Goal: Contribute content: Contribute content

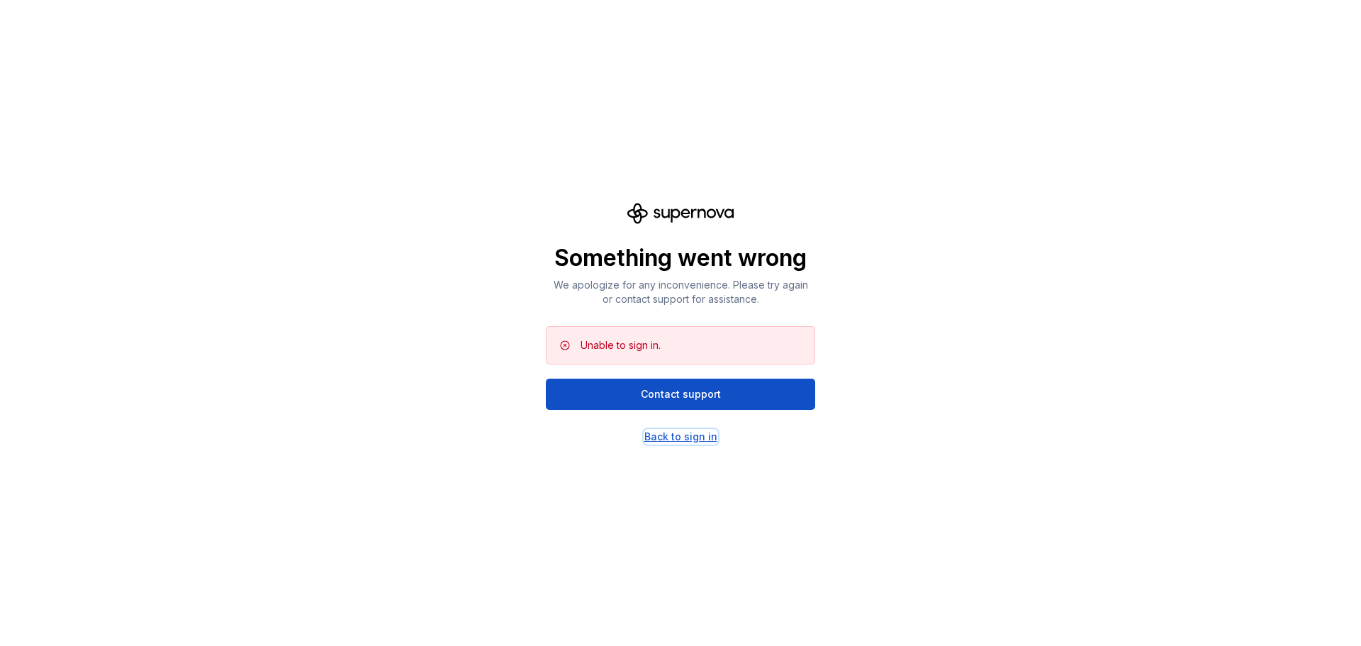
click at [684, 435] on div "Back to sign in" at bounding box center [680, 436] width 73 height 14
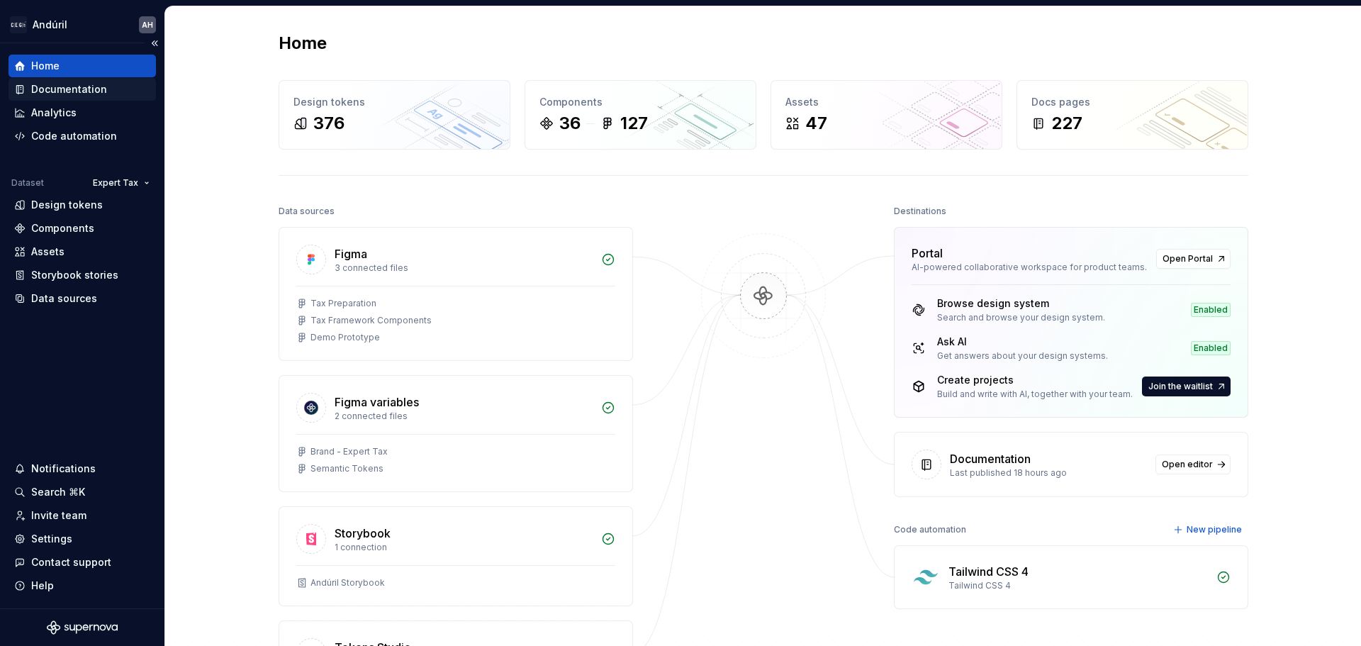
click at [73, 84] on div "Documentation" at bounding box center [69, 89] width 76 height 14
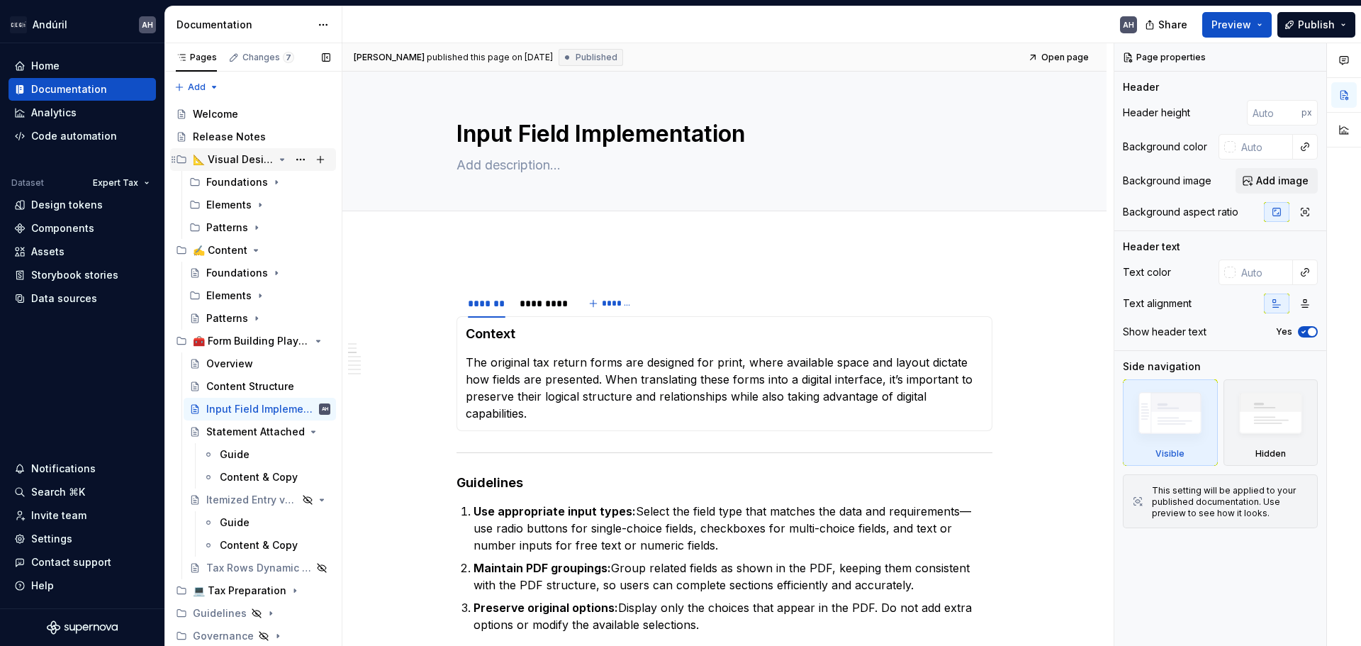
click at [281, 161] on icon "Page tree" at bounding box center [281, 159] width 11 height 11
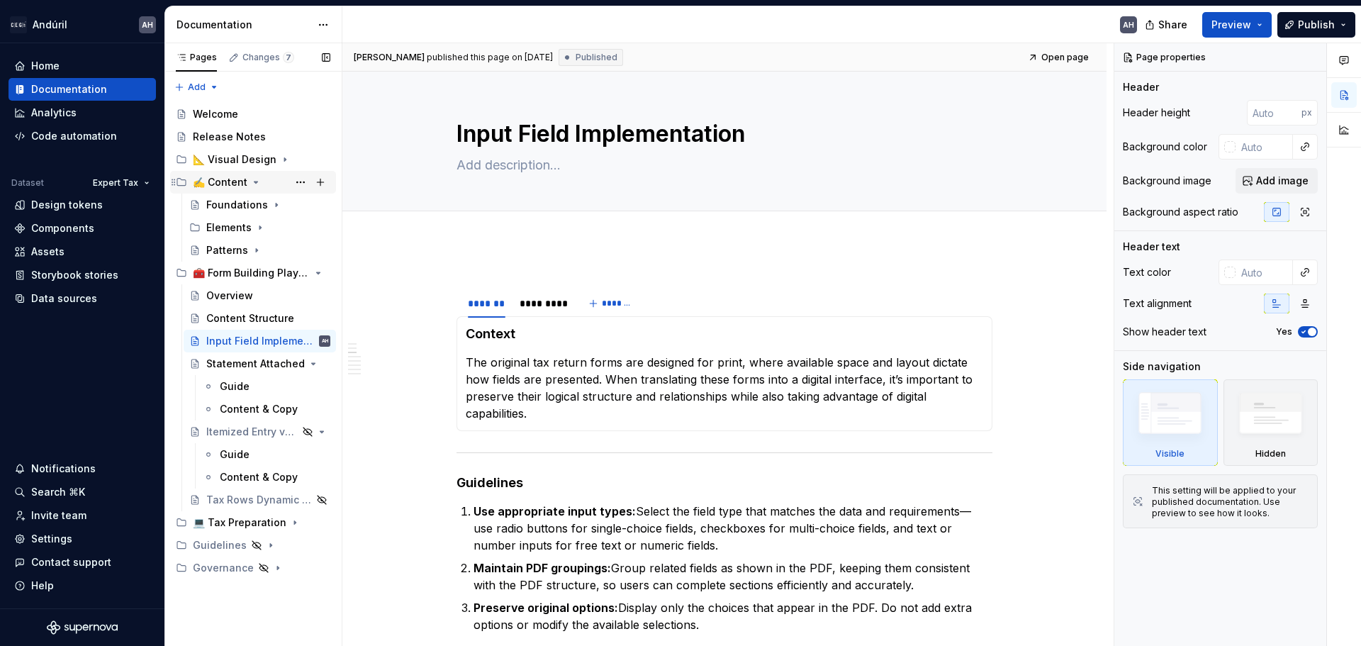
click at [254, 178] on icon "Page tree" at bounding box center [255, 181] width 11 height 11
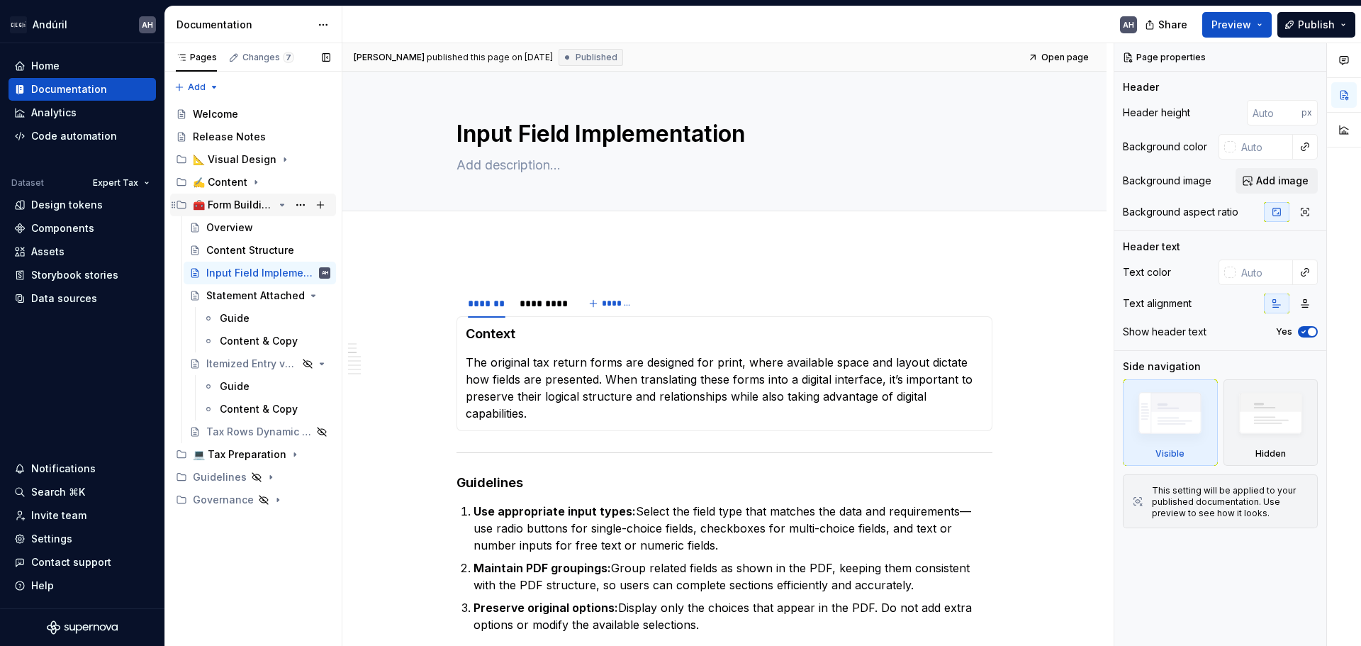
click at [279, 203] on icon "Page tree" at bounding box center [281, 204] width 11 height 11
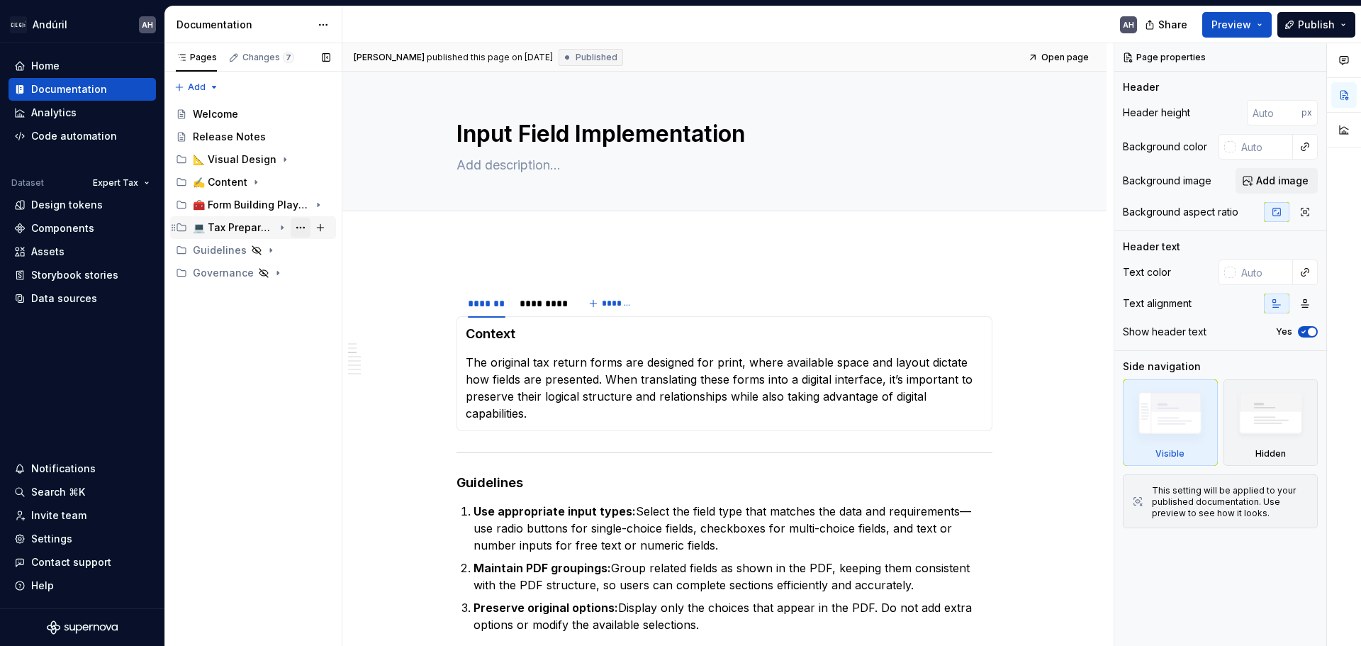
click at [300, 226] on button "Page tree" at bounding box center [301, 228] width 20 height 20
type textarea "*"
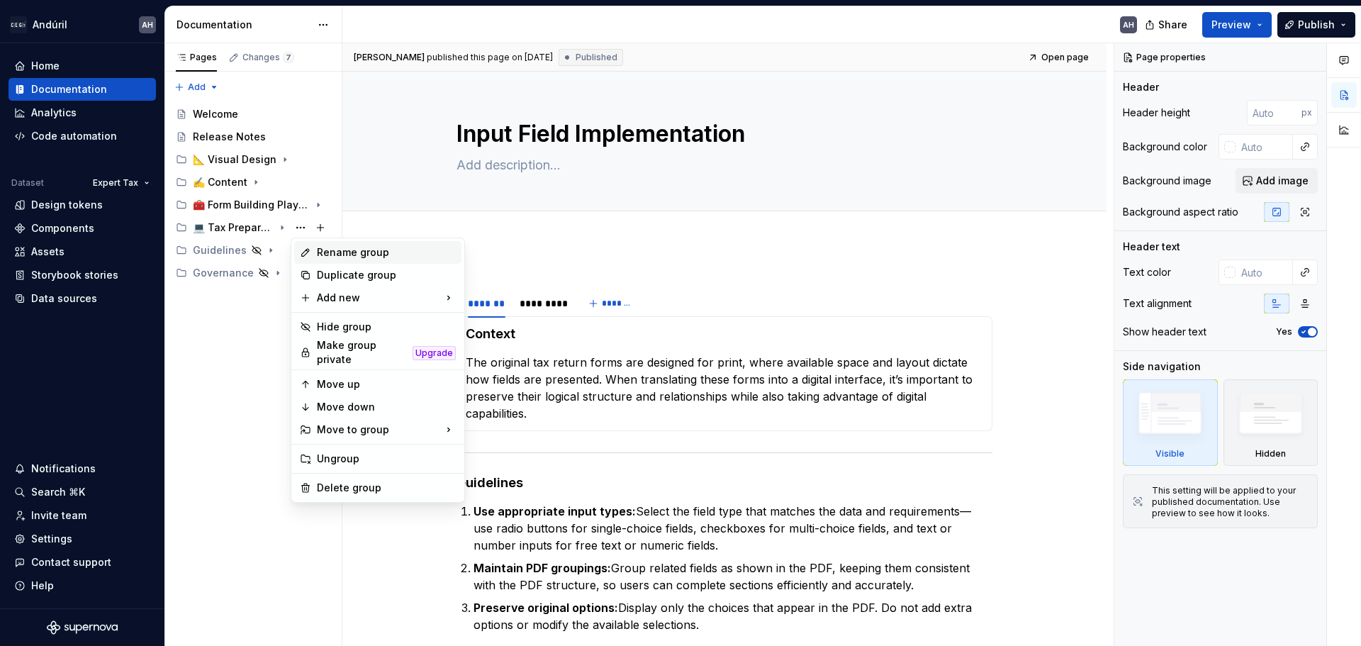
click at [376, 251] on div "Rename group" at bounding box center [386, 252] width 139 height 14
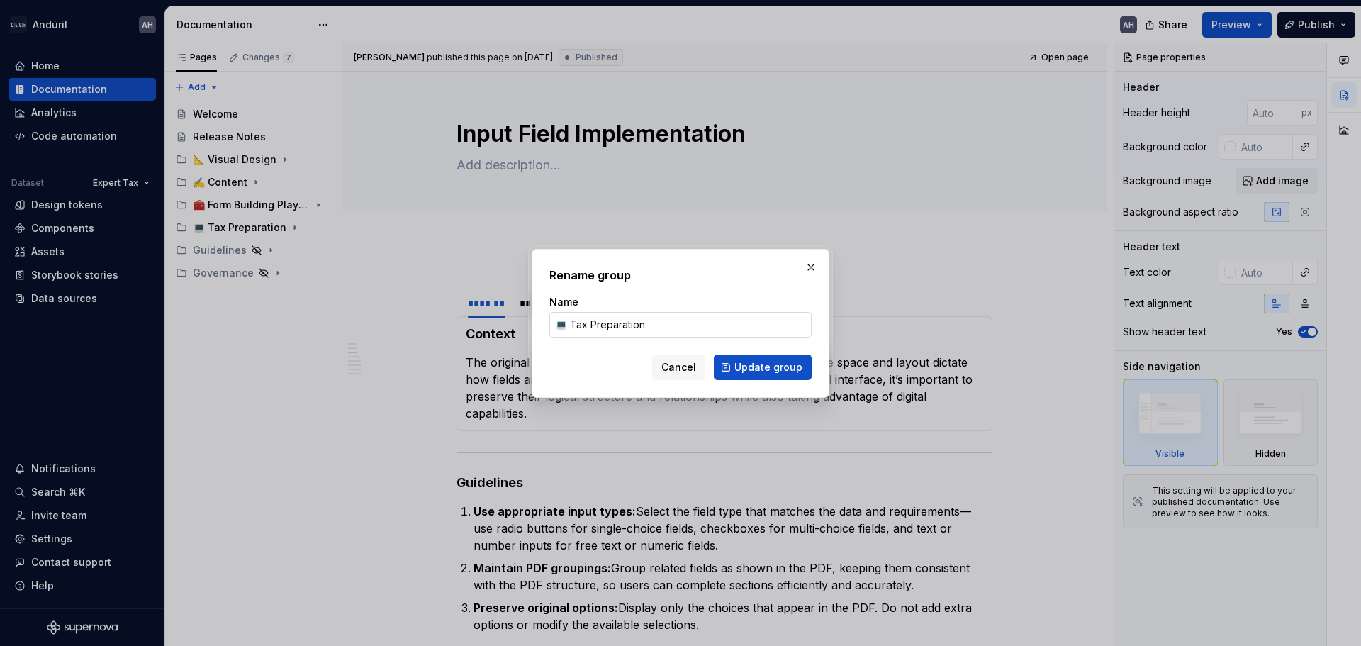
click at [577, 328] on input "💻 Tax Preparation" at bounding box center [680, 325] width 262 height 26
drag, startPoint x: 571, startPoint y: 327, endPoint x: 741, endPoint y: 315, distance: 170.5
click at [737, 314] on input "💻 Tax Preparation" at bounding box center [680, 325] width 262 height 26
type input "💻 Features"
click at [755, 372] on span "Update group" at bounding box center [768, 367] width 68 height 14
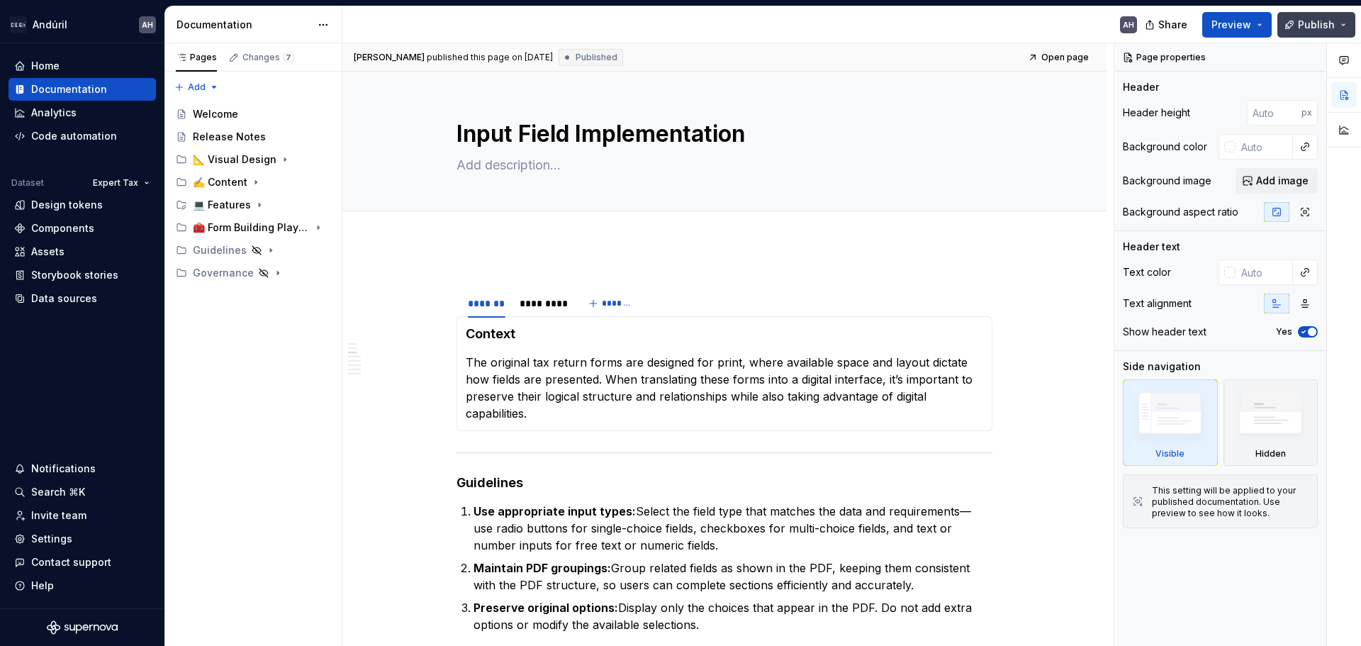
click at [1304, 30] on span "Publish" at bounding box center [1316, 25] width 37 height 14
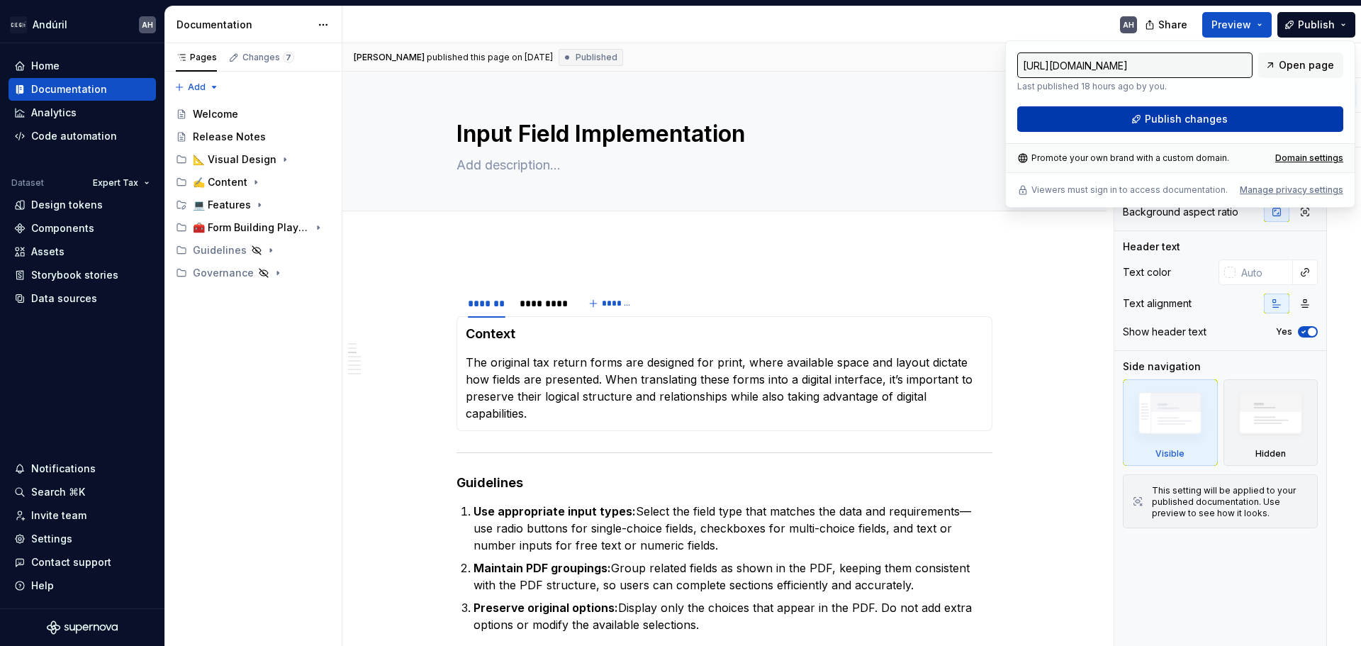
click at [1157, 114] on span "Publish changes" at bounding box center [1186, 119] width 83 height 14
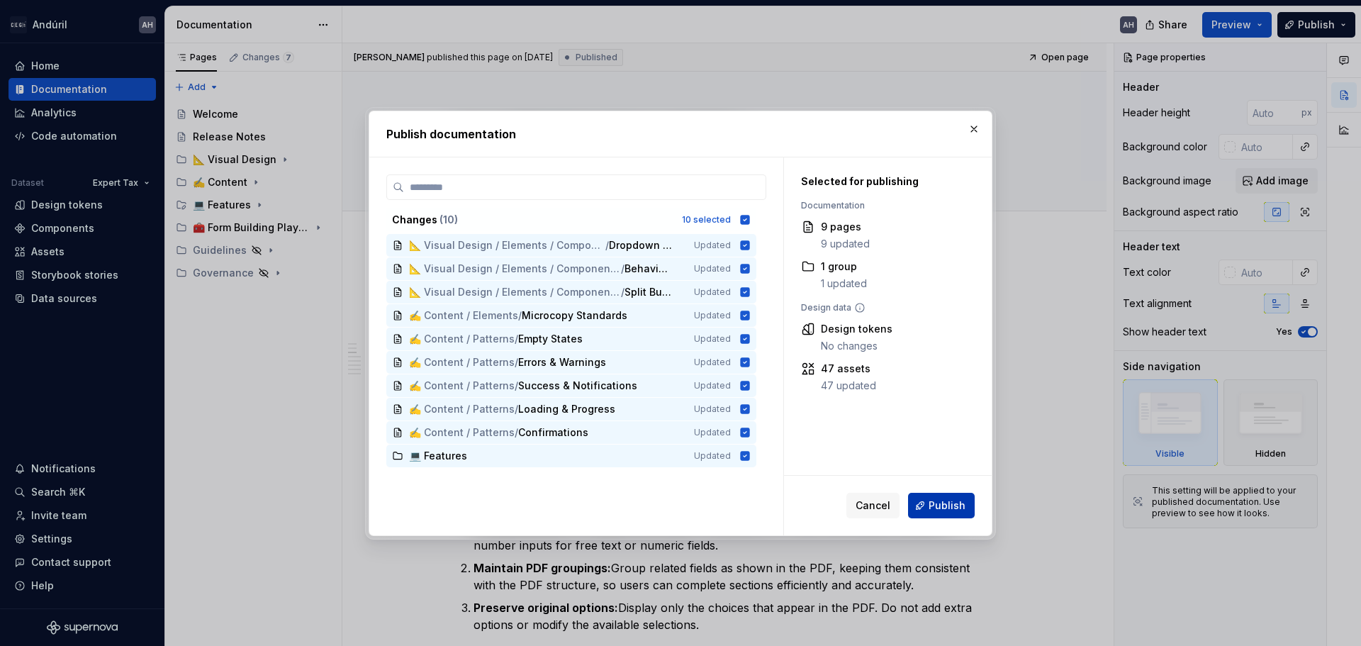
click at [933, 505] on span "Publish" at bounding box center [946, 505] width 37 height 14
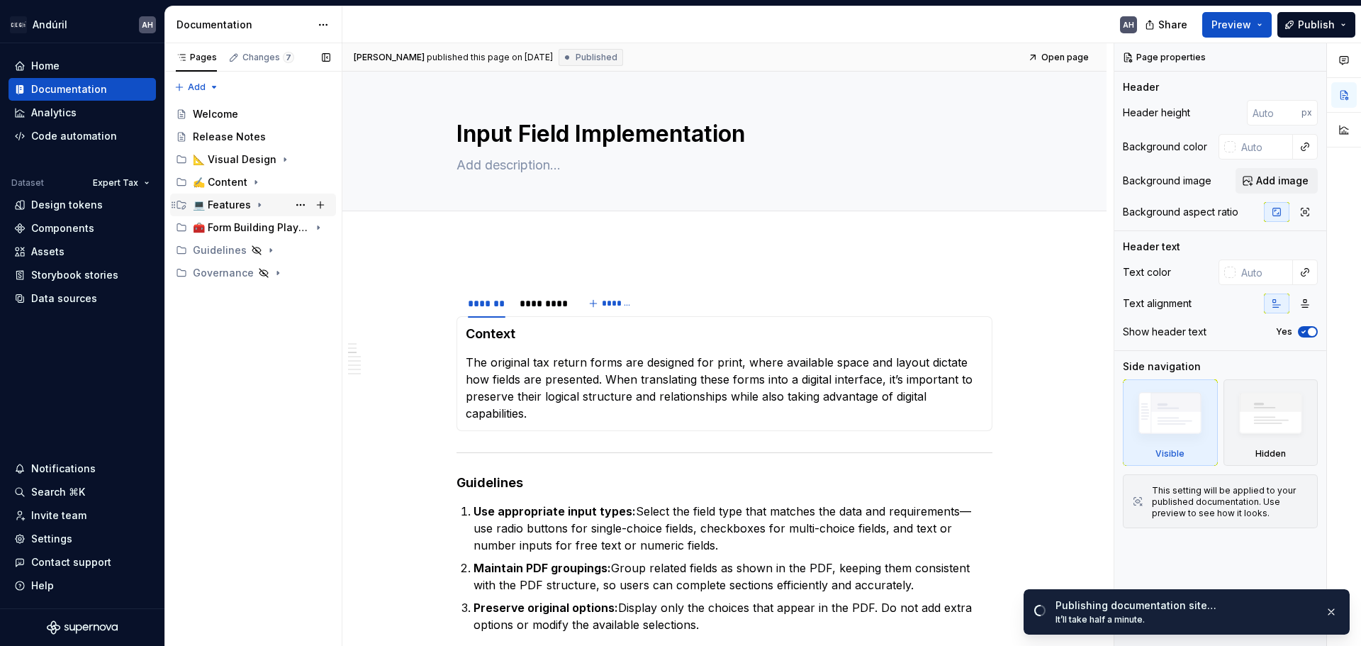
click at [260, 202] on icon "Page tree" at bounding box center [259, 204] width 11 height 11
click at [257, 203] on icon "Page tree" at bounding box center [259, 204] width 11 height 11
click at [259, 202] on icon "Page tree" at bounding box center [259, 204] width 11 height 11
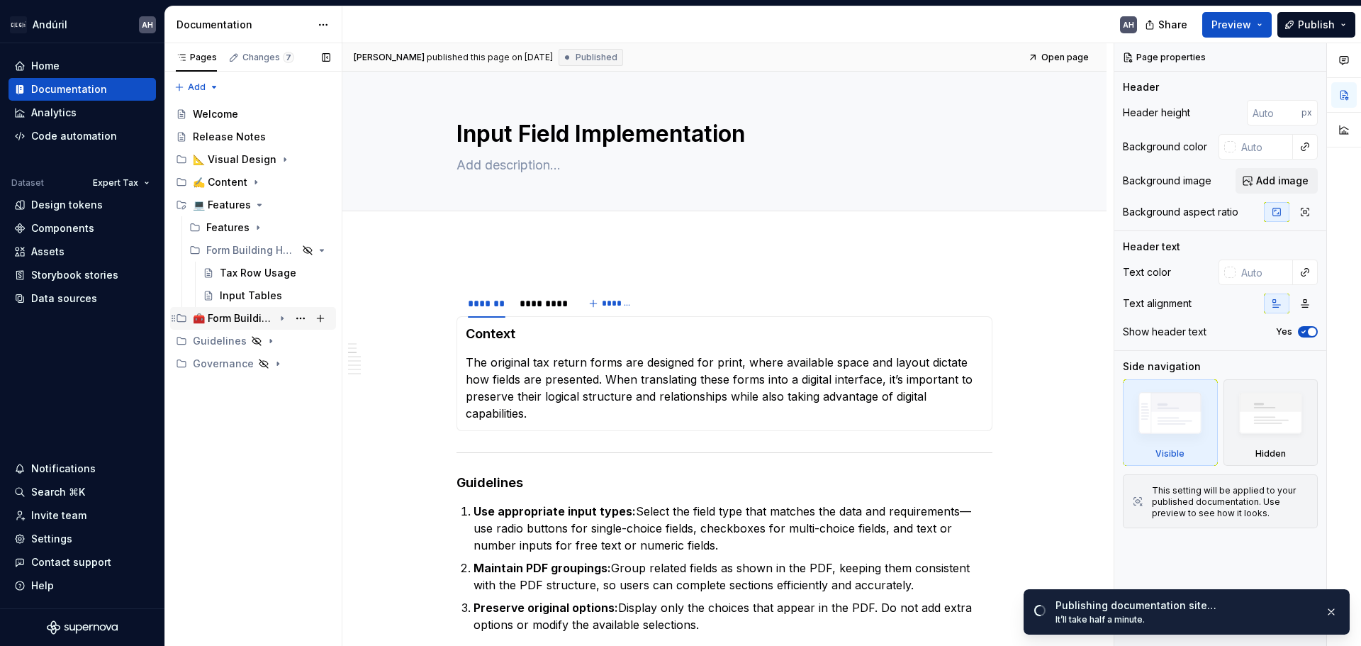
click at [285, 316] on icon "Page tree" at bounding box center [281, 318] width 11 height 11
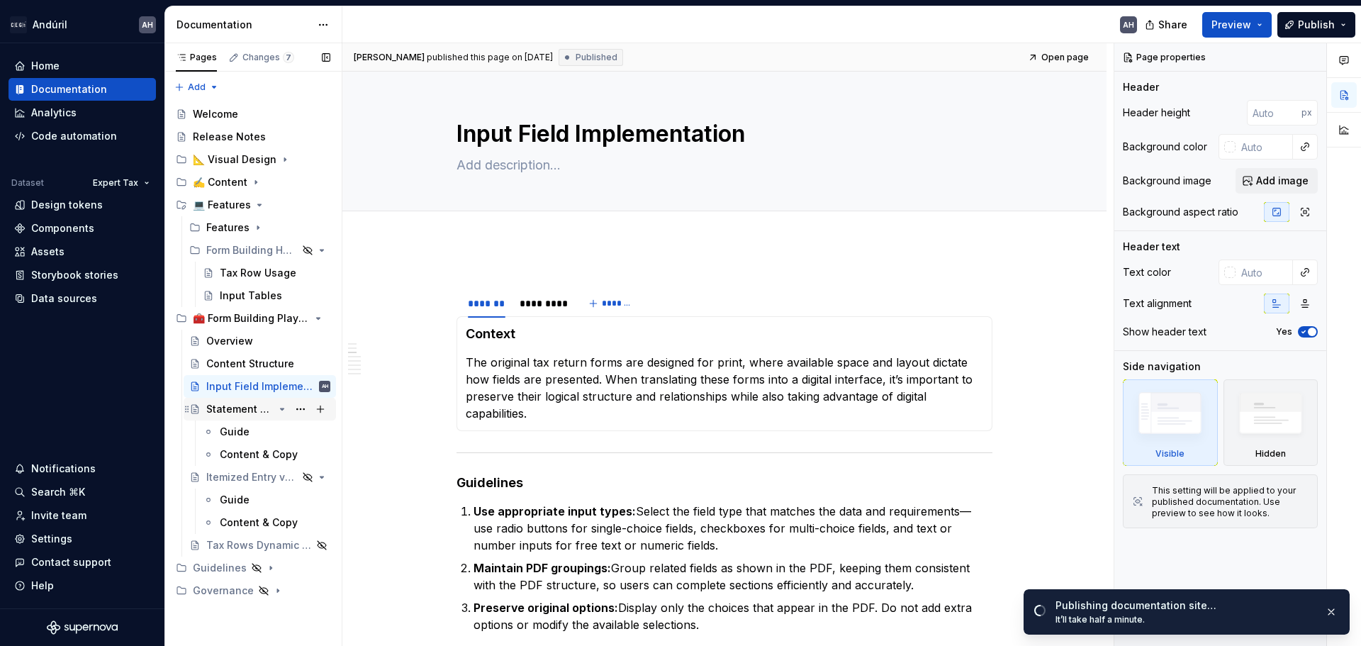
click at [279, 409] on icon "Page tree" at bounding box center [281, 408] width 11 height 11
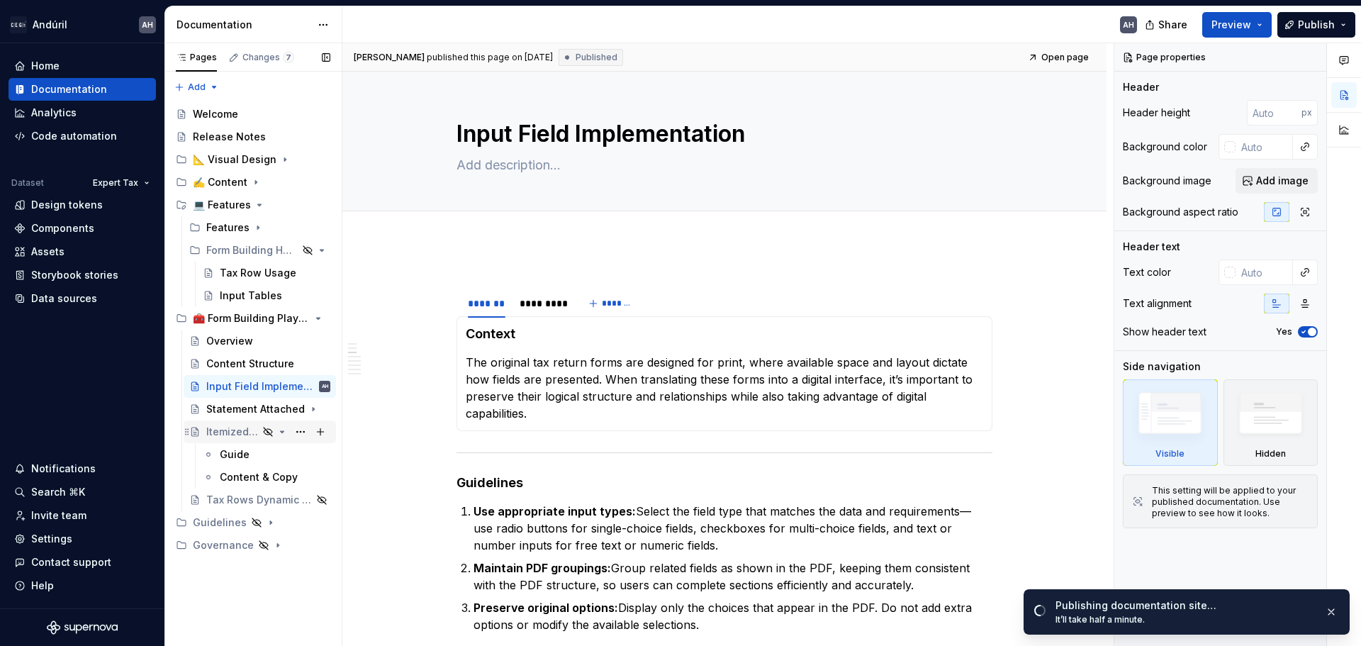
click at [283, 432] on icon "Page tree" at bounding box center [283, 431] width 4 height 1
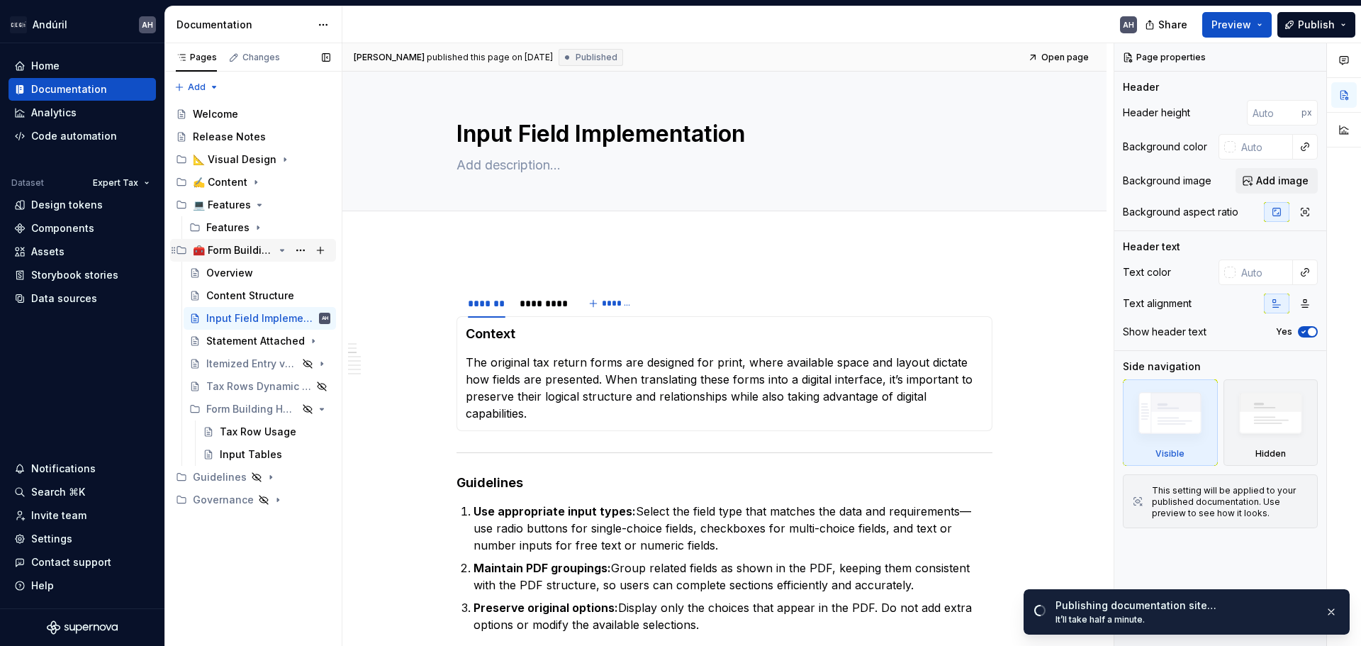
click at [281, 252] on icon "Page tree" at bounding box center [281, 249] width 11 height 11
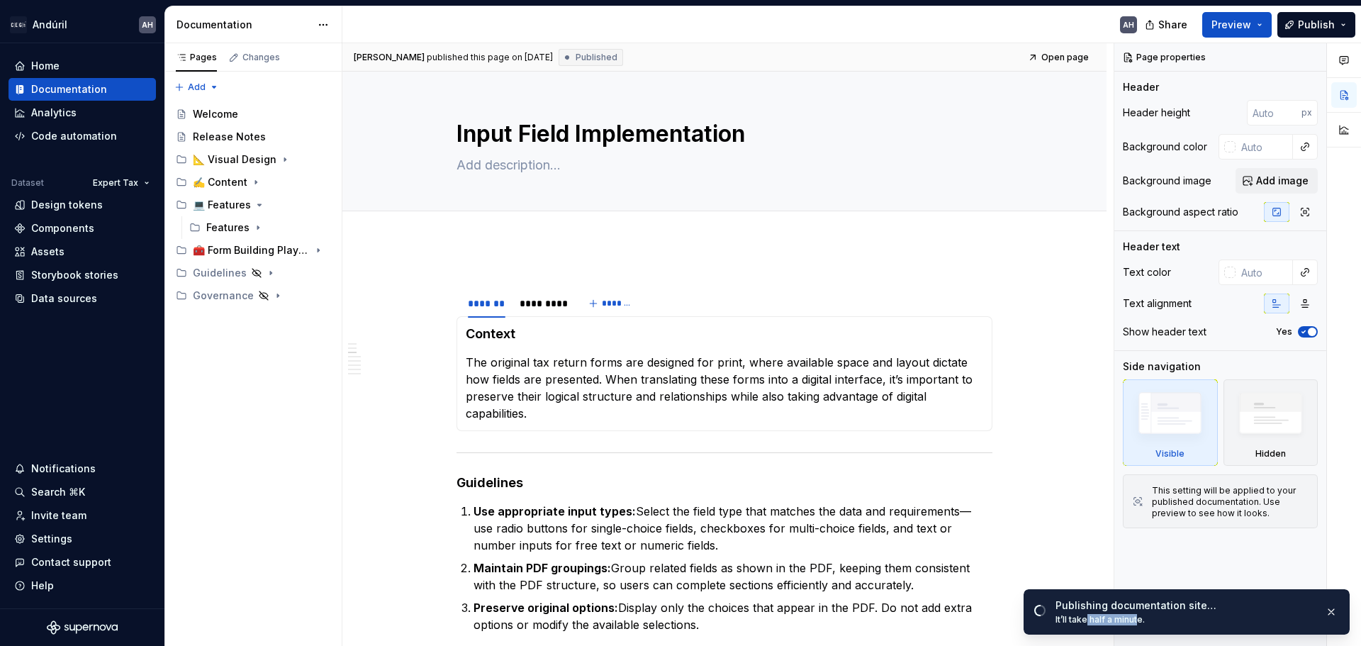
drag, startPoint x: 1089, startPoint y: 617, endPoint x: 1140, endPoint y: 616, distance: 51.0
click at [1135, 616] on div "It’ll take half a minute." at bounding box center [1184, 619] width 258 height 11
click at [1159, 617] on div "It’ll take half a minute." at bounding box center [1184, 619] width 258 height 11
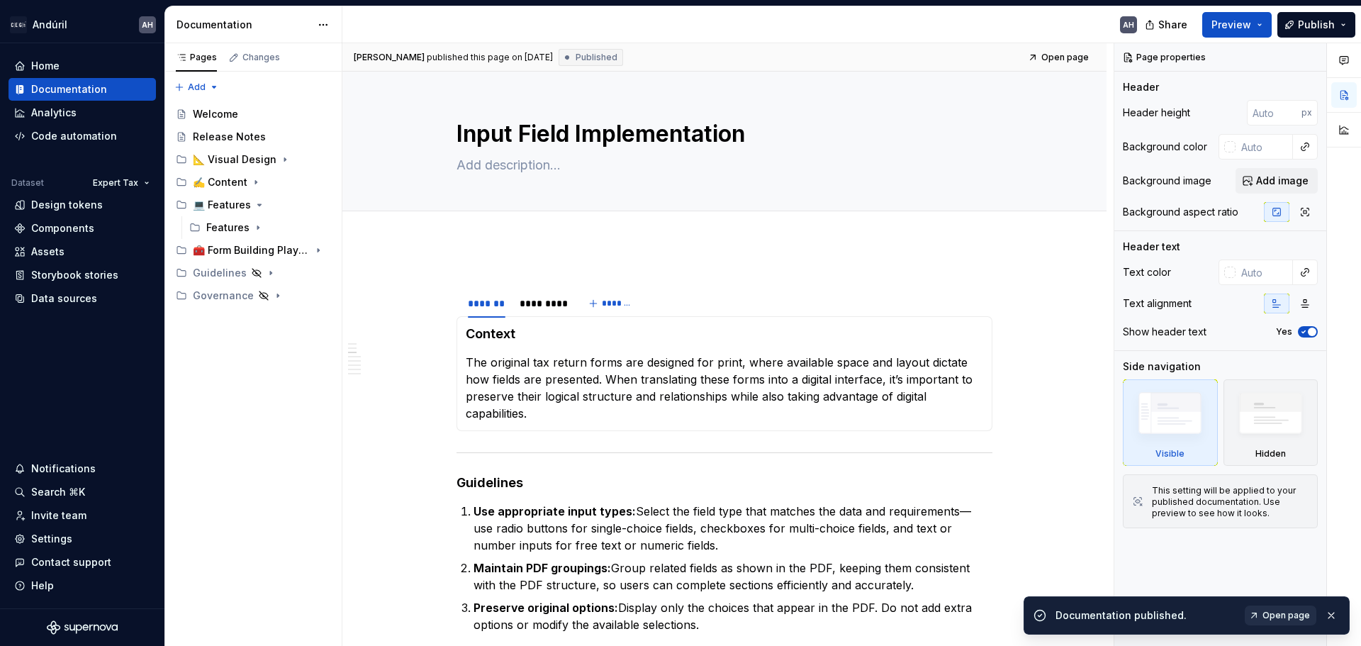
click at [1288, 614] on span "Open page" at bounding box center [1285, 614] width 47 height 11
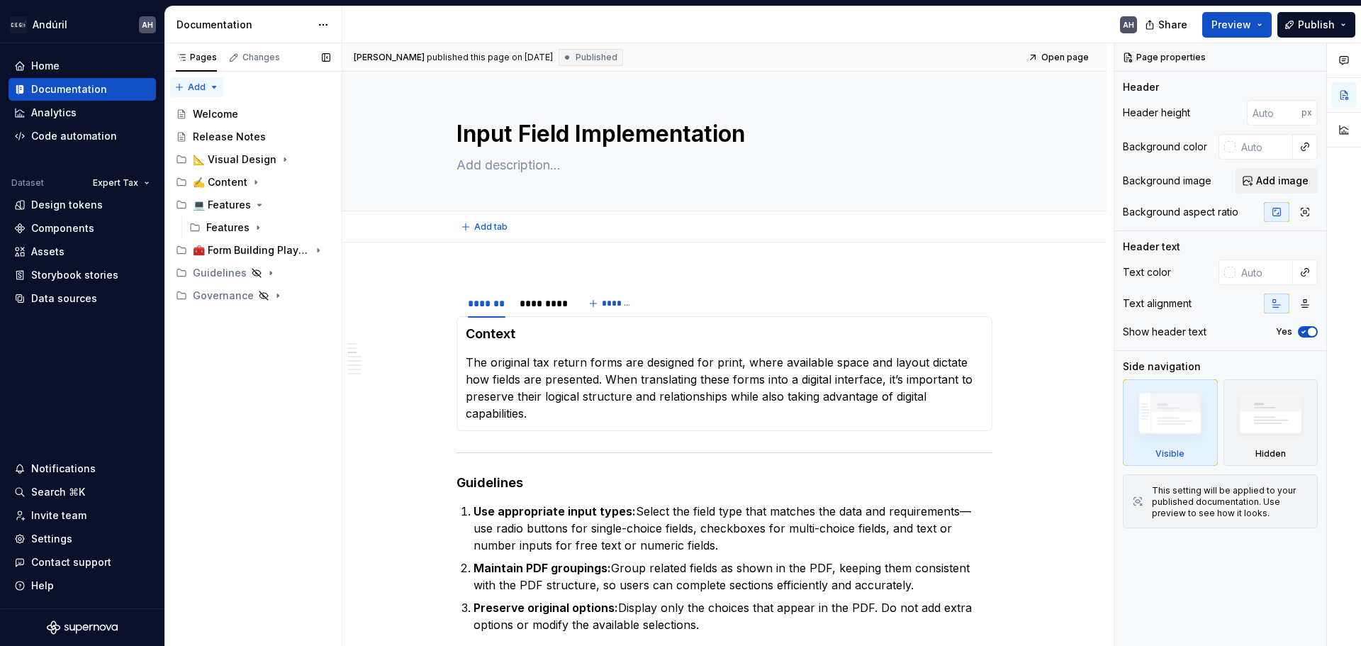
type textarea "*"
click at [68, 539] on div "Settings" at bounding box center [51, 539] width 41 height 14
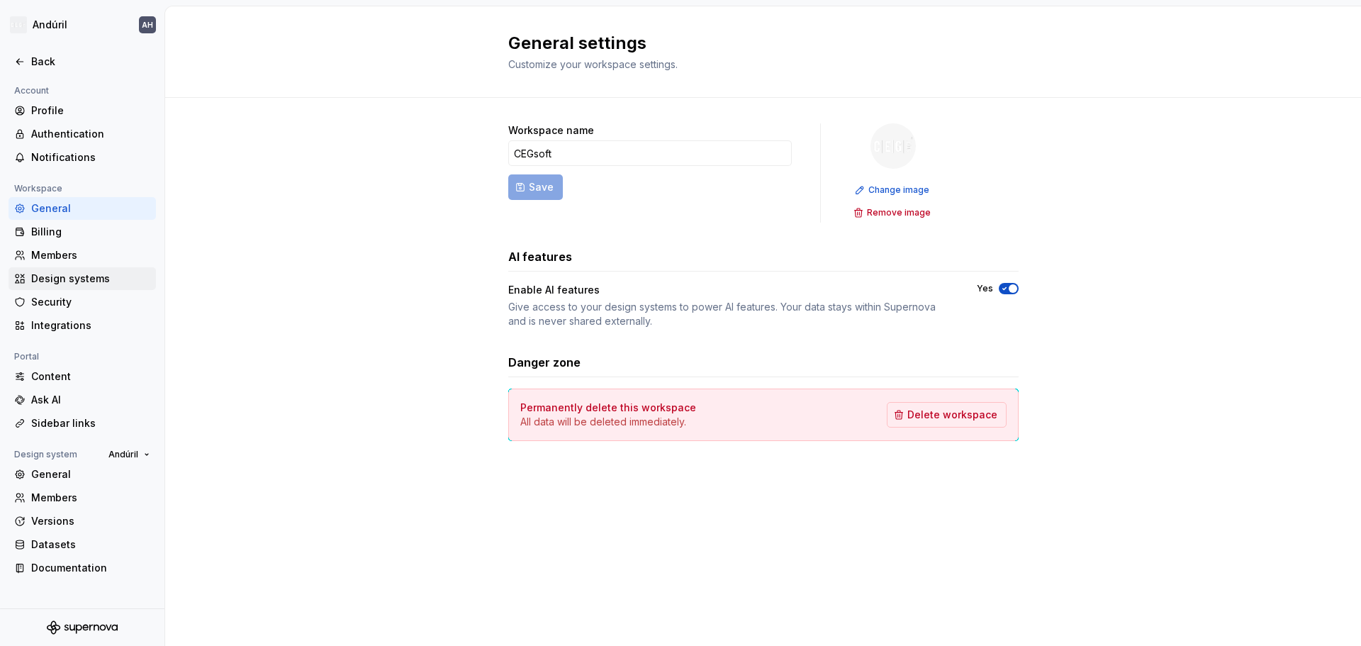
click at [104, 274] on div "Design systems" at bounding box center [90, 278] width 119 height 14
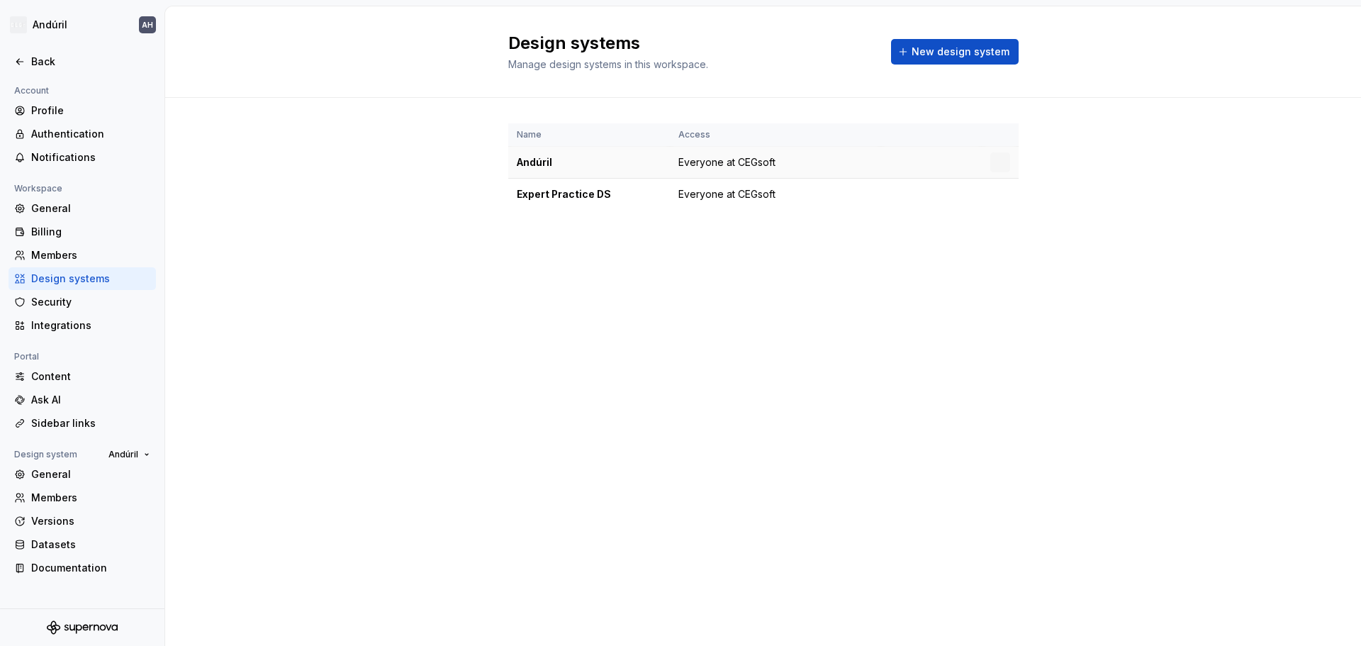
click at [560, 156] on div "Andúril" at bounding box center [589, 162] width 145 height 14
click at [1001, 163] on html "Andúril AH Back Account Profile Authentication Notifications Workspace General …" at bounding box center [680, 323] width 1361 height 646
click at [1097, 219] on div "Design system settings" at bounding box center [1083, 213] width 135 height 14
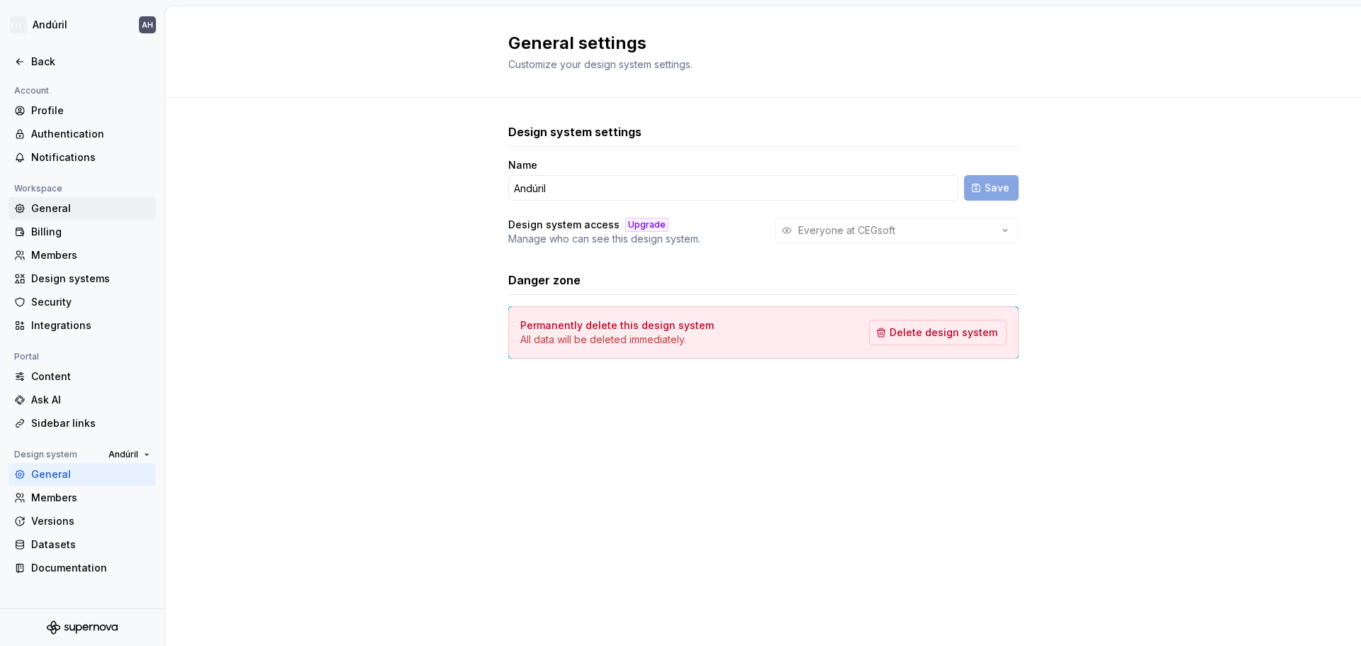
click at [74, 208] on div "General" at bounding box center [90, 208] width 119 height 14
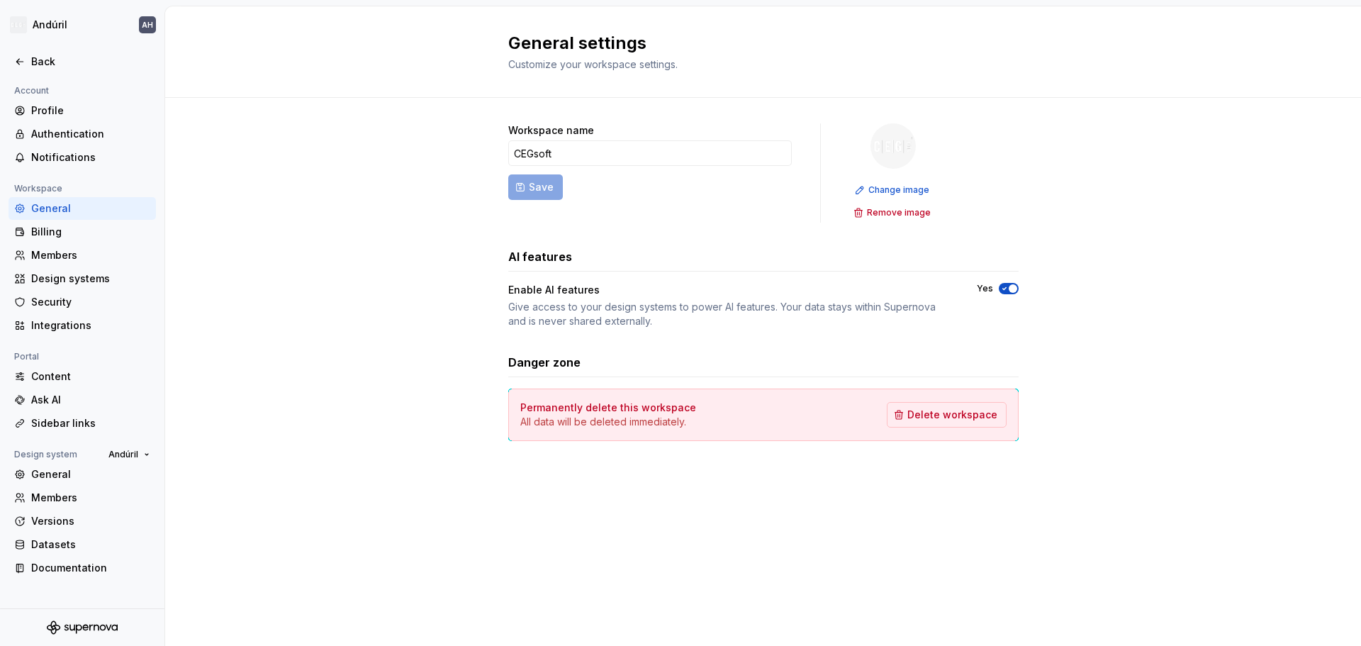
click at [66, 207] on div "General" at bounding box center [90, 208] width 119 height 14
click at [83, 378] on div "Content" at bounding box center [90, 376] width 119 height 14
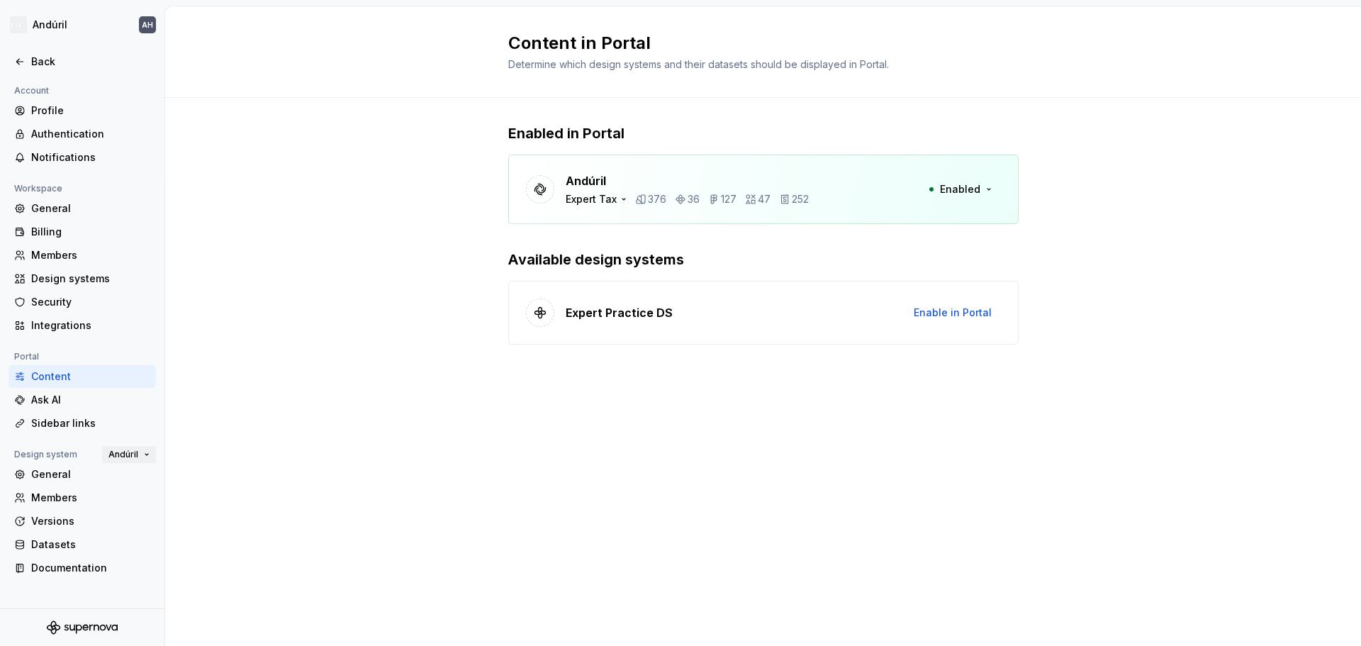
click at [120, 456] on span "Andúril" at bounding box center [123, 454] width 30 height 11
click at [225, 449] on div "Content in Portal Determine which design systems and their datasets should be d…" at bounding box center [763, 325] width 1196 height 639
click at [90, 566] on div "Documentation" at bounding box center [90, 568] width 119 height 14
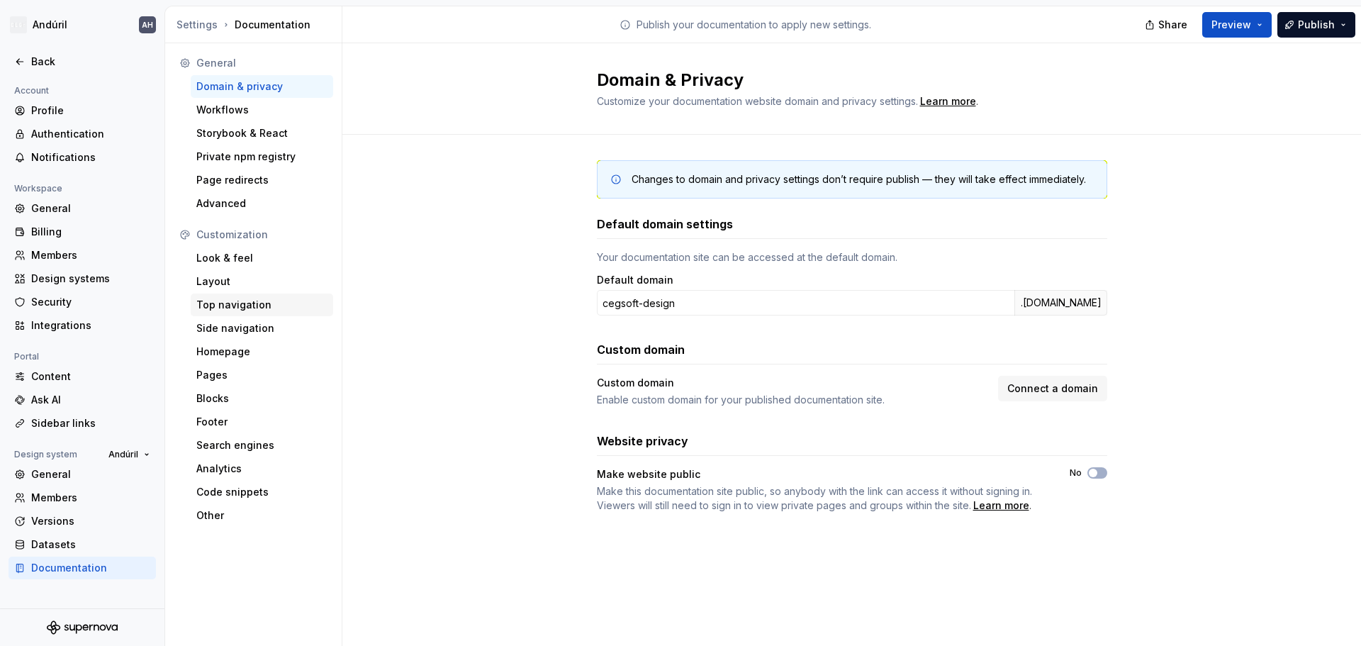
click at [242, 301] on div "Top navigation" at bounding box center [261, 305] width 131 height 14
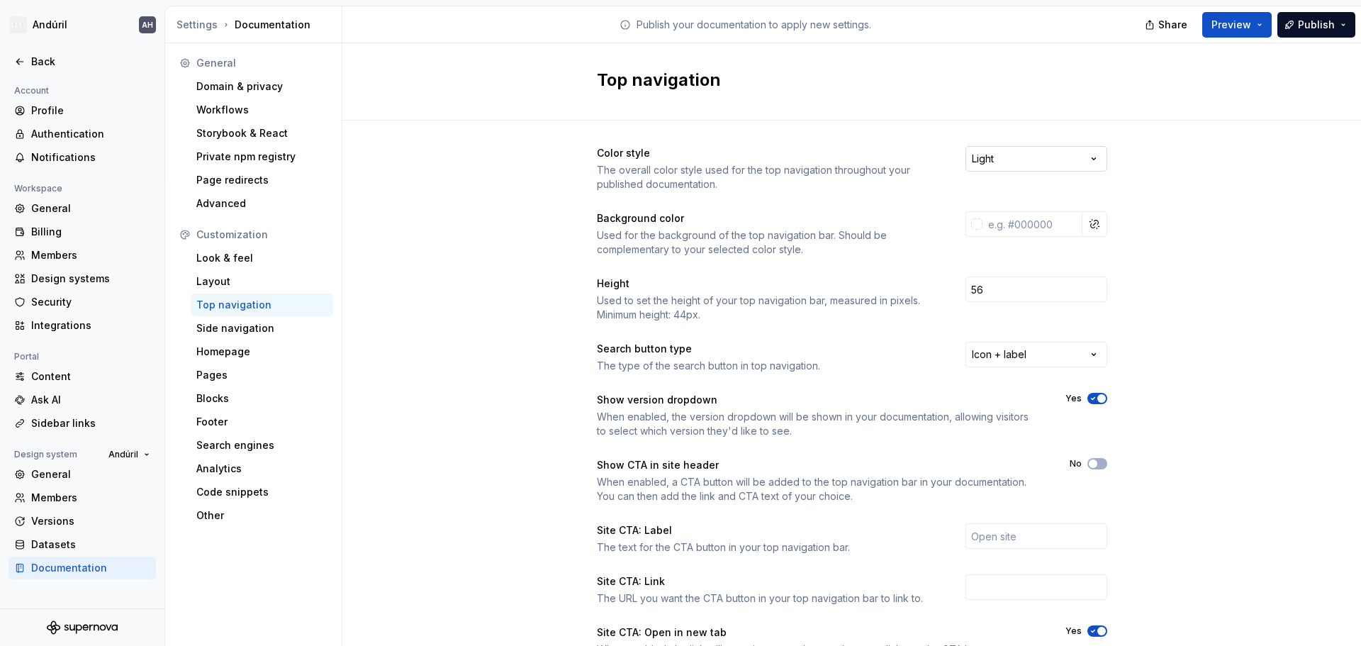
click at [1010, 159] on html "Andúril AH Back Account Profile Authentication Notifications Workspace General …" at bounding box center [680, 323] width 1361 height 646
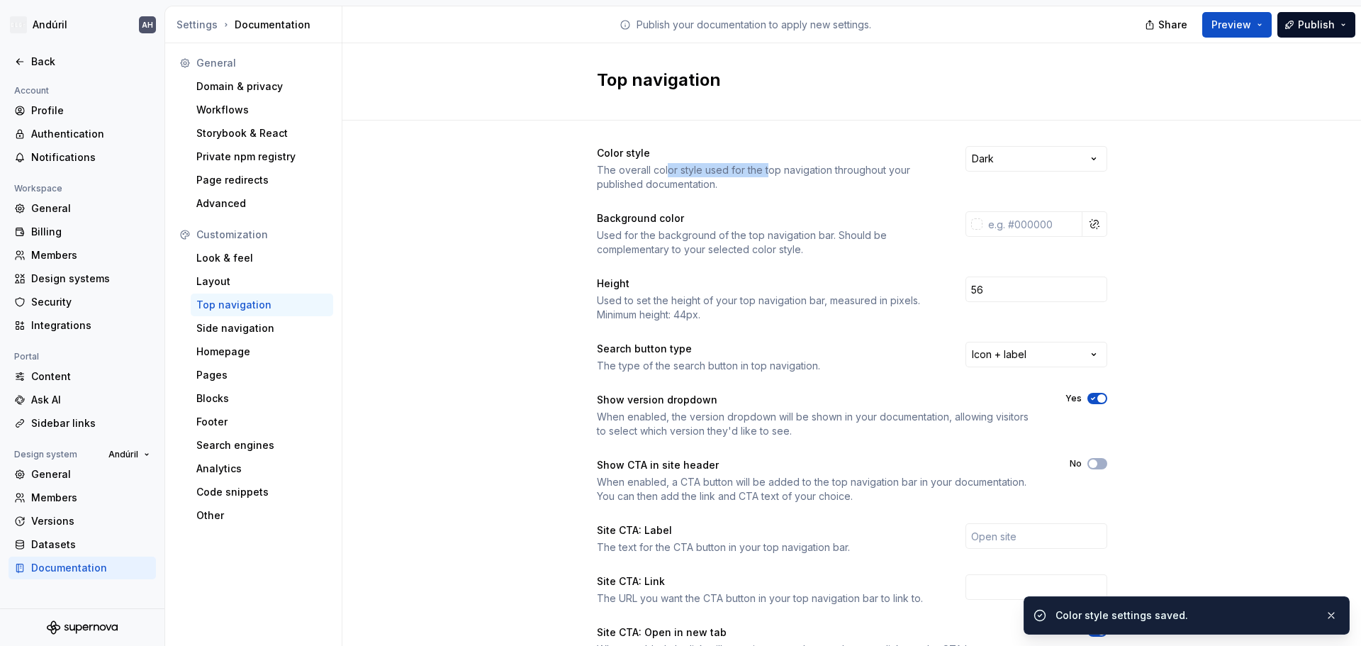
drag, startPoint x: 661, startPoint y: 172, endPoint x: 760, endPoint y: 169, distance: 99.2
click at [760, 169] on div "The overall color style used for the top navigation throughout your published d…" at bounding box center [768, 177] width 343 height 28
click at [803, 174] on div "The overall color style used for the top navigation throughout your published d…" at bounding box center [768, 177] width 343 height 28
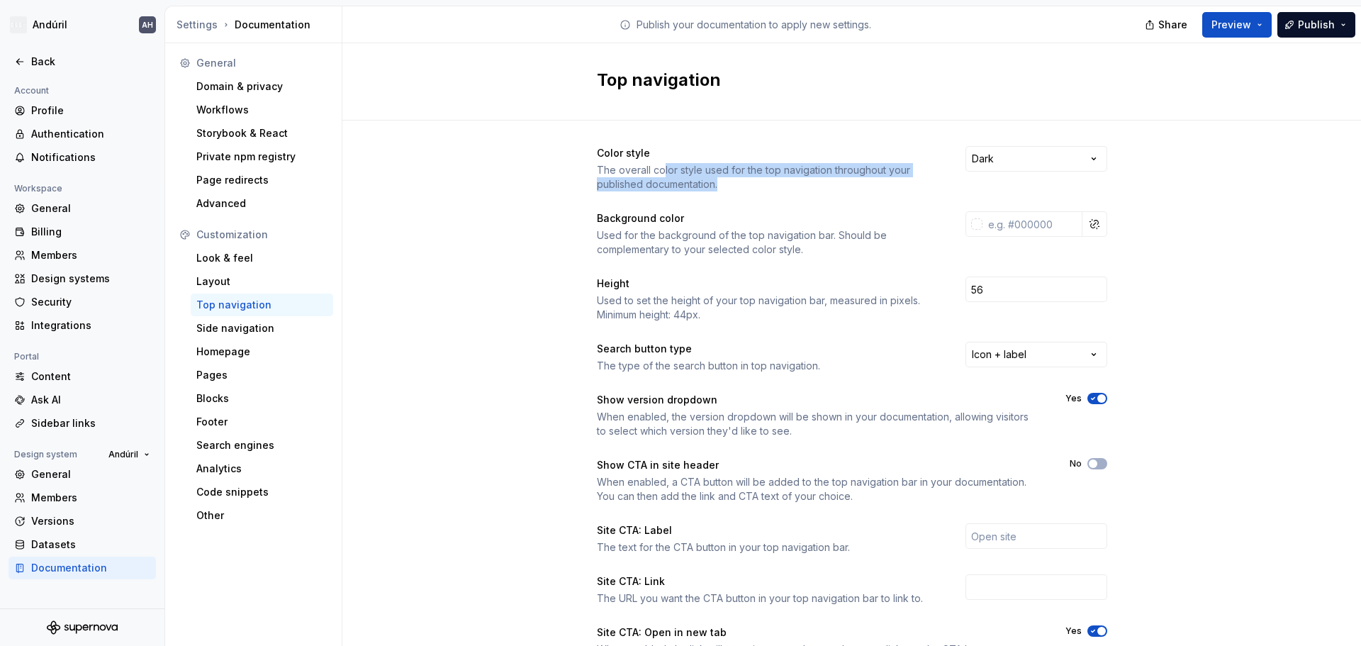
drag, startPoint x: 668, startPoint y: 170, endPoint x: 917, endPoint y: 180, distance: 249.7
click at [917, 180] on div "The overall color style used for the top navigation throughout your published d…" at bounding box center [768, 177] width 343 height 28
click at [935, 176] on div "Color style The overall color style used for the top navigation throughout your…" at bounding box center [852, 168] width 510 height 45
click at [1005, 158] on html "Andúril AH Back Account Profile Authentication Notifications Workspace General …" at bounding box center [680, 323] width 1361 height 646
click at [1237, 31] on html "Andúril AH Back Account Profile Authentication Notifications Workspace General …" at bounding box center [680, 323] width 1361 height 646
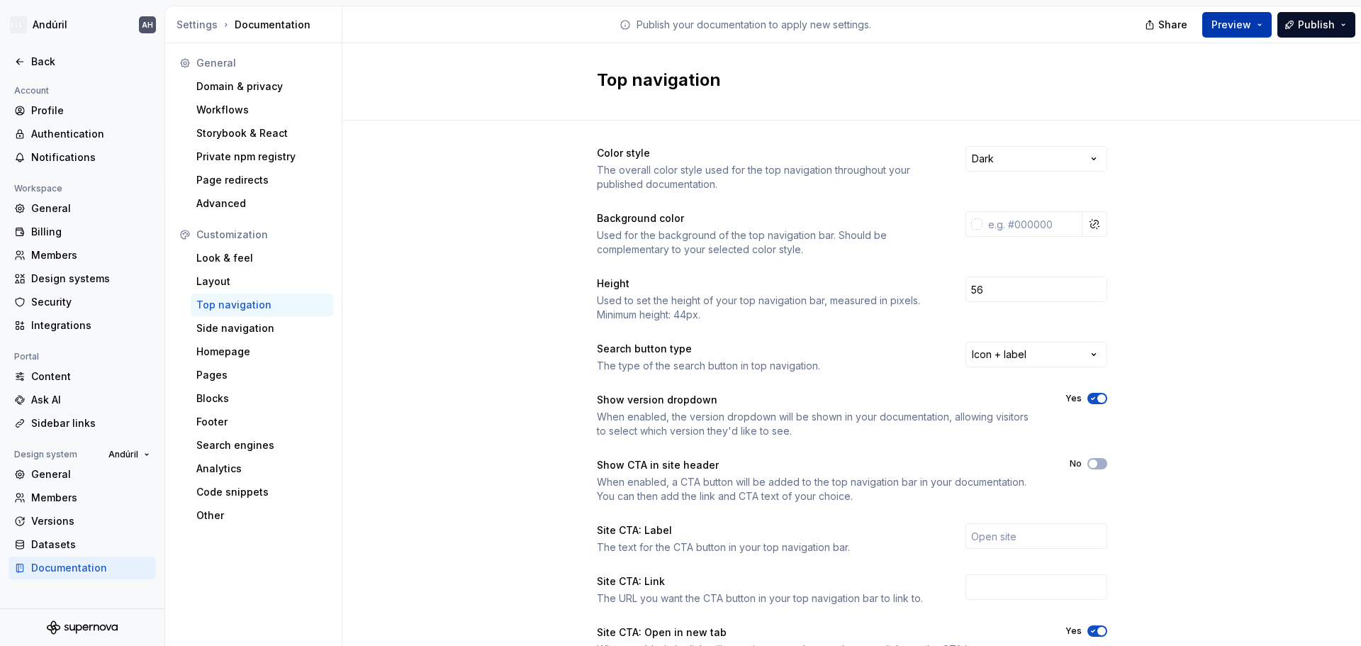
click at [1232, 32] on button "Preview" at bounding box center [1236, 25] width 69 height 26
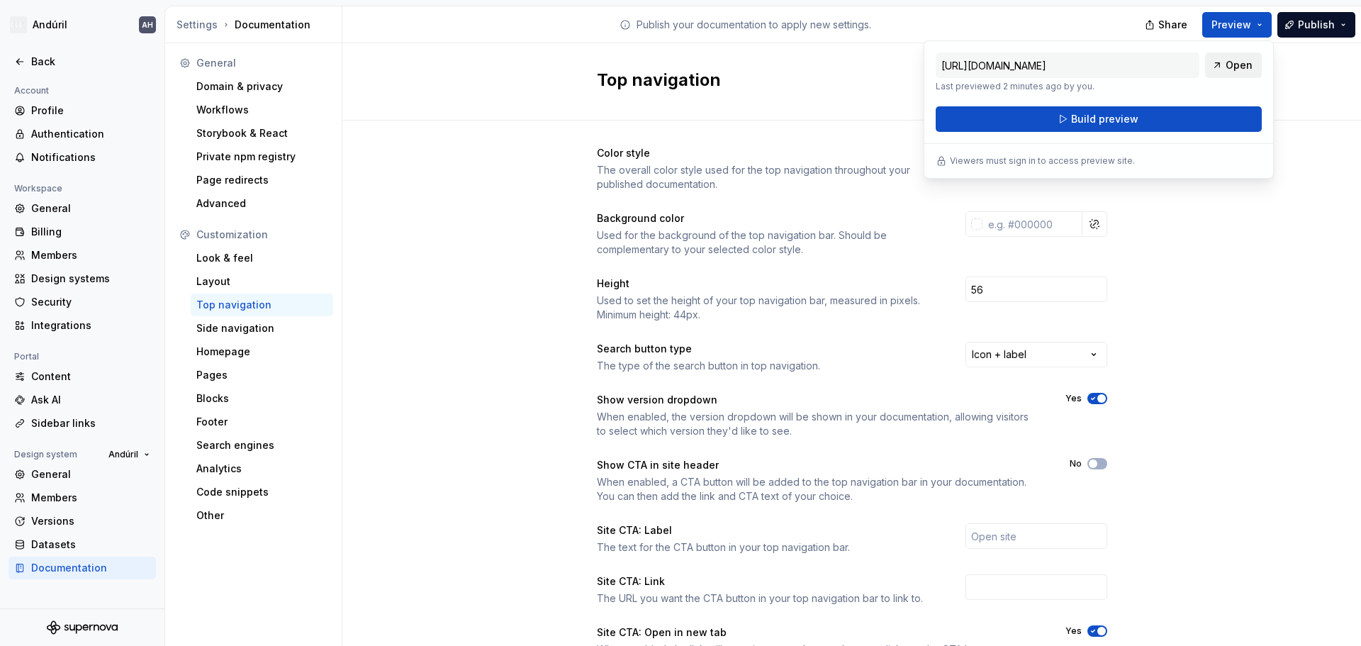
click at [1224, 64] on link "Open" at bounding box center [1233, 65] width 57 height 26
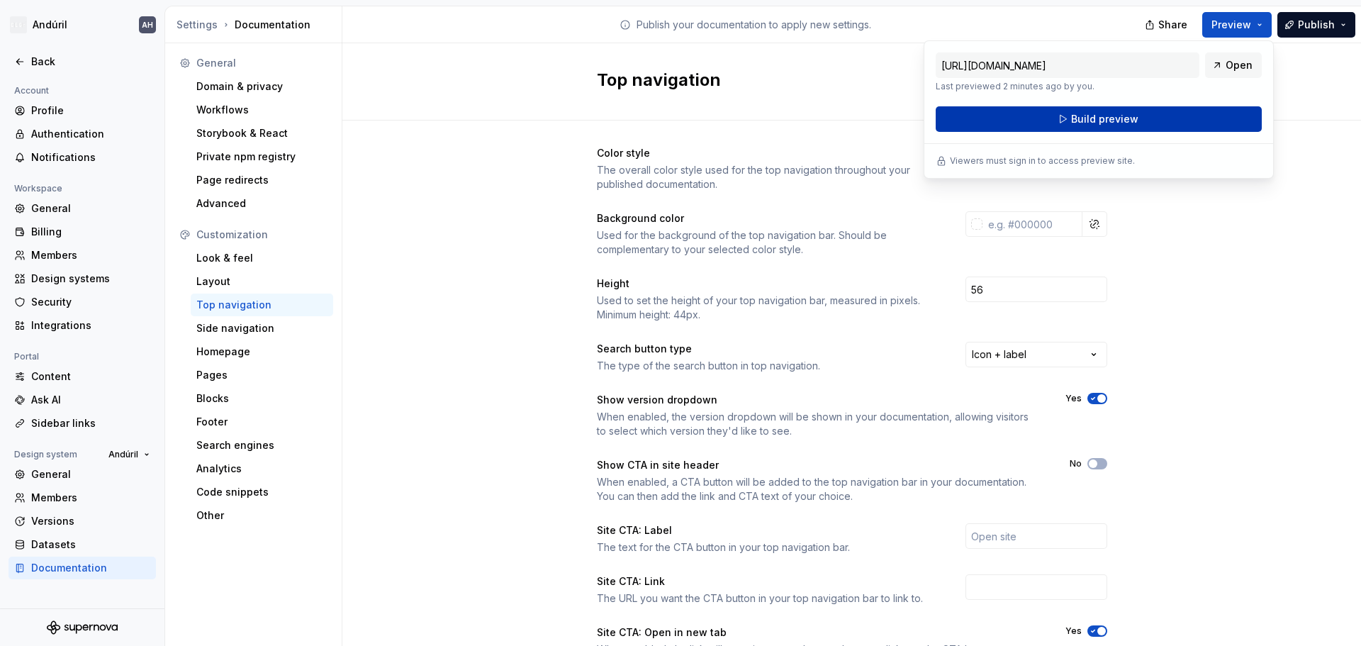
click at [1119, 118] on span "Build preview" at bounding box center [1104, 119] width 67 height 14
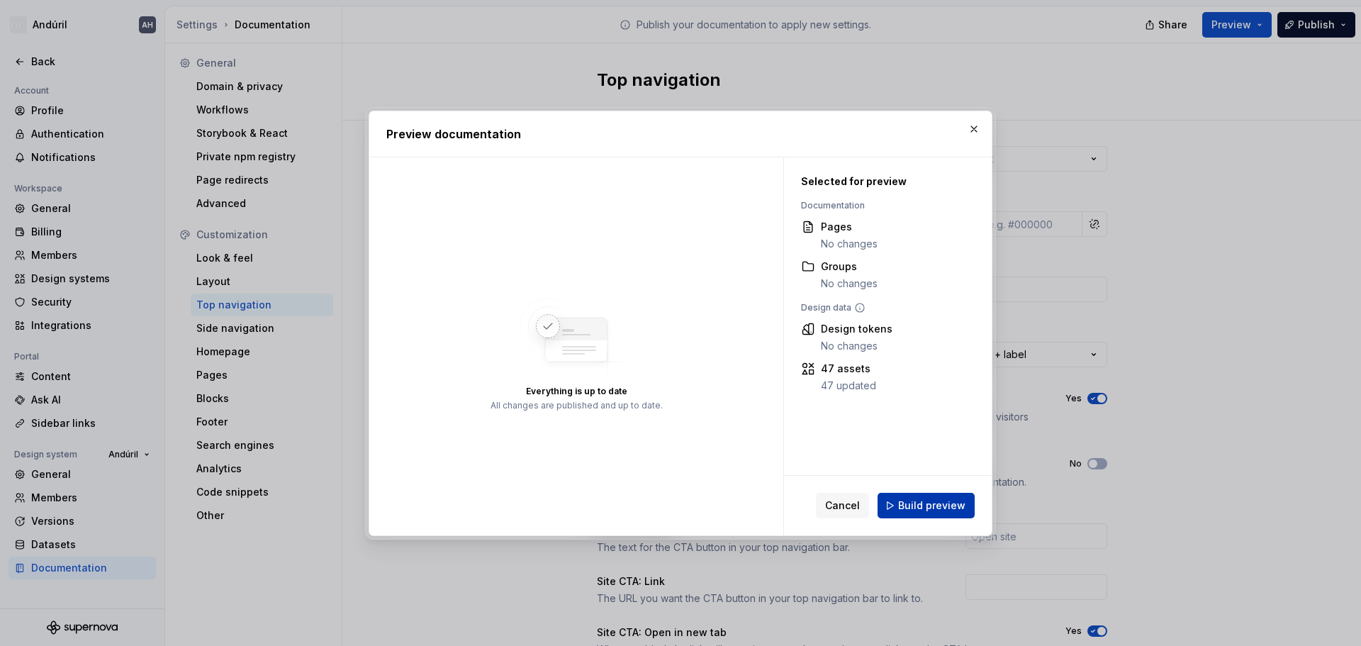
click at [947, 498] on button "Build preview" at bounding box center [925, 506] width 97 height 26
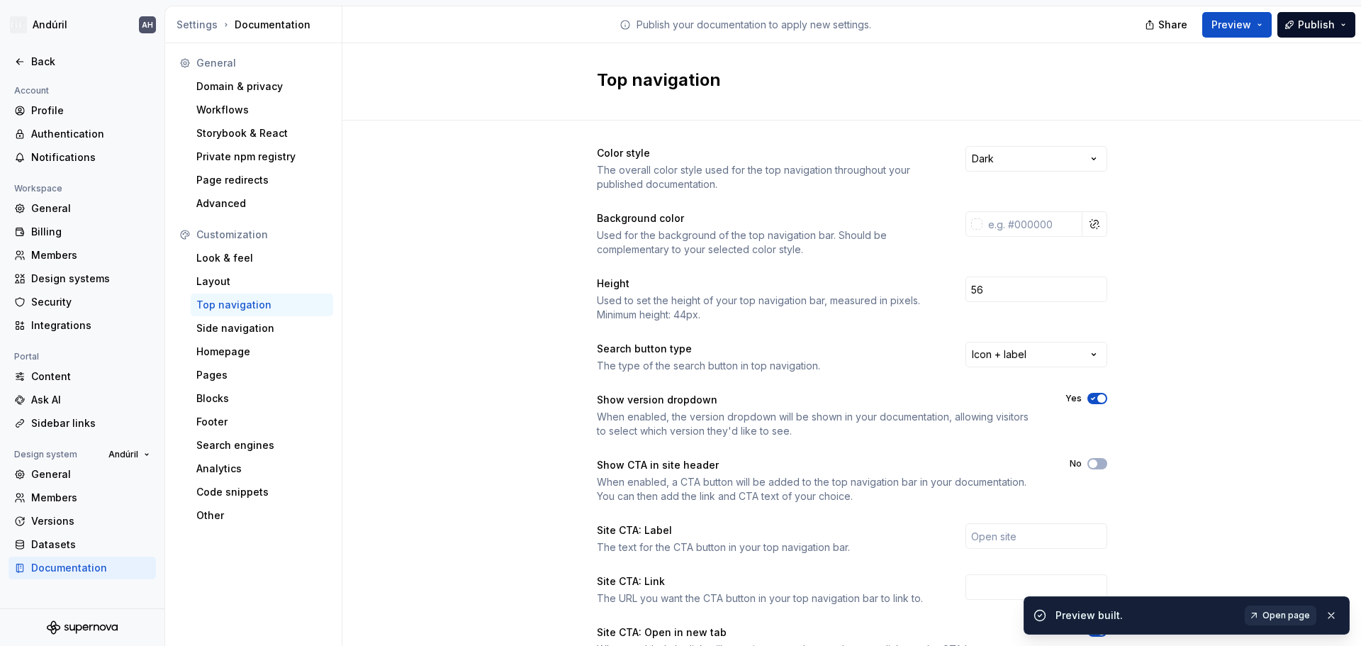
click at [1289, 613] on span "Open page" at bounding box center [1285, 614] width 47 height 11
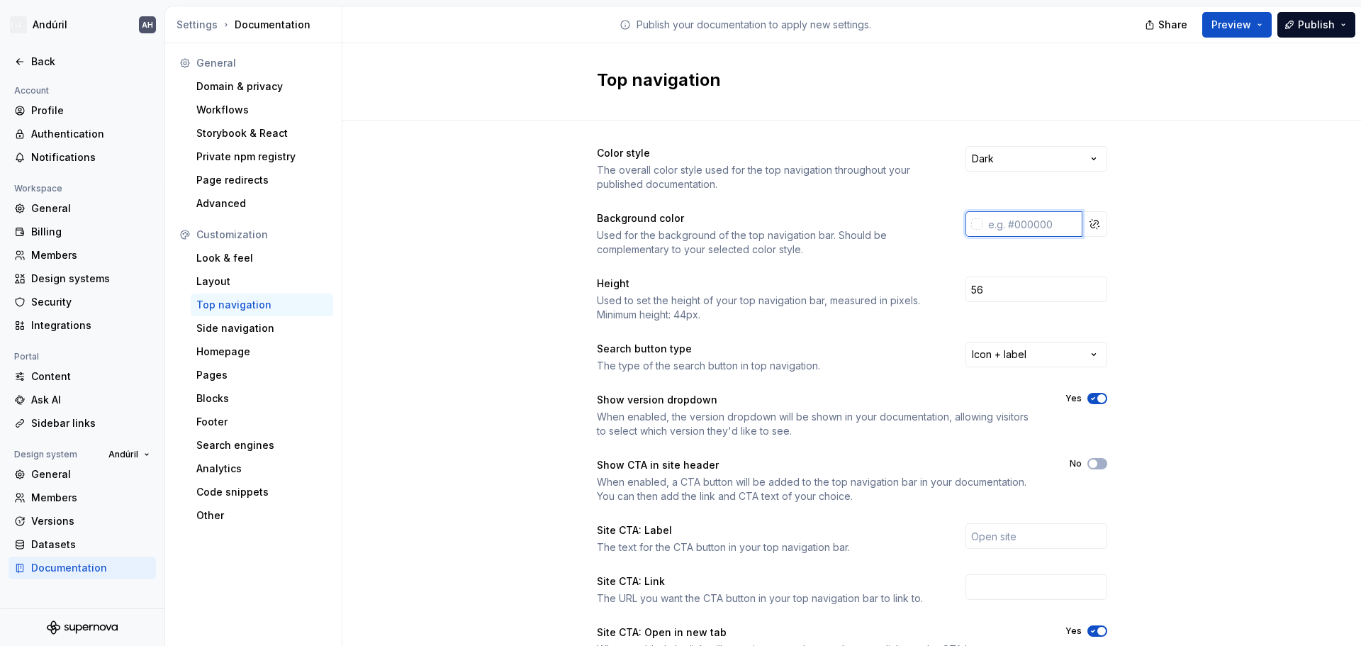
click at [1033, 232] on input "text" at bounding box center [1032, 224] width 100 height 26
paste input "0C2030"
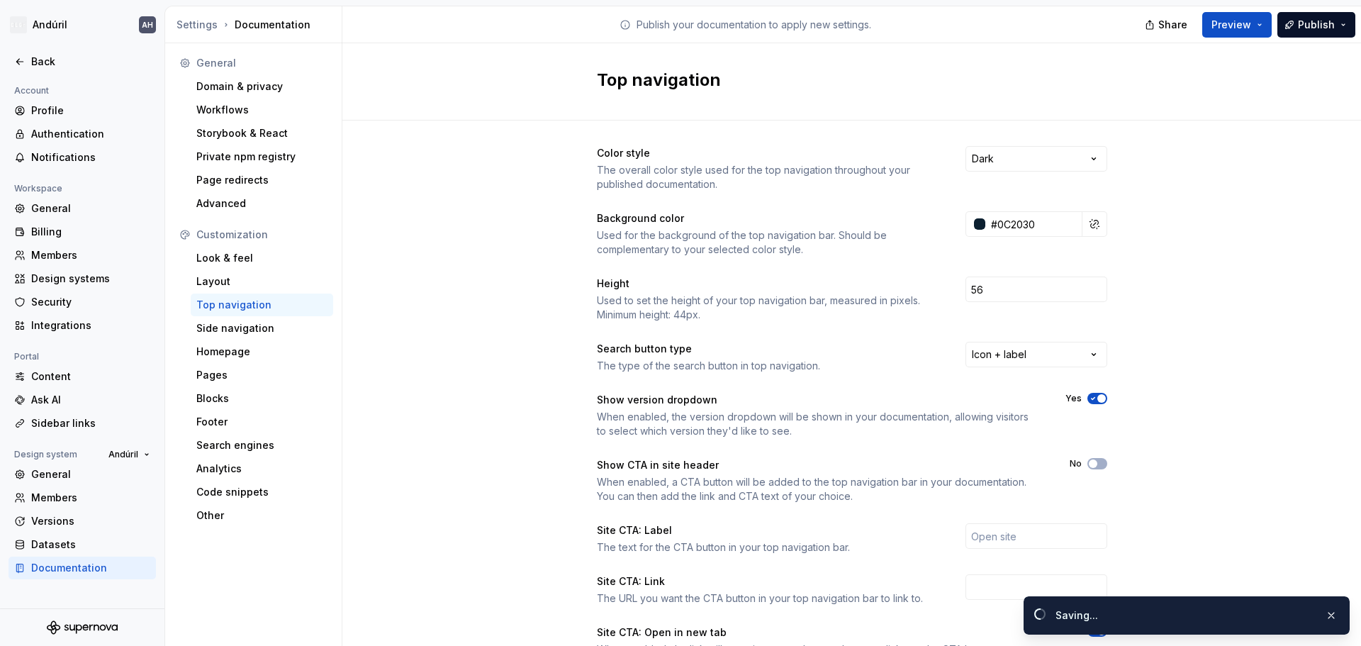
click at [1139, 244] on div "Color style The overall color style used for the top navigation throughout your…" at bounding box center [851, 447] width 1018 height 655
type input "#0c2030ff"
click at [1237, 30] on span "Preview" at bounding box center [1231, 25] width 40 height 14
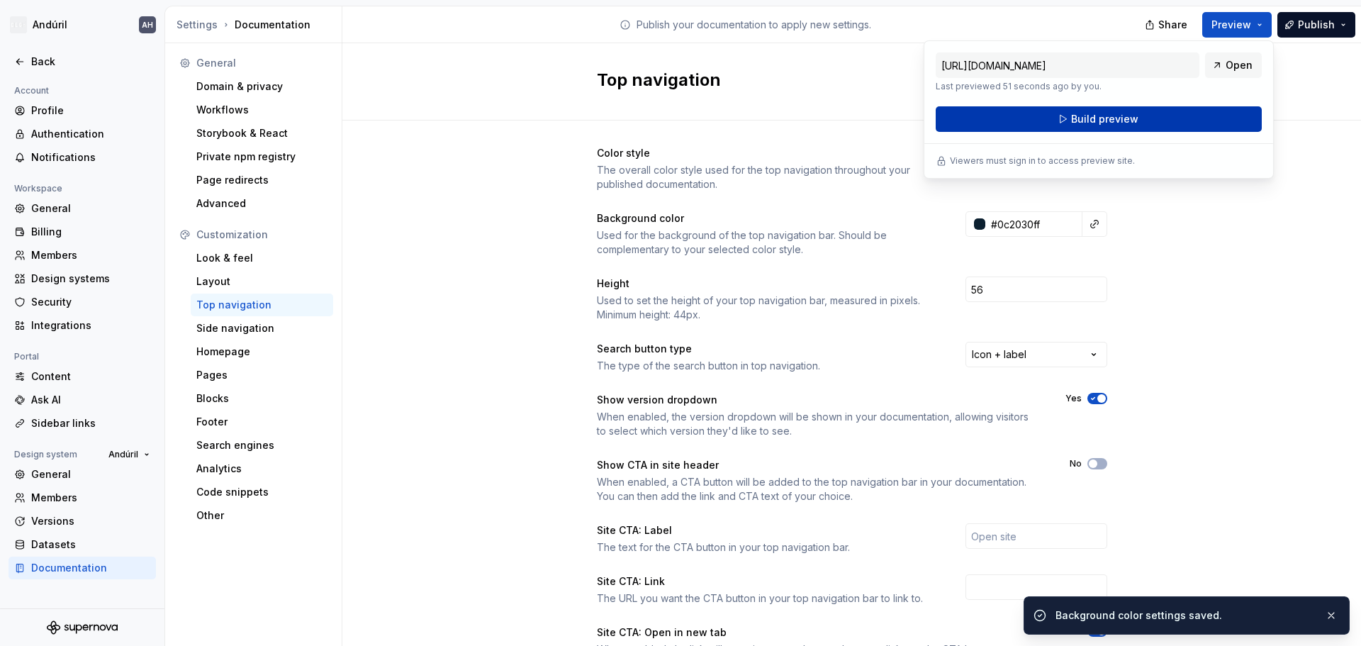
click at [1141, 111] on button "Build preview" at bounding box center [1098, 119] width 326 height 26
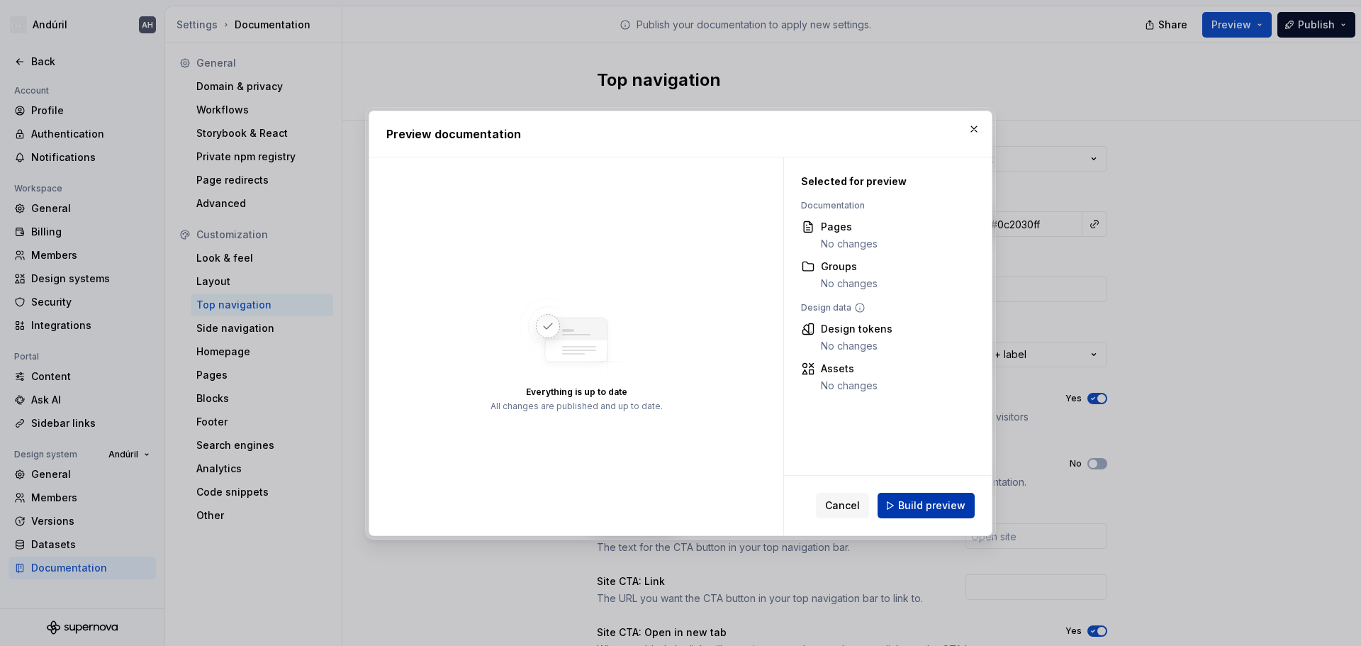
click at [931, 505] on span "Build preview" at bounding box center [931, 505] width 67 height 14
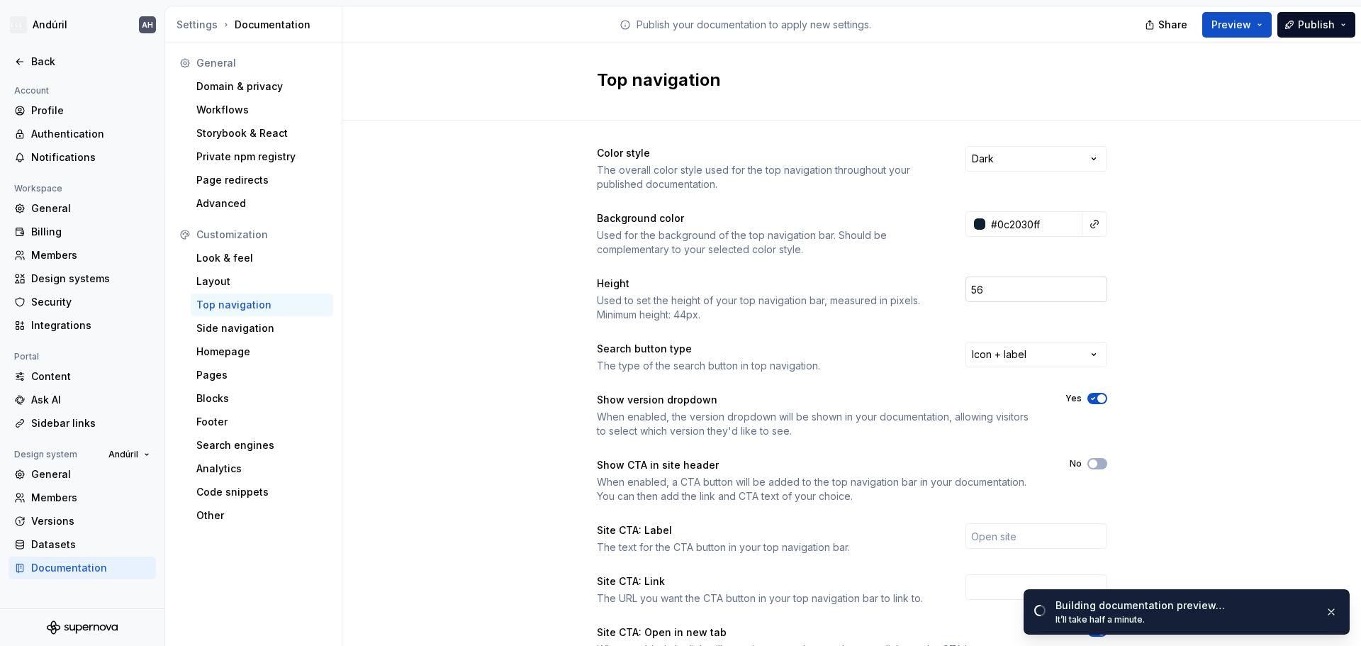
click at [1040, 300] on input "56" at bounding box center [1036, 289] width 142 height 26
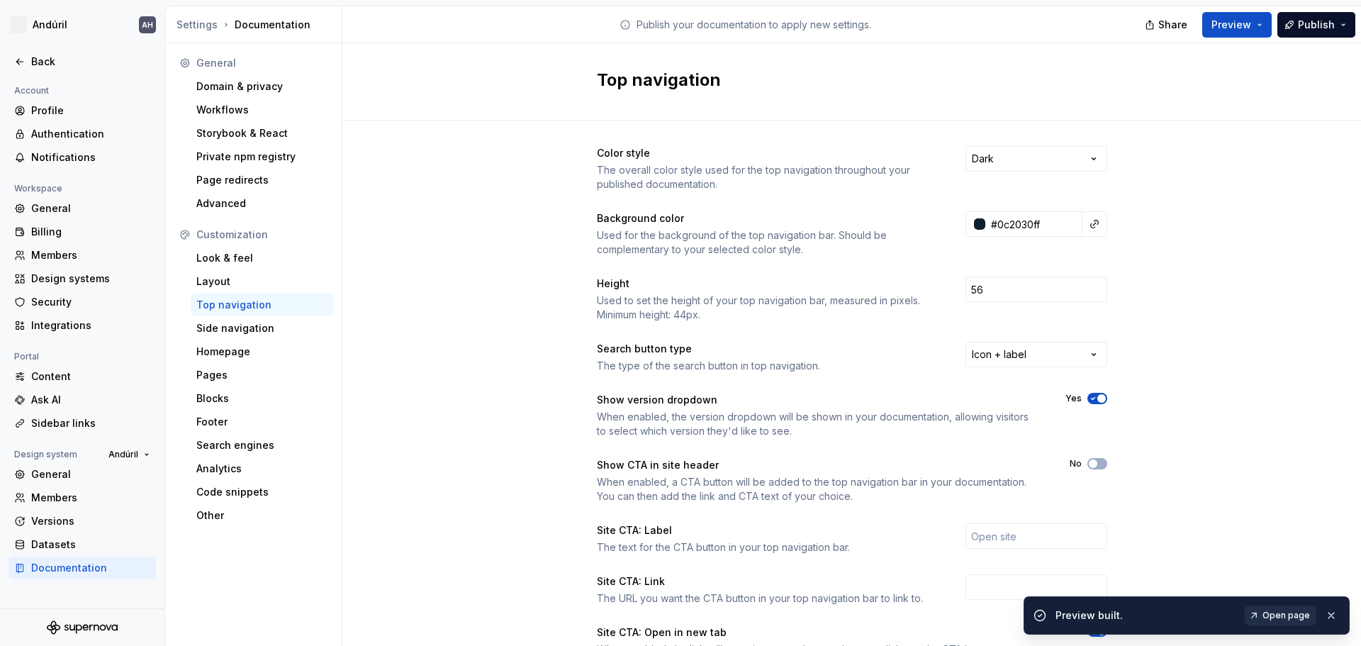
click at [1269, 617] on span "Open page" at bounding box center [1285, 614] width 47 height 11
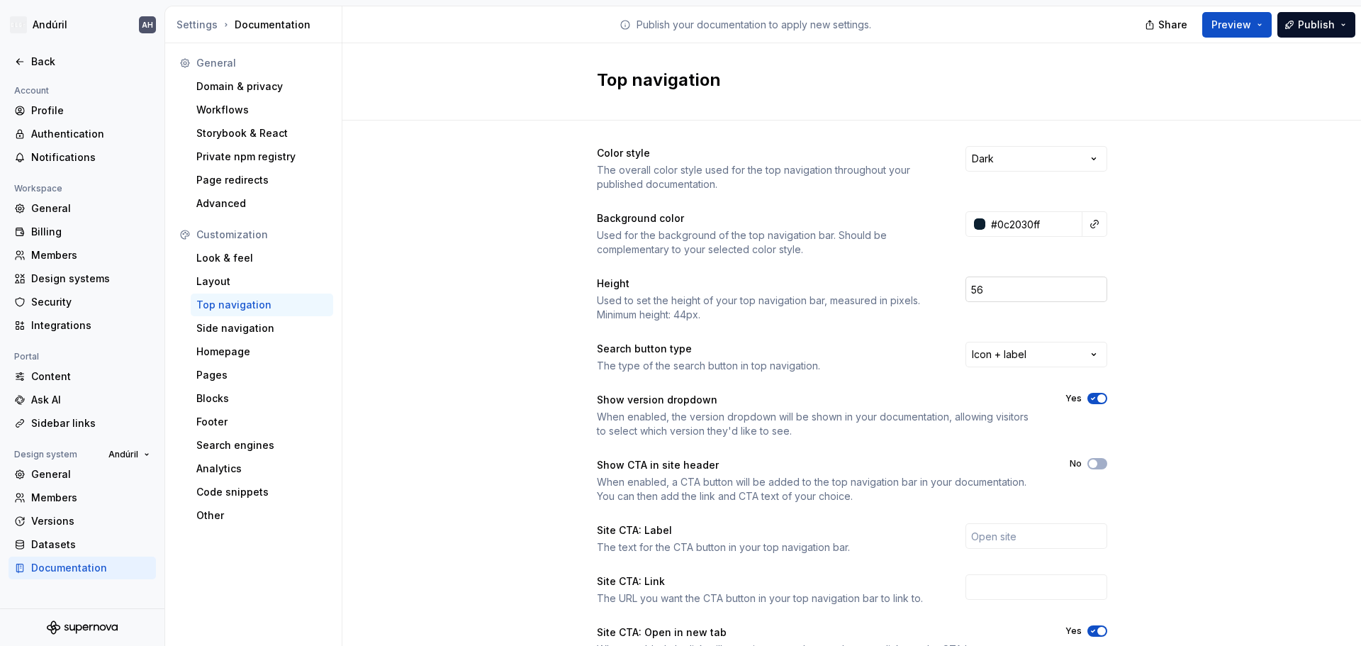
click at [1010, 288] on input "56" at bounding box center [1036, 289] width 142 height 26
drag, startPoint x: 1044, startPoint y: 292, endPoint x: 915, endPoint y: 293, distance: 129.0
click at [915, 293] on div "Height Used to set the height of your top navigation bar, measured in pixels. M…" at bounding box center [852, 298] width 510 height 45
type input "44"
click at [1162, 311] on div "Color style The overall color style used for the top navigation throughout your…" at bounding box center [851, 447] width 1018 height 655
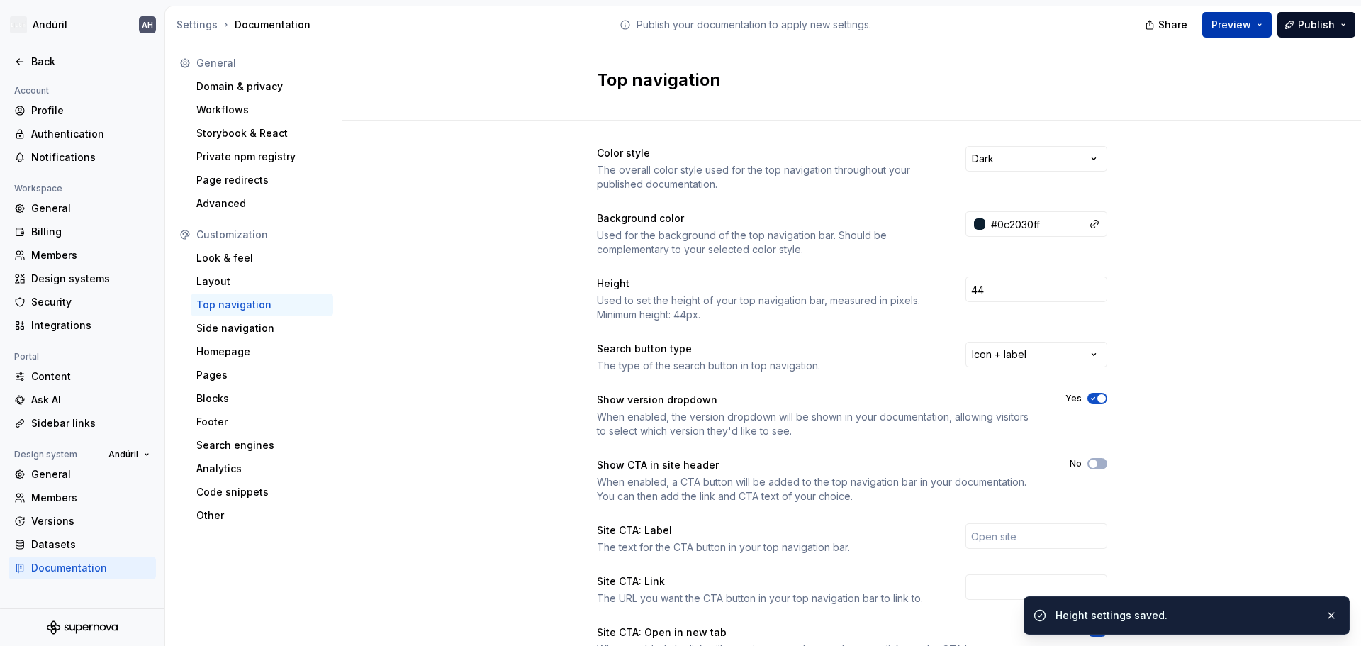
click at [1220, 32] on button "Preview" at bounding box center [1236, 25] width 69 height 26
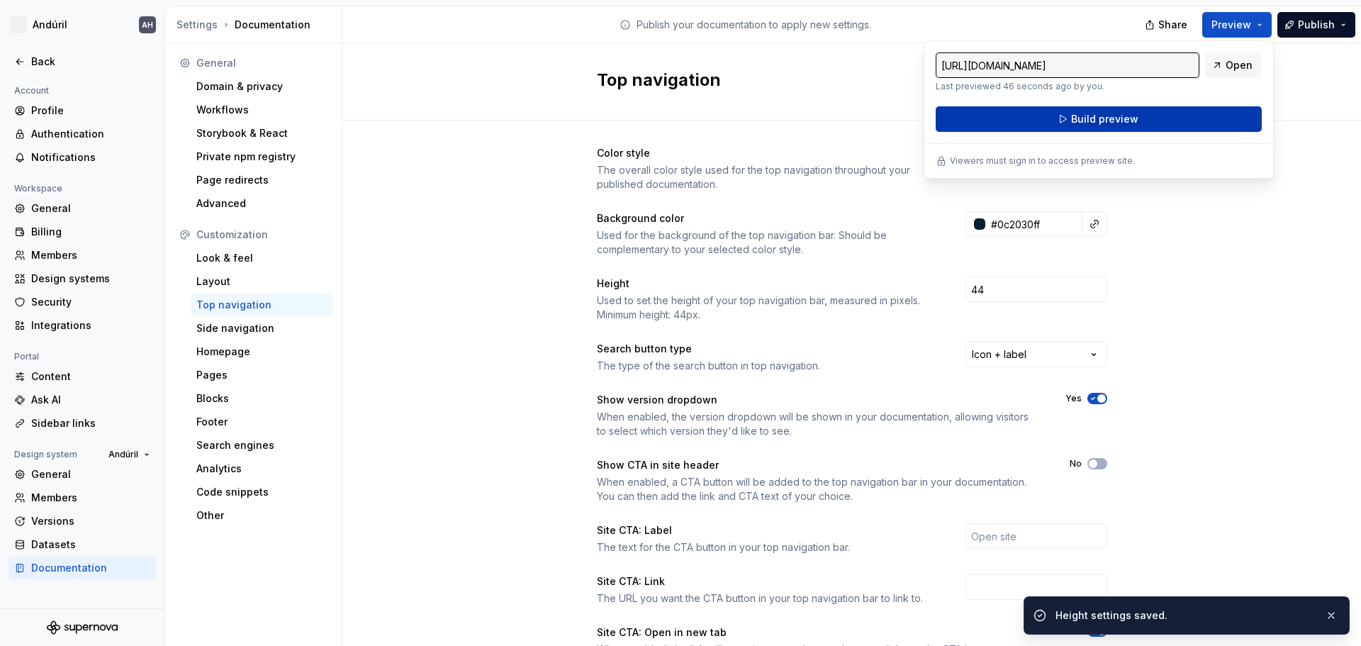
click at [1137, 116] on button "Build preview" at bounding box center [1098, 119] width 326 height 26
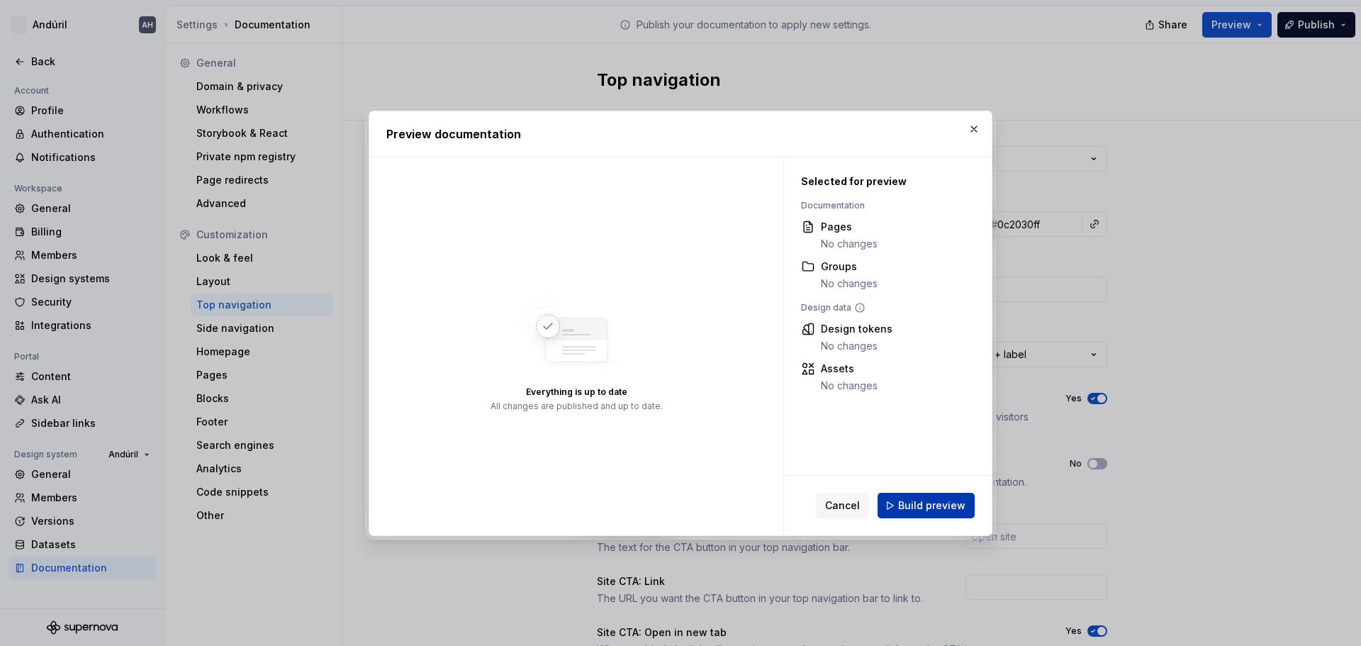
click at [933, 505] on span "Build preview" at bounding box center [931, 505] width 67 height 14
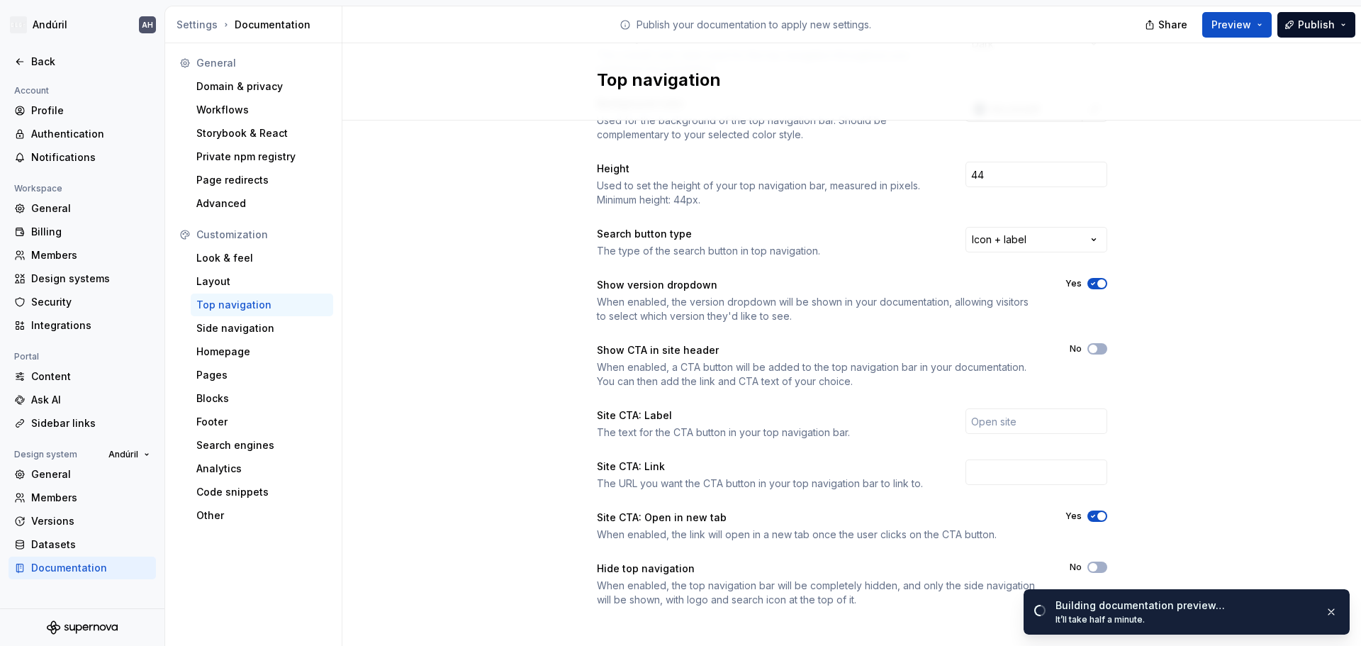
scroll to position [123, 0]
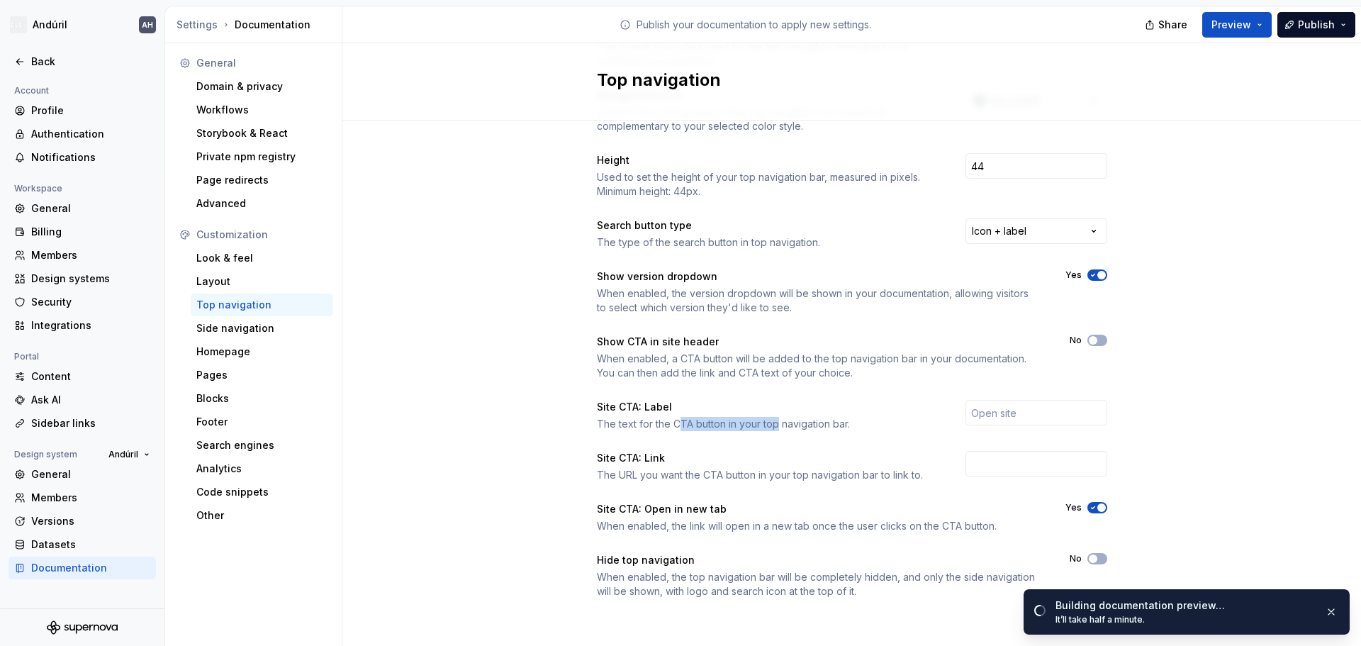
drag, startPoint x: 673, startPoint y: 423, endPoint x: 810, endPoint y: 420, distance: 136.8
click at [769, 421] on div "The text for the CTA button in your top navigation bar." at bounding box center [768, 424] width 343 height 14
click at [824, 422] on div "The text for the CTA button in your top navigation bar." at bounding box center [768, 424] width 343 height 14
click at [811, 442] on div "Color style The overall color style used for the top navigation throughout your…" at bounding box center [852, 310] width 510 height 575
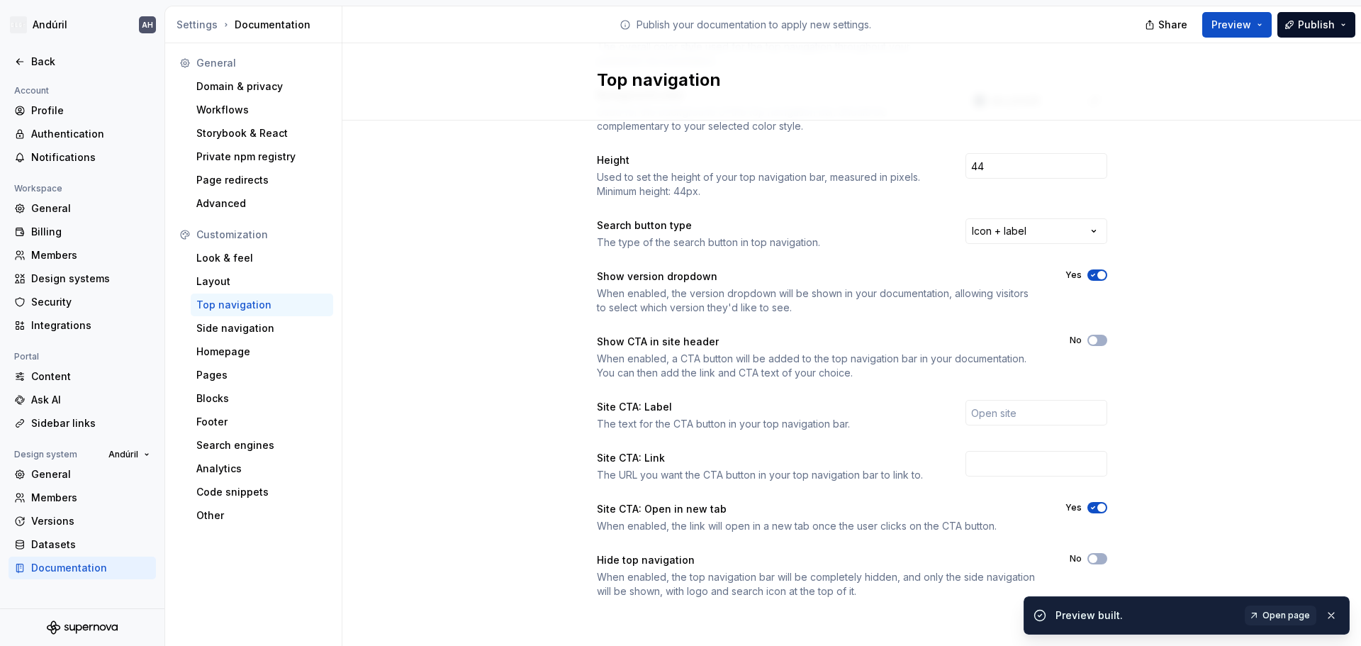
click at [1282, 609] on link "Open page" at bounding box center [1280, 615] width 72 height 20
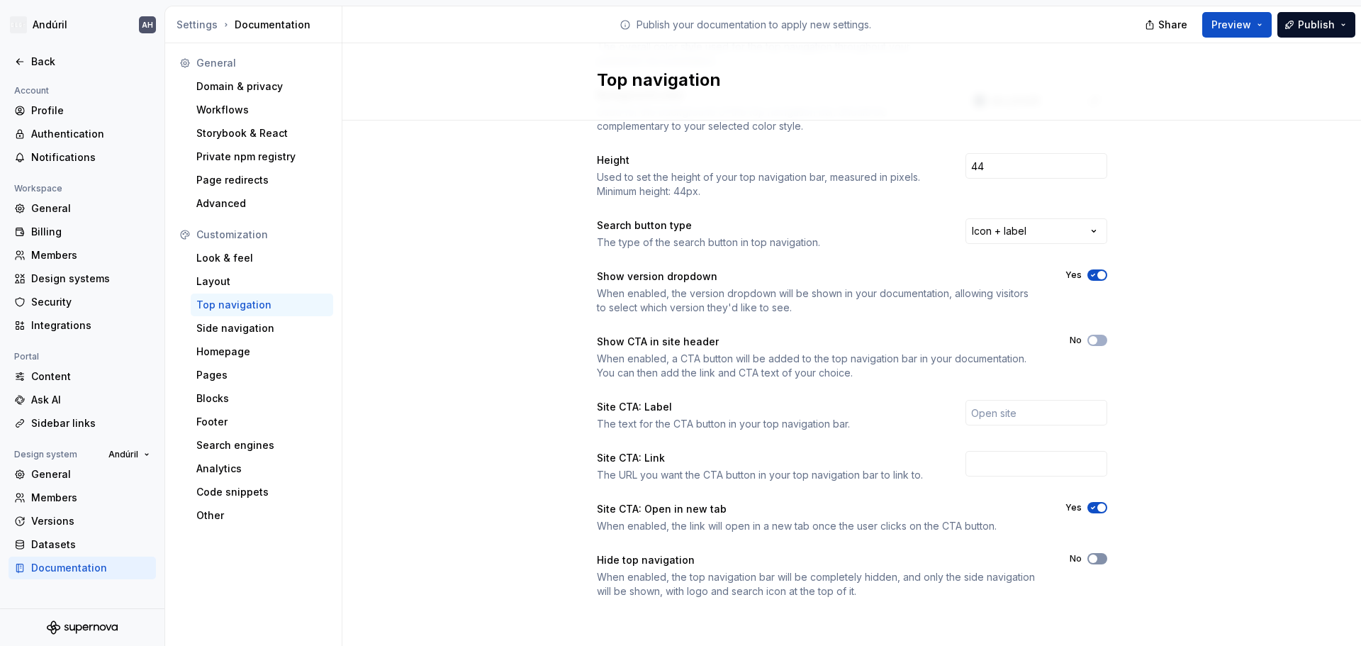
click at [1090, 558] on span "button" at bounding box center [1093, 558] width 9 height 9
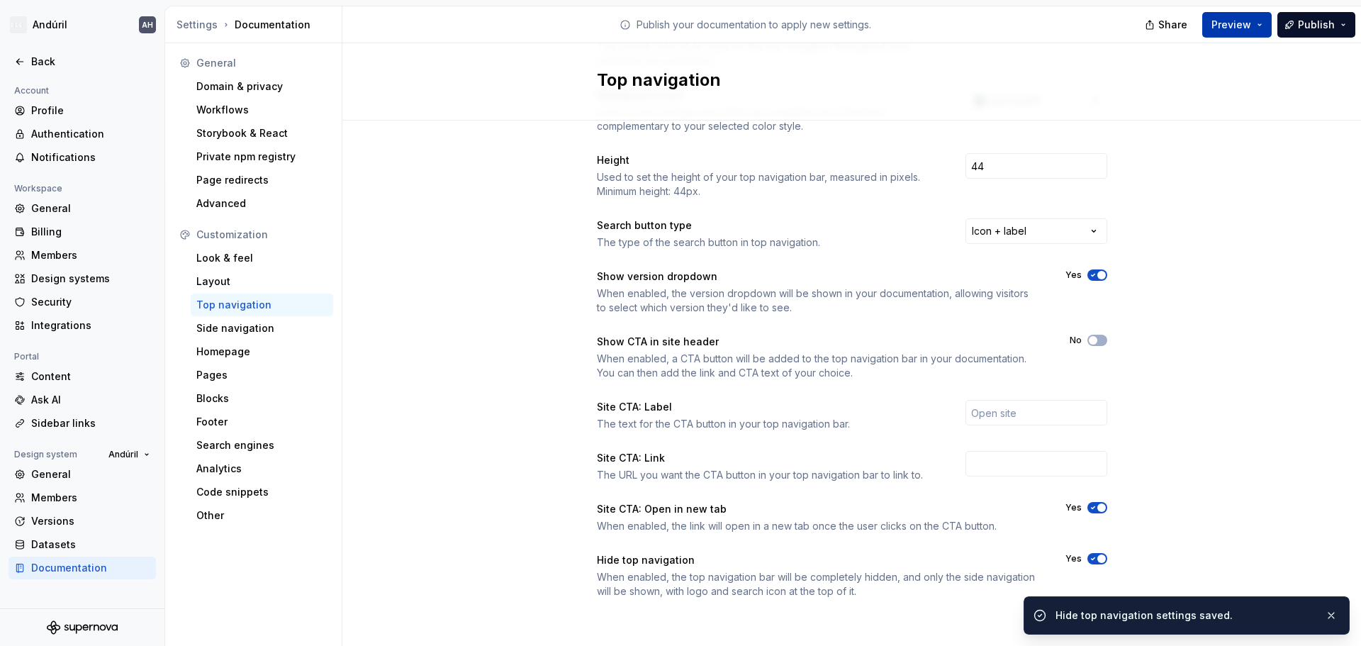
click at [1234, 21] on span "Preview" at bounding box center [1231, 25] width 40 height 14
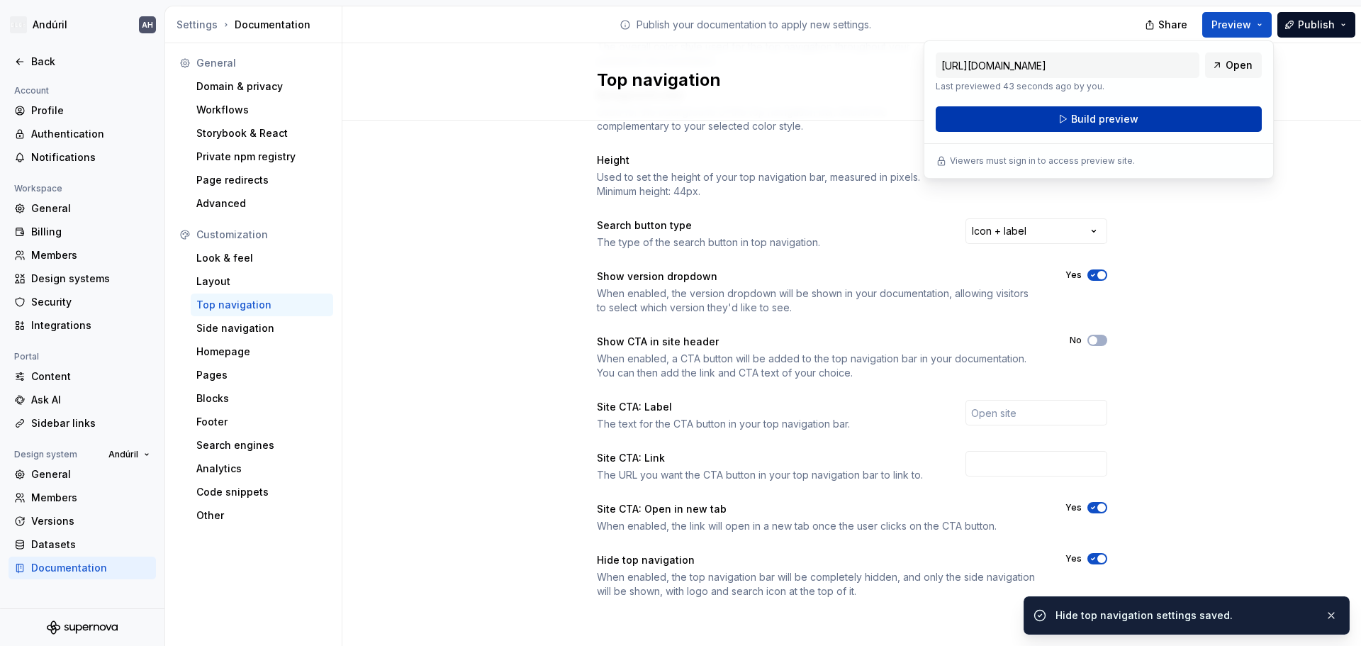
click at [1138, 121] on button "Build preview" at bounding box center [1098, 119] width 326 height 26
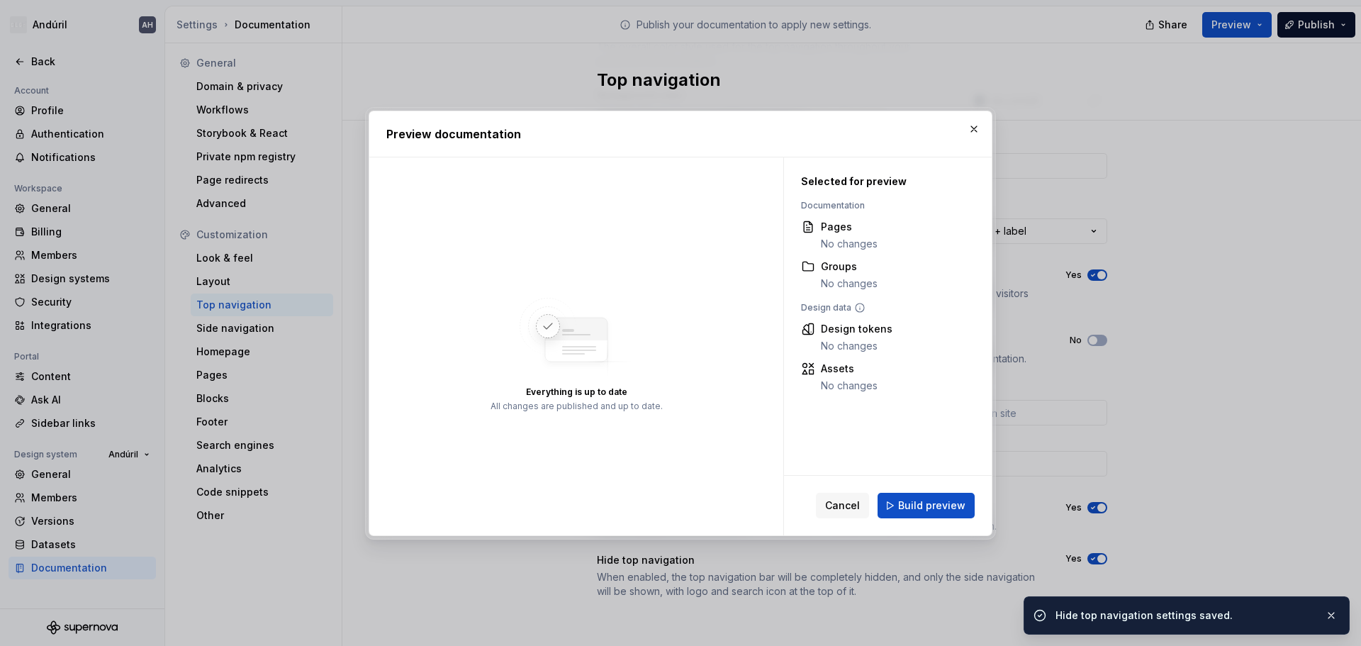
click at [928, 505] on span "Build preview" at bounding box center [931, 505] width 67 height 14
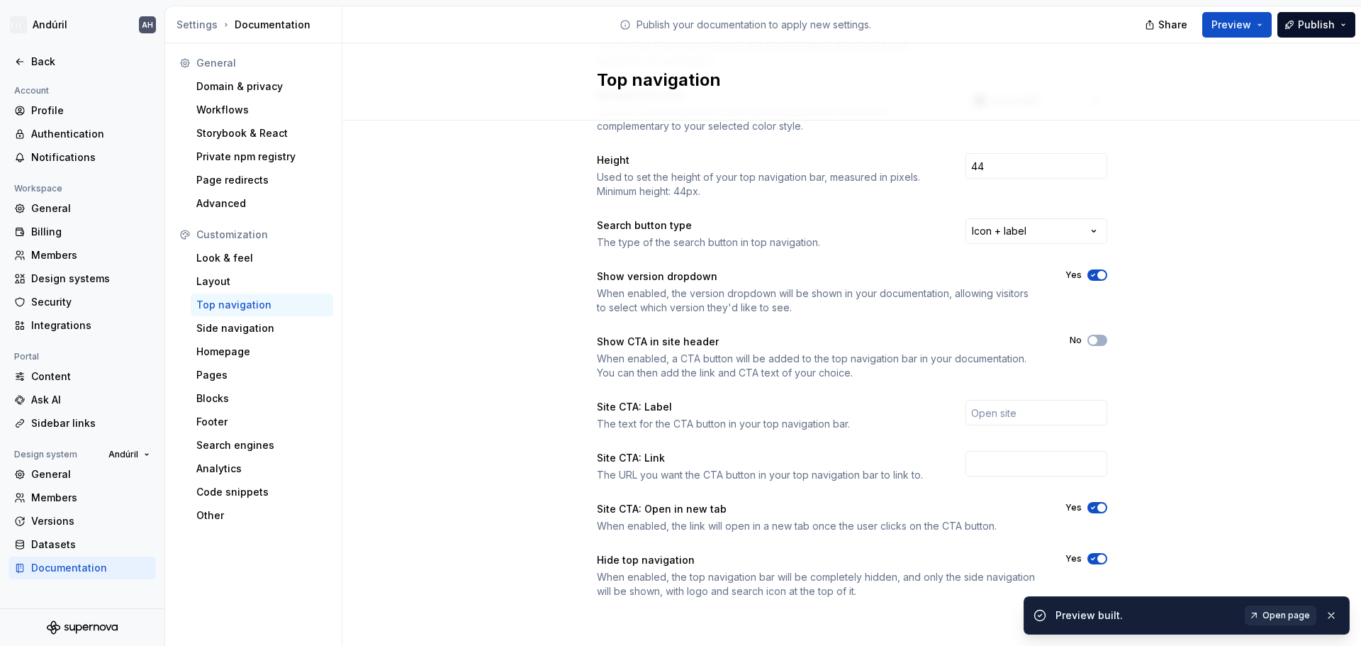
click at [1294, 609] on link "Open page" at bounding box center [1280, 615] width 72 height 20
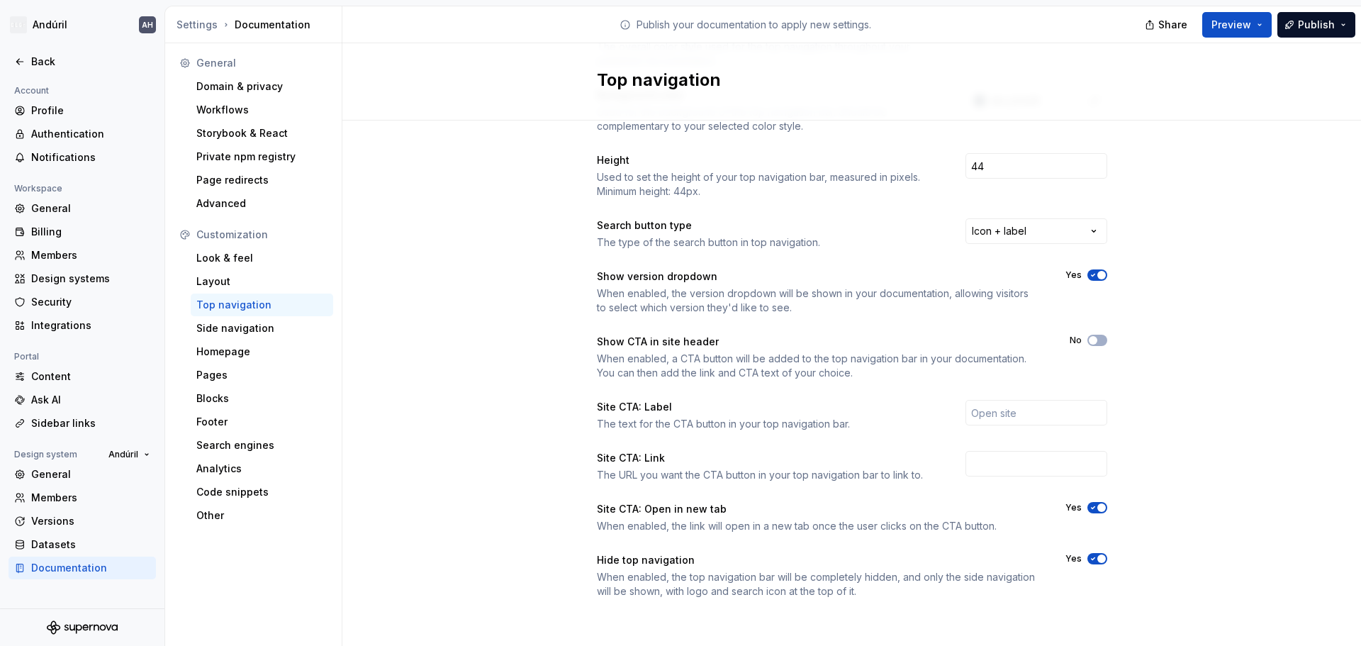
click at [704, 474] on div "The URL you want the CTA button in your top navigation bar to link to." at bounding box center [768, 475] width 343 height 14
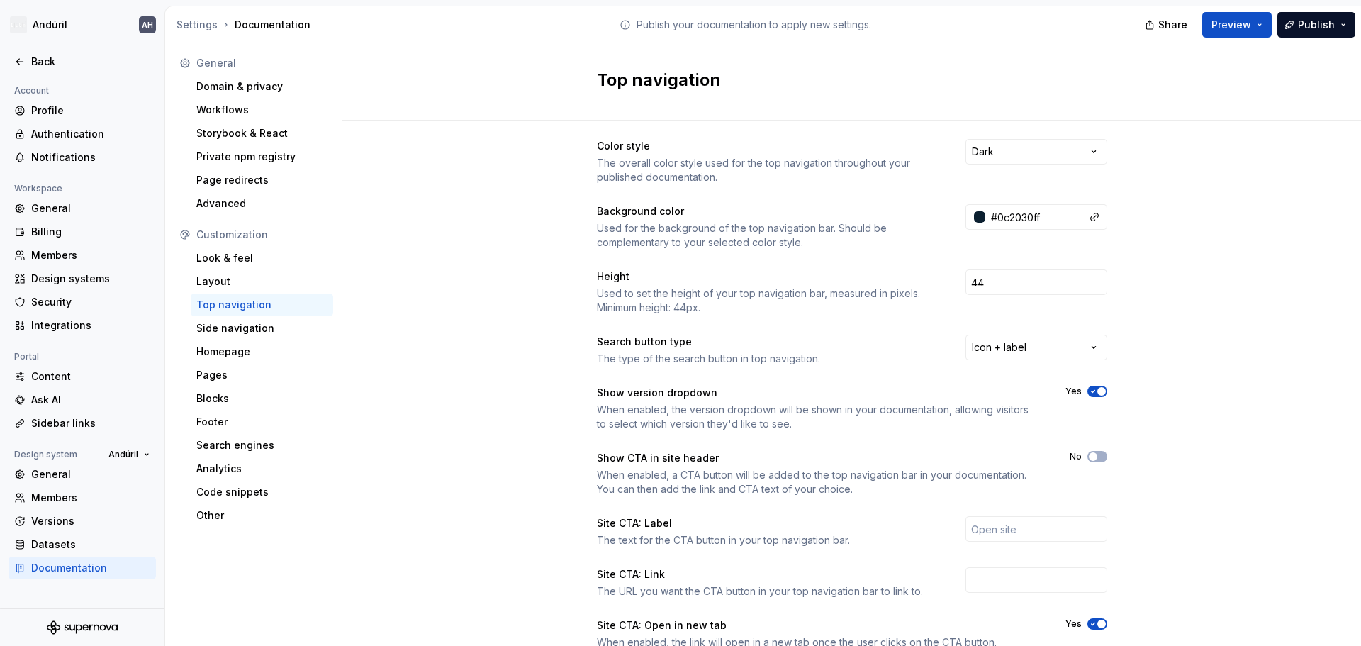
scroll to position [0, 0]
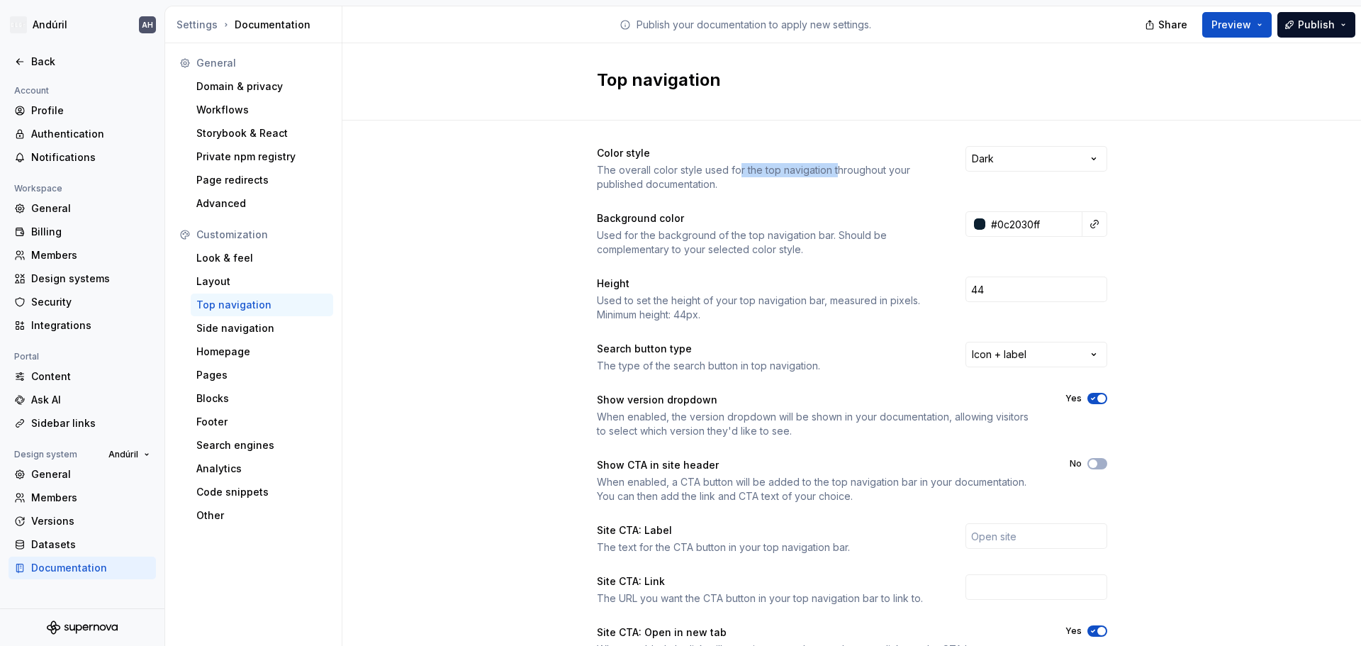
drag, startPoint x: 732, startPoint y: 172, endPoint x: 831, endPoint y: 172, distance: 98.5
click at [831, 172] on div "The overall color style used for the top navigation throughout your published d…" at bounding box center [768, 177] width 343 height 28
click at [826, 212] on div "Background color" at bounding box center [768, 218] width 343 height 14
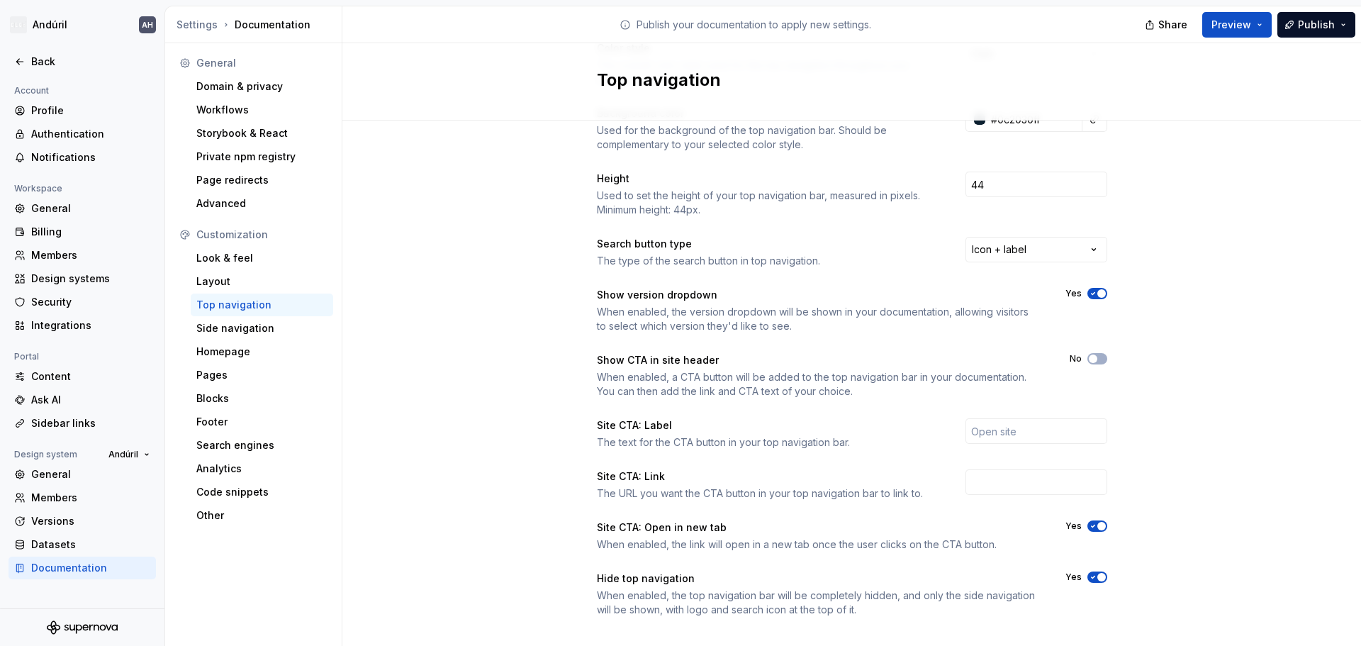
scroll to position [123, 0]
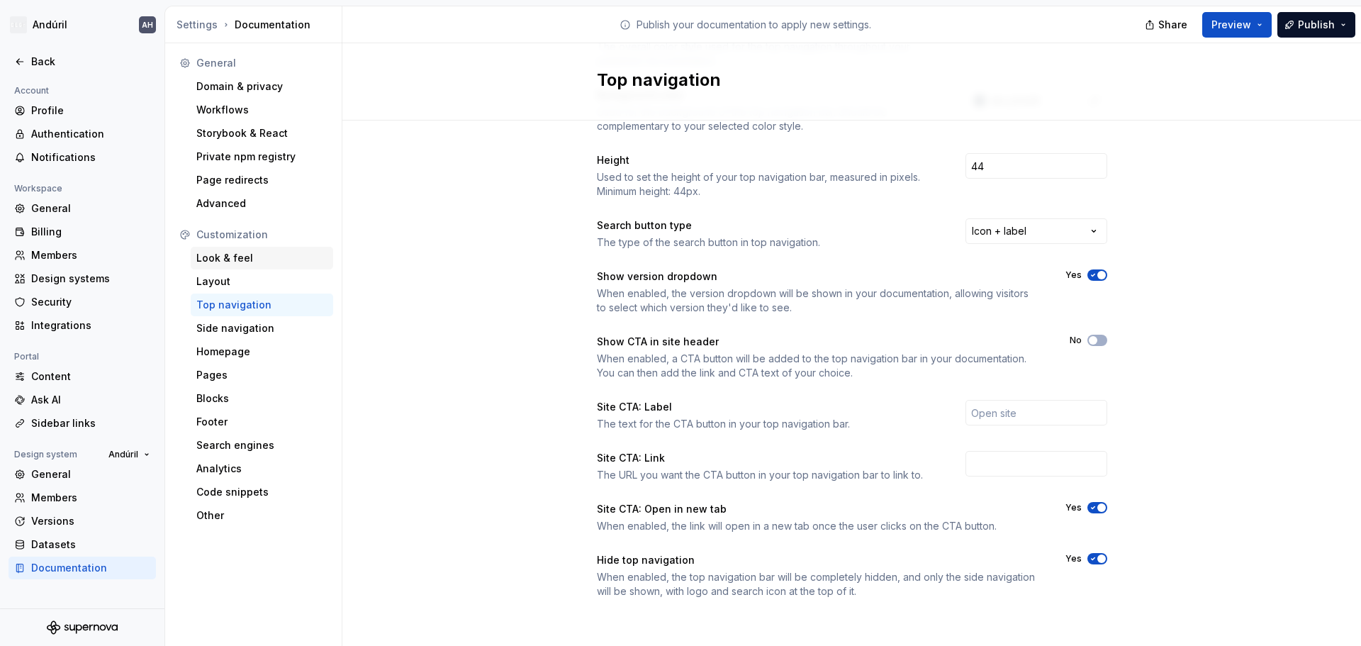
click at [268, 257] on div "Look & feel" at bounding box center [261, 258] width 131 height 14
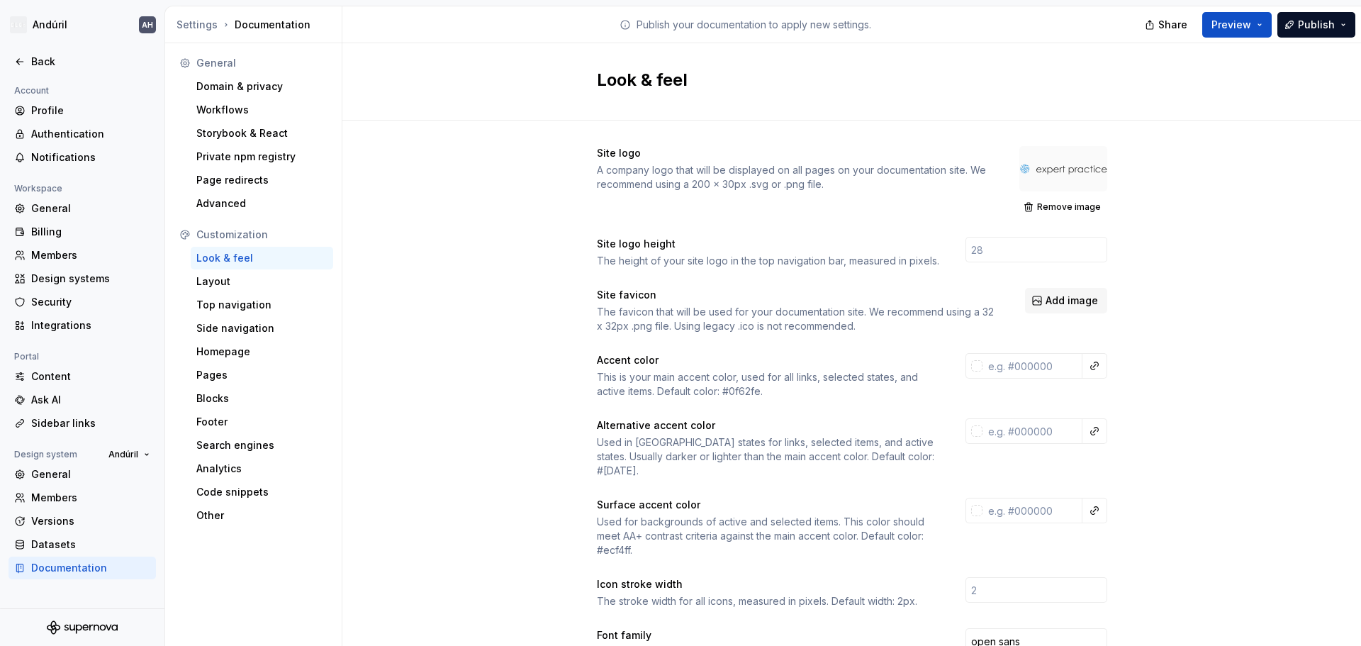
click at [1054, 159] on div at bounding box center [1063, 168] width 88 height 45
click at [1050, 208] on span "Remove image" at bounding box center [1069, 206] width 64 height 11
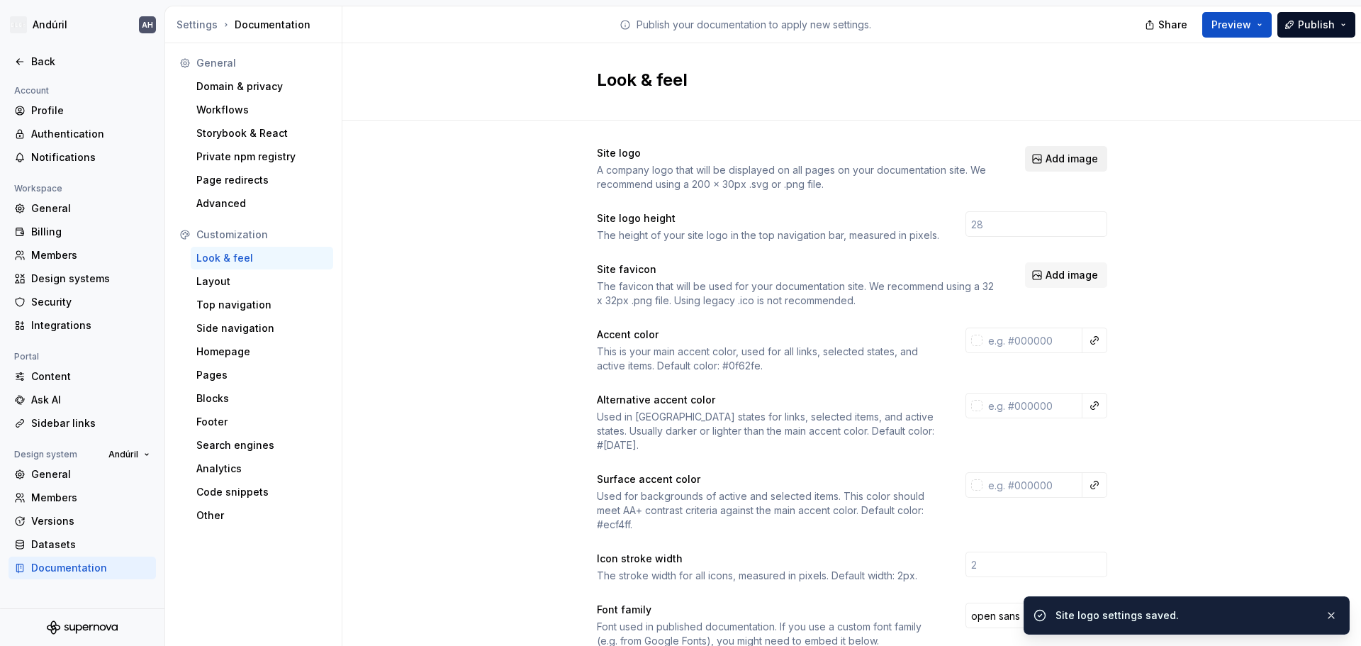
click at [1064, 159] on span "Add image" at bounding box center [1071, 159] width 52 height 14
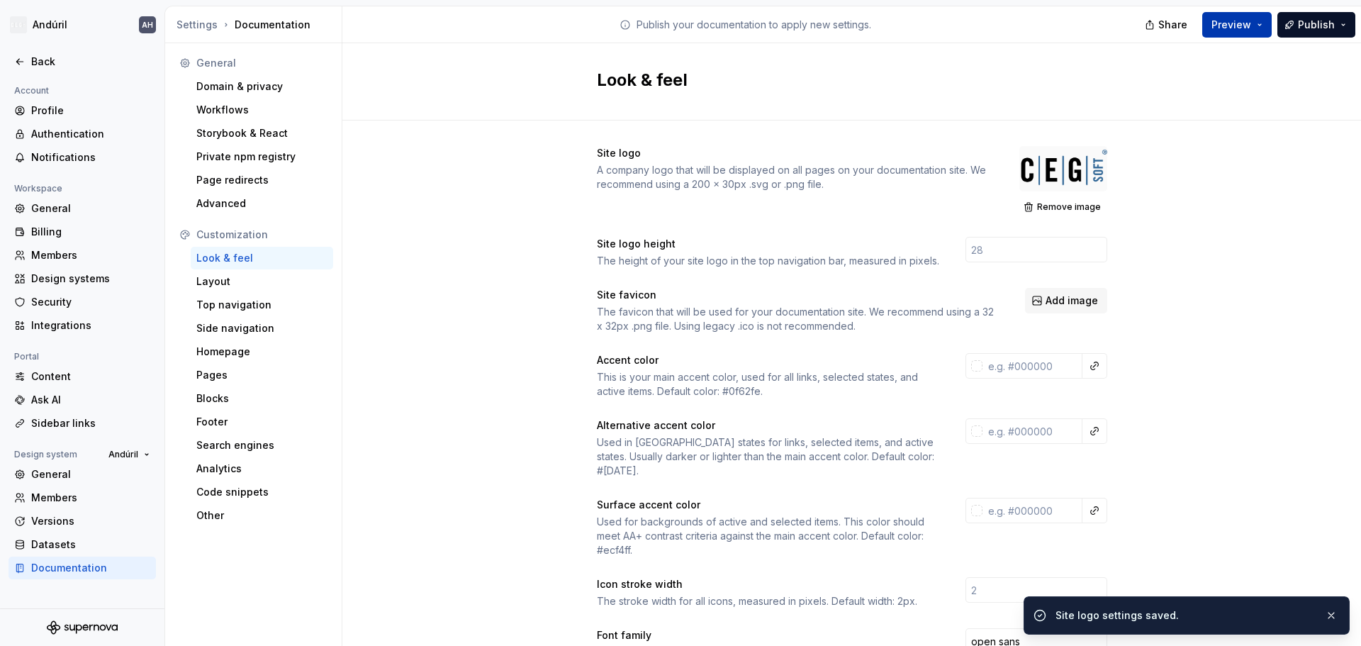
click at [1230, 22] on span "Preview" at bounding box center [1231, 25] width 40 height 14
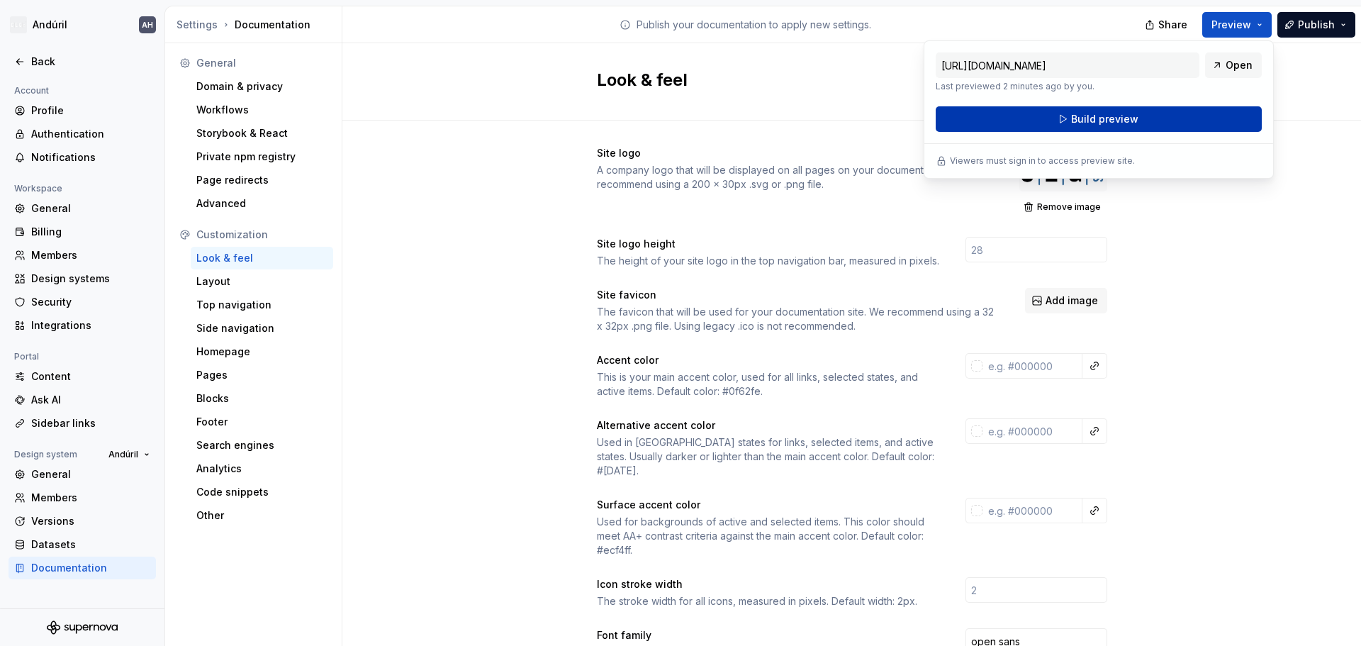
click at [1135, 120] on span "Build preview" at bounding box center [1104, 119] width 67 height 14
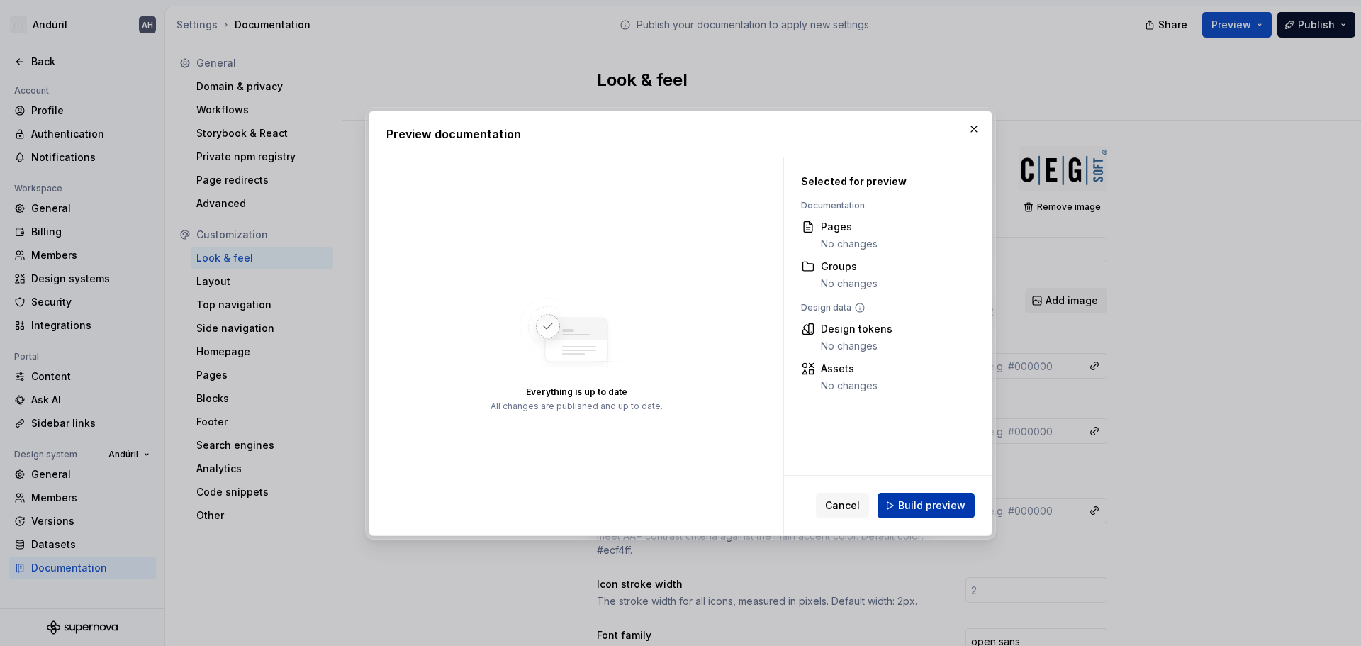
click at [952, 507] on span "Build preview" at bounding box center [931, 505] width 67 height 14
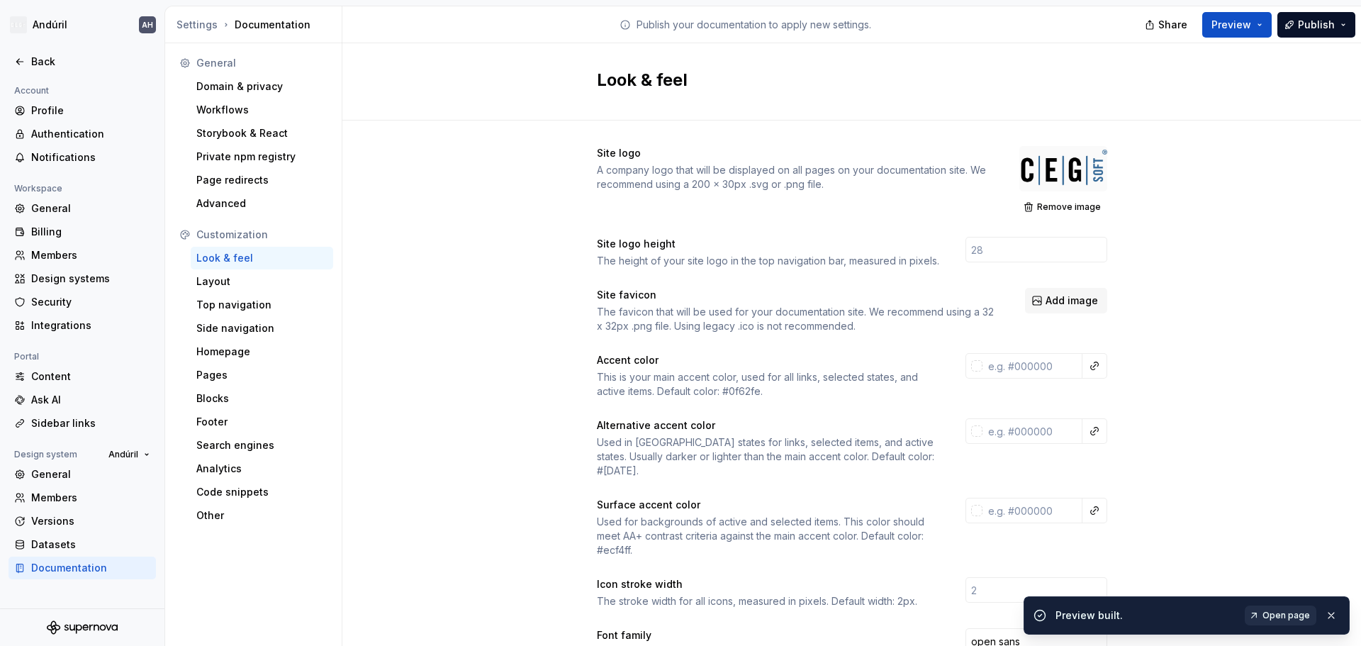
click at [1286, 618] on span "Open page" at bounding box center [1285, 614] width 47 height 11
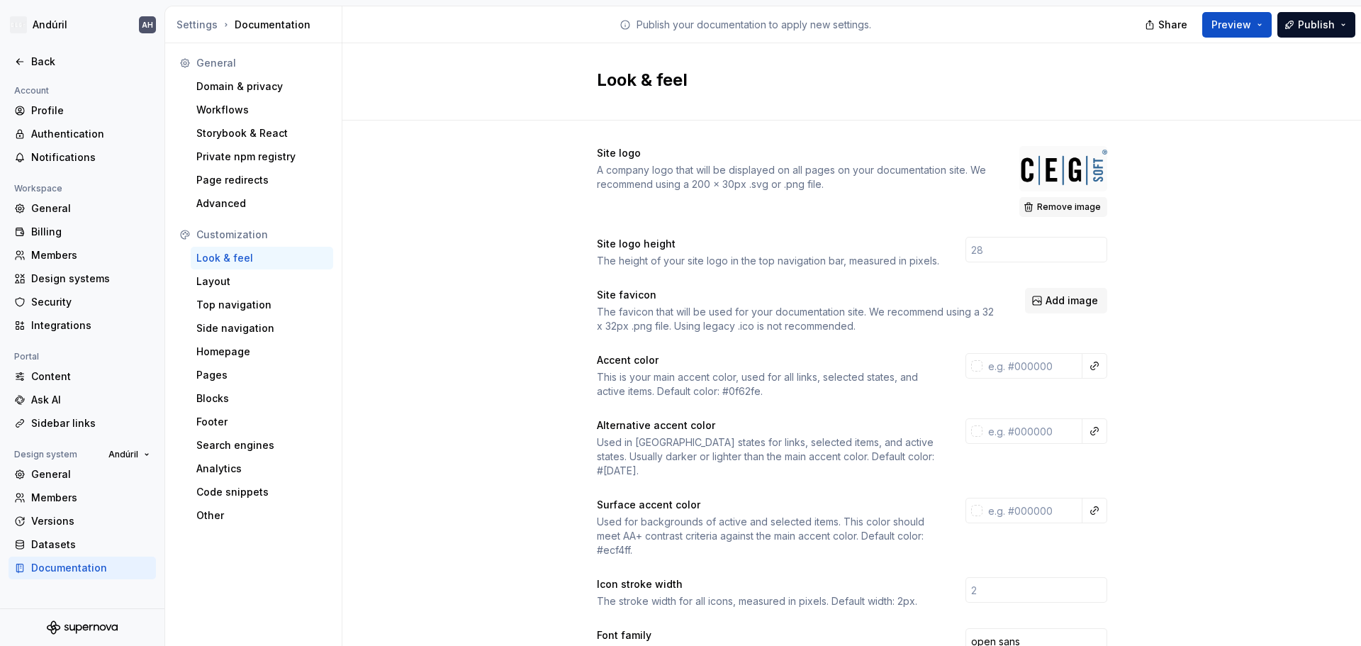
click at [1052, 206] on span "Remove image" at bounding box center [1069, 206] width 64 height 11
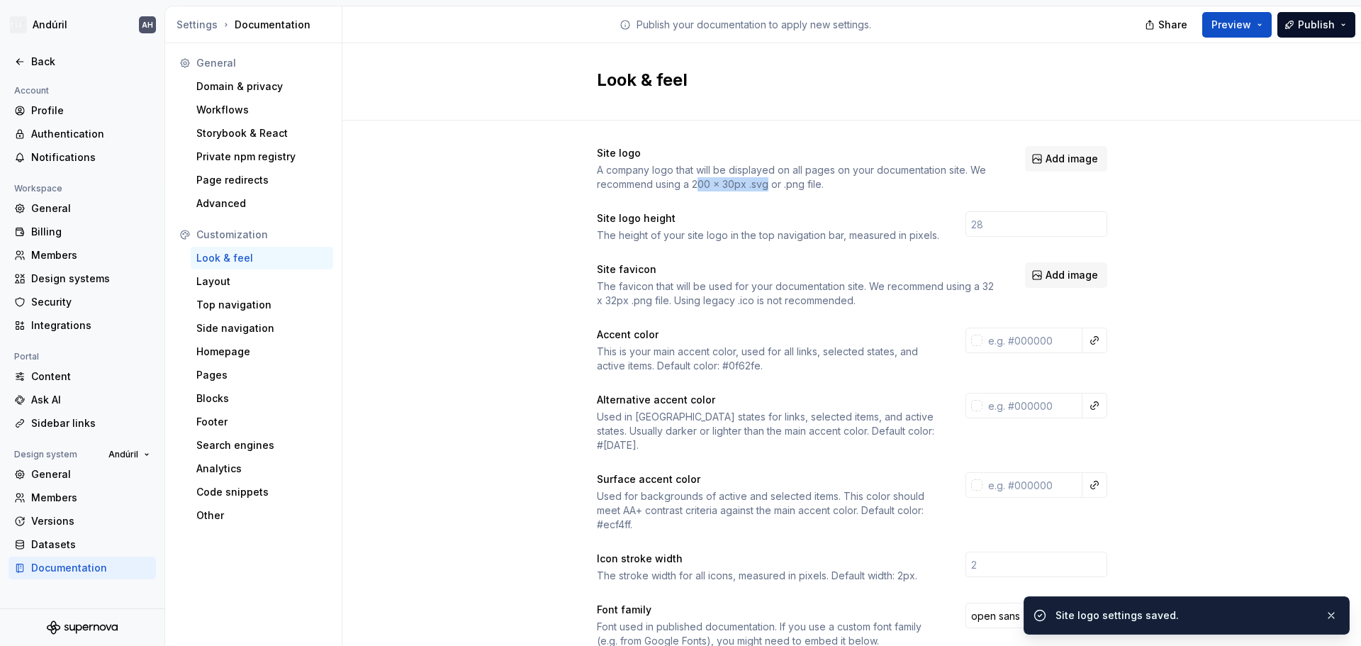
drag, startPoint x: 690, startPoint y: 182, endPoint x: 762, endPoint y: 182, distance: 71.6
click at [762, 182] on div "A company logo that will be displayed on all pages on your documentation site. …" at bounding box center [798, 177] width 403 height 28
click at [803, 182] on div "A company logo that will be displayed on all pages on your documentation site. …" at bounding box center [798, 177] width 403 height 28
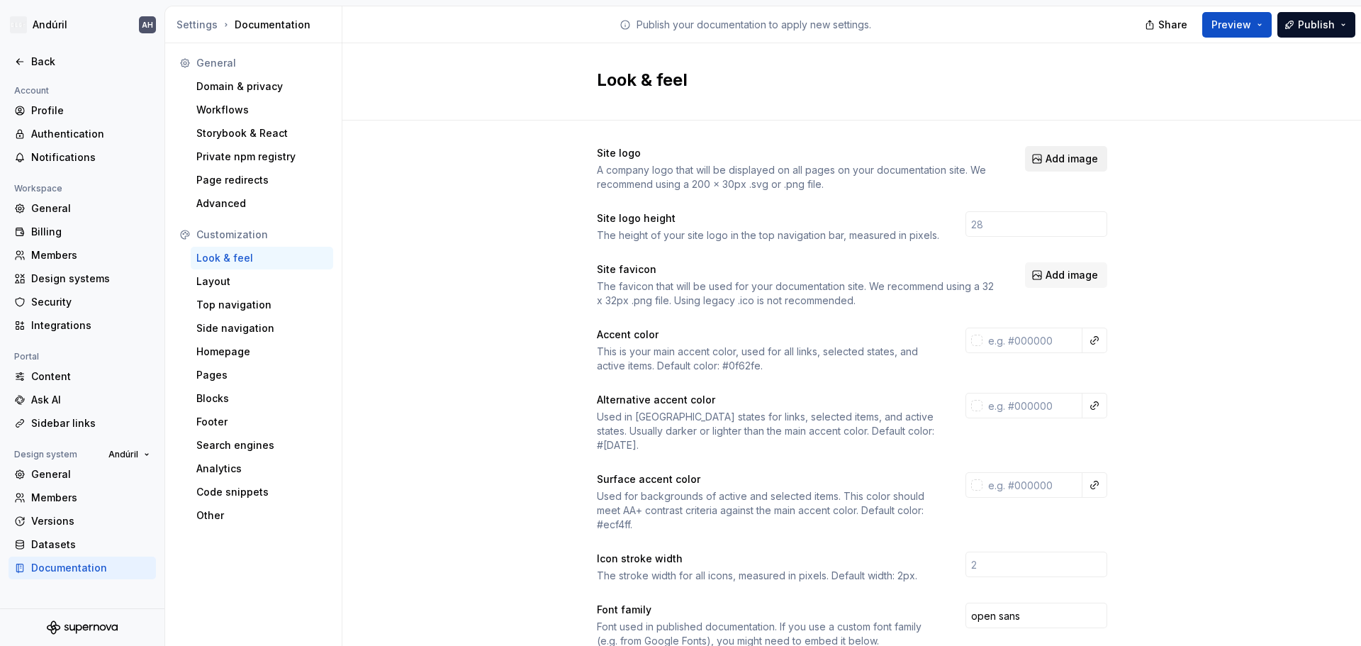
click at [1055, 164] on span "Add image" at bounding box center [1071, 159] width 52 height 14
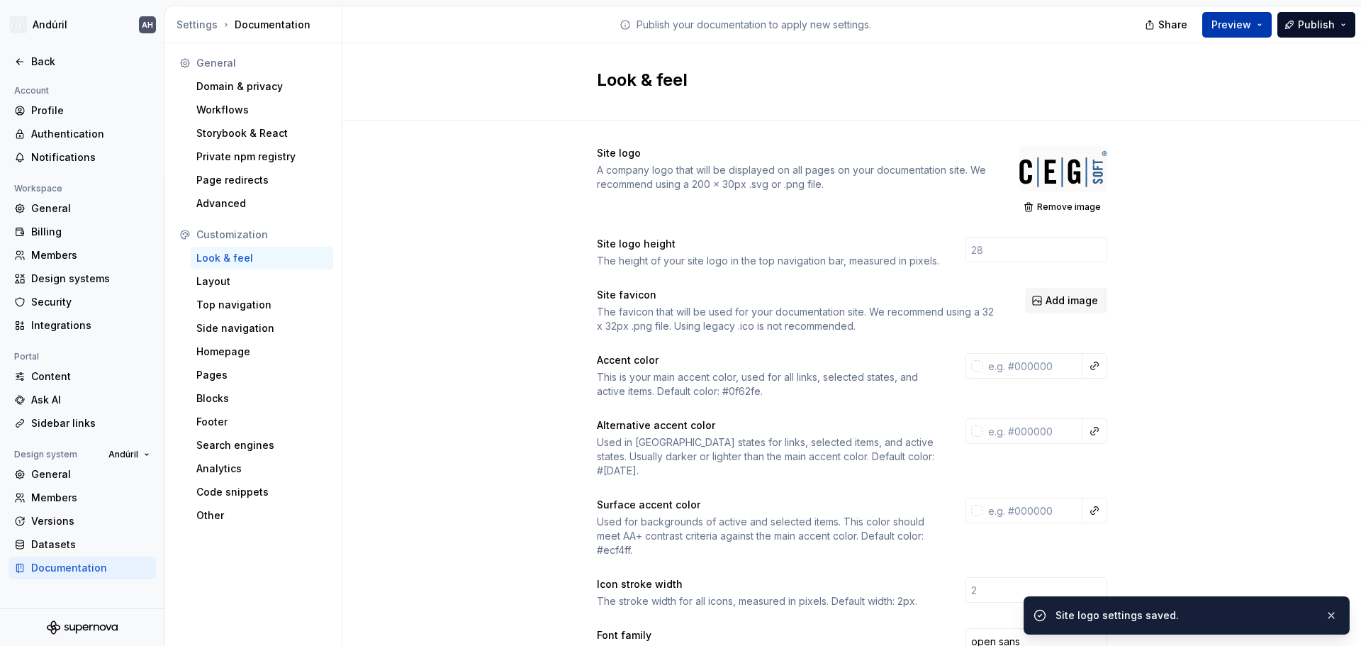
click at [1237, 30] on span "Preview" at bounding box center [1231, 25] width 40 height 14
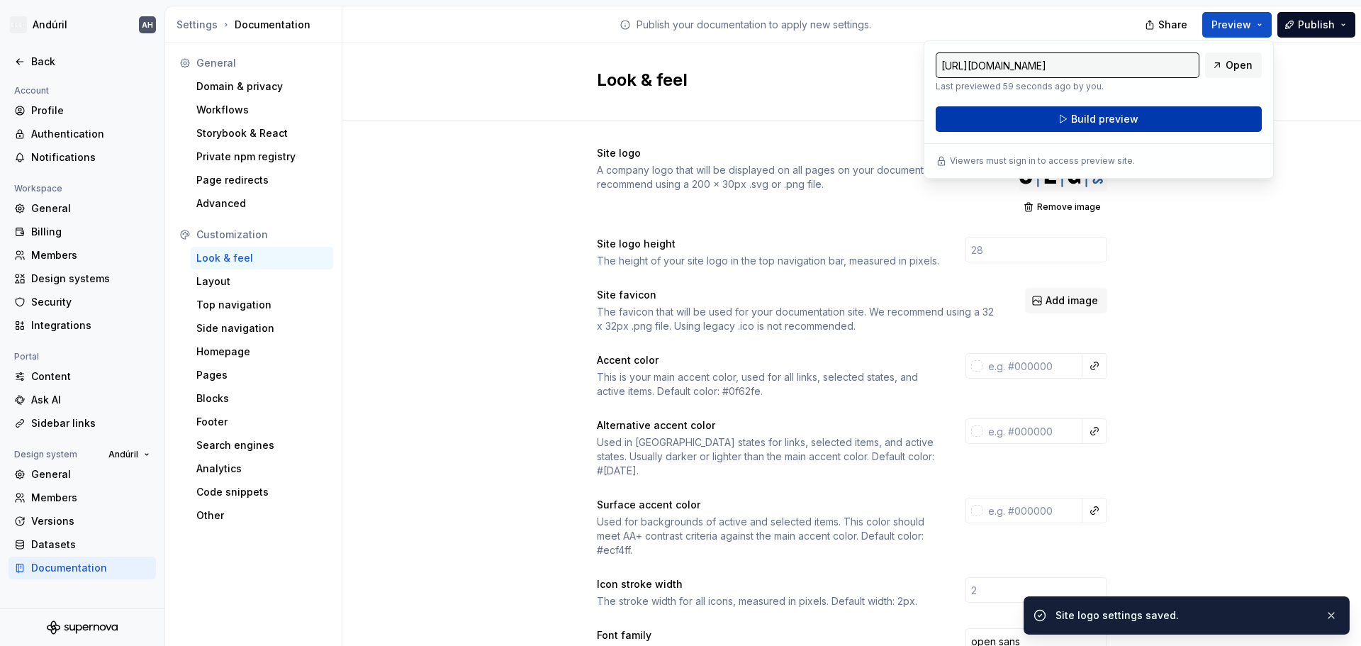
click at [1174, 115] on button "Build preview" at bounding box center [1098, 119] width 326 height 26
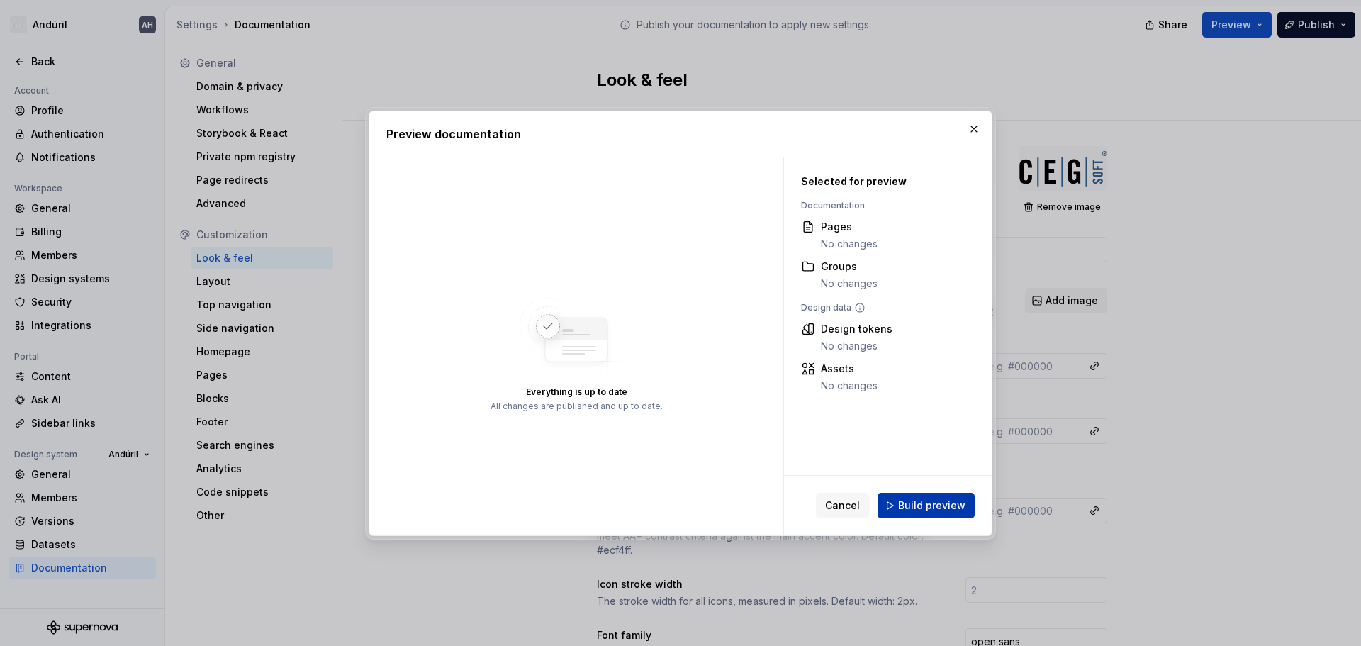
click at [945, 505] on span "Build preview" at bounding box center [931, 505] width 67 height 14
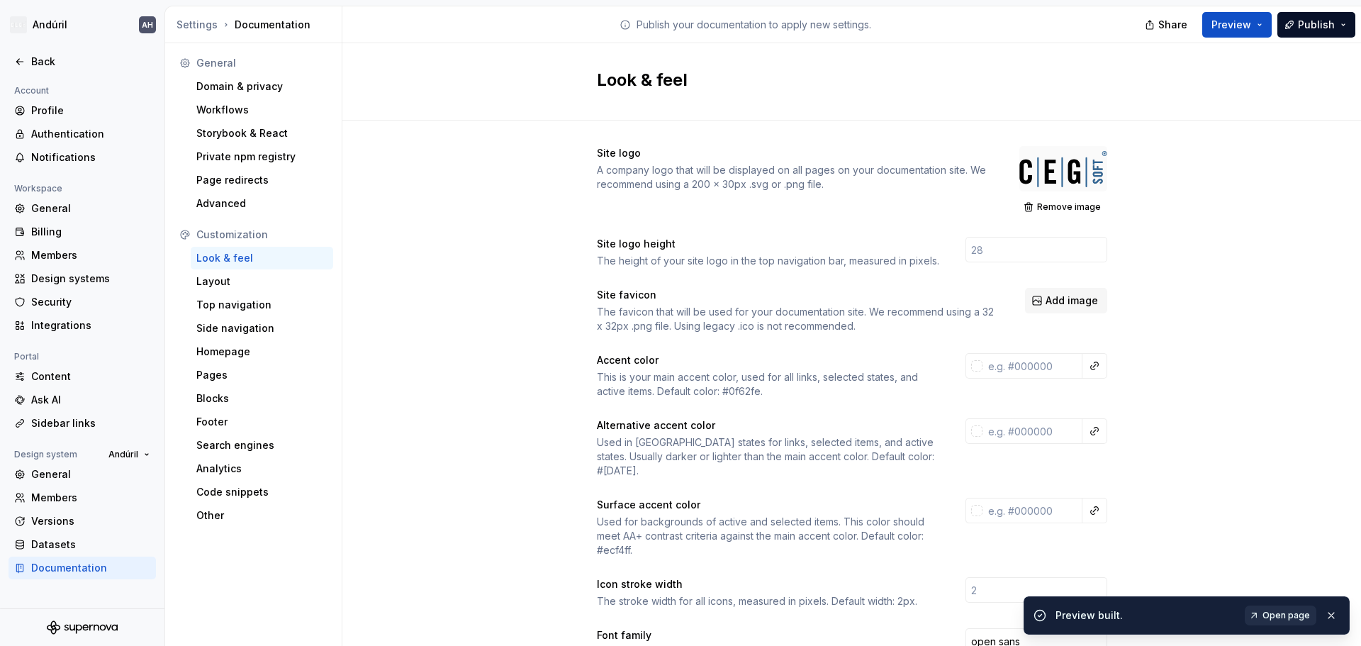
click at [1274, 612] on span "Open page" at bounding box center [1285, 614] width 47 height 11
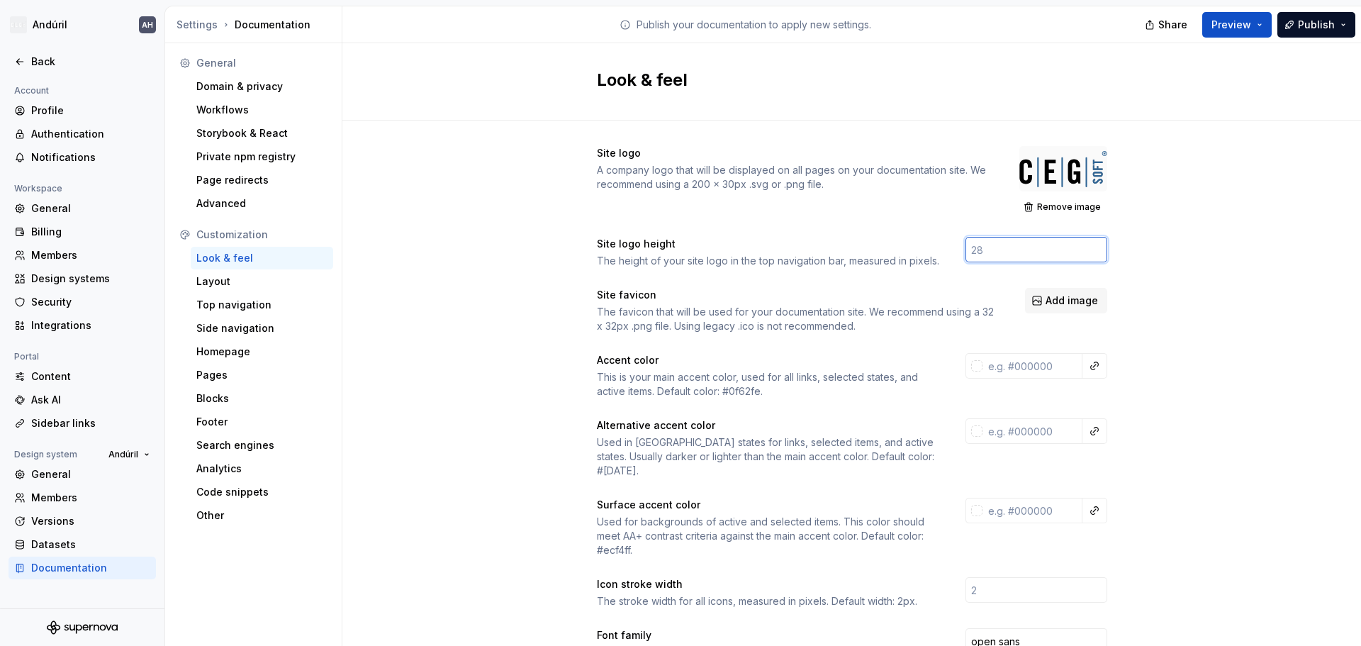
click at [1016, 254] on input "number" at bounding box center [1036, 250] width 142 height 26
type input "44"
click at [902, 267] on div "The height of your site logo in the top navigation bar, measured in pixels." at bounding box center [768, 261] width 343 height 14
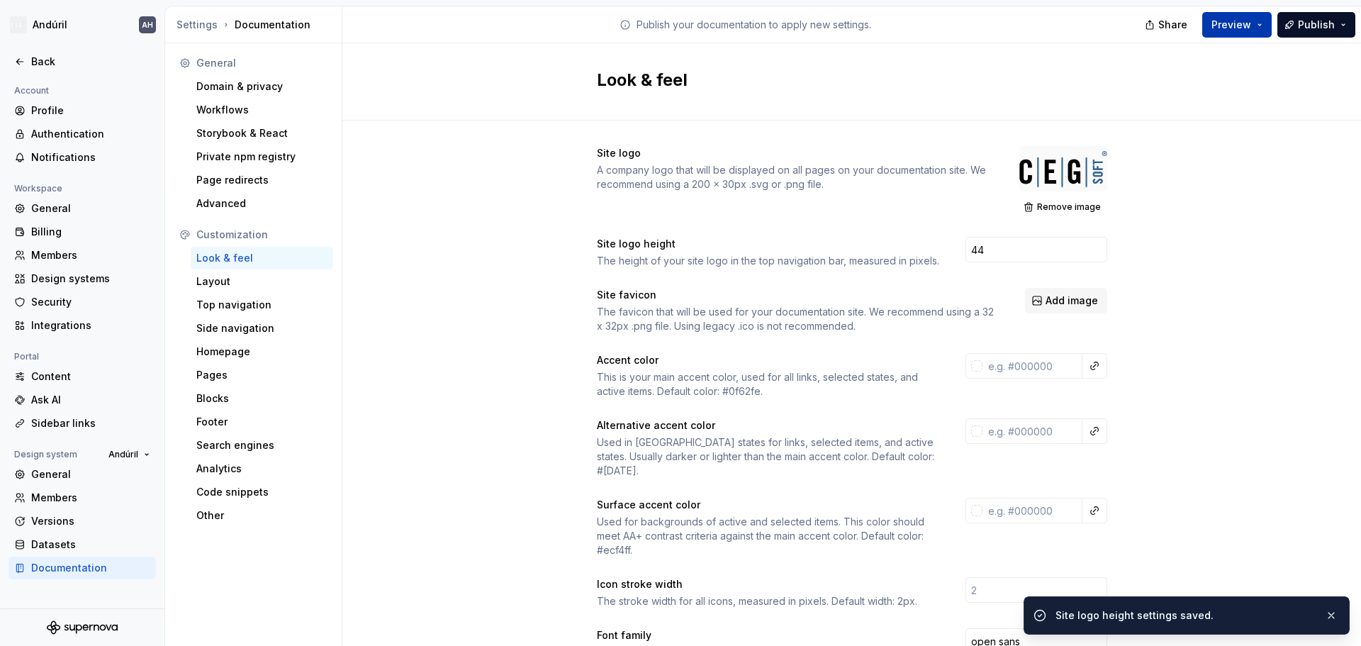
click at [1224, 31] on span "Preview" at bounding box center [1231, 25] width 40 height 14
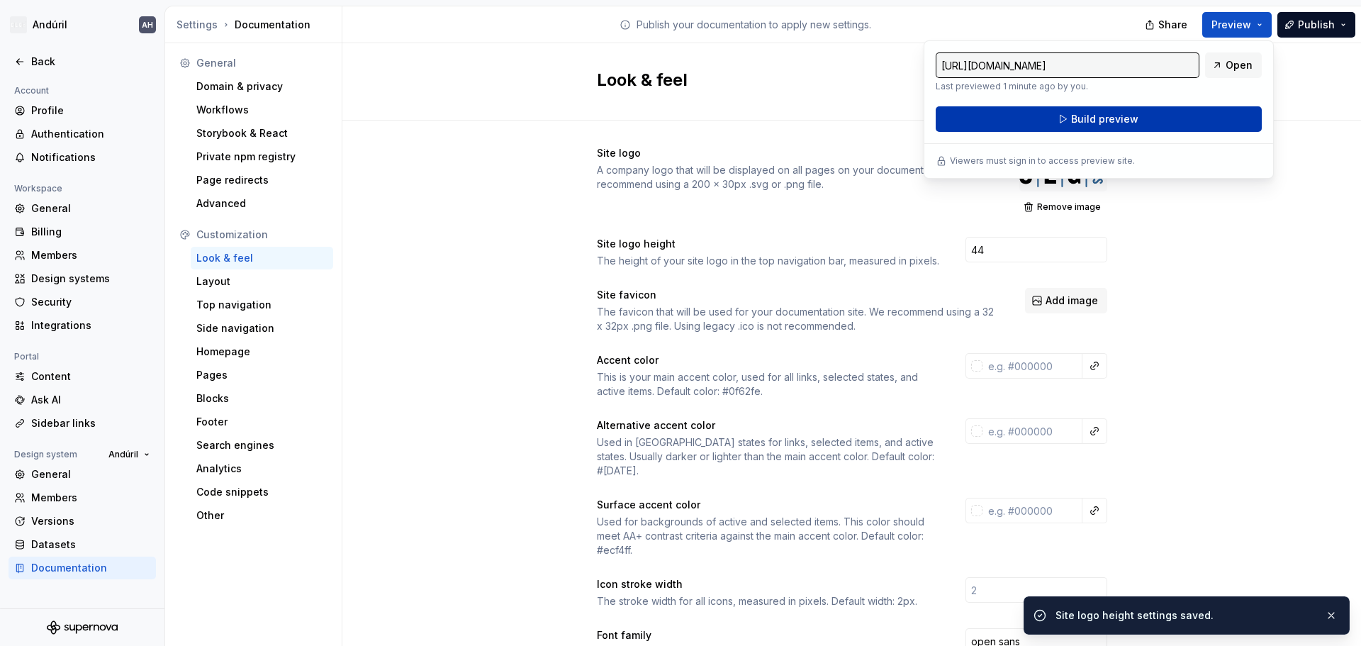
click at [1103, 120] on span "Build preview" at bounding box center [1104, 119] width 67 height 14
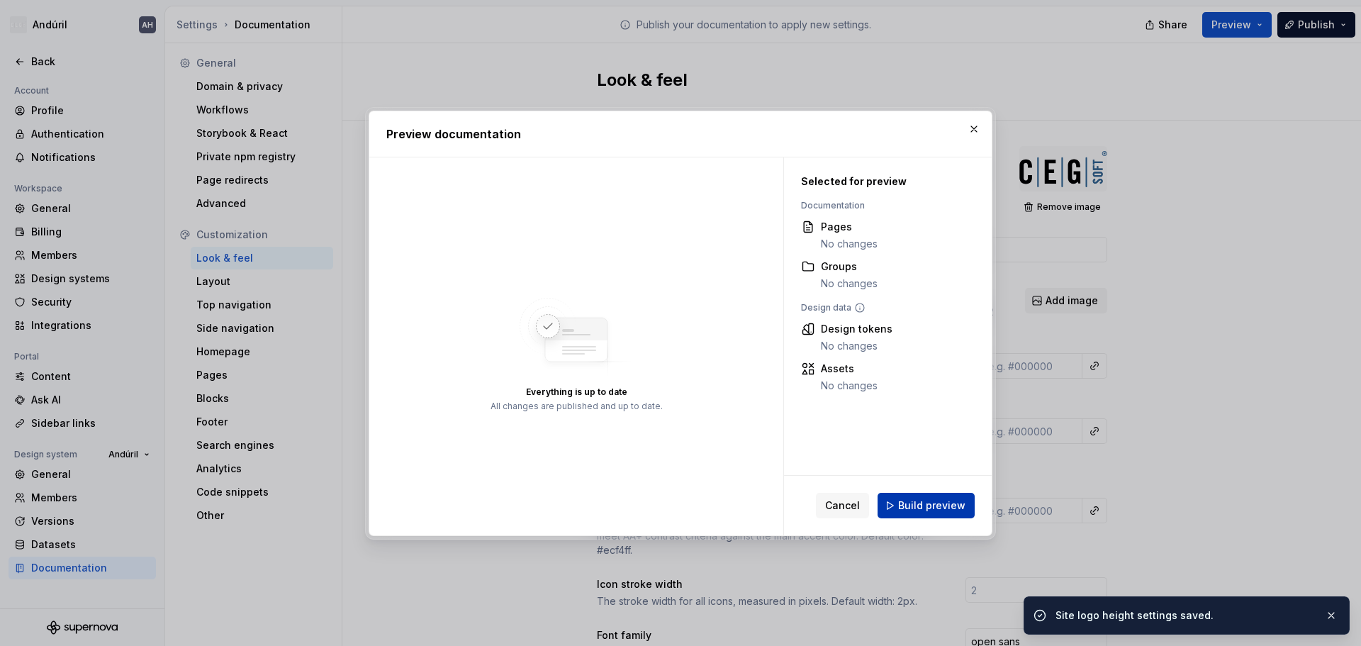
click at [948, 508] on span "Build preview" at bounding box center [931, 505] width 67 height 14
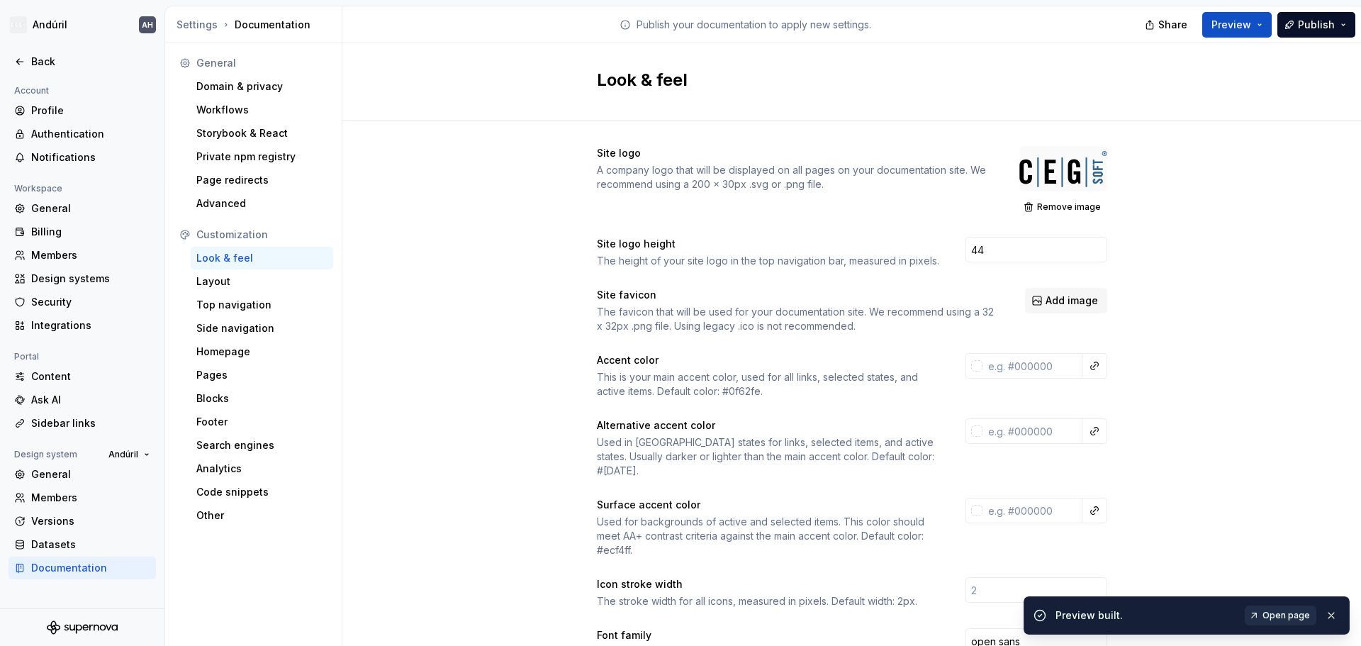
click at [1267, 615] on span "Open page" at bounding box center [1285, 614] width 47 height 11
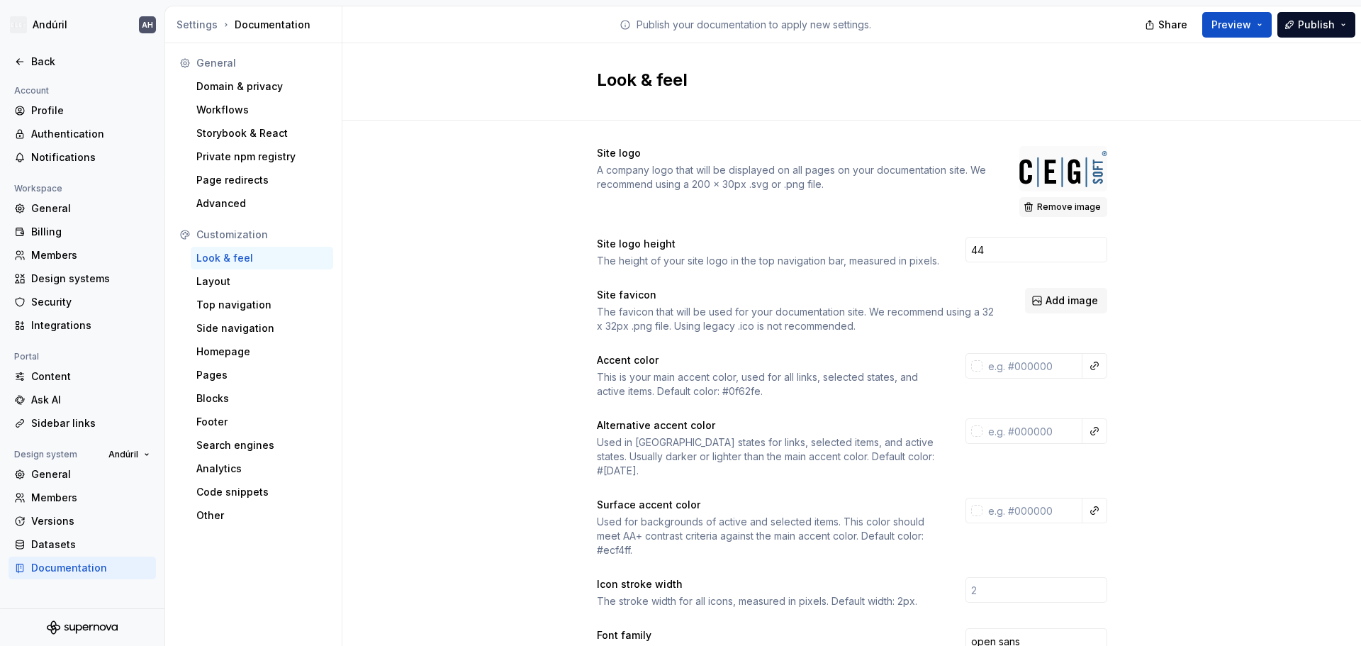
click at [1069, 208] on span "Remove image" at bounding box center [1069, 206] width 64 height 11
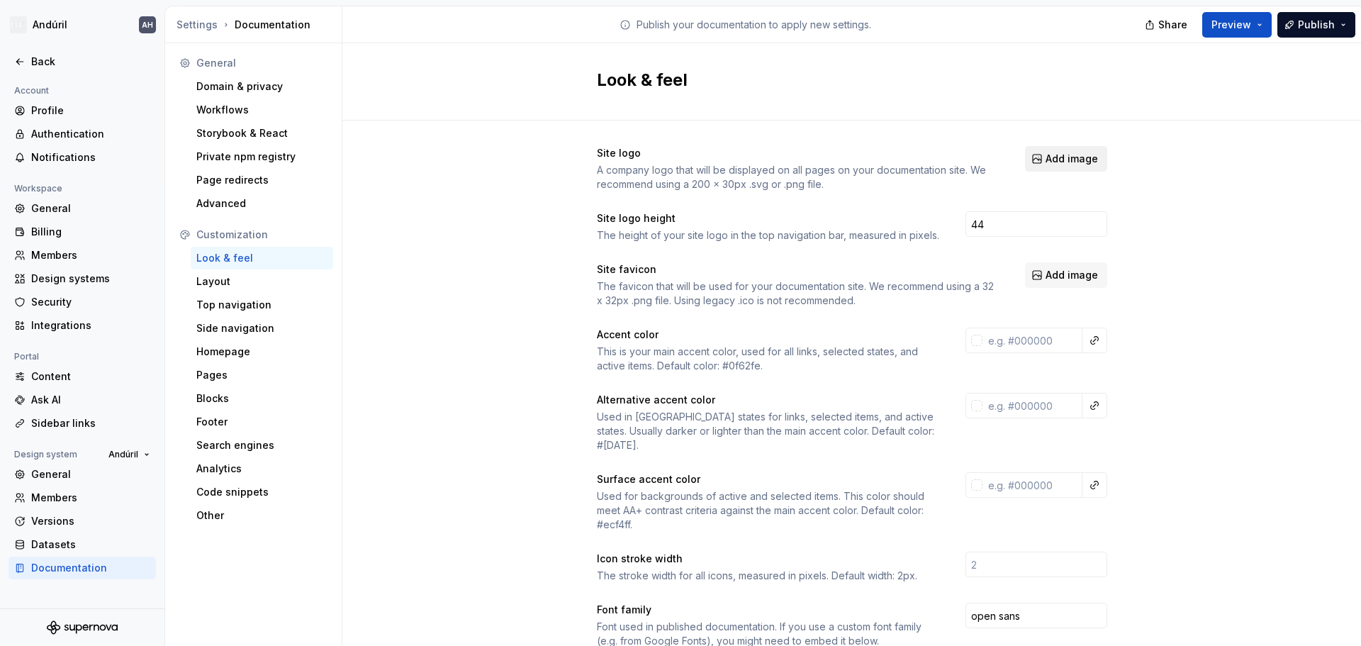
click at [1039, 159] on button "Add image" at bounding box center [1066, 159] width 82 height 26
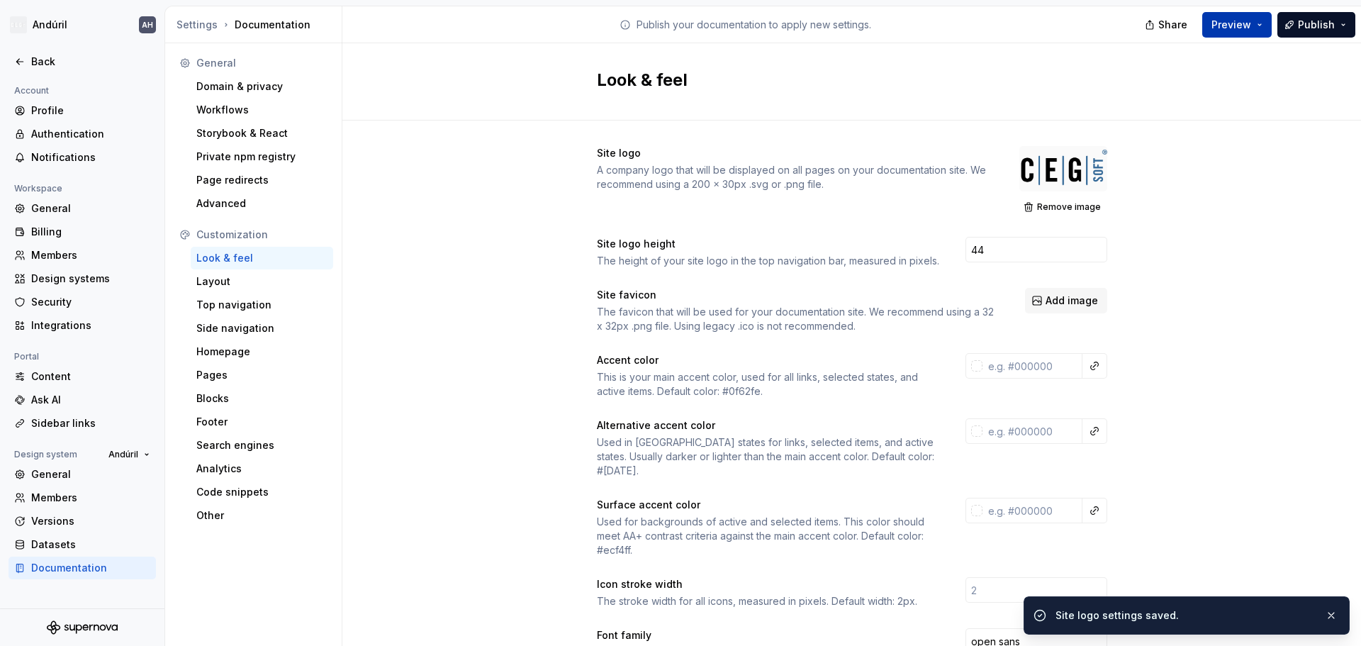
click at [1223, 26] on span "Preview" at bounding box center [1231, 25] width 40 height 14
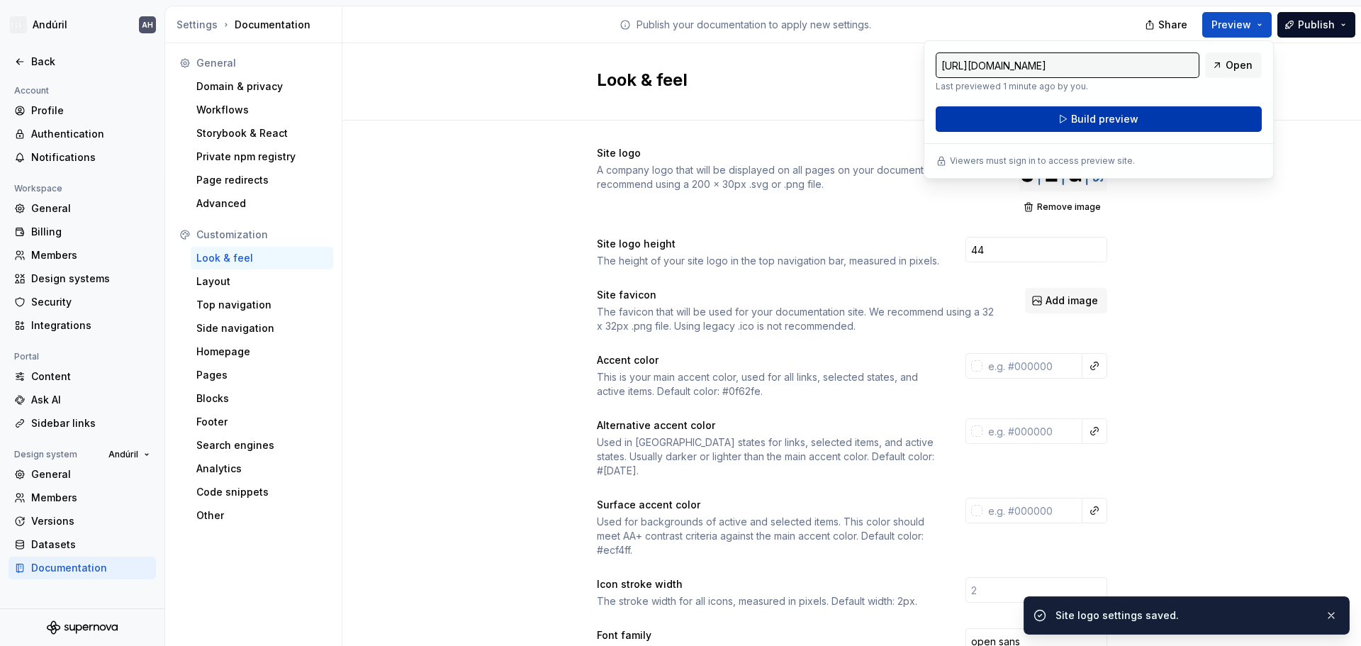
click at [1086, 119] on span "Build preview" at bounding box center [1104, 119] width 67 height 14
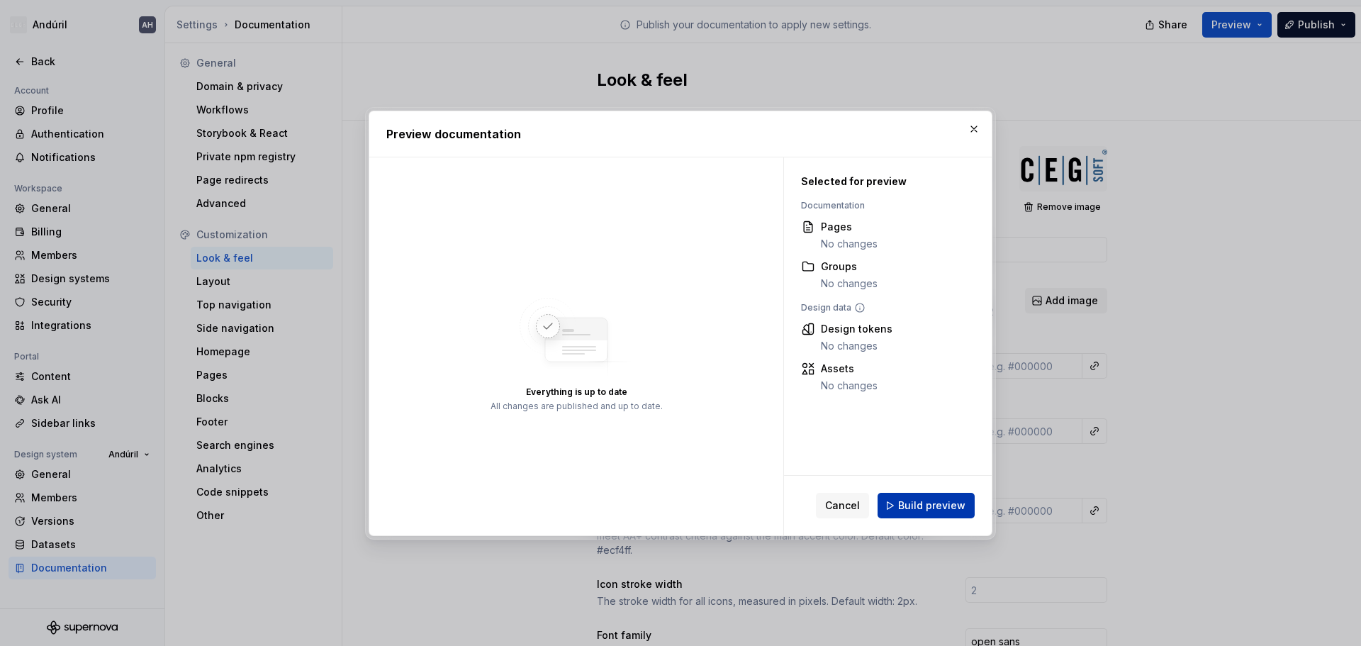
click at [914, 502] on span "Build preview" at bounding box center [931, 505] width 67 height 14
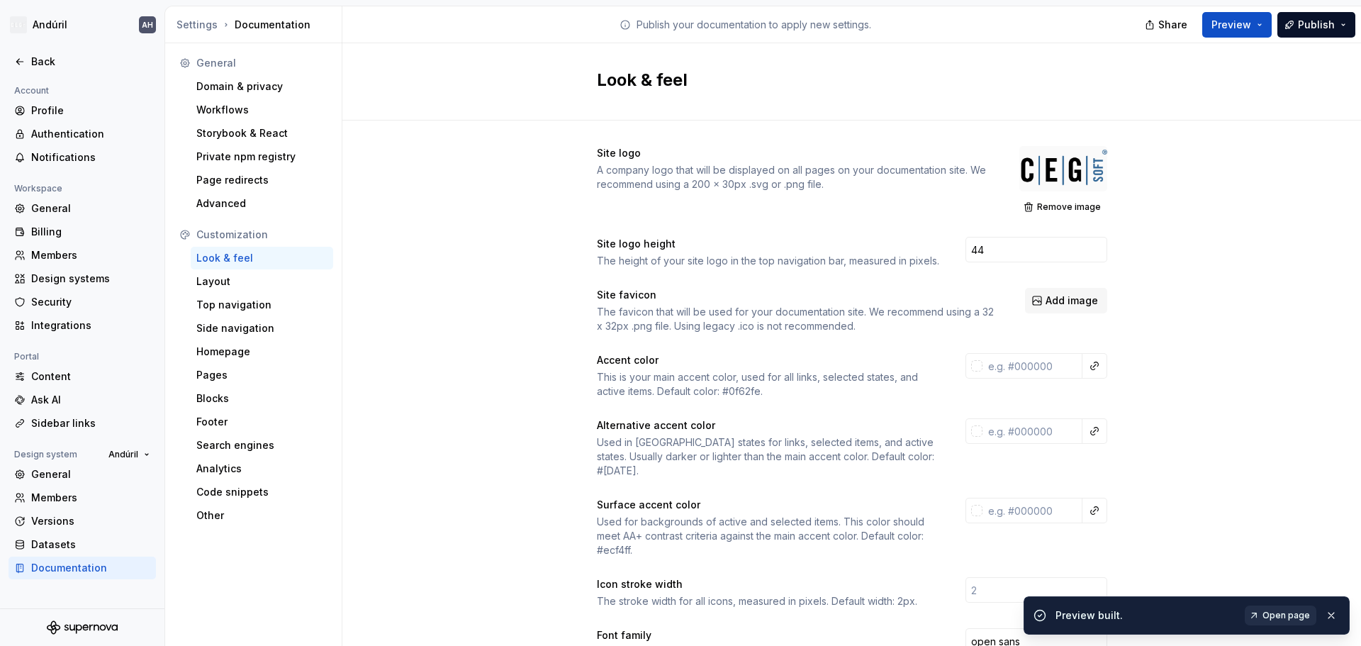
click at [1277, 609] on link "Open page" at bounding box center [1280, 615] width 72 height 20
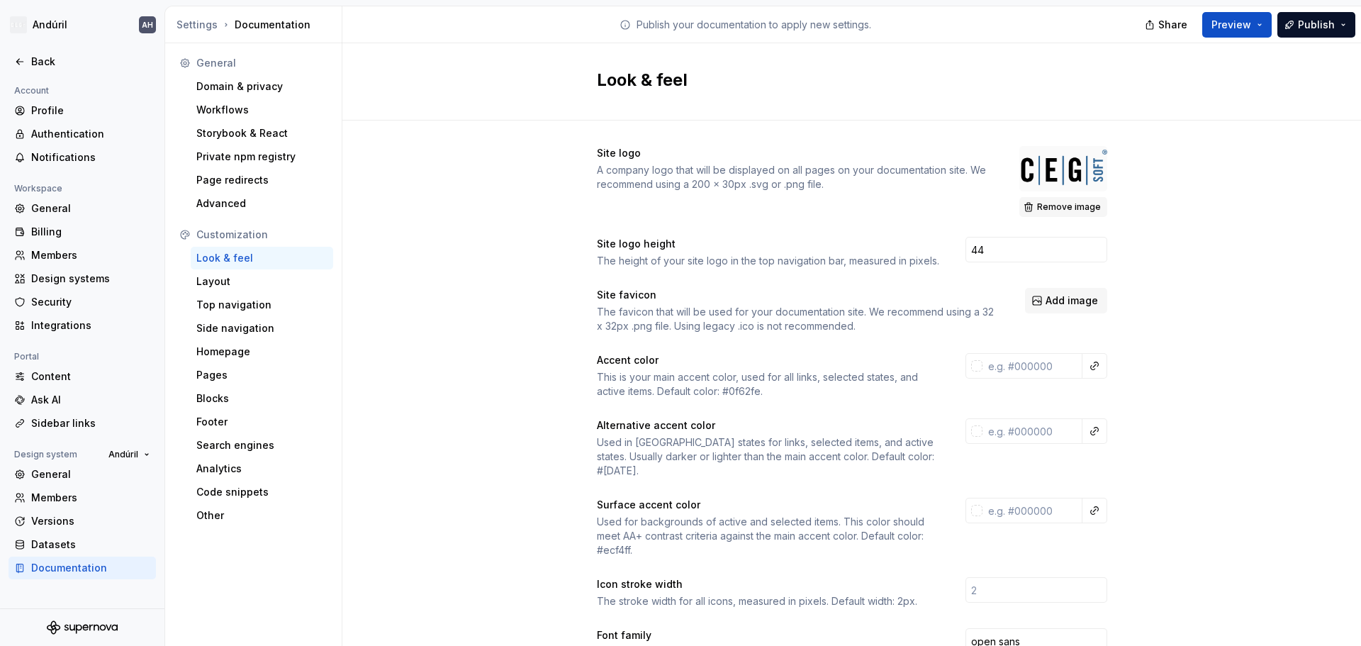
click at [1081, 206] on span "Remove image" at bounding box center [1069, 206] width 64 height 11
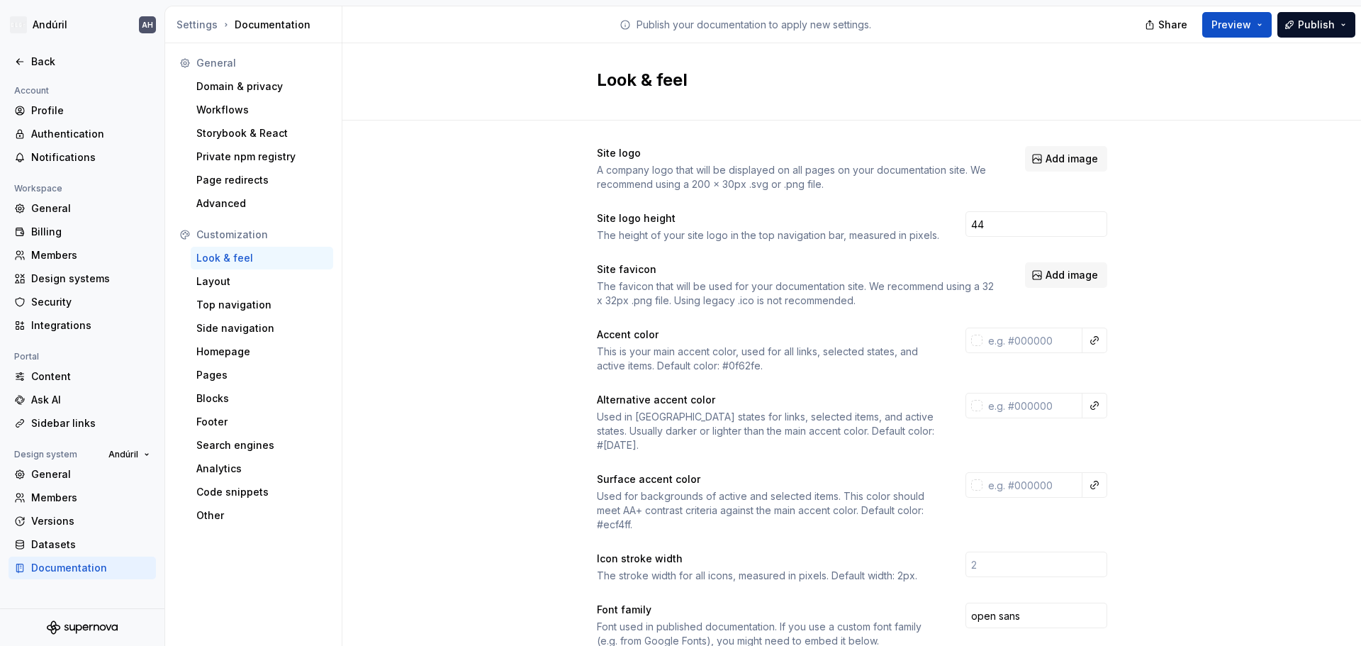
click at [488, 211] on div "Site logo A company logo that will be displayed on all pages on your documentat…" at bounding box center [851, 642] width 1018 height 1045
click at [1047, 161] on span "Add image" at bounding box center [1071, 159] width 52 height 14
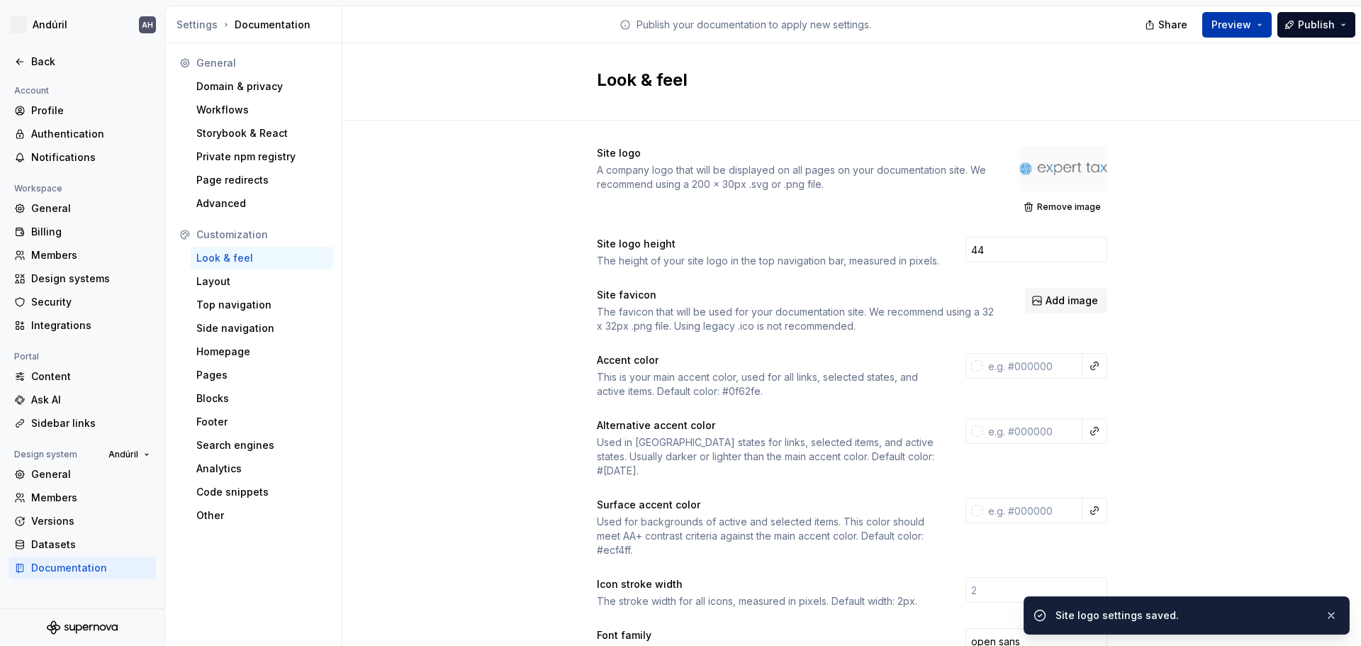
click at [1218, 32] on button "Preview" at bounding box center [1236, 25] width 69 height 26
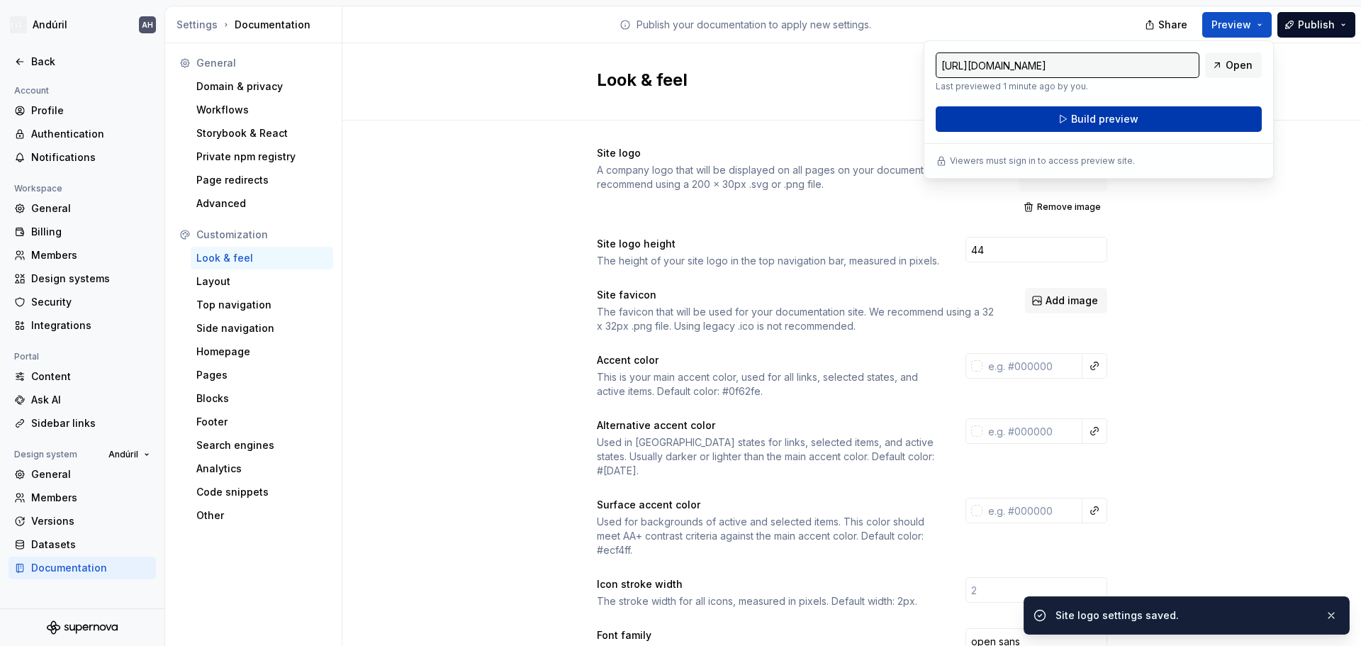
click at [1123, 120] on span "Build preview" at bounding box center [1104, 119] width 67 height 14
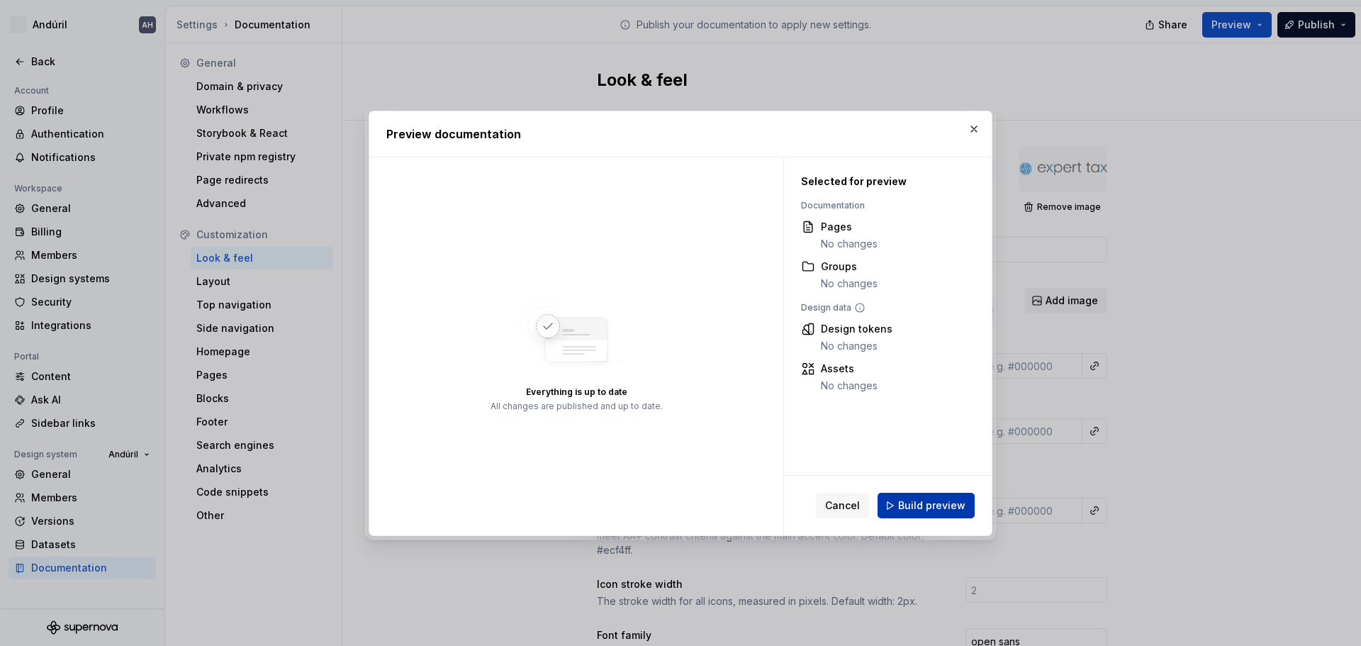
click at [918, 502] on span "Build preview" at bounding box center [931, 505] width 67 height 14
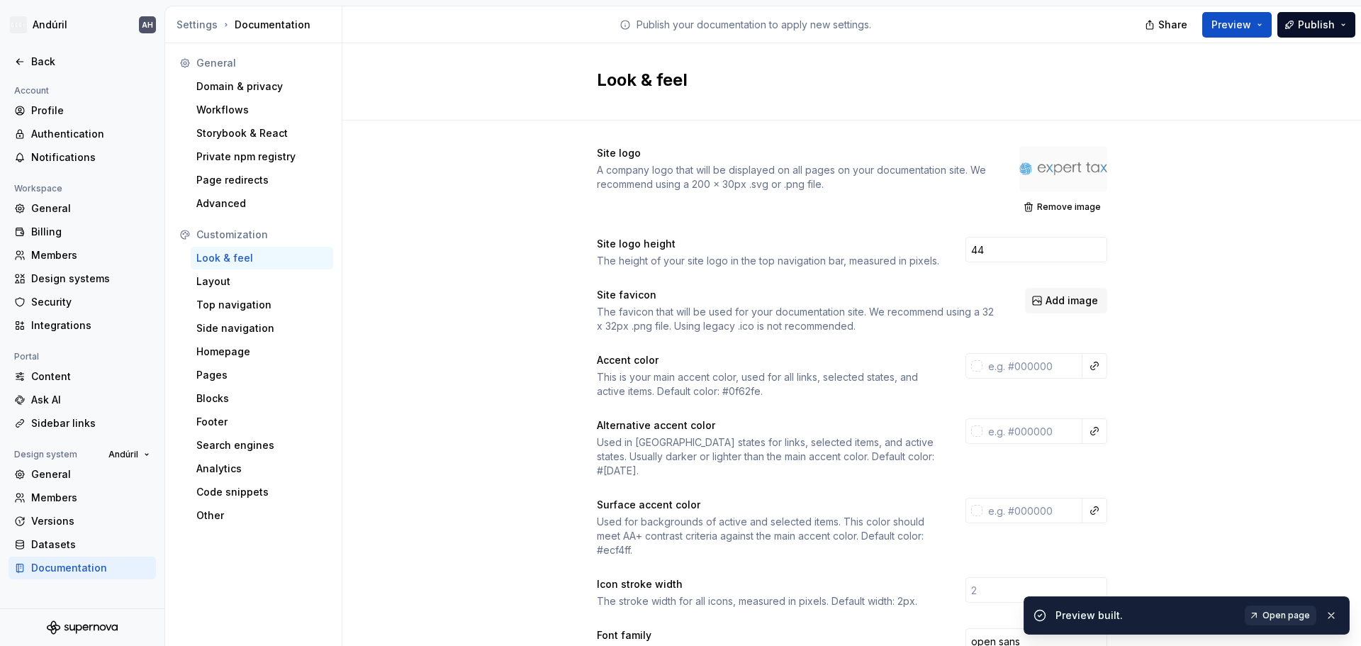
click at [1280, 617] on span "Open page" at bounding box center [1285, 614] width 47 height 11
click at [989, 248] on input "44" at bounding box center [1036, 250] width 142 height 26
drag, startPoint x: 989, startPoint y: 248, endPoint x: 935, endPoint y: 254, distance: 53.5
click at [936, 253] on div "Site logo height The height of your site logo in the top navigation bar, measur…" at bounding box center [852, 252] width 510 height 31
click at [935, 254] on div "Site logo height The height of your site logo in the top navigation bar, measur…" at bounding box center [852, 252] width 510 height 31
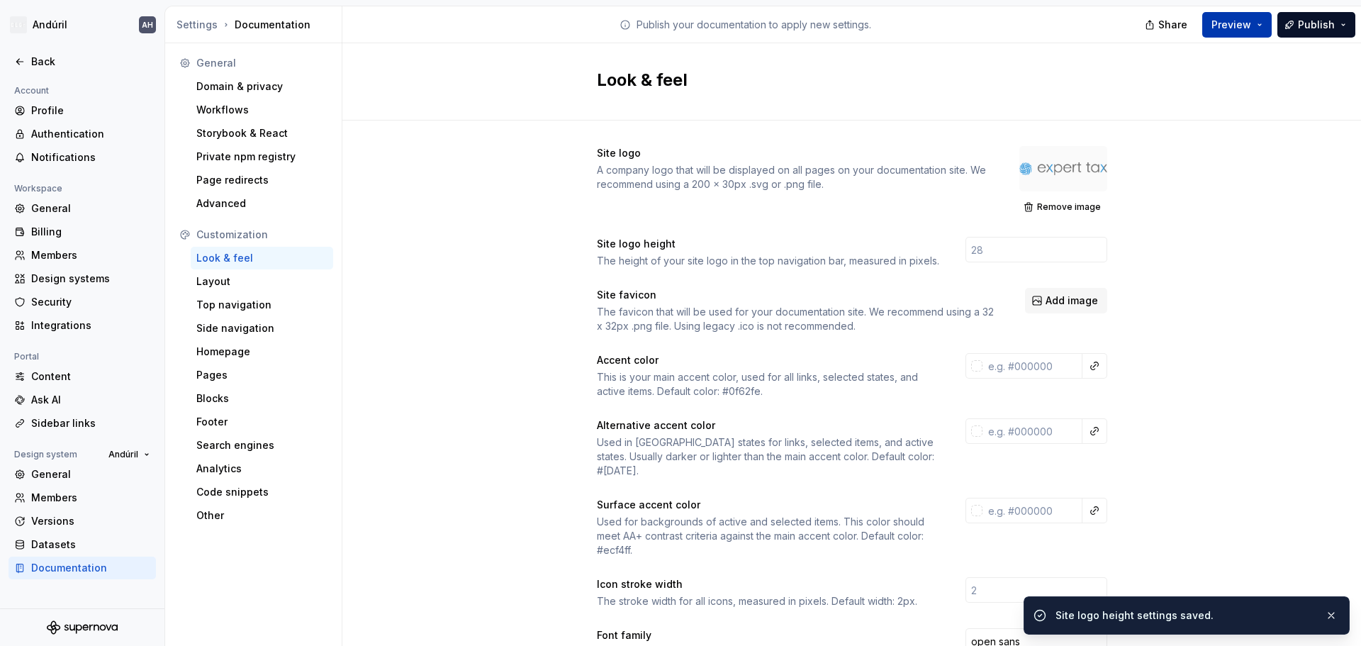
click at [1255, 24] on button "Preview" at bounding box center [1236, 25] width 69 height 26
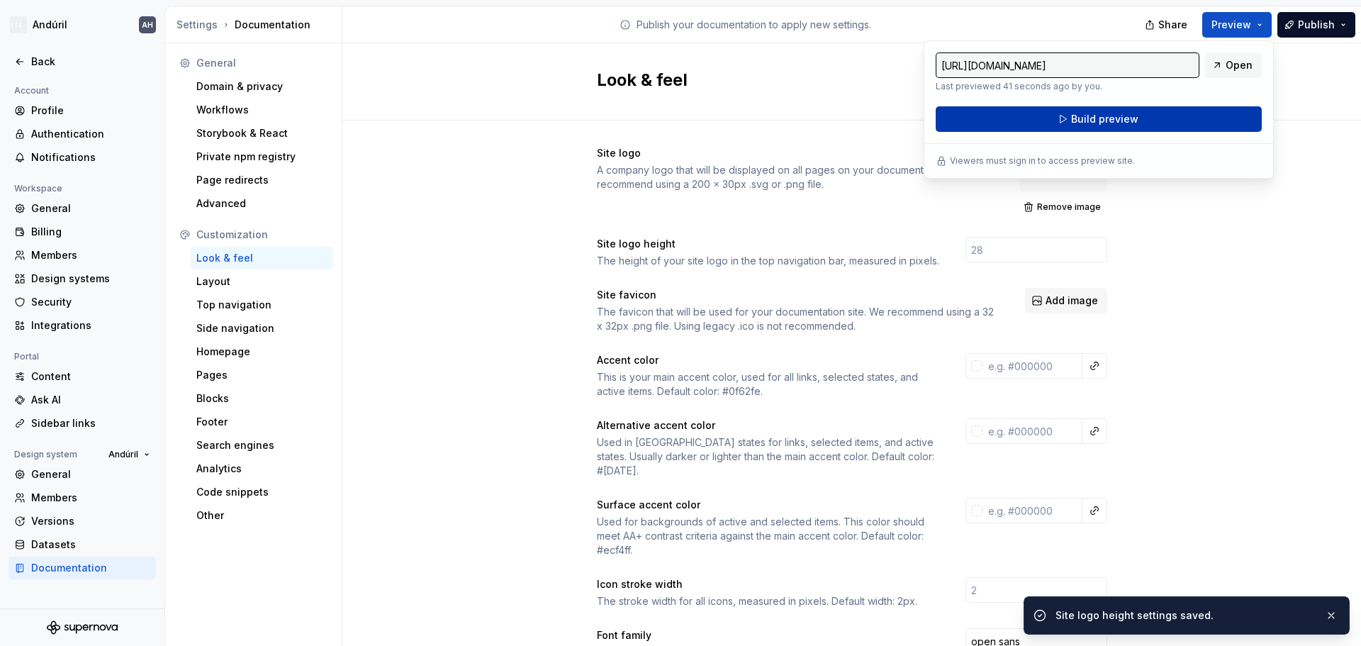
click at [1129, 118] on span "Build preview" at bounding box center [1104, 119] width 67 height 14
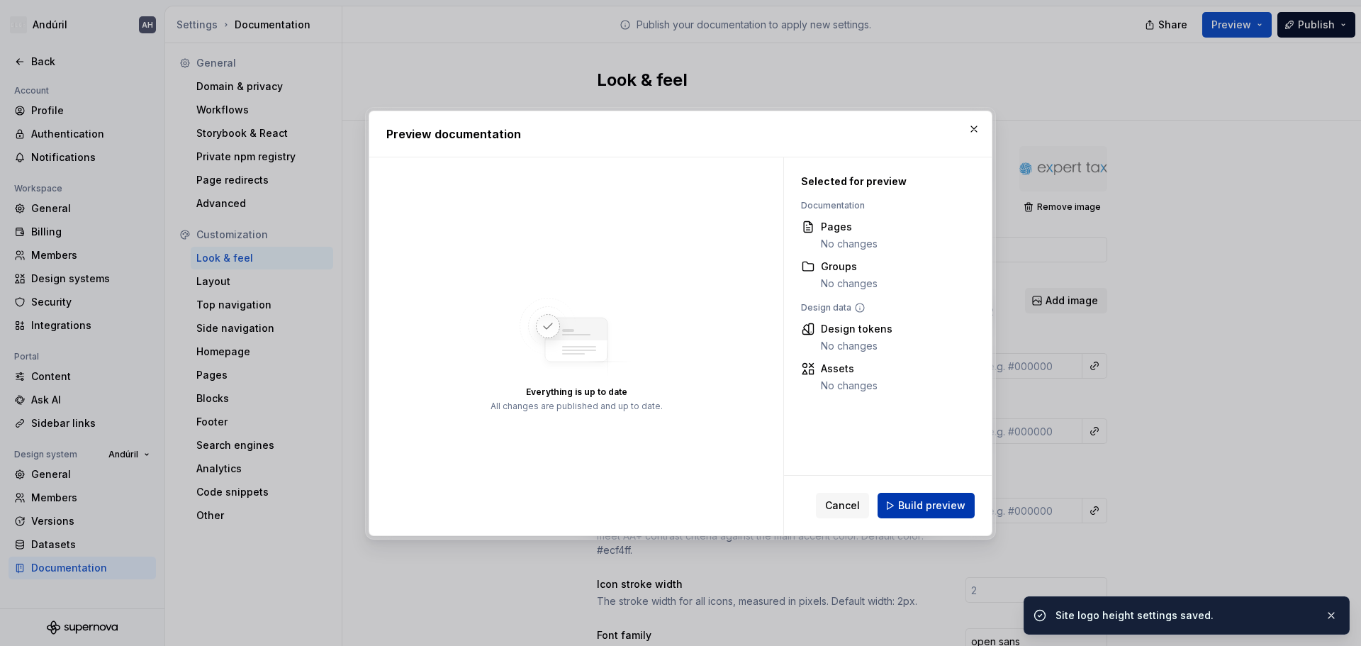
click at [930, 515] on button "Build preview" at bounding box center [925, 506] width 97 height 26
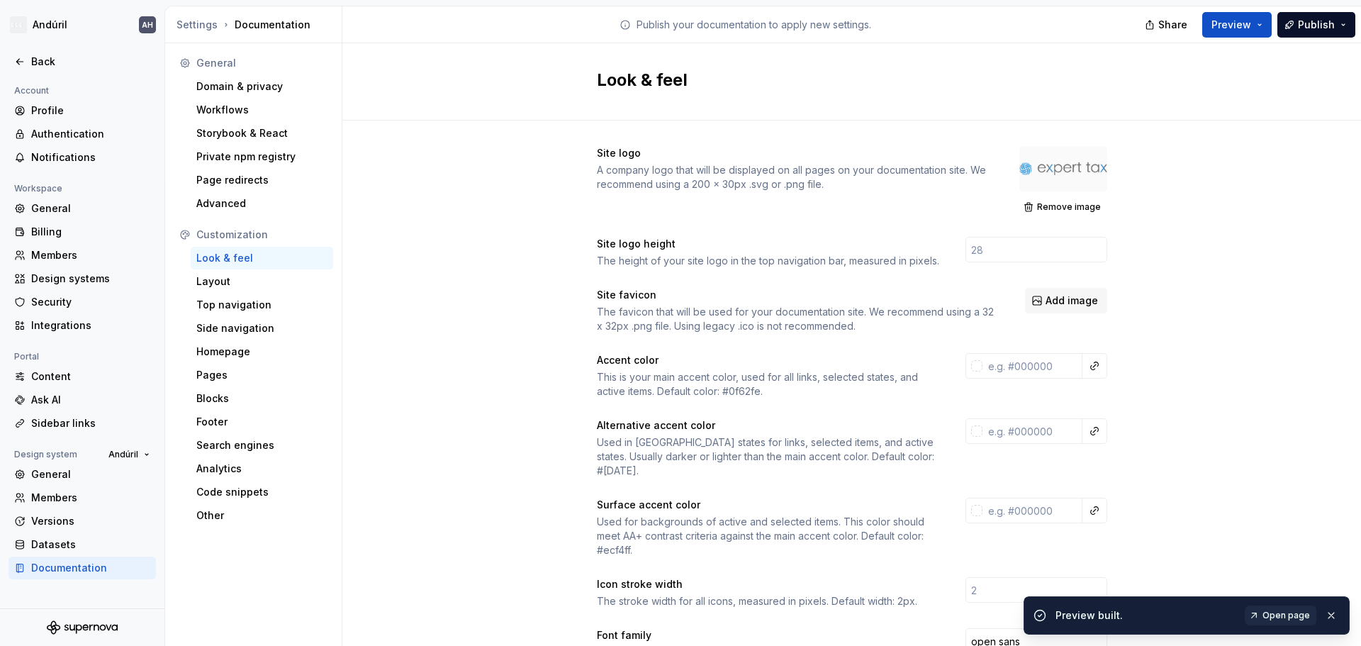
click at [1274, 609] on link "Open page" at bounding box center [1280, 615] width 72 height 20
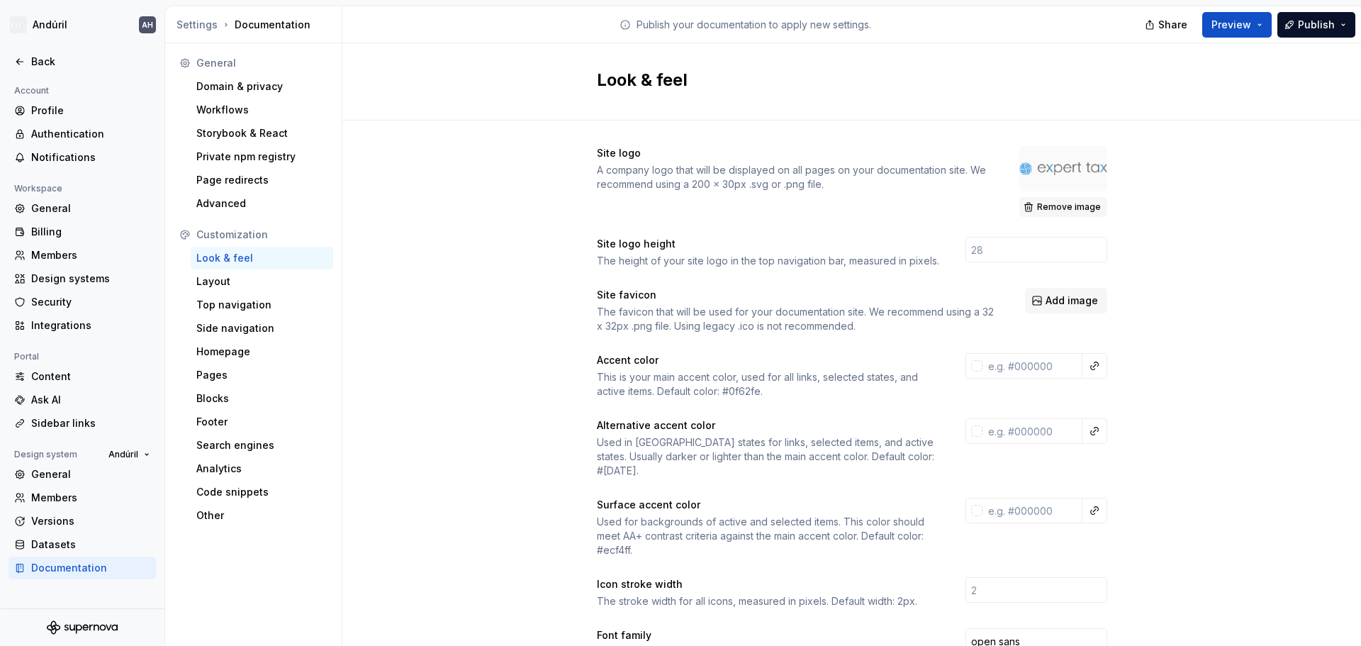
click at [1054, 212] on span "Remove image" at bounding box center [1069, 206] width 64 height 11
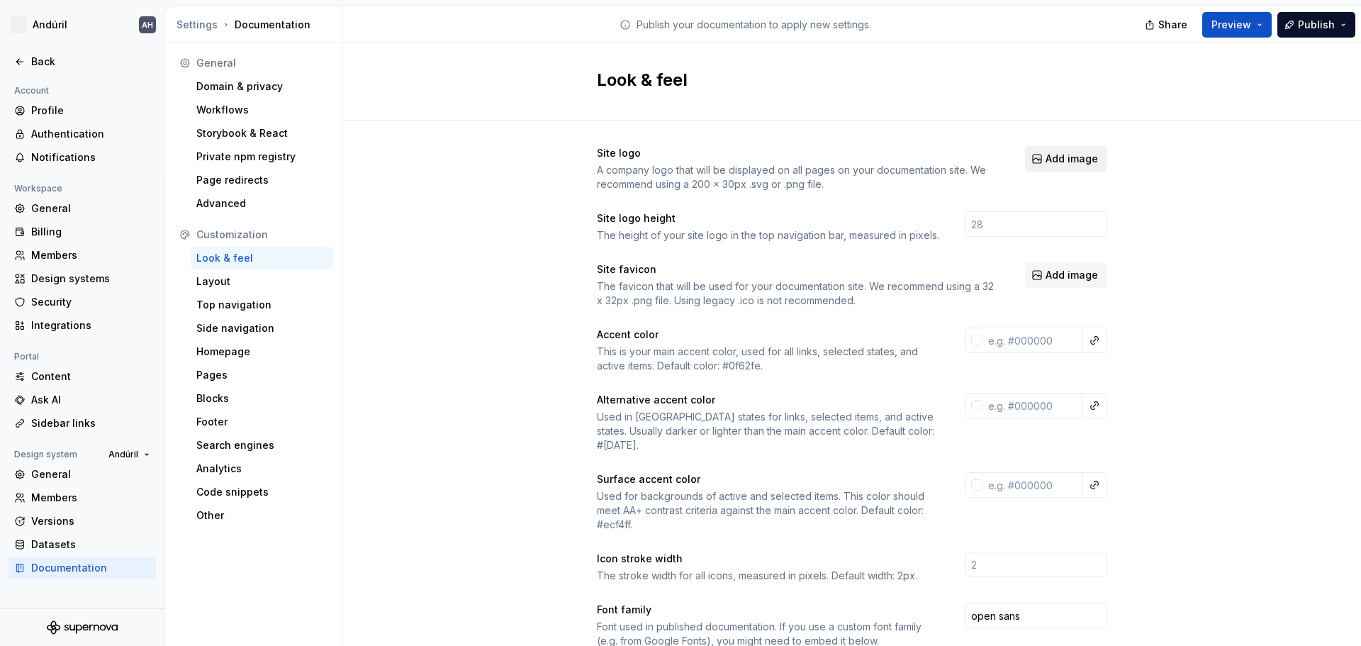
click at [1075, 167] on button "Add image" at bounding box center [1066, 159] width 82 height 26
drag, startPoint x: 789, startPoint y: 174, endPoint x: 946, endPoint y: 172, distance: 156.6
click at [929, 172] on div "A company logo that will be displayed on all pages on your documentation site. …" at bounding box center [798, 177] width 403 height 28
click at [960, 172] on div "A company logo that will be displayed on all pages on your documentation site. …" at bounding box center [798, 177] width 403 height 28
click at [1065, 165] on span "Add image" at bounding box center [1071, 159] width 52 height 14
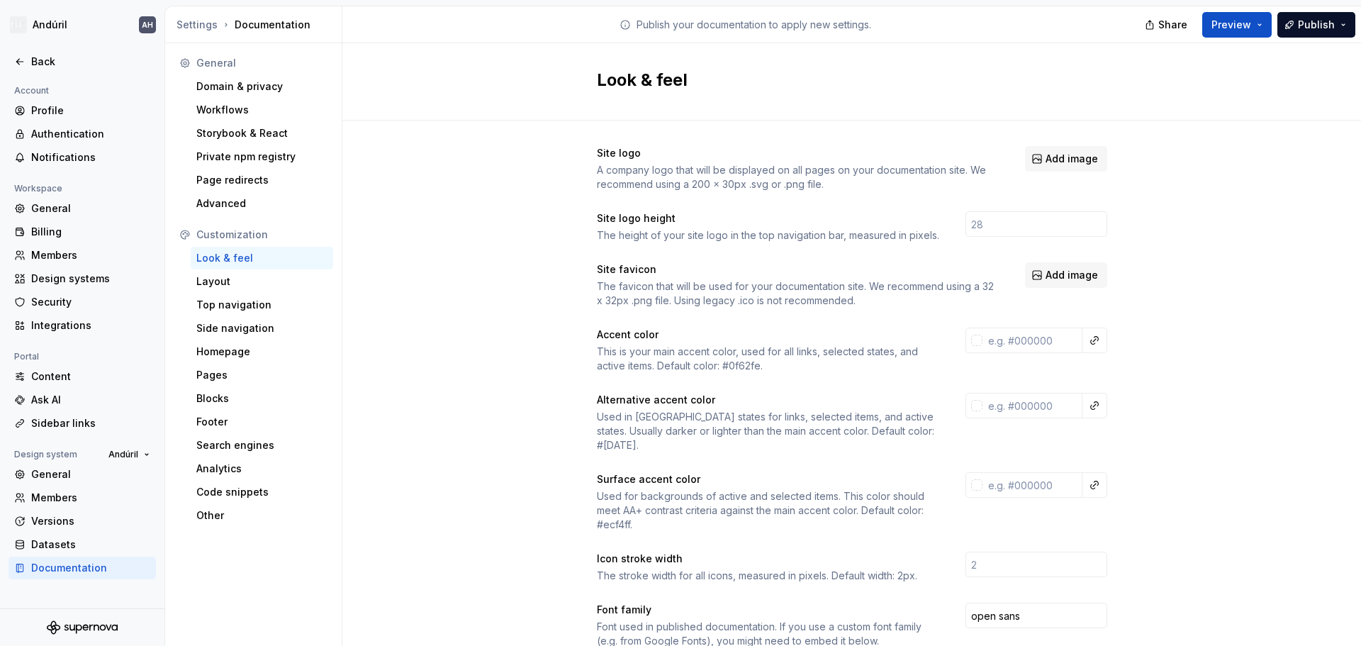
click at [784, 190] on div "A company logo that will be displayed on all pages on your documentation site. …" at bounding box center [798, 177] width 403 height 28
click at [1246, 30] on span "Preview" at bounding box center [1231, 25] width 40 height 14
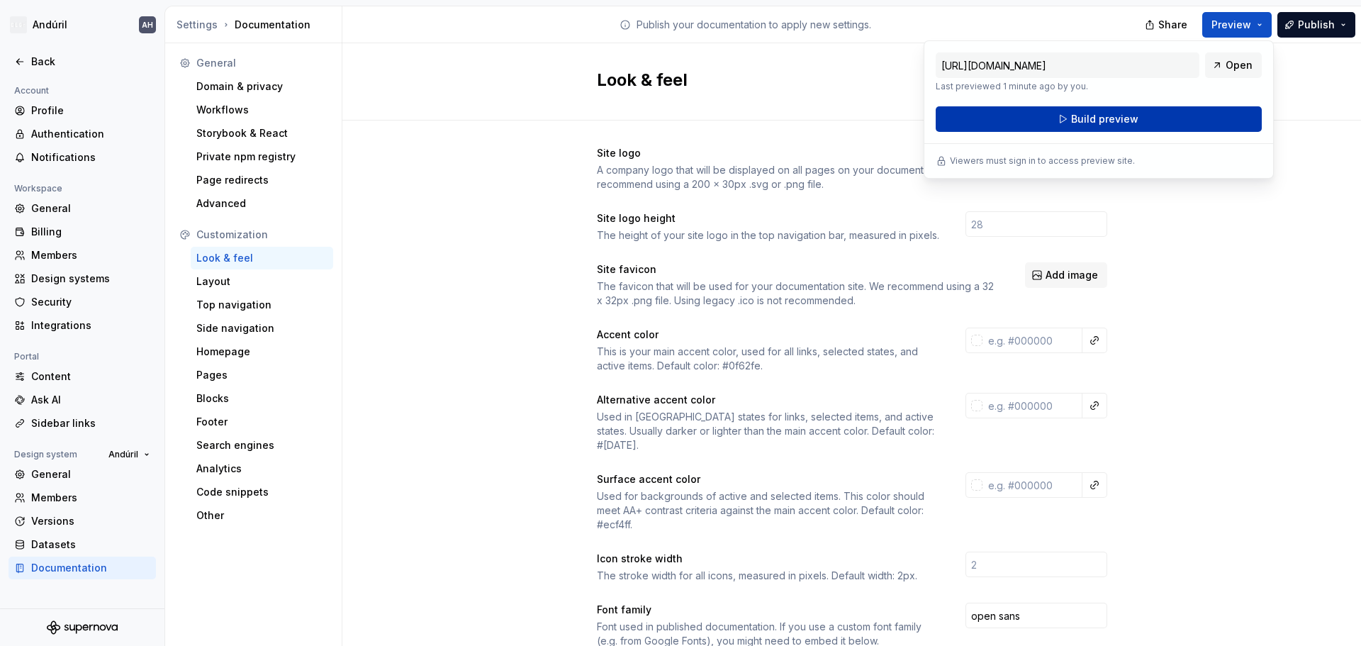
click at [1094, 124] on span "Build preview" at bounding box center [1104, 119] width 67 height 14
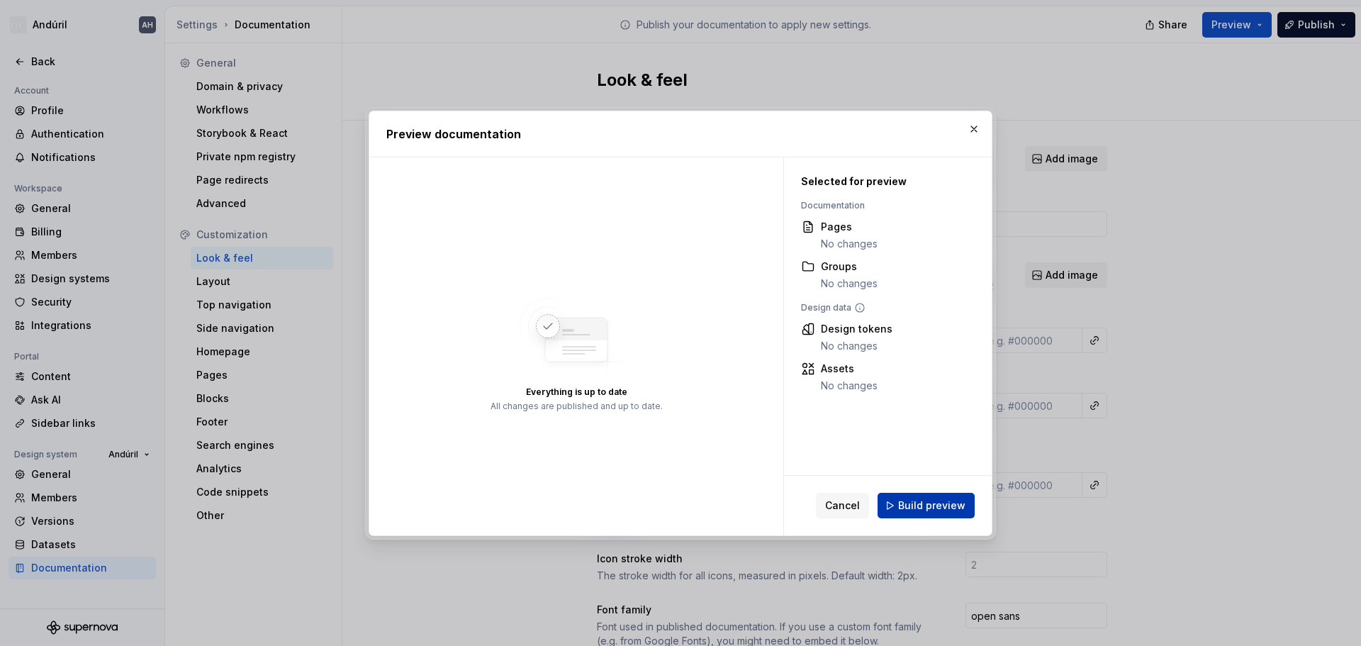
click at [938, 507] on span "Build preview" at bounding box center [931, 505] width 67 height 14
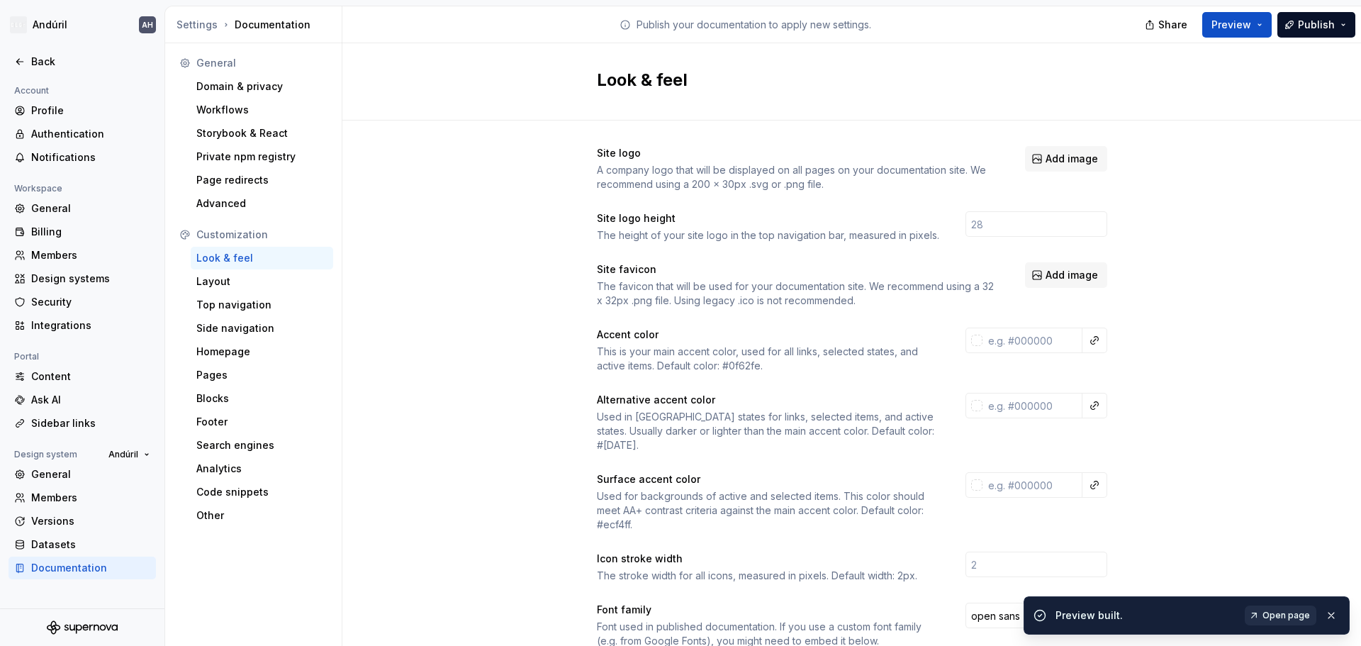
click at [1285, 618] on span "Open page" at bounding box center [1285, 614] width 47 height 11
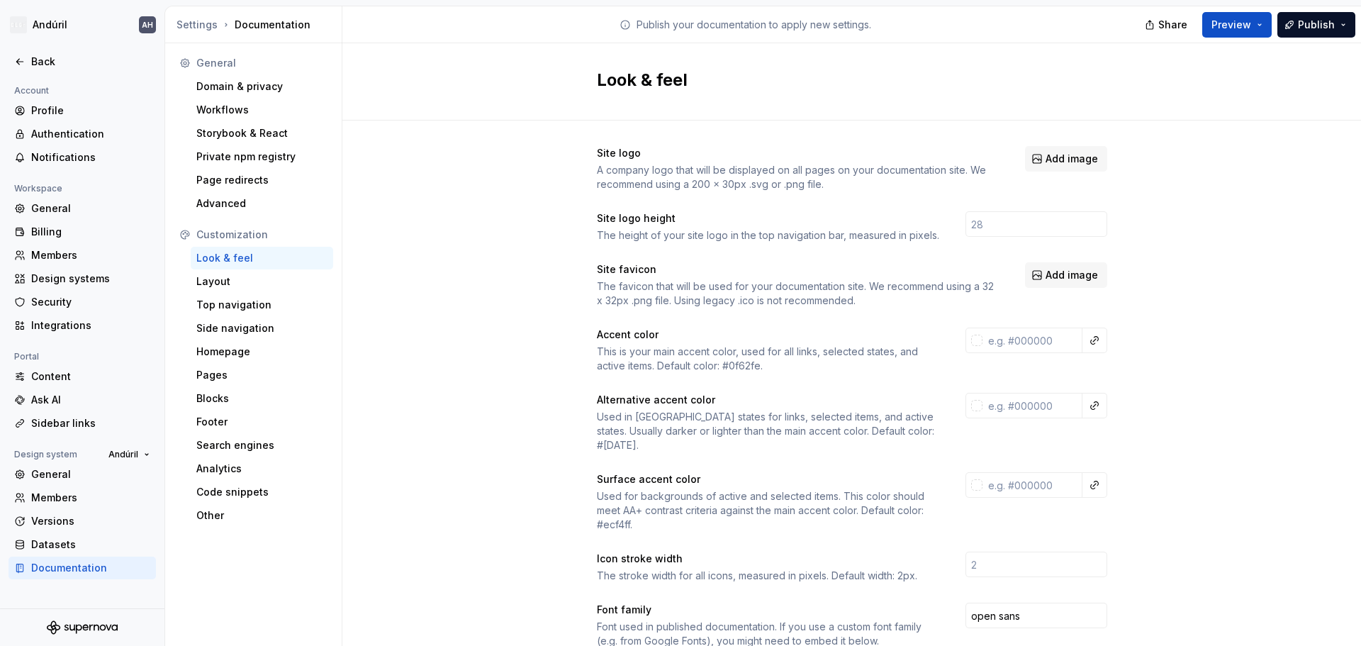
click at [495, 206] on div "Site logo A company logo that will be displayed on all pages on your documentat…" at bounding box center [851, 642] width 1018 height 1045
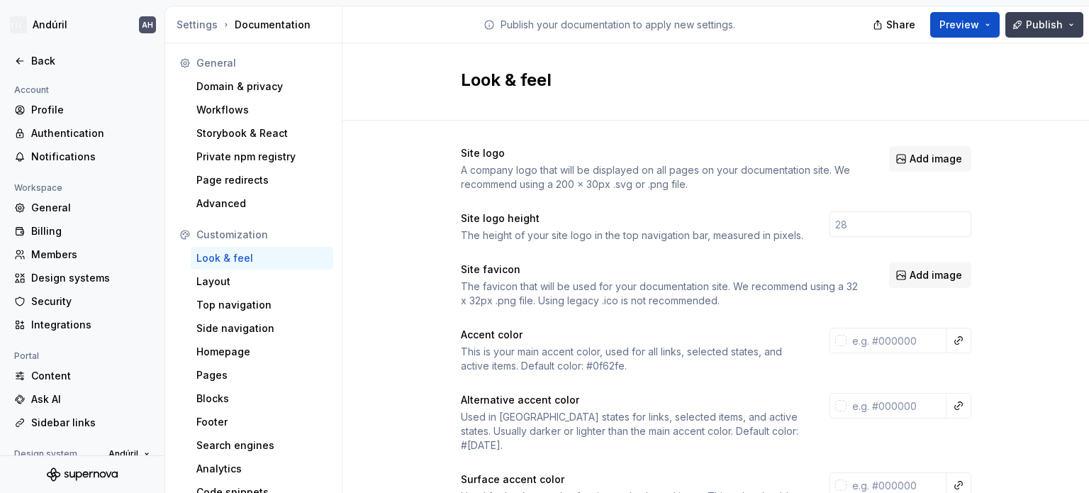
click at [1053, 21] on span "Publish" at bounding box center [1043, 25] width 37 height 14
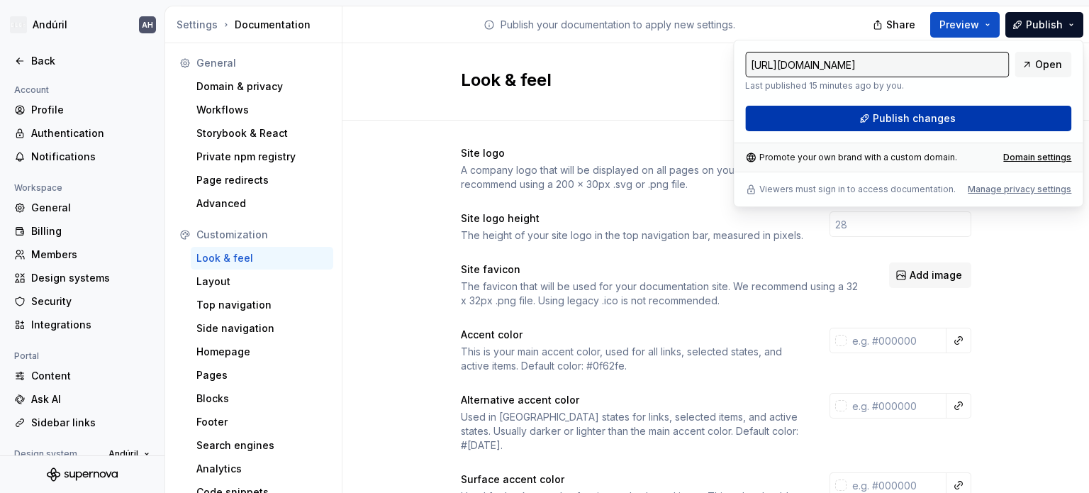
click at [914, 124] on span "Publish changes" at bounding box center [913, 118] width 83 height 14
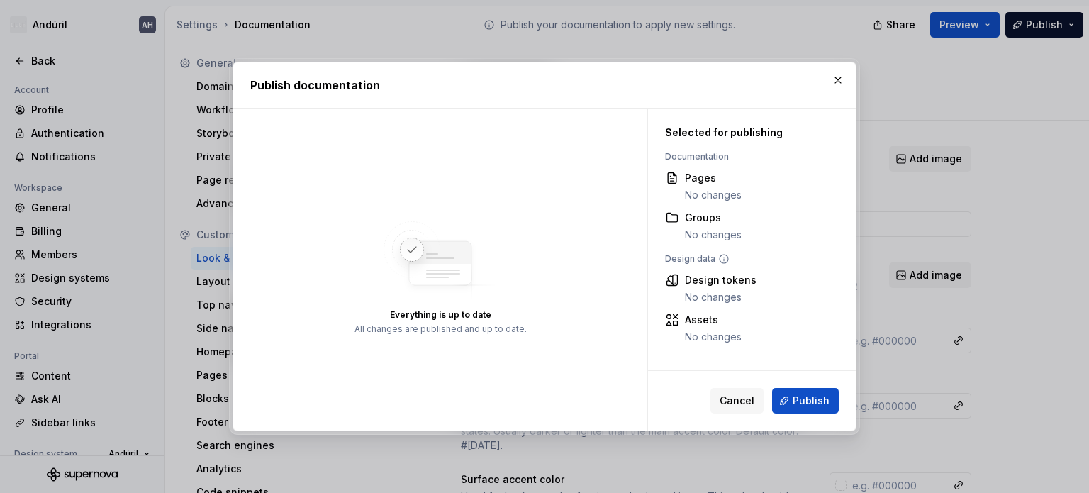
click at [811, 400] on span "Publish" at bounding box center [810, 400] width 37 height 14
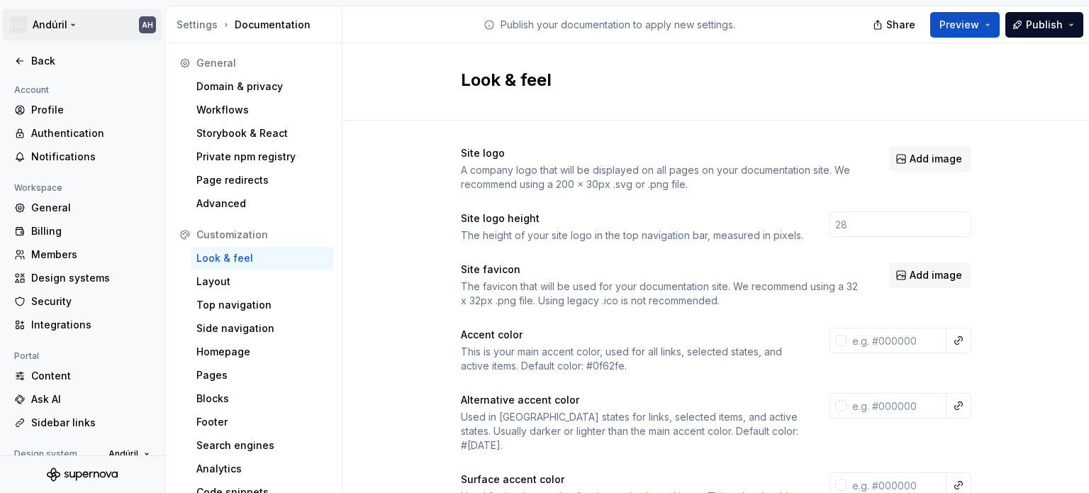
click at [43, 22] on html "Andúril AH Back Account Profile Authentication Notifications Workspace General …" at bounding box center [544, 246] width 1089 height 493
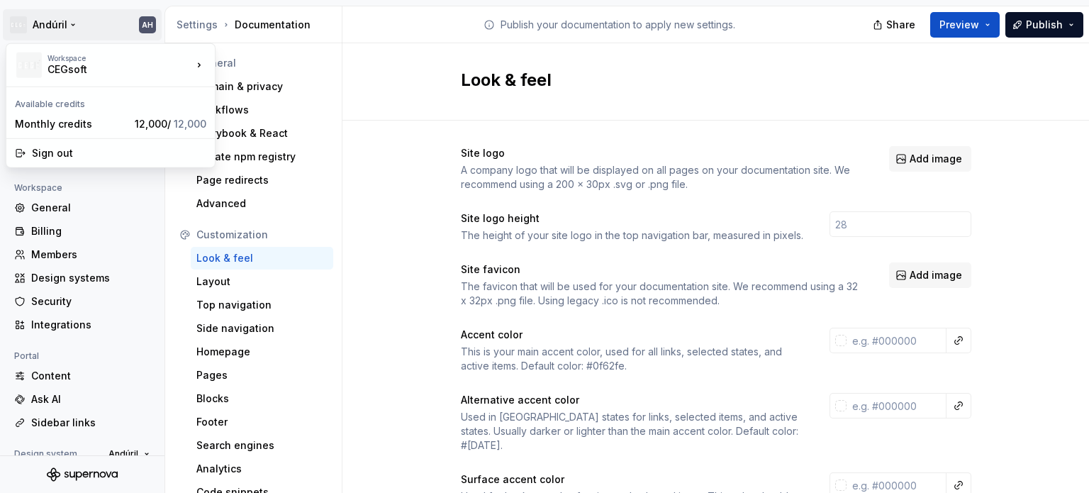
click at [45, 16] on html "Andúril AH Back Account Profile Authentication Notifications Workspace General …" at bounding box center [544, 246] width 1089 height 493
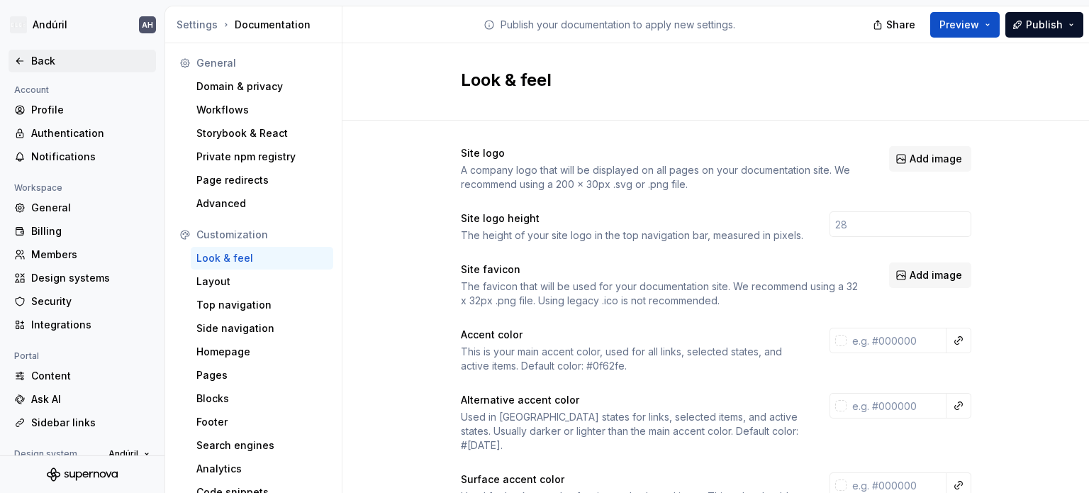
click at [46, 67] on div "Back" at bounding box center [90, 61] width 119 height 14
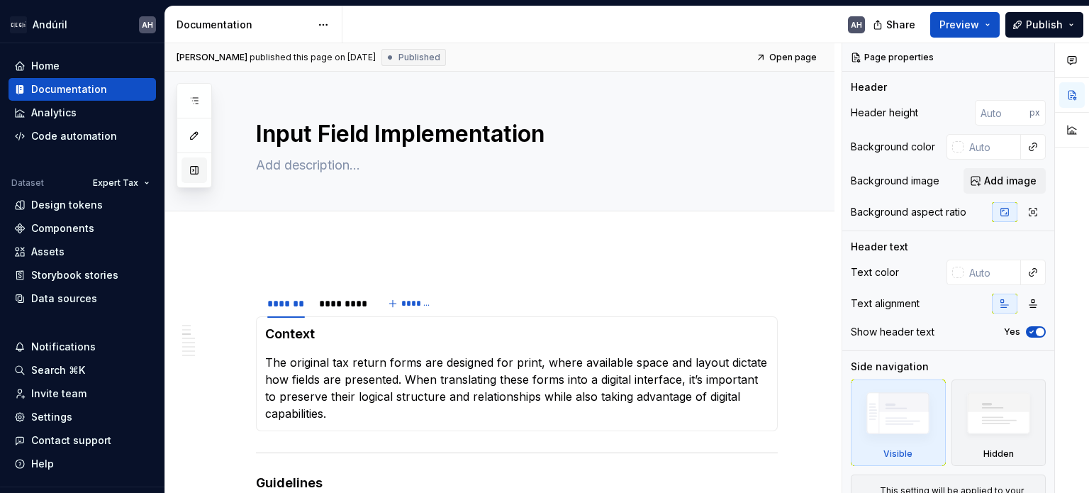
click at [198, 175] on button "button" at bounding box center [194, 170] width 26 height 26
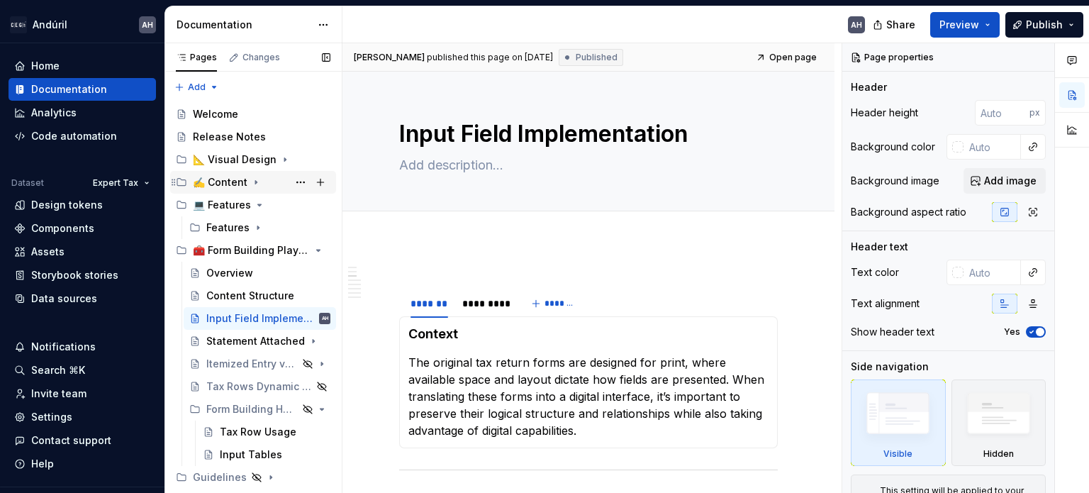
click at [250, 181] on icon "Page tree" at bounding box center [255, 181] width 11 height 11
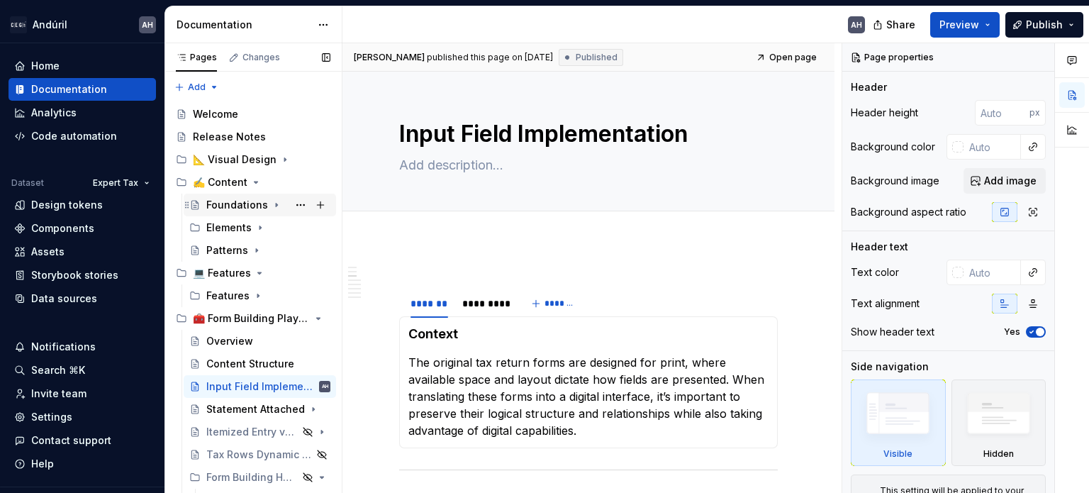
click at [271, 201] on icon "Page tree" at bounding box center [276, 204] width 11 height 11
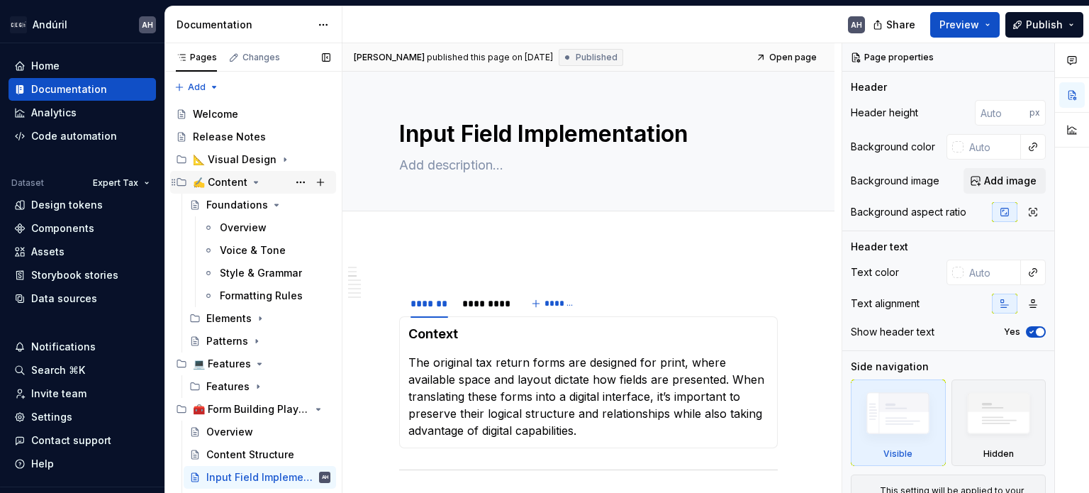
click at [251, 177] on icon "Page tree" at bounding box center [255, 181] width 11 height 11
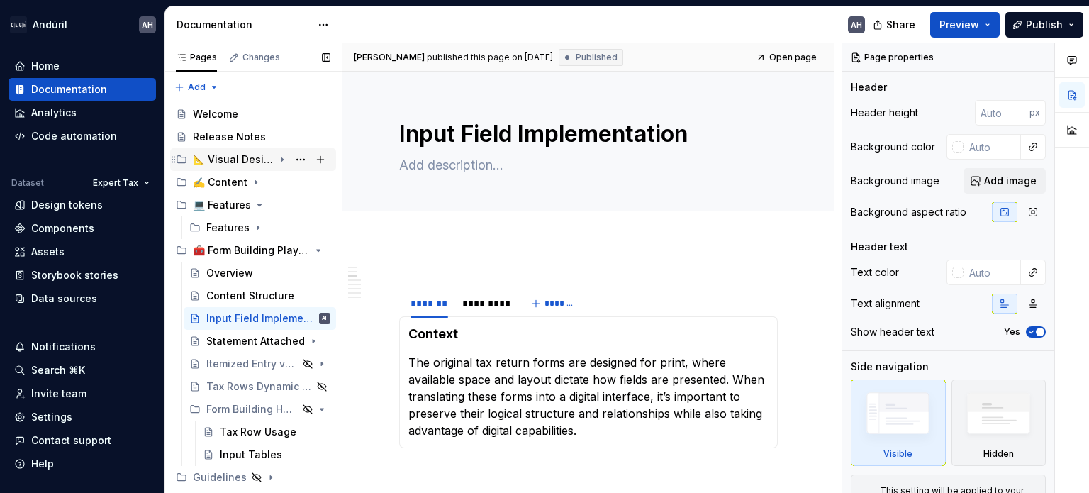
click at [276, 162] on icon "Page tree" at bounding box center [281, 159] width 11 height 11
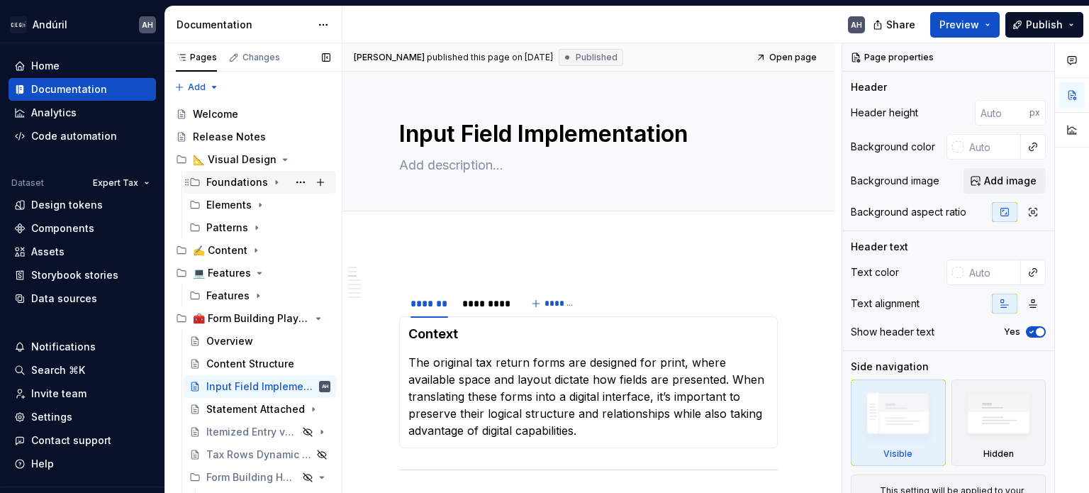
click at [266, 182] on div "Foundations" at bounding box center [268, 182] width 124 height 20
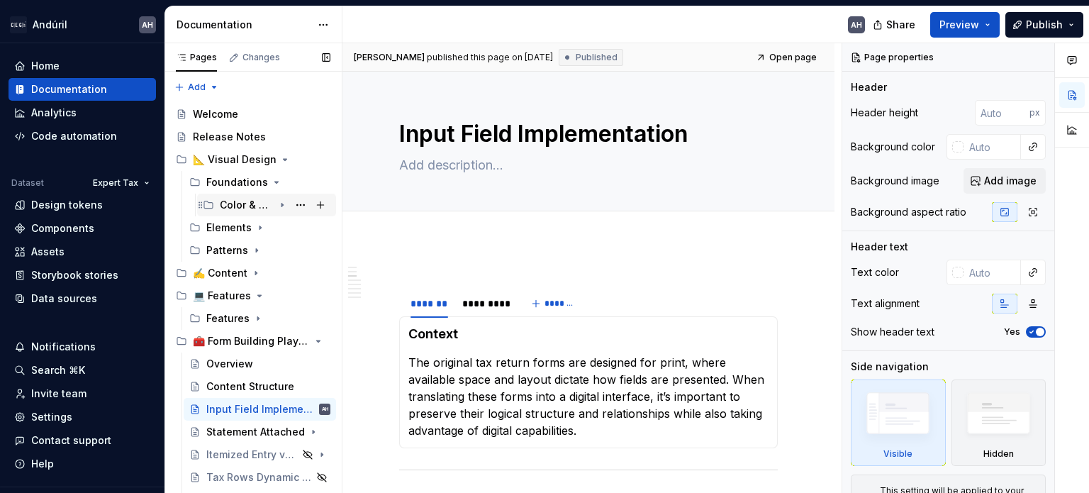
click at [252, 206] on div "Color & Tokens" at bounding box center [247, 205] width 54 height 14
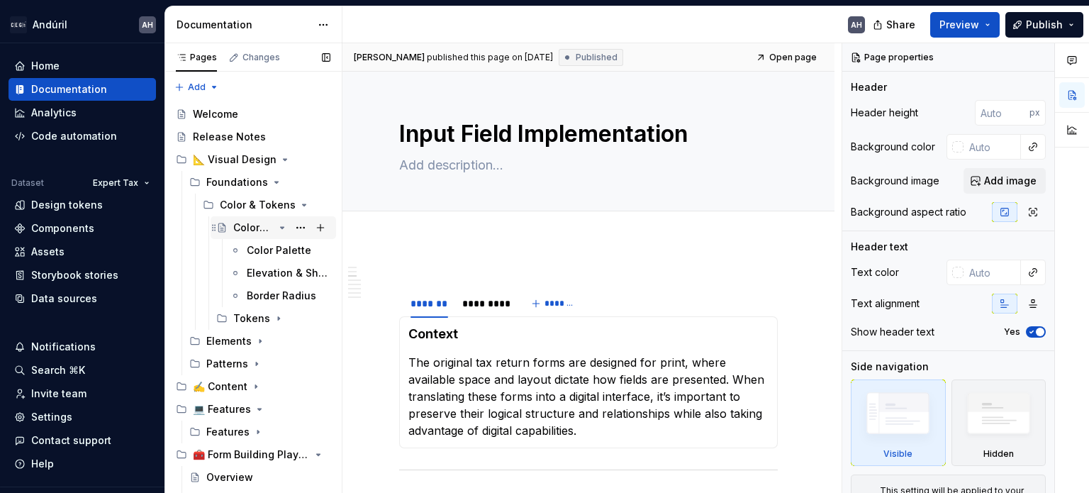
click at [230, 223] on div "Colors & Styles" at bounding box center [273, 228] width 114 height 20
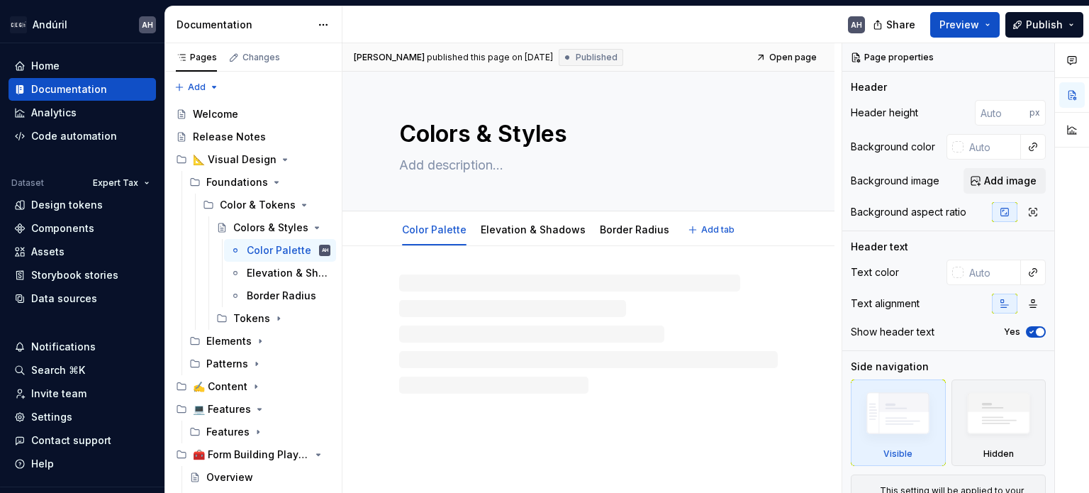
click at [465, 141] on textarea "Colors & Styles" at bounding box center [585, 134] width 378 height 34
type textarea "*"
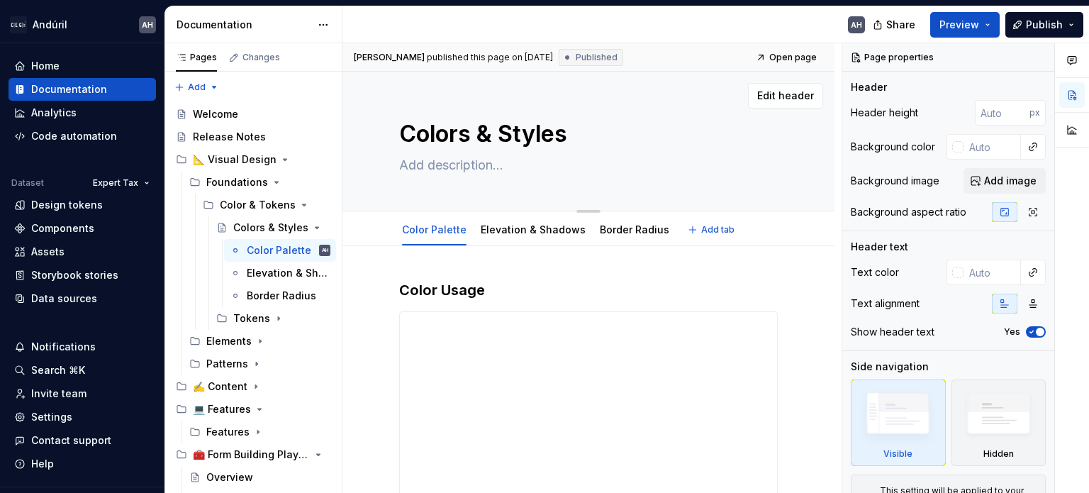
type textarea "S"
type textarea "*"
type textarea "St"
type textarea "*"
type textarea "Sty"
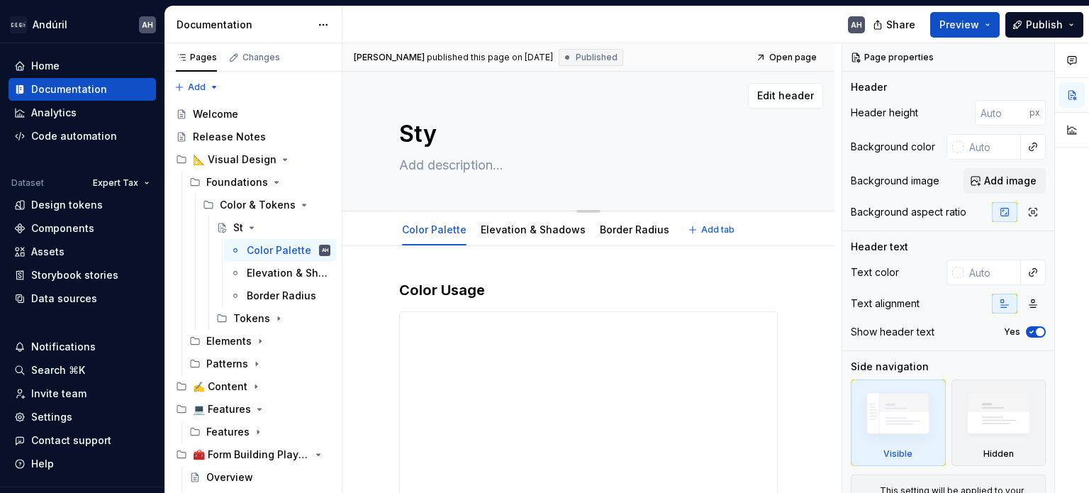
type textarea "*"
type textarea "Styl"
type textarea "*"
type textarea "Style"
type textarea "*"
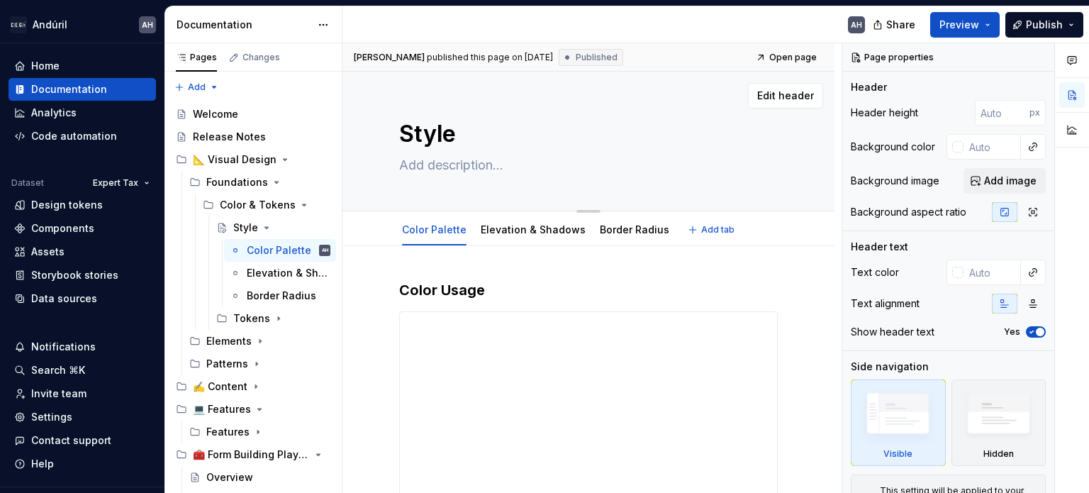
type textarea "Styles"
click at [432, 130] on textarea "Styles" at bounding box center [585, 134] width 378 height 34
type textarea "*"
type textarea "Styles"
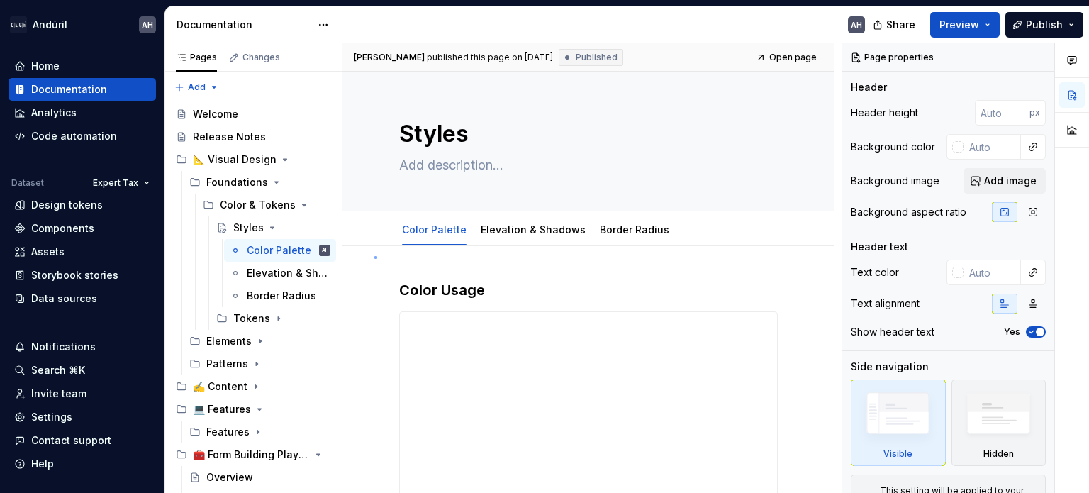
click at [374, 257] on div "**********" at bounding box center [591, 268] width 499 height 450
click at [268, 227] on icon "Page tree" at bounding box center [271, 227] width 11 height 11
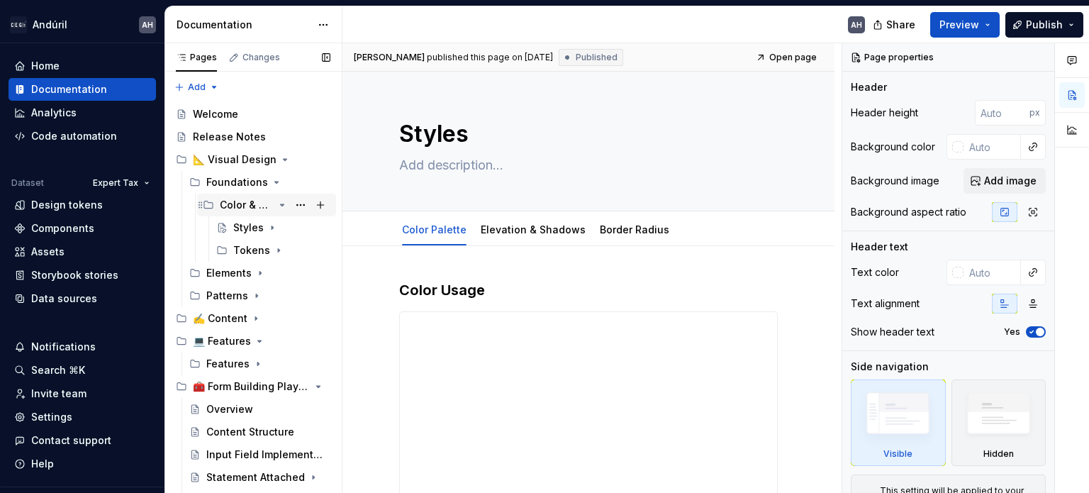
click at [233, 203] on div "Color & Tokens" at bounding box center [247, 205] width 54 height 14
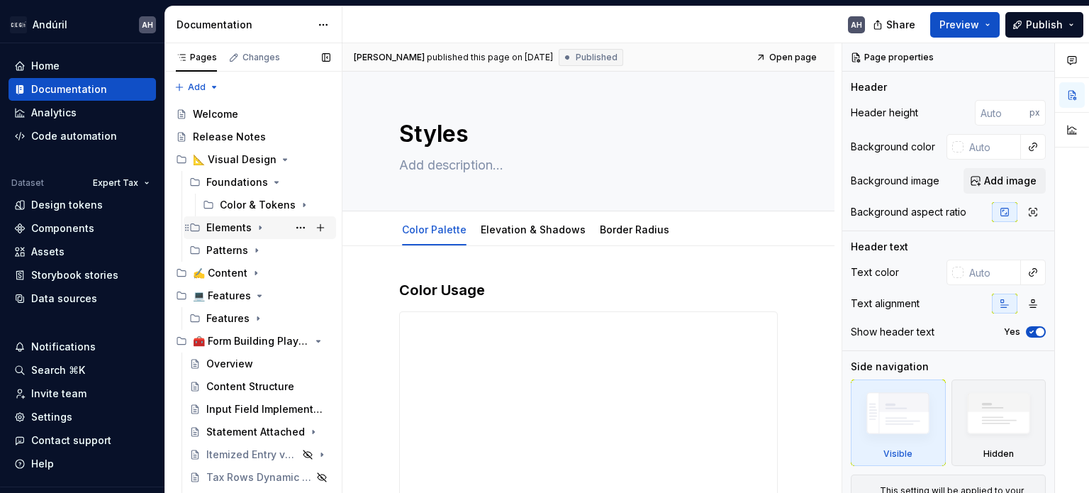
click at [257, 227] on icon "Page tree" at bounding box center [259, 227] width 11 height 11
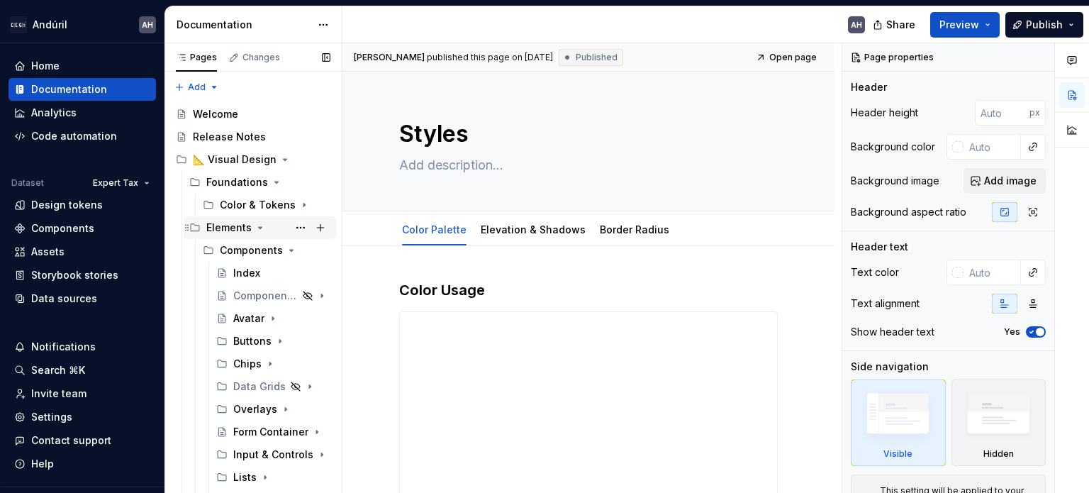
click at [259, 227] on icon "Page tree" at bounding box center [261, 227] width 4 height 1
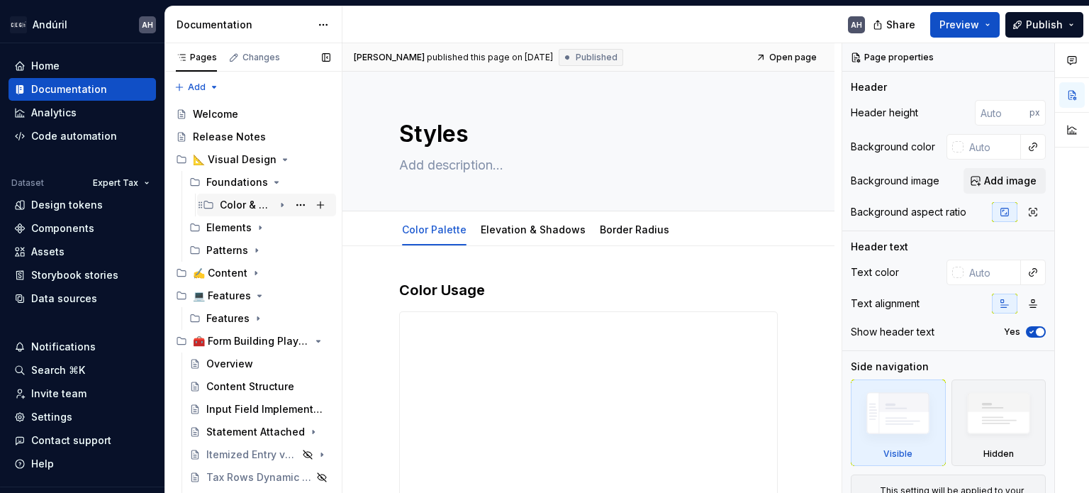
click at [257, 204] on div "Color & Tokens" at bounding box center [247, 205] width 54 height 14
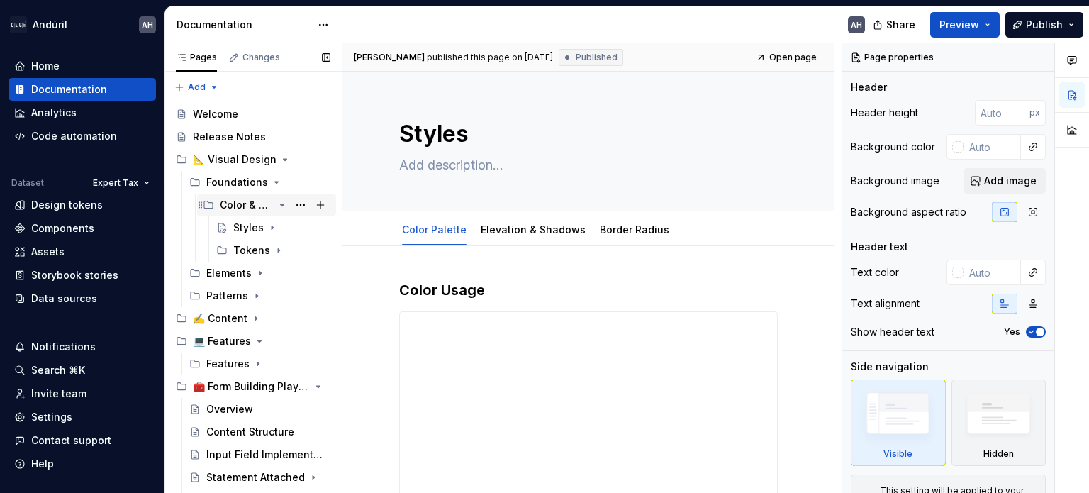
click at [249, 203] on div "Color & Tokens" at bounding box center [247, 205] width 54 height 14
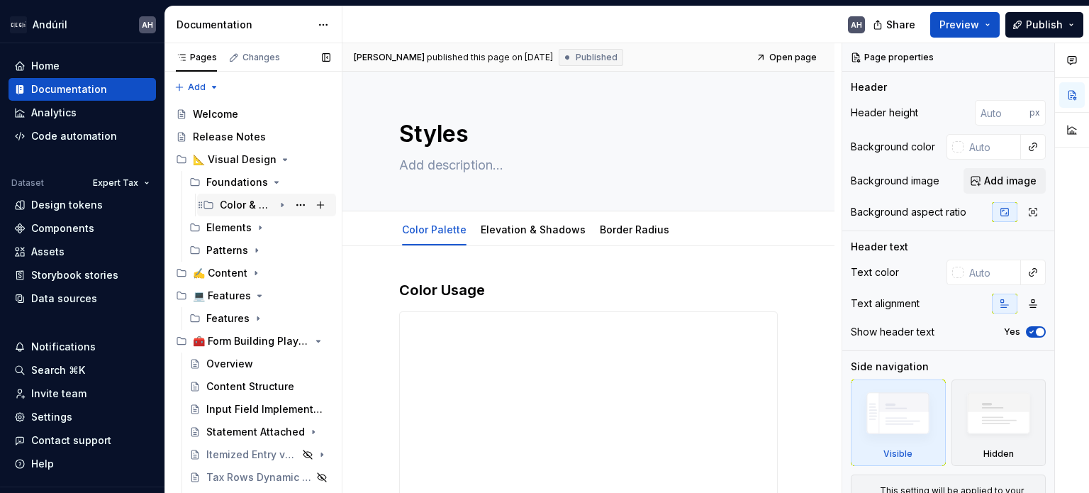
click at [241, 206] on div "Color & Tokens" at bounding box center [247, 205] width 54 height 14
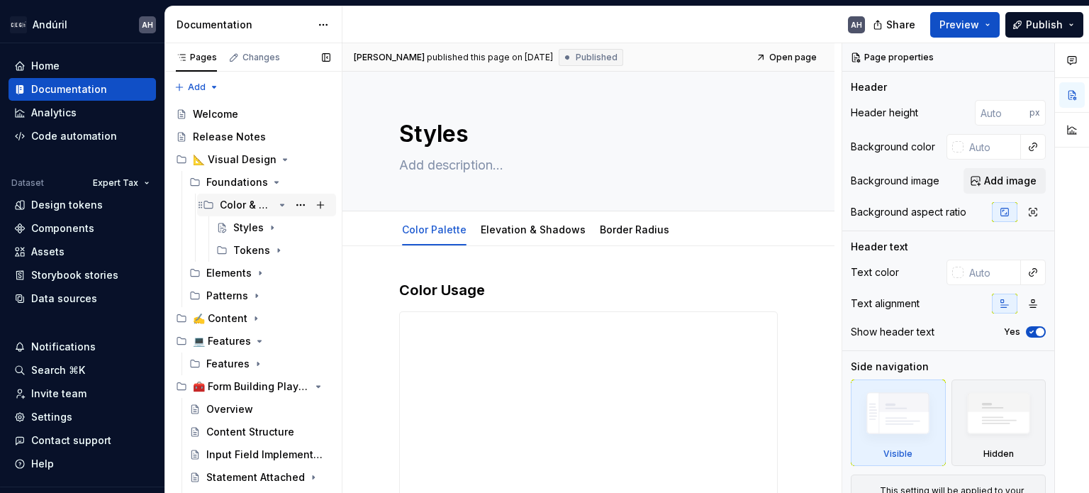
click at [281, 205] on icon "Page tree" at bounding box center [283, 204] width 4 height 1
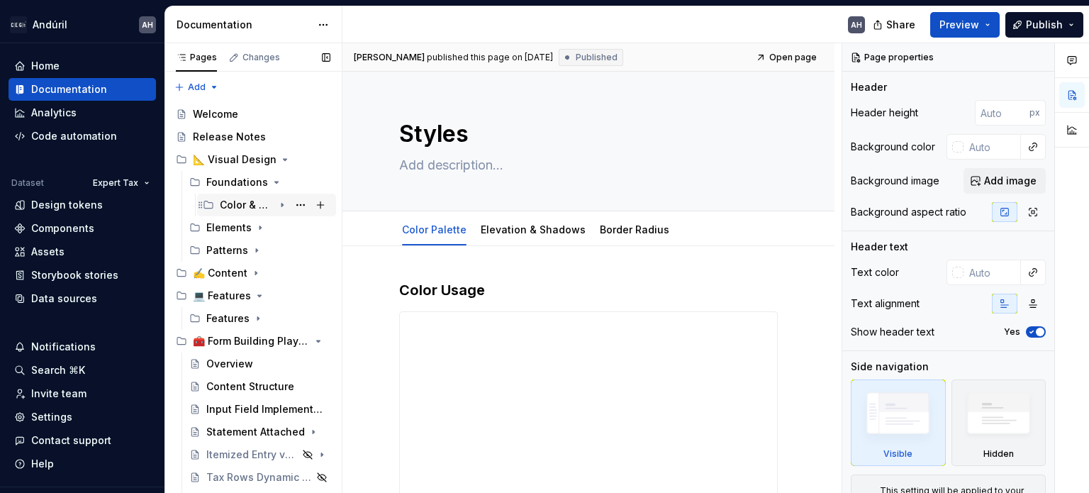
click at [281, 206] on icon "Page tree" at bounding box center [281, 205] width 1 height 4
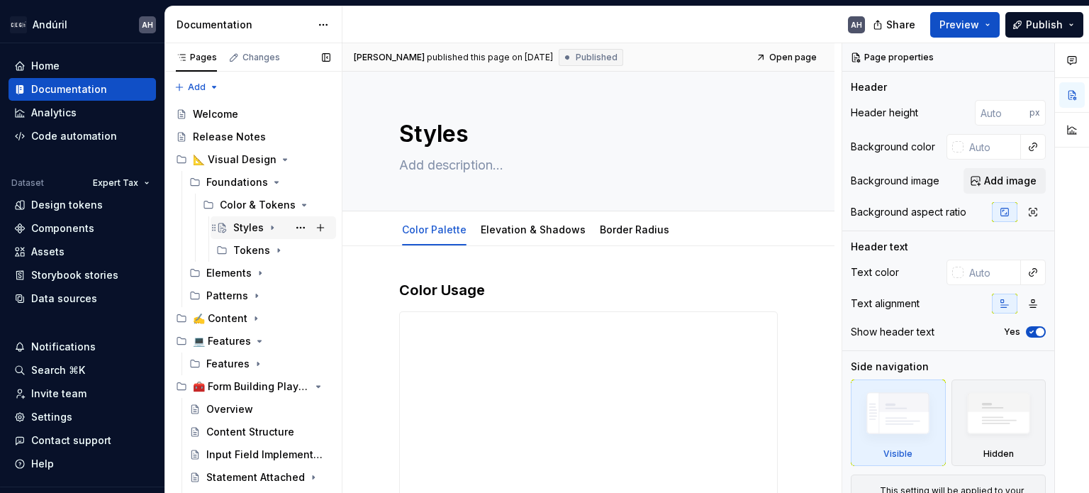
click at [271, 228] on icon "Page tree" at bounding box center [271, 228] width 1 height 4
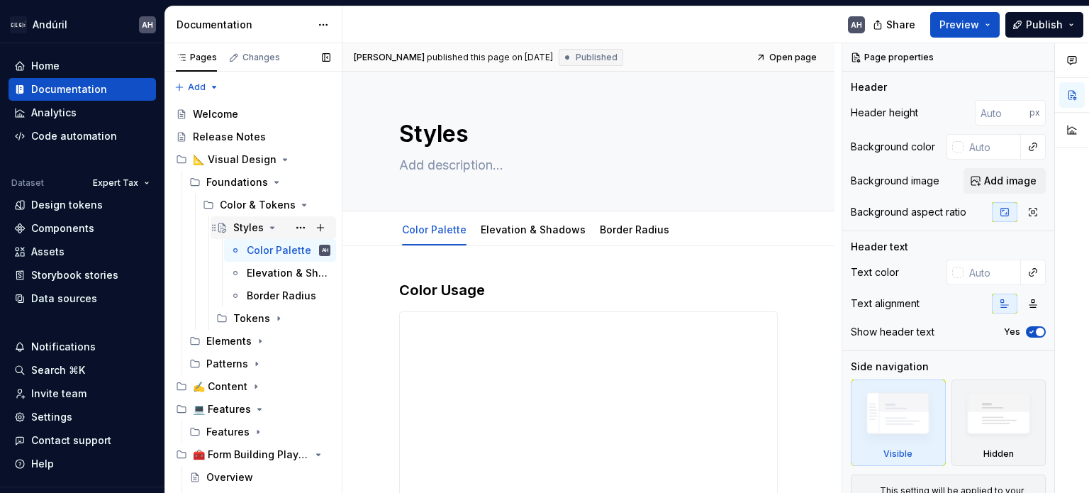
click at [271, 225] on icon "Page tree" at bounding box center [271, 227] width 11 height 11
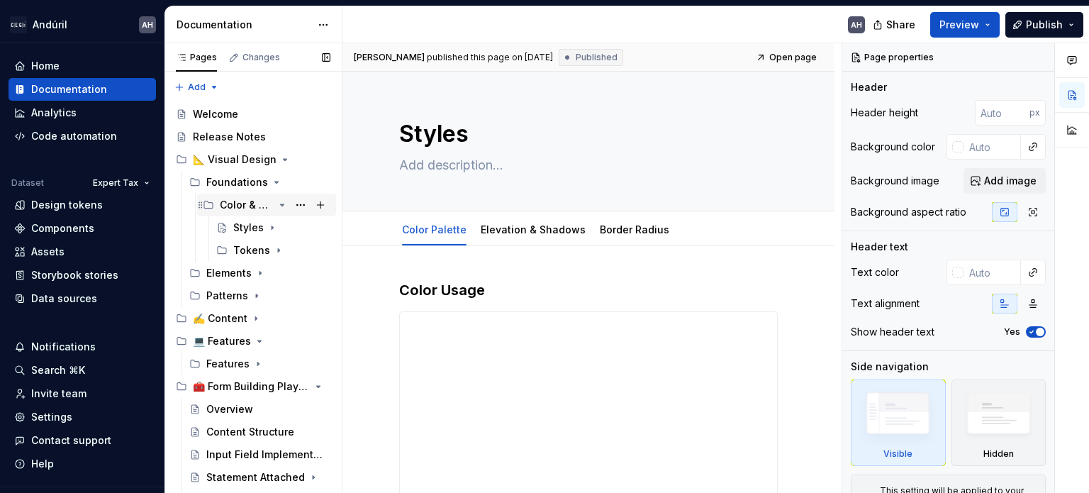
click at [276, 203] on icon "Page tree" at bounding box center [281, 204] width 11 height 11
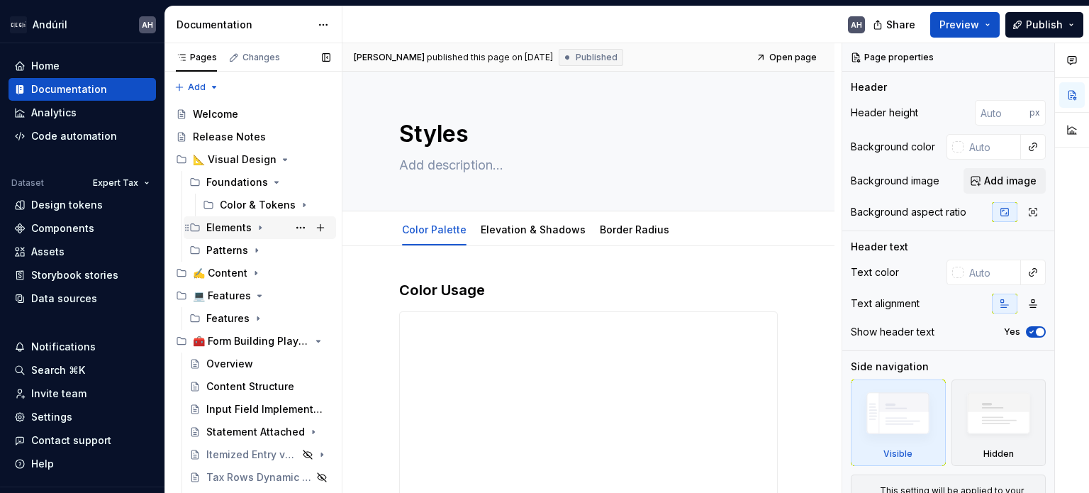
click at [254, 227] on icon "Page tree" at bounding box center [259, 227] width 11 height 11
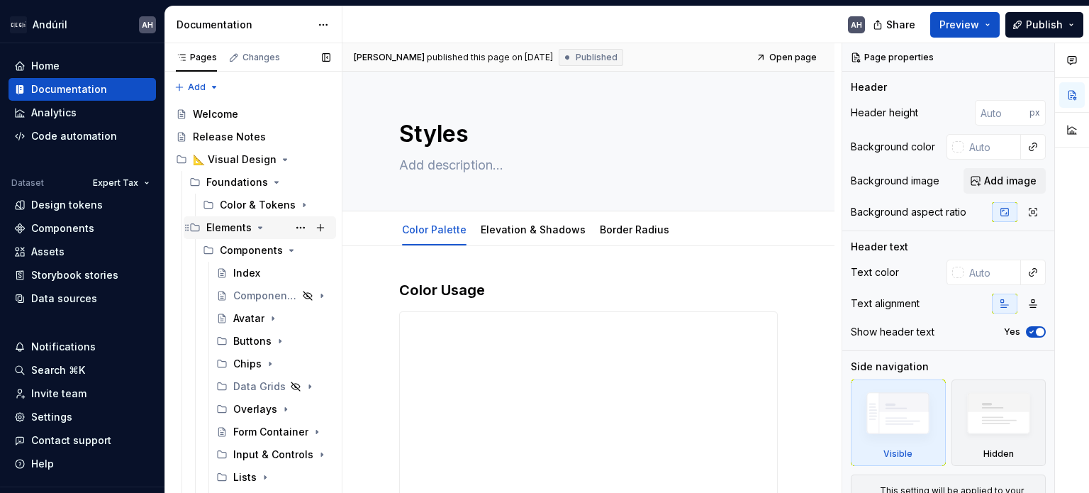
click at [259, 227] on icon "Page tree" at bounding box center [261, 227] width 4 height 1
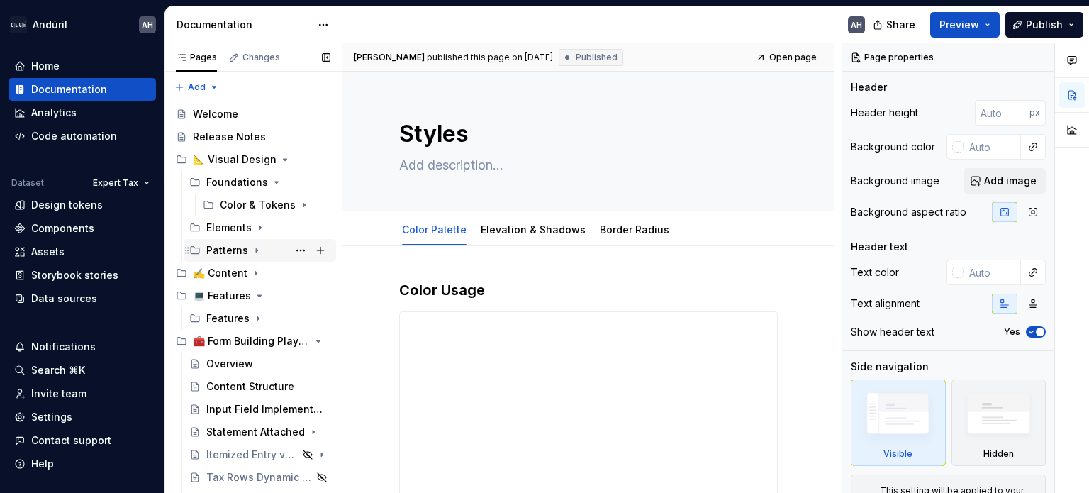
click at [251, 249] on icon "Page tree" at bounding box center [256, 249] width 11 height 11
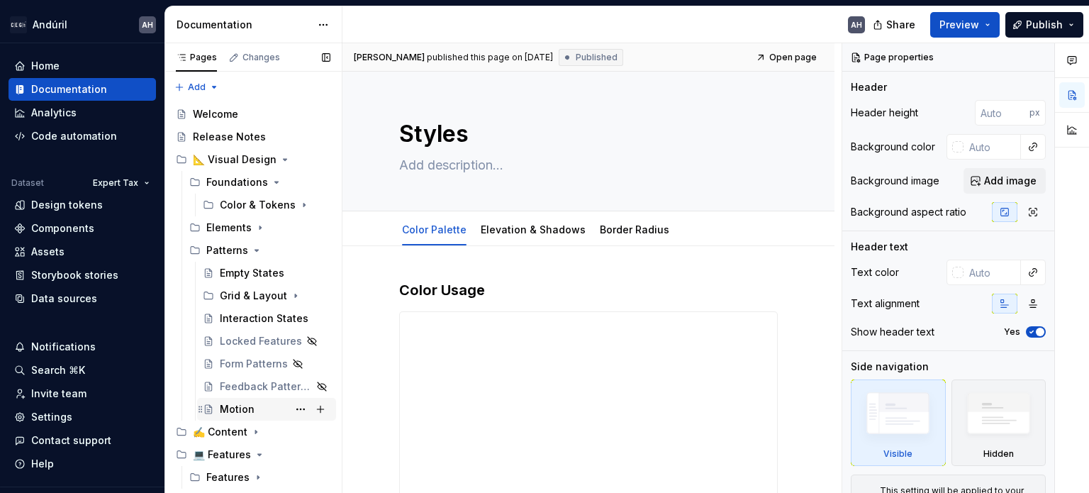
click at [236, 407] on div "Motion" at bounding box center [237, 409] width 35 height 14
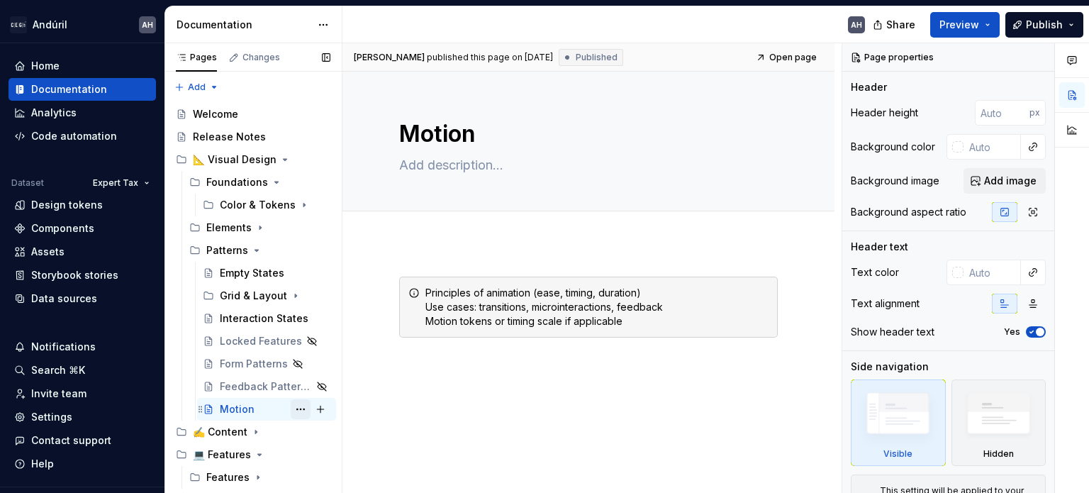
click at [294, 410] on button "Page tree" at bounding box center [301, 409] width 20 height 20
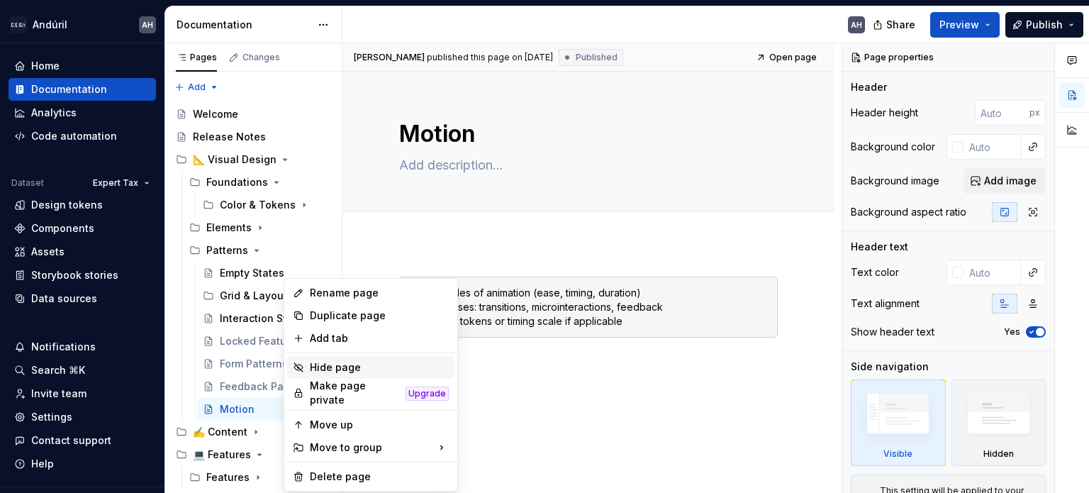
click at [339, 366] on div "Hide page" at bounding box center [379, 367] width 139 height 14
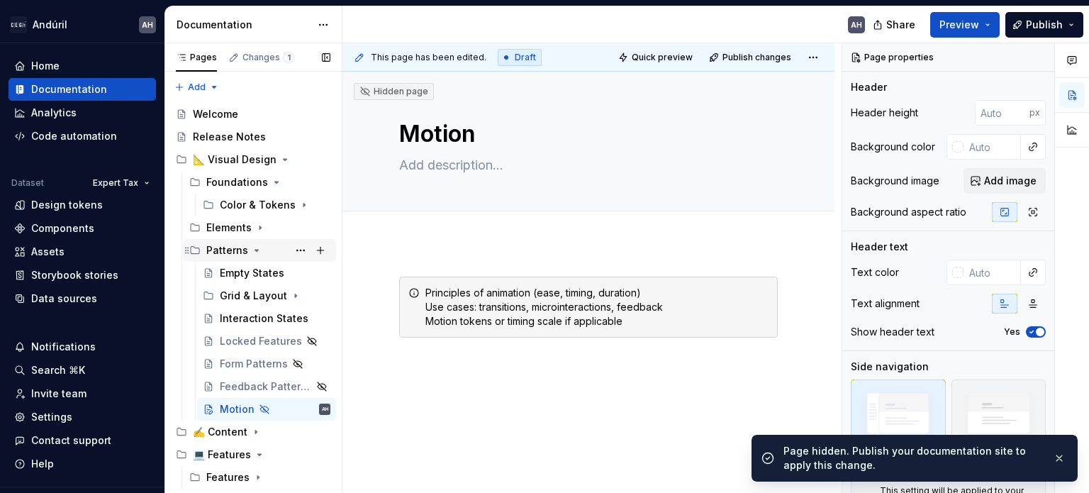
click at [252, 253] on icon "Page tree" at bounding box center [256, 249] width 11 height 11
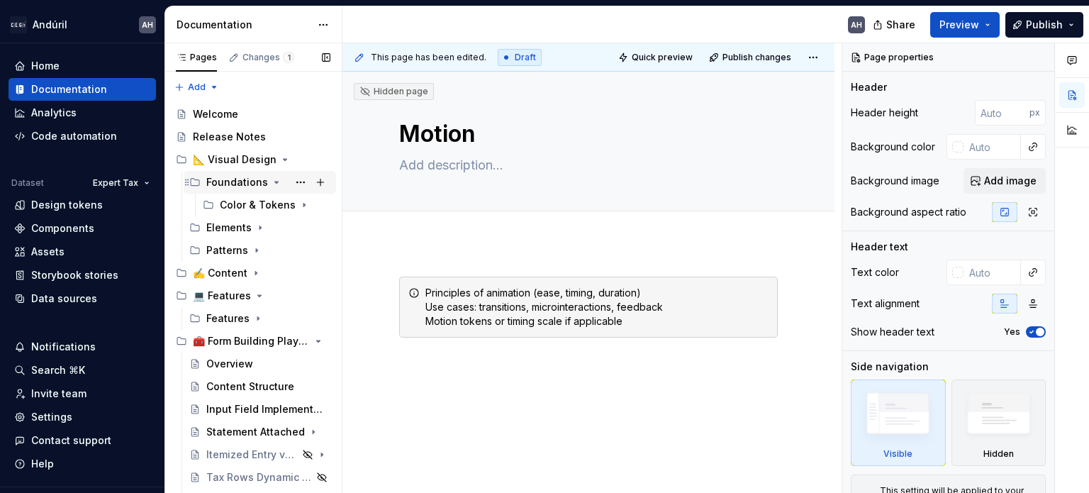
click at [272, 179] on icon "Page tree" at bounding box center [276, 181] width 11 height 11
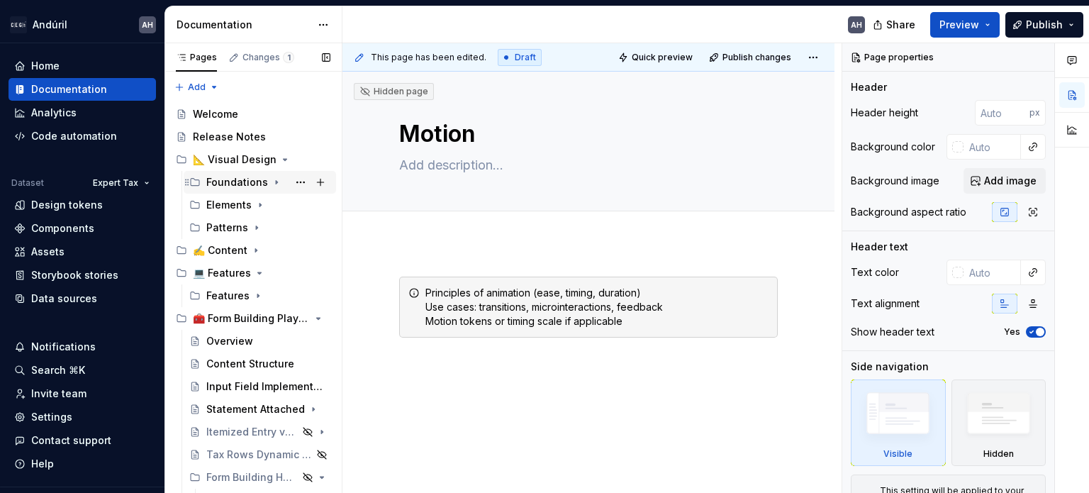
click at [271, 179] on icon "Page tree" at bounding box center [276, 181] width 11 height 11
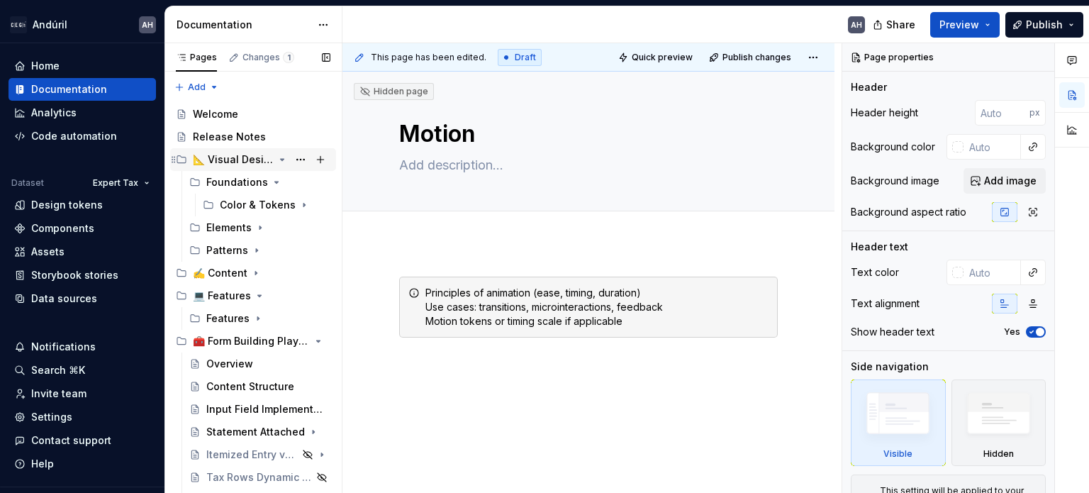
click at [276, 158] on icon "Page tree" at bounding box center [281, 159] width 11 height 11
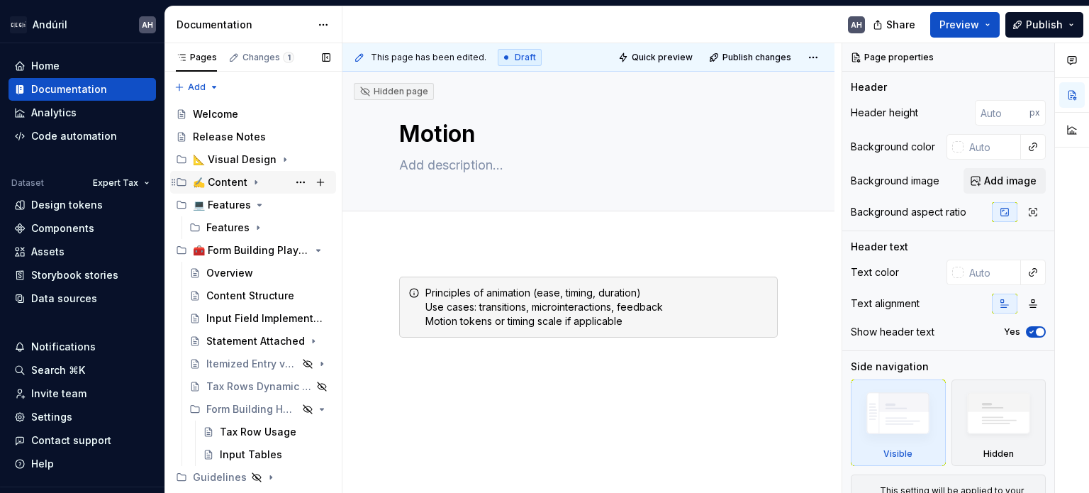
click at [257, 181] on icon "Page tree" at bounding box center [255, 181] width 11 height 11
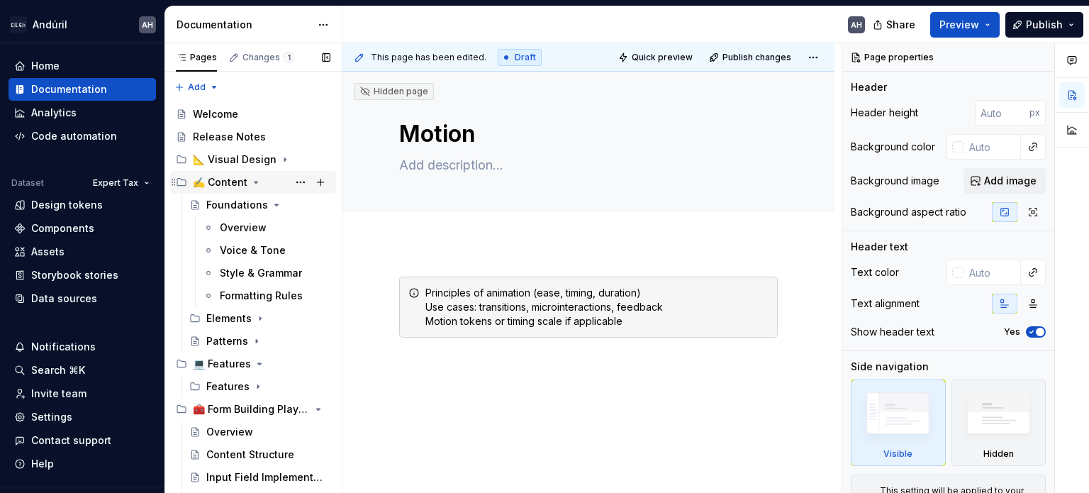
click at [257, 181] on icon "Page tree" at bounding box center [255, 181] width 11 height 11
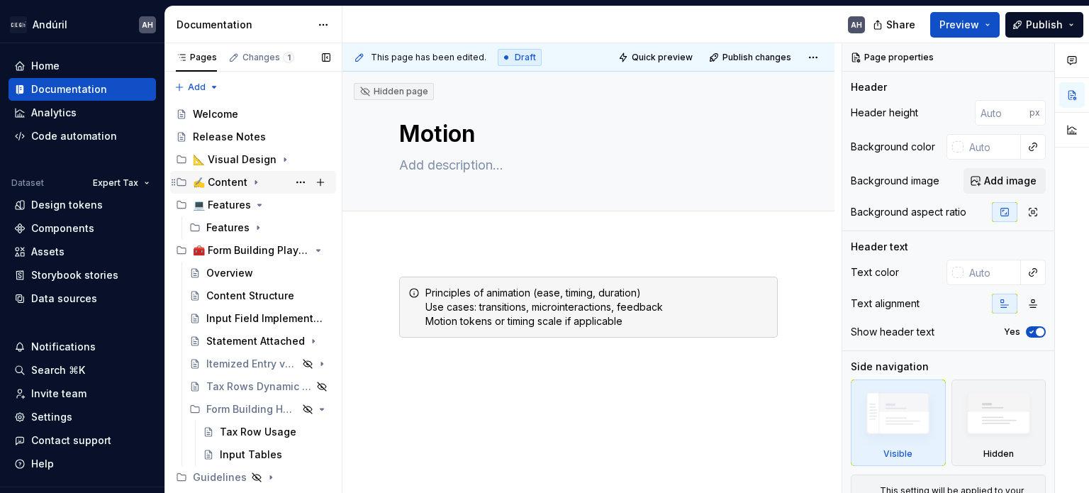
click at [255, 179] on icon "Page tree" at bounding box center [255, 181] width 11 height 11
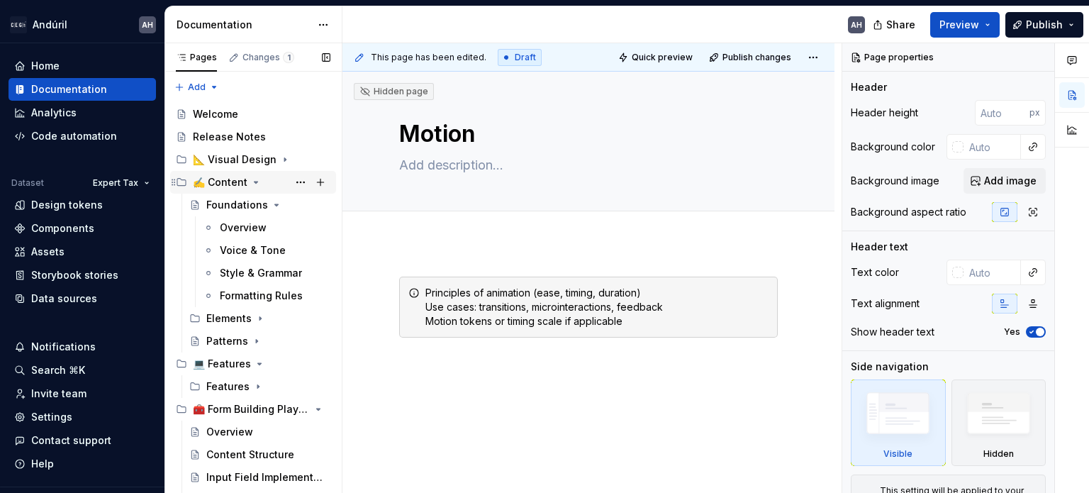
click at [255, 179] on icon "Page tree" at bounding box center [255, 181] width 11 height 11
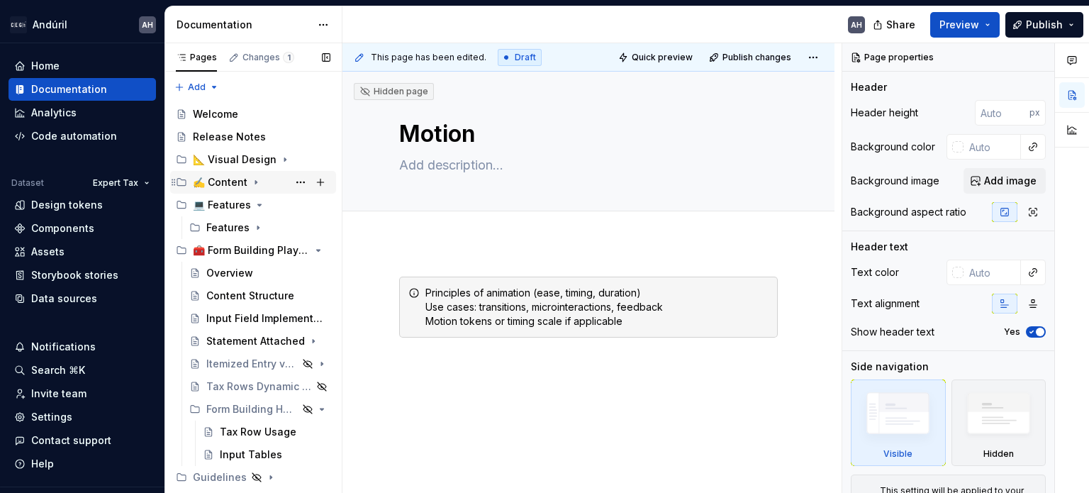
click at [254, 184] on icon "Page tree" at bounding box center [255, 181] width 11 height 11
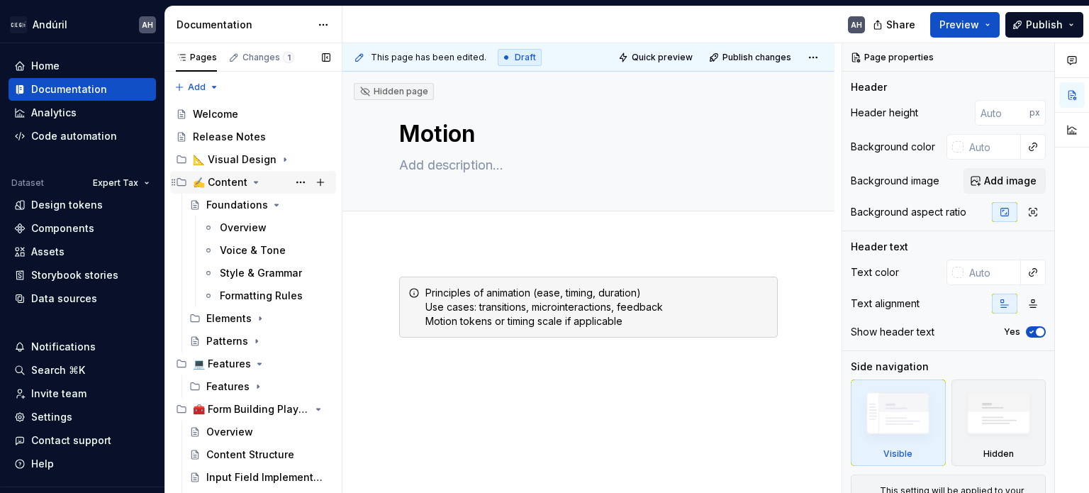
click at [254, 184] on icon "Page tree" at bounding box center [255, 181] width 11 height 11
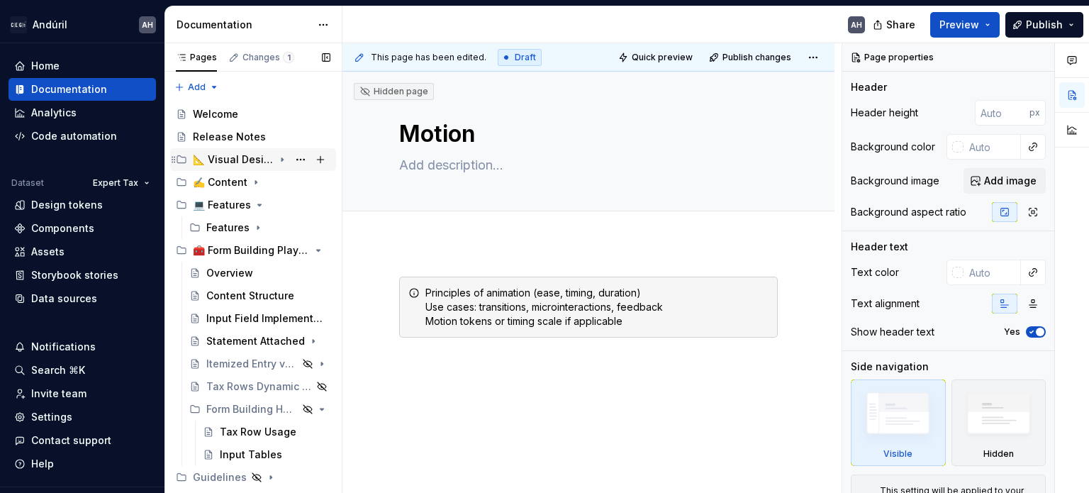
click at [276, 160] on icon "Page tree" at bounding box center [281, 159] width 11 height 11
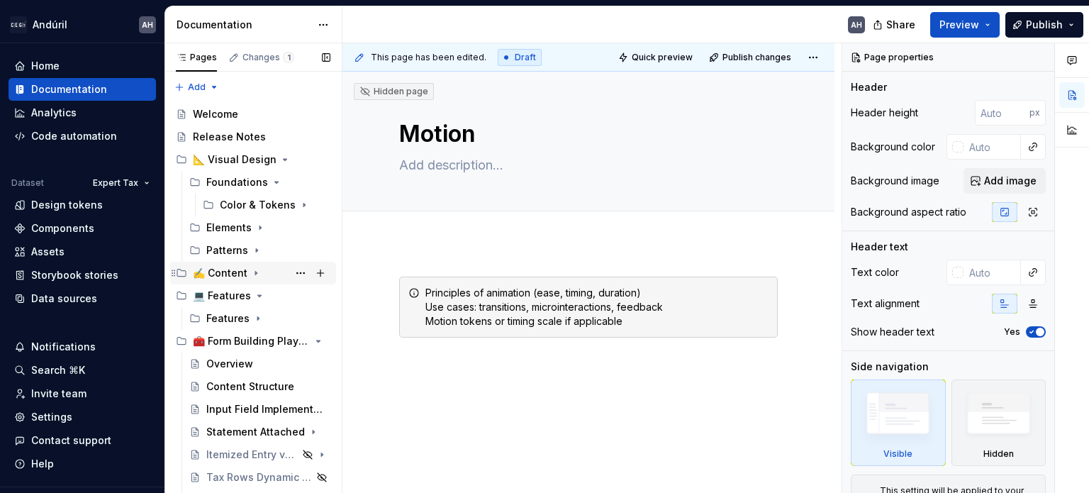
click at [255, 271] on icon "Page tree" at bounding box center [255, 273] width 1 height 4
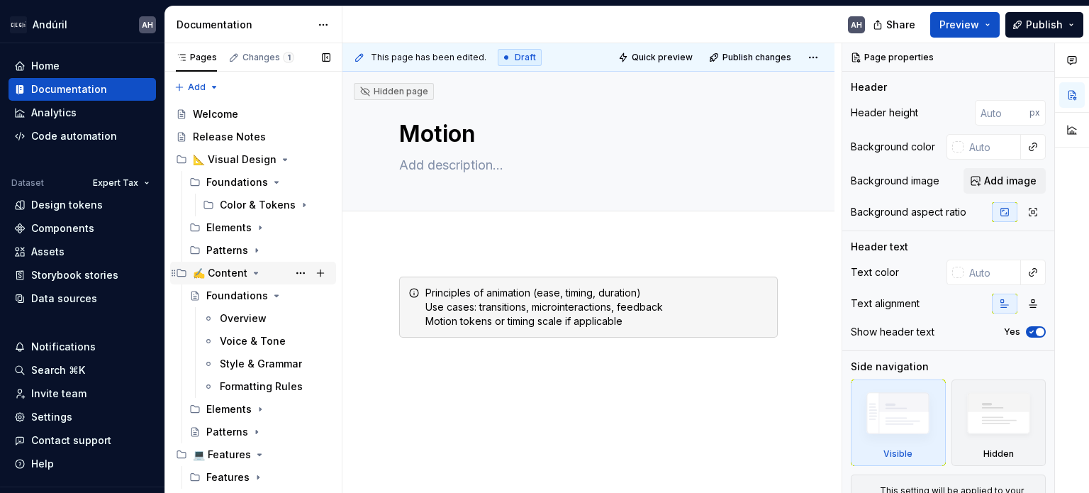
click at [255, 271] on icon "Page tree" at bounding box center [255, 272] width 11 height 11
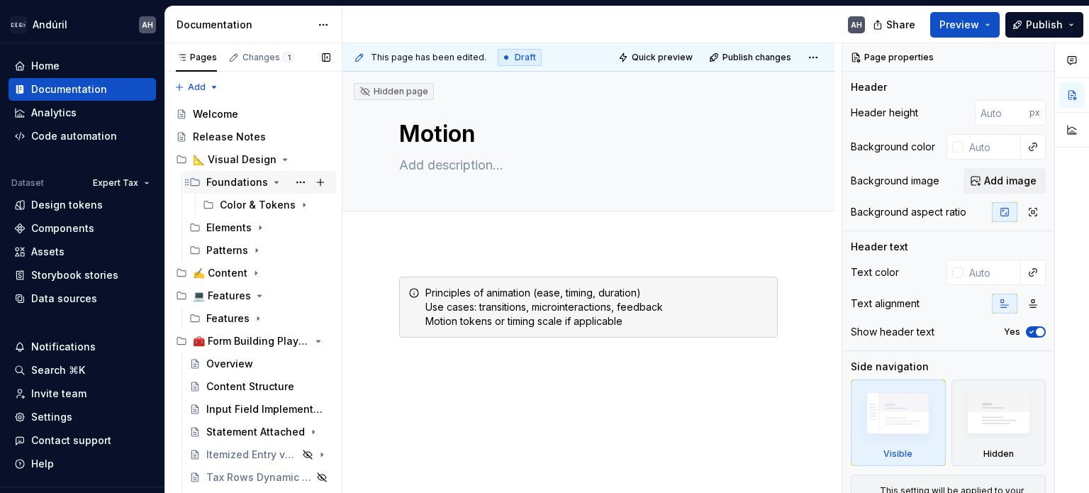
click at [275, 181] on icon "Page tree" at bounding box center [277, 181] width 4 height 1
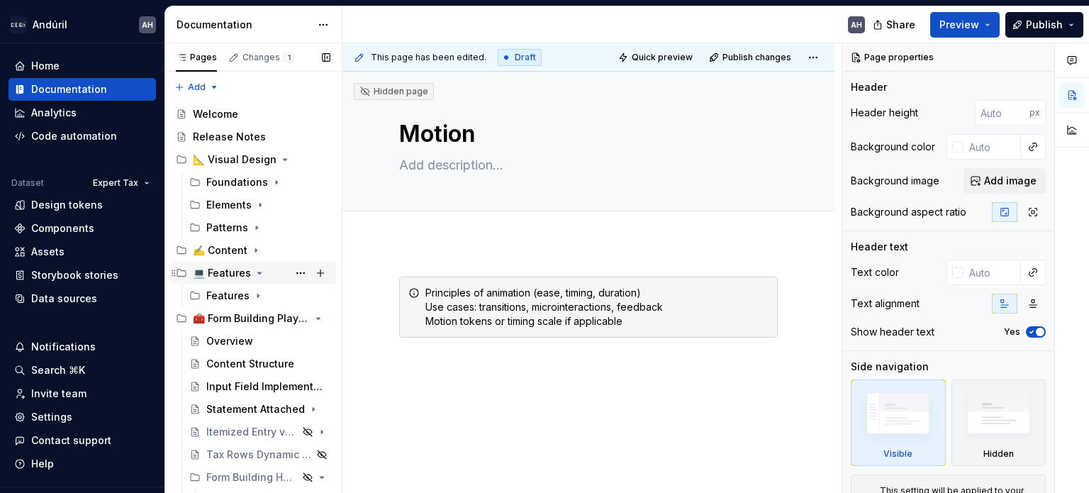
click at [258, 272] on icon "Page tree" at bounding box center [260, 272] width 4 height 1
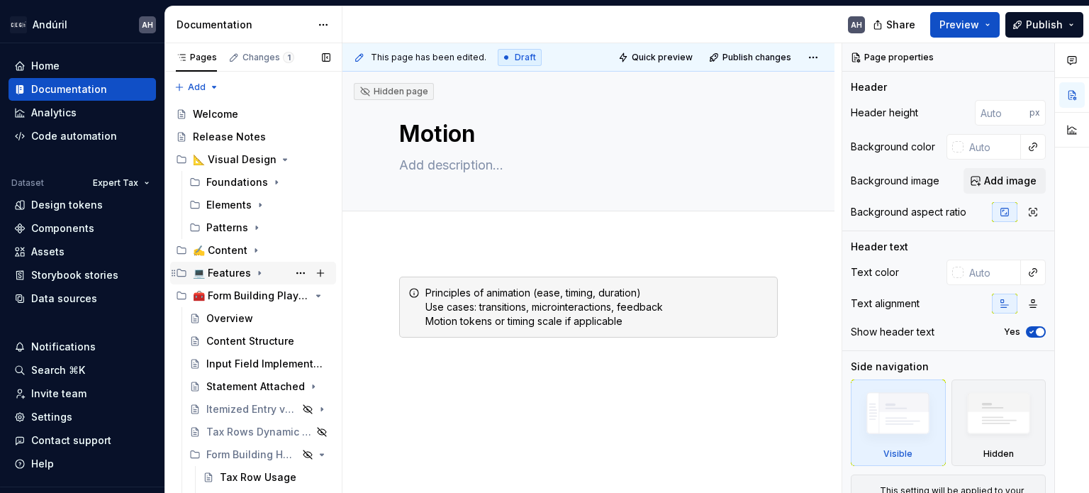
click at [259, 272] on icon "Page tree" at bounding box center [259, 273] width 1 height 4
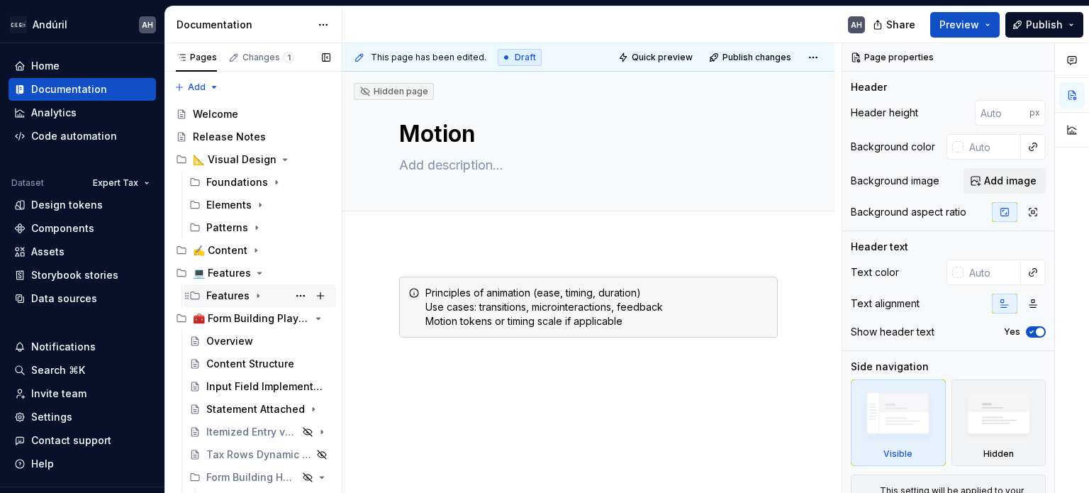
click at [252, 294] on icon "Page tree" at bounding box center [257, 295] width 11 height 11
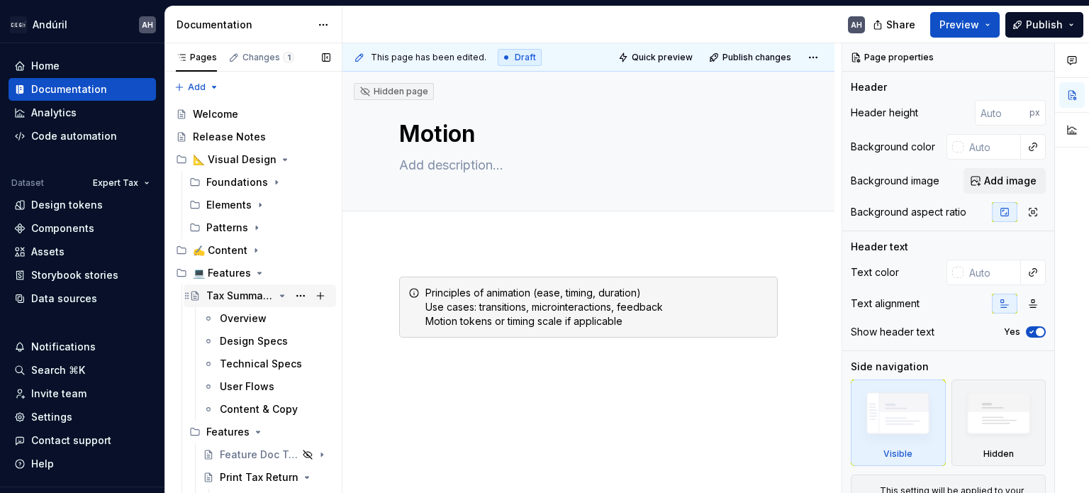
click at [276, 294] on icon "Page tree" at bounding box center [281, 295] width 11 height 11
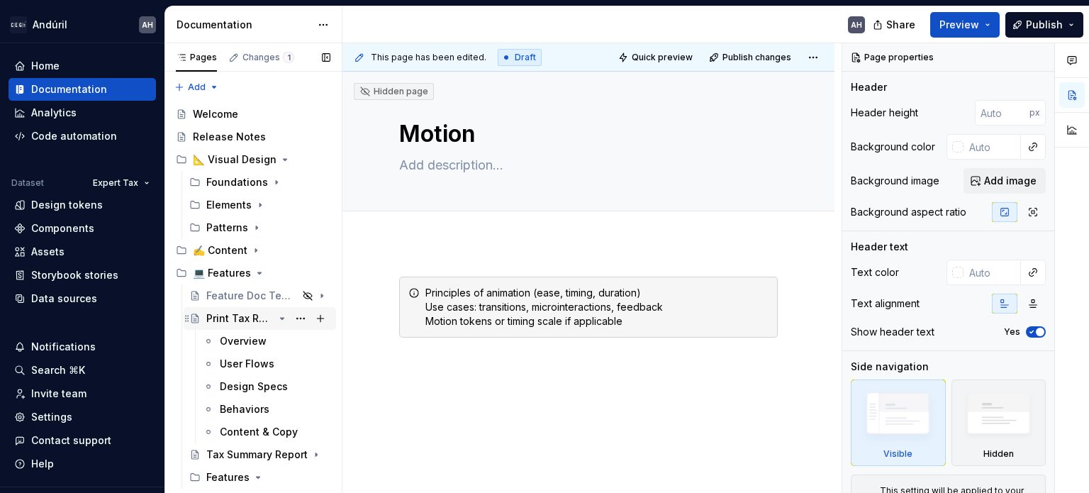
click at [276, 317] on icon "Page tree" at bounding box center [281, 318] width 11 height 11
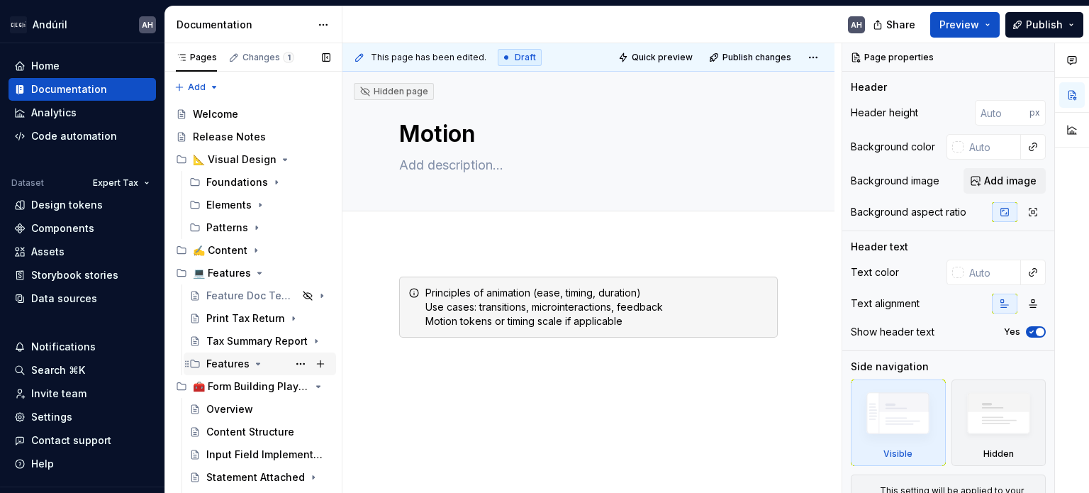
click at [252, 367] on icon "Page tree" at bounding box center [257, 363] width 11 height 11
click at [291, 361] on button "Page tree" at bounding box center [301, 364] width 20 height 20
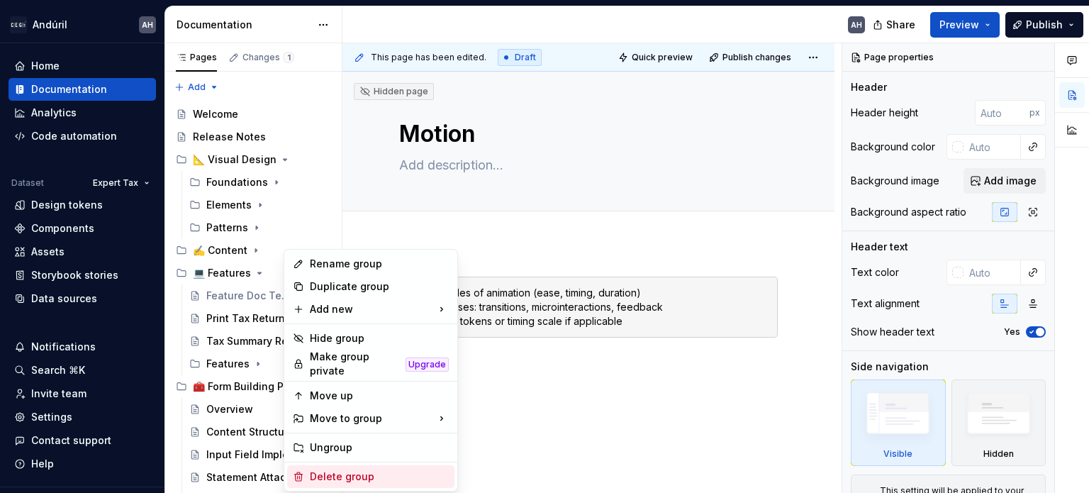
click at [332, 476] on div "Delete group" at bounding box center [379, 476] width 139 height 14
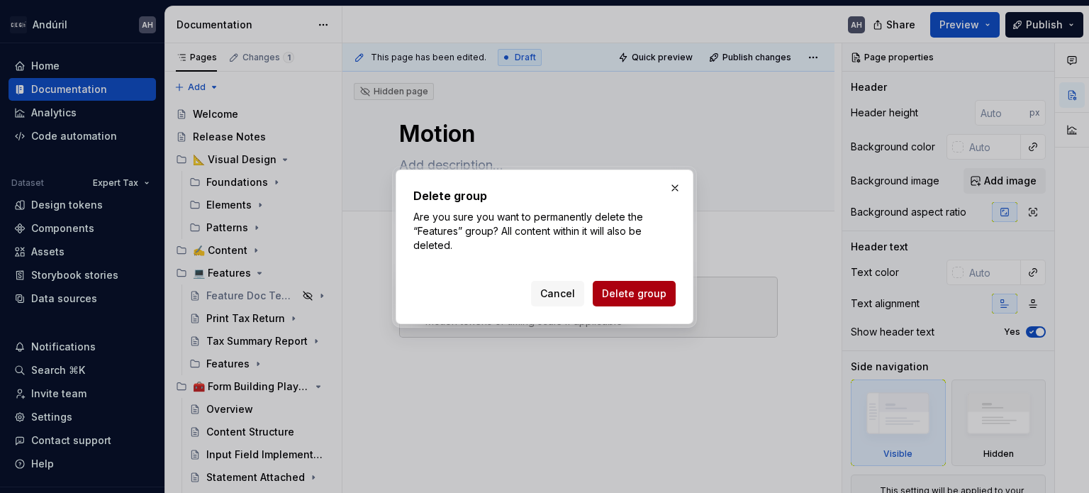
click at [631, 297] on span "Delete group" at bounding box center [634, 293] width 64 height 14
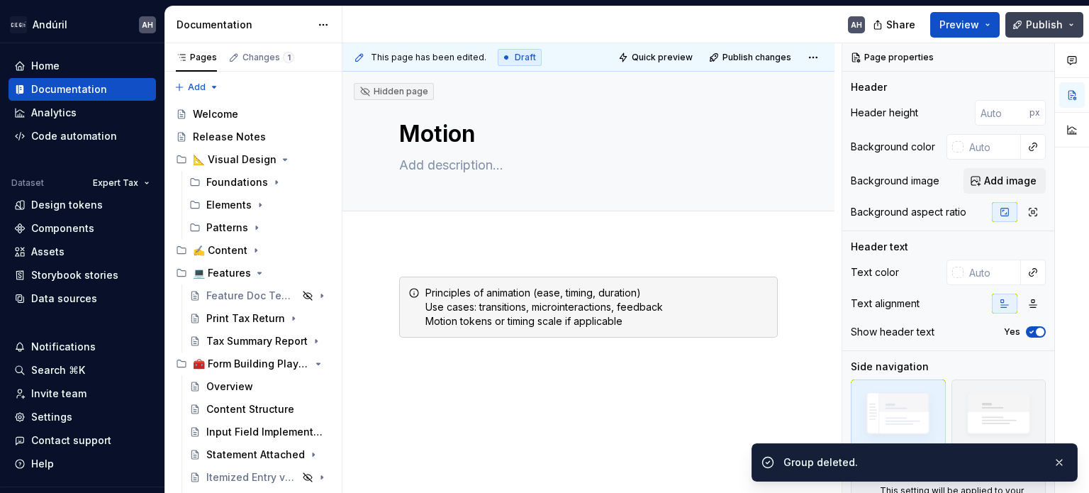
click at [1032, 28] on span "Publish" at bounding box center [1043, 25] width 37 height 14
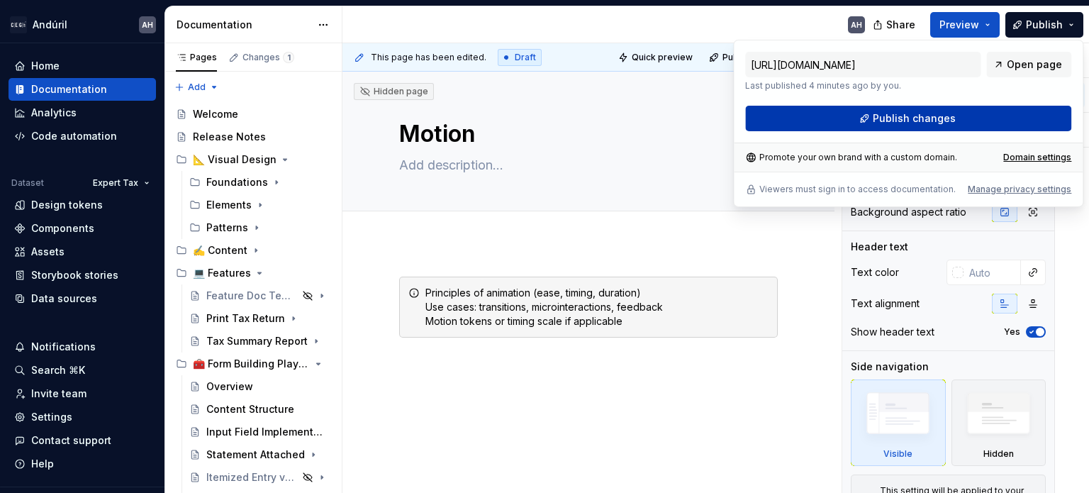
click at [906, 124] on span "Publish changes" at bounding box center [913, 118] width 83 height 14
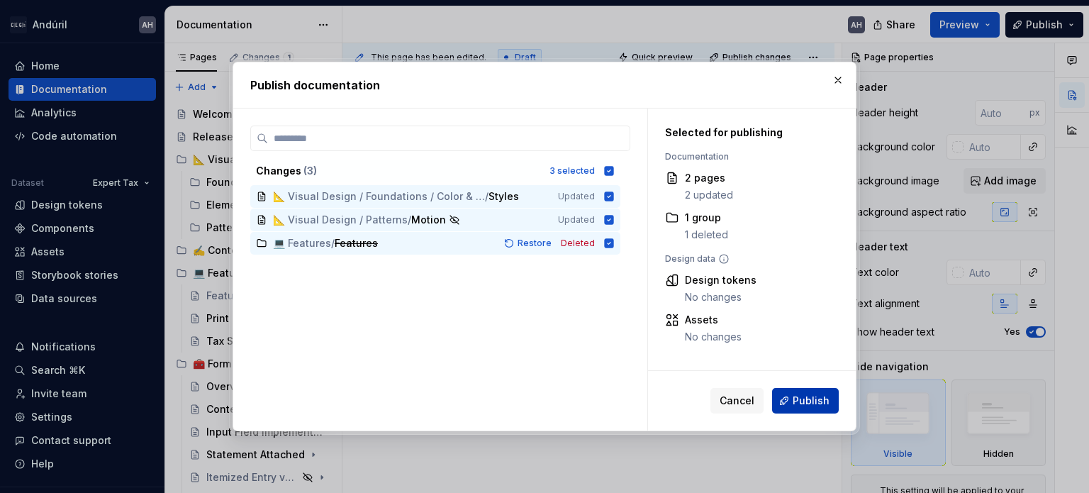
click at [805, 399] on span "Publish" at bounding box center [810, 400] width 37 height 14
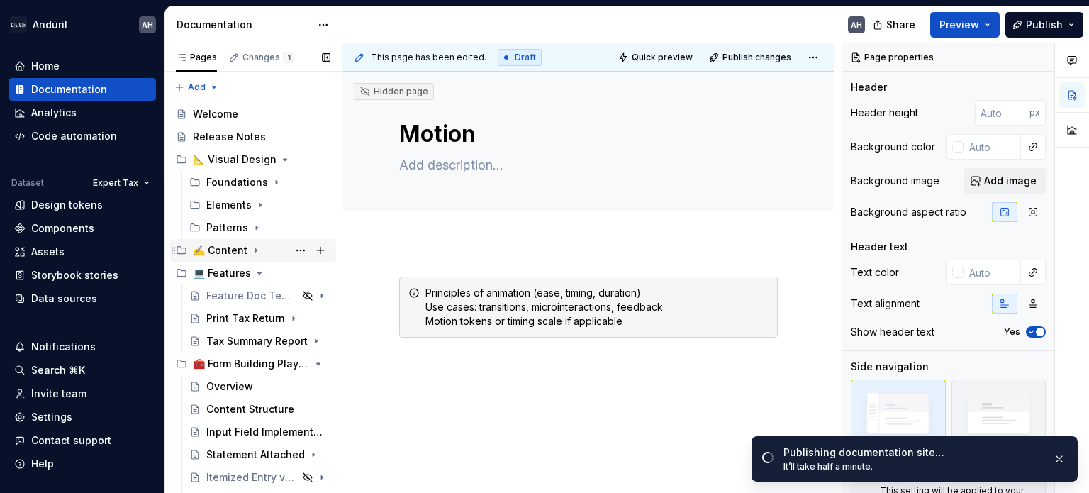
click at [253, 252] on icon "Page tree" at bounding box center [255, 249] width 11 height 11
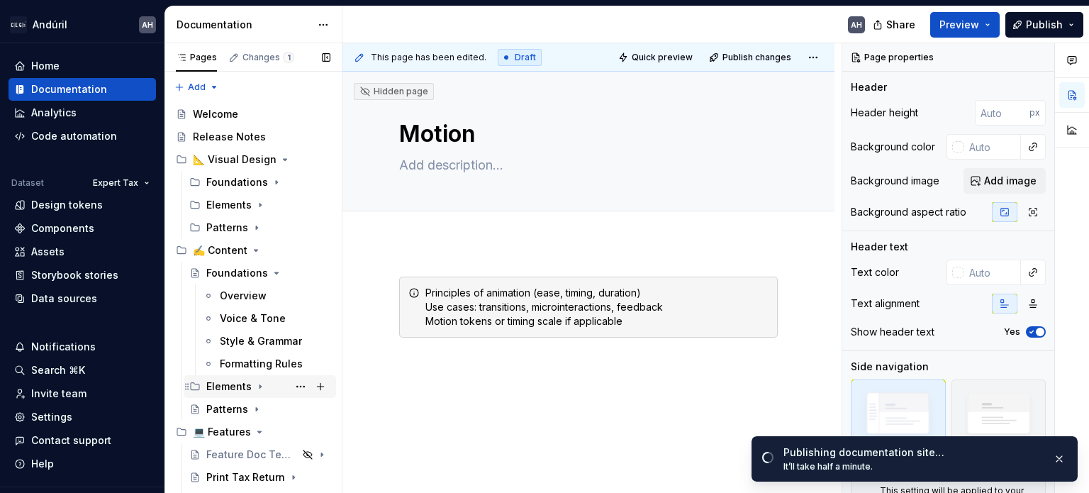
click at [255, 381] on icon "Page tree" at bounding box center [259, 386] width 11 height 11
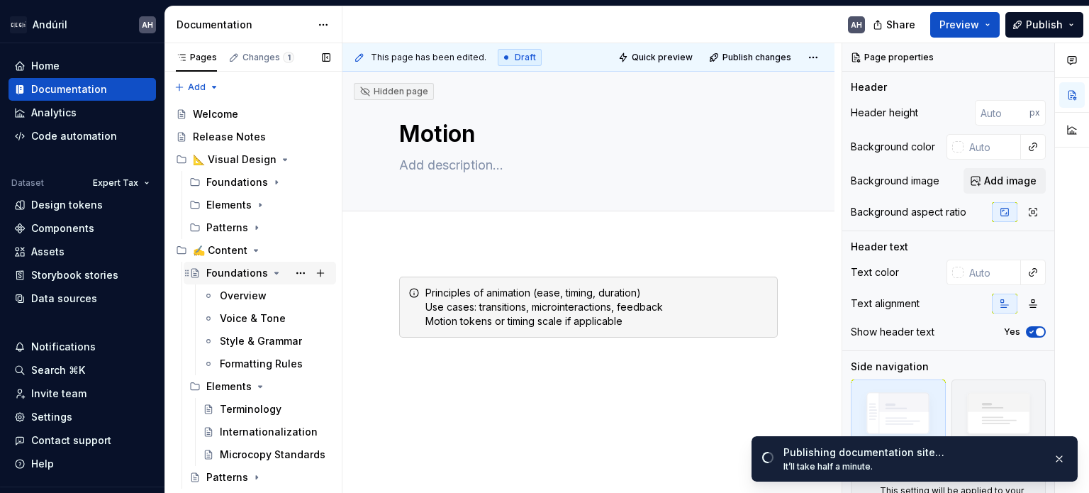
click at [275, 272] on icon "Page tree" at bounding box center [277, 272] width 4 height 1
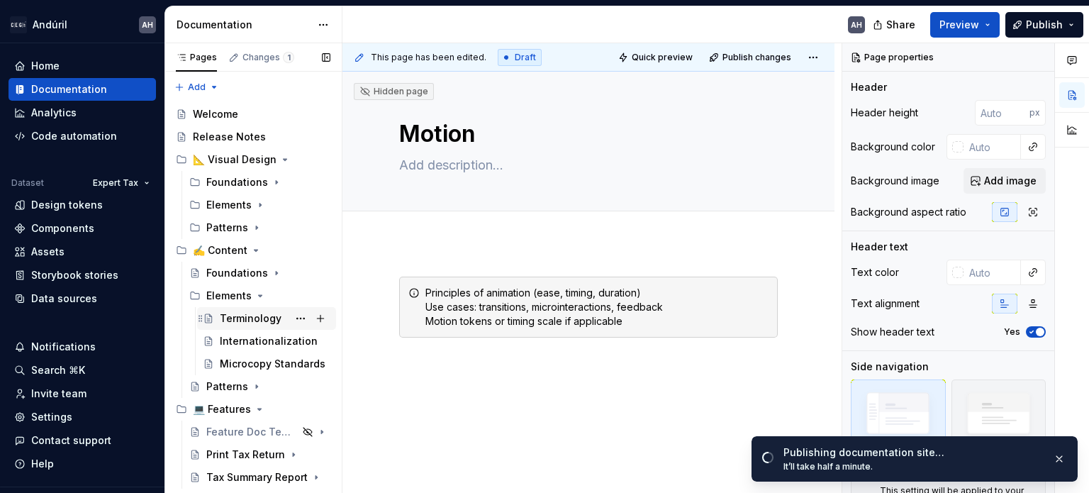
click at [234, 317] on div "Terminology" at bounding box center [251, 318] width 62 height 14
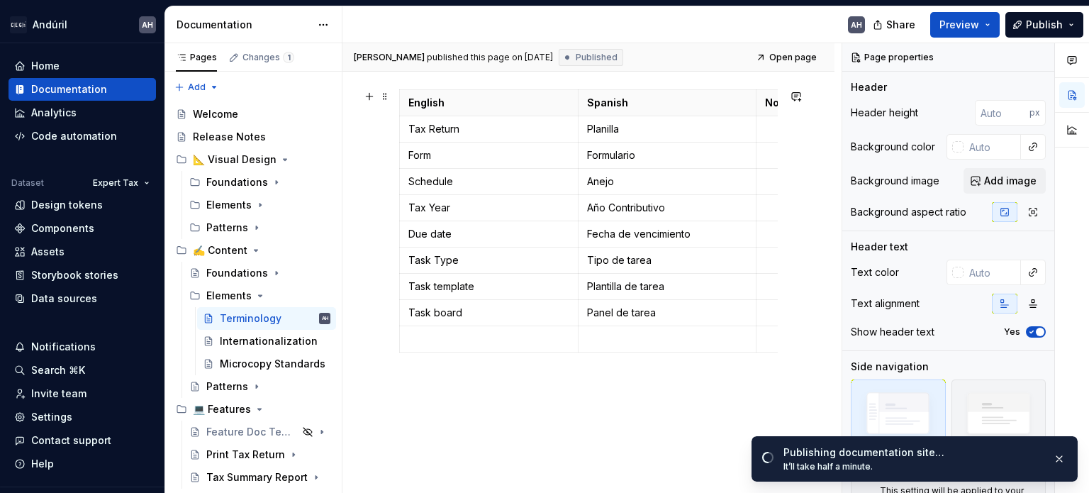
scroll to position [225, 0]
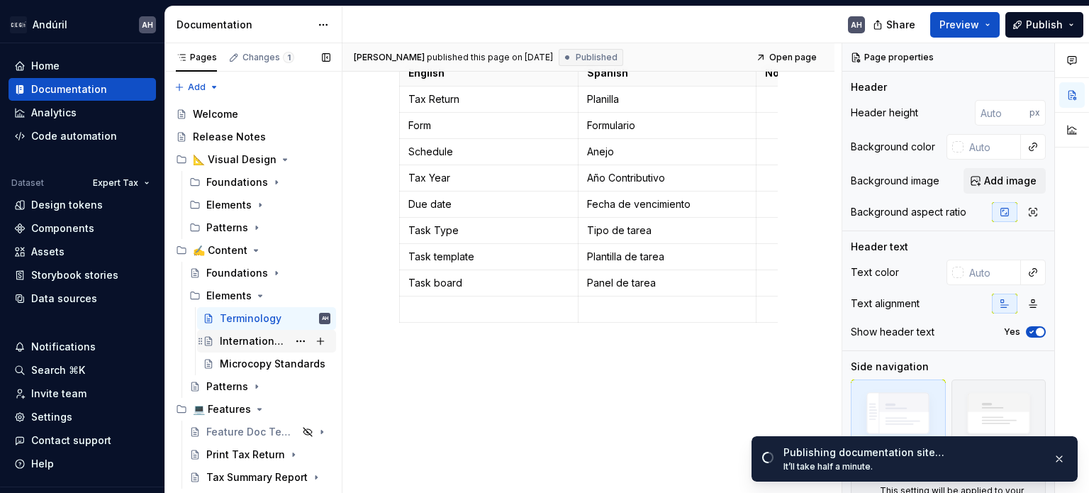
click at [233, 338] on div "Internationalization" at bounding box center [254, 341] width 68 height 14
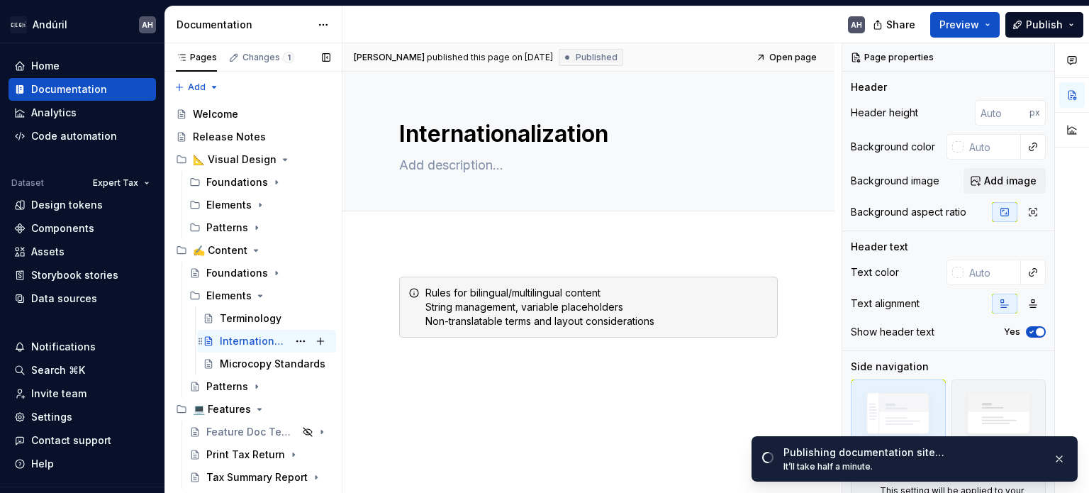
click at [279, 342] on div "Internationalization" at bounding box center [254, 341] width 68 height 14
click at [291, 342] on button "Page tree" at bounding box center [301, 341] width 20 height 20
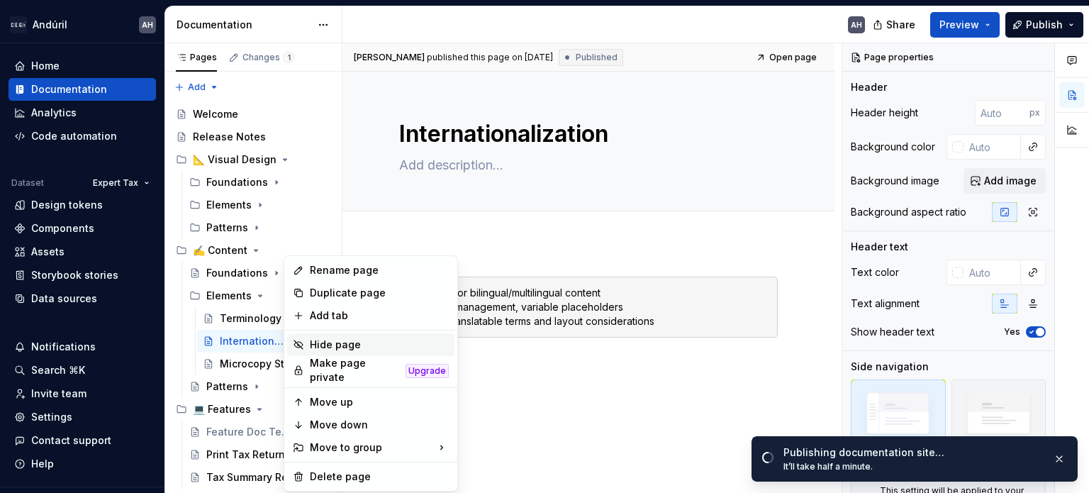
click at [332, 345] on div "Hide page" at bounding box center [379, 344] width 139 height 14
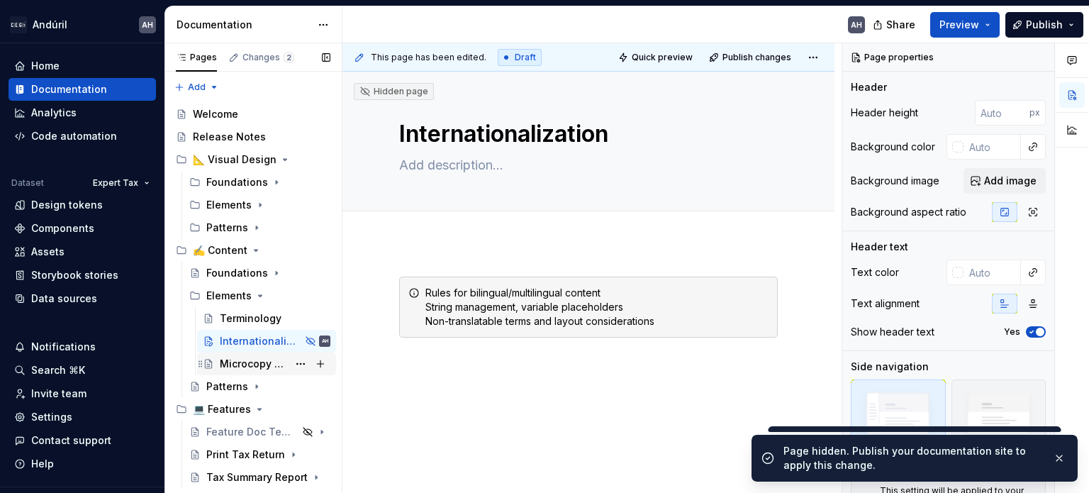
click at [249, 362] on div "Microcopy Standards" at bounding box center [254, 363] width 68 height 14
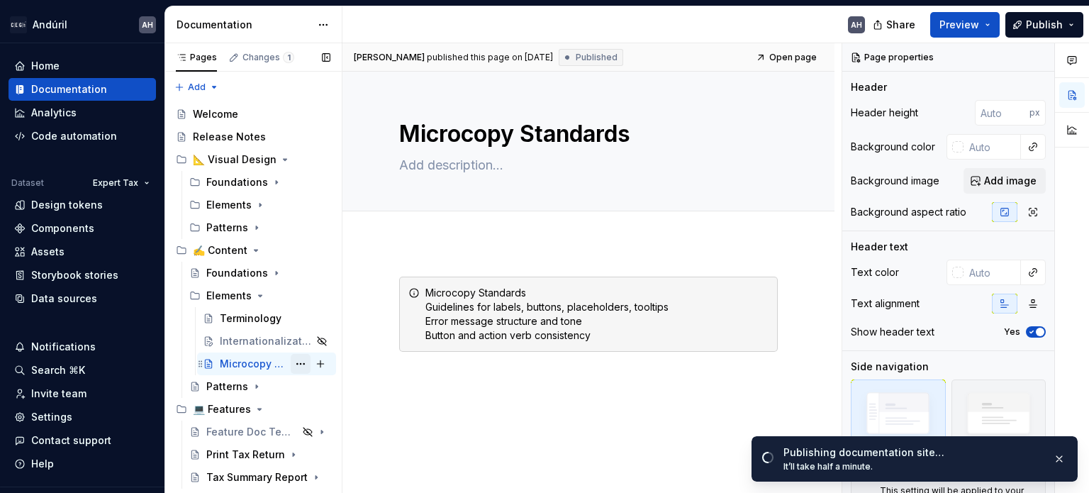
click at [291, 359] on button "Page tree" at bounding box center [301, 364] width 20 height 20
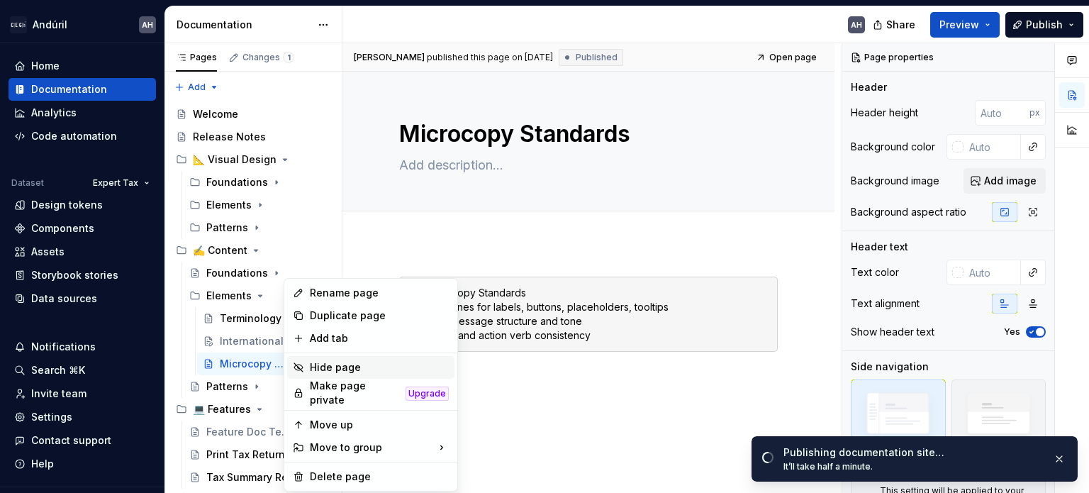
click at [317, 363] on div "Hide page" at bounding box center [379, 367] width 139 height 14
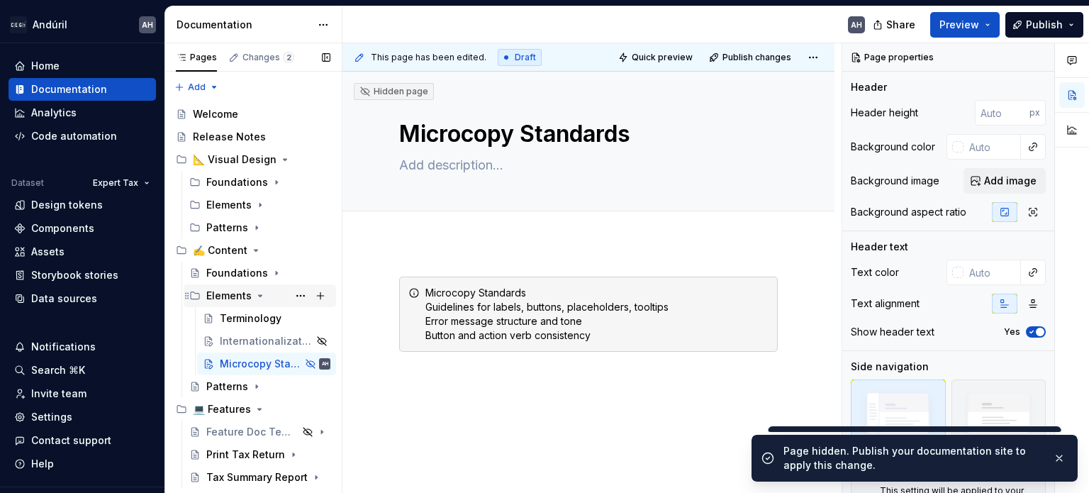
click at [256, 293] on icon "Page tree" at bounding box center [259, 295] width 11 height 11
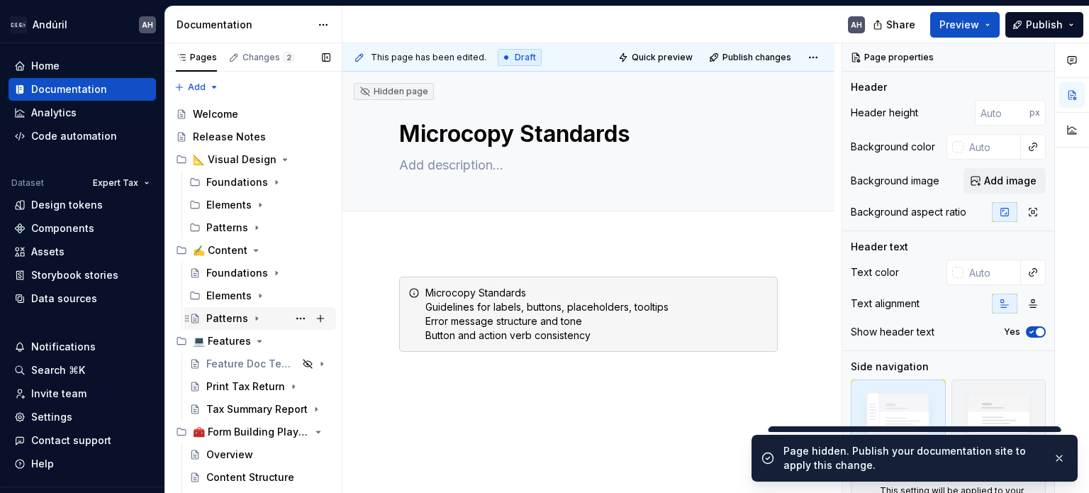
click at [256, 317] on icon "Page tree" at bounding box center [256, 319] width 1 height 4
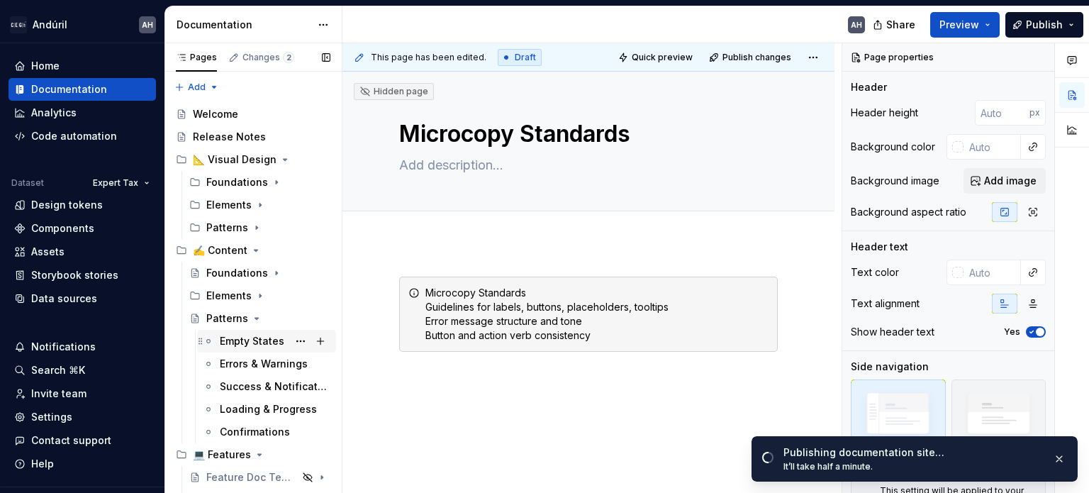
click at [241, 337] on div "Empty States" at bounding box center [252, 341] width 64 height 14
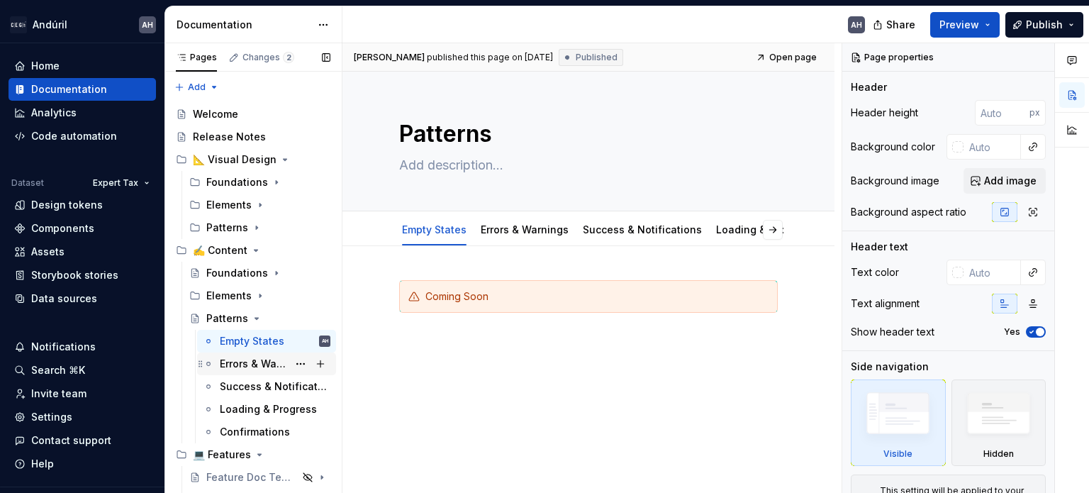
click at [240, 365] on div "Errors & Warnings" at bounding box center [254, 363] width 68 height 14
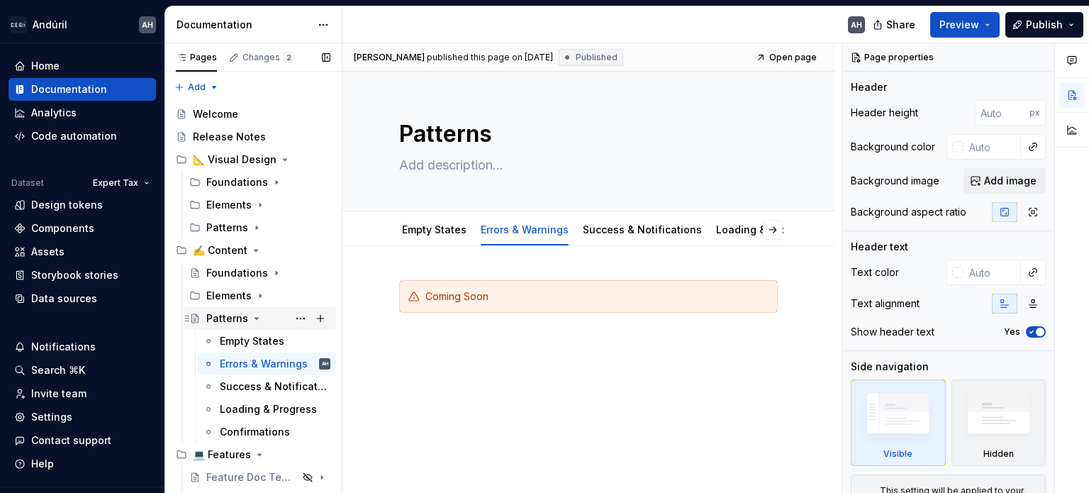
click at [255, 318] on icon "Page tree" at bounding box center [257, 317] width 4 height 1
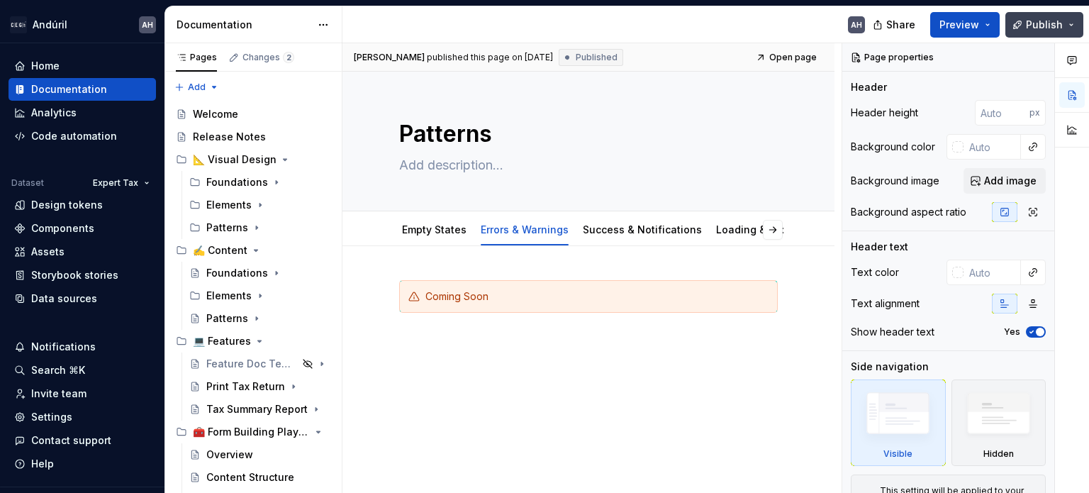
click at [1042, 26] on span "Publish" at bounding box center [1043, 25] width 37 height 14
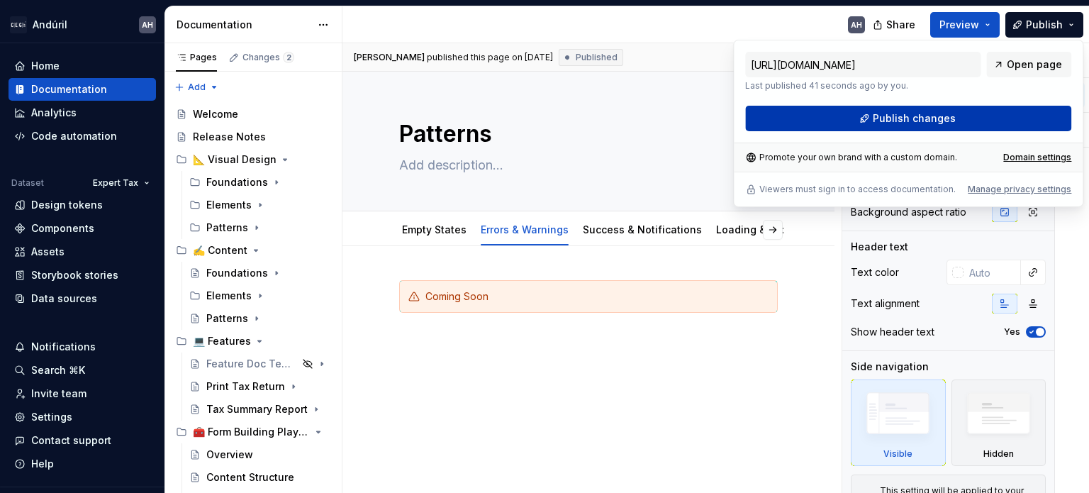
click at [944, 120] on span "Publish changes" at bounding box center [913, 118] width 83 height 14
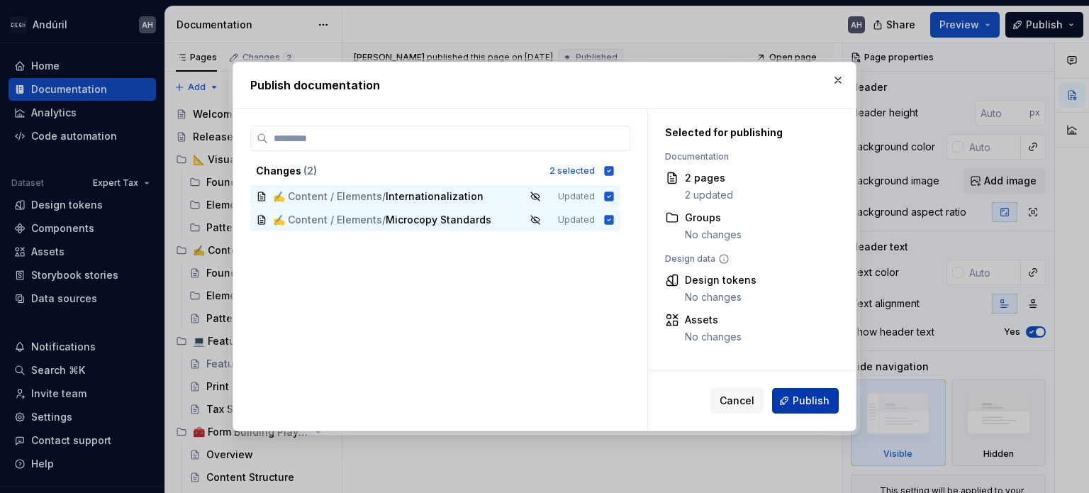
click at [794, 405] on span "Publish" at bounding box center [810, 400] width 37 height 14
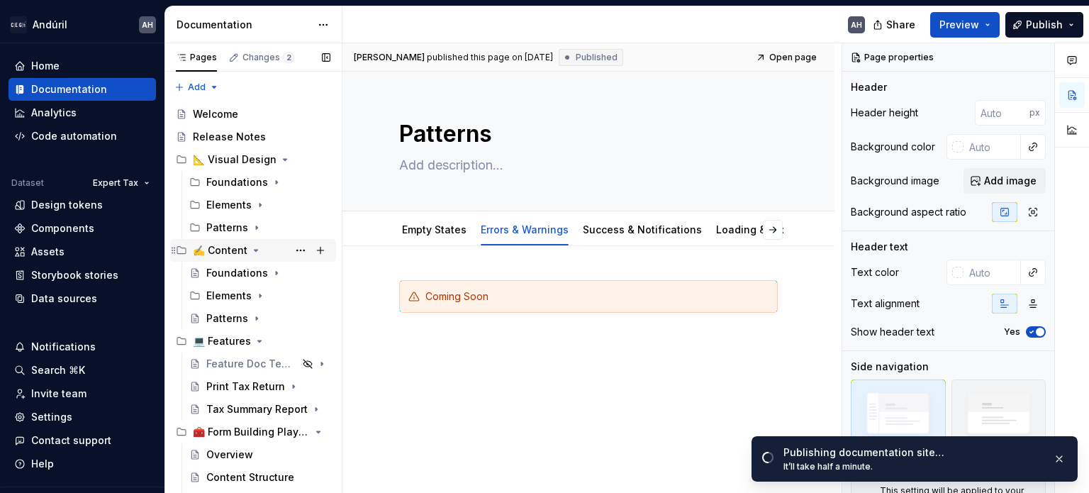
click at [251, 249] on icon "Page tree" at bounding box center [255, 249] width 11 height 11
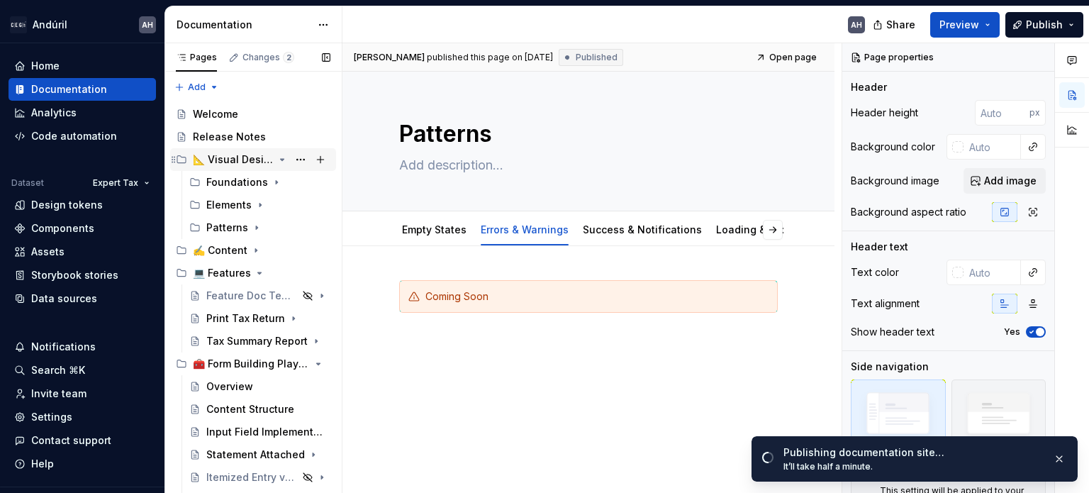
click at [276, 158] on icon "Page tree" at bounding box center [281, 159] width 11 height 11
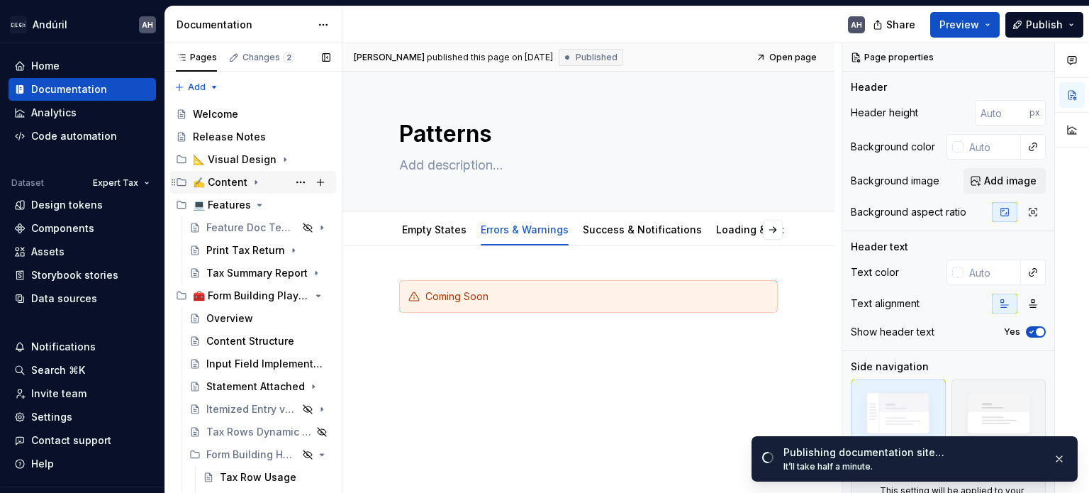
click at [254, 181] on icon "Page tree" at bounding box center [255, 181] width 11 height 11
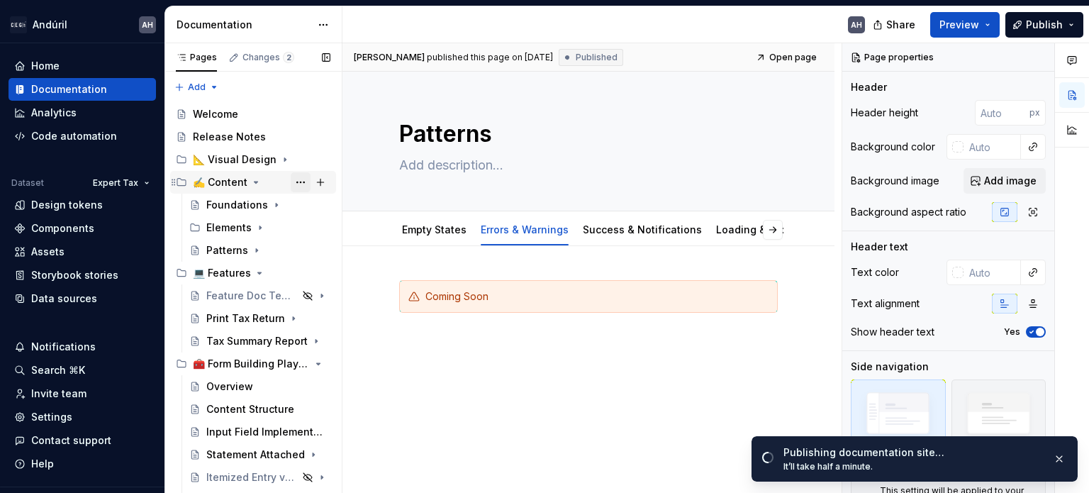
click at [291, 184] on button "Page tree" at bounding box center [301, 182] width 20 height 20
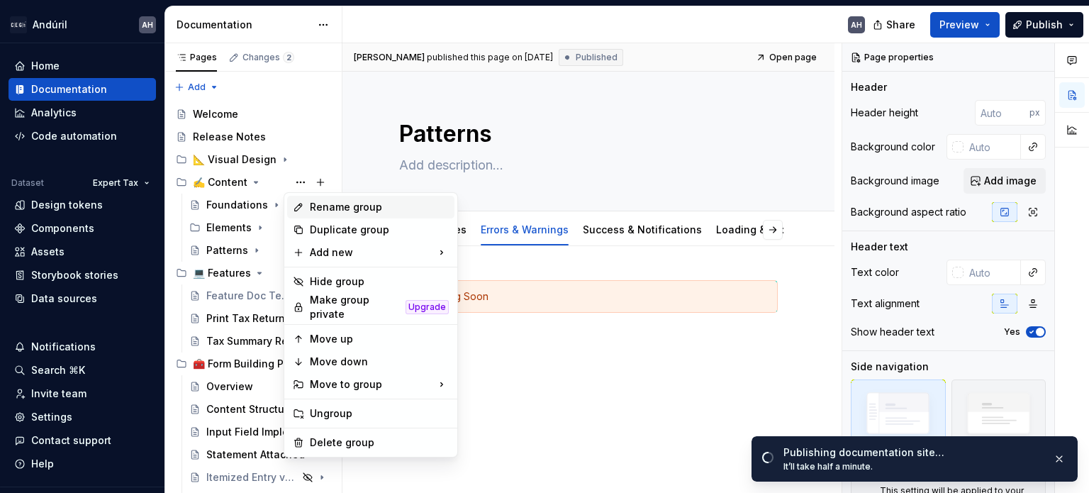
click at [329, 203] on div "Rename group" at bounding box center [379, 207] width 139 height 14
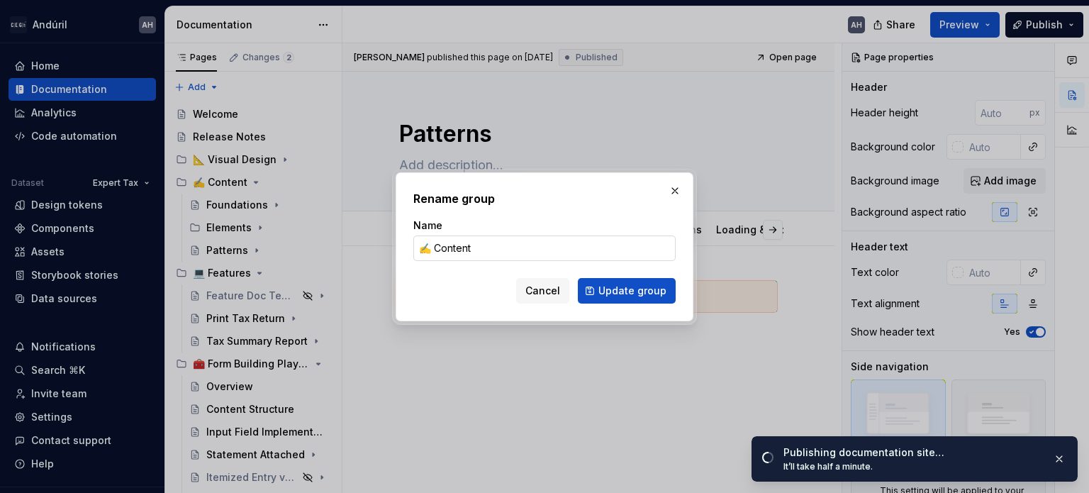
click at [497, 249] on input "✍️ Content" at bounding box center [544, 248] width 262 height 26
type textarea "*"
type input "✍️ Content Des"
type textarea "*"
type input "✍️ Content Design"
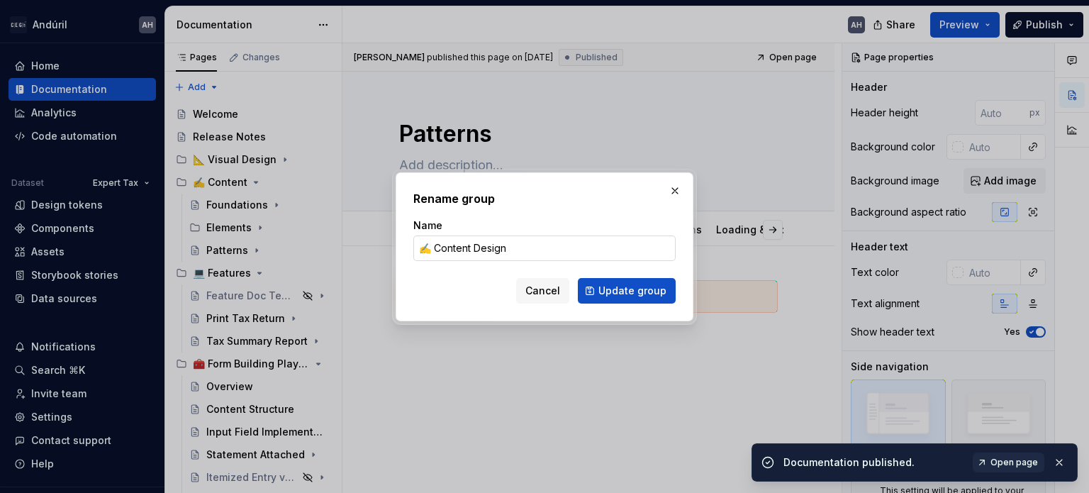
type textarea "*"
type input "✍️ Content Design"
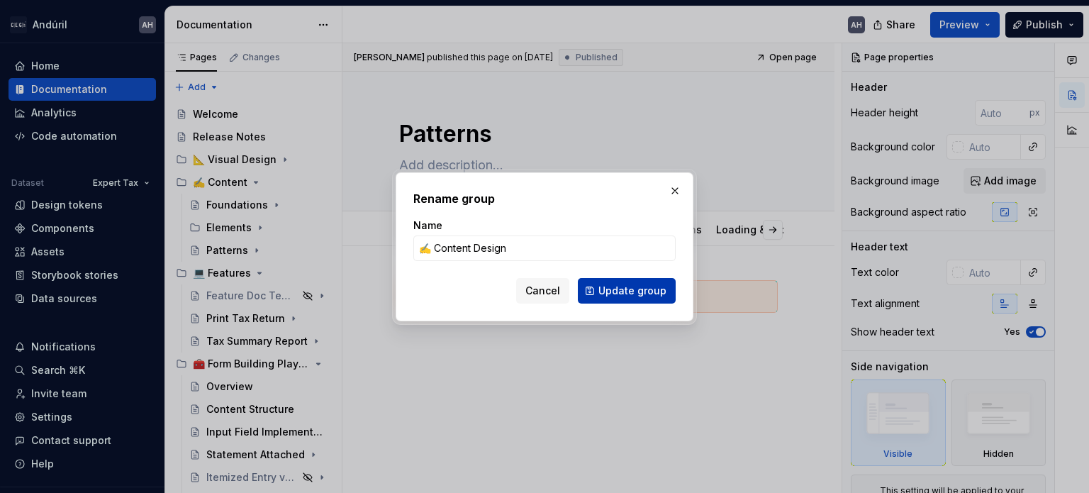
click at [609, 291] on span "Update group" at bounding box center [632, 290] width 68 height 14
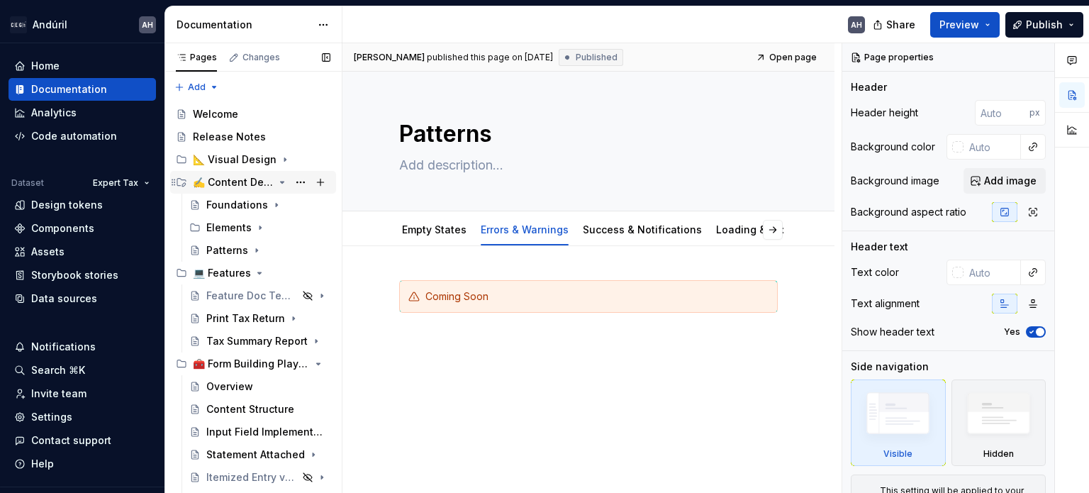
click at [276, 181] on icon "Page tree" at bounding box center [281, 181] width 11 height 11
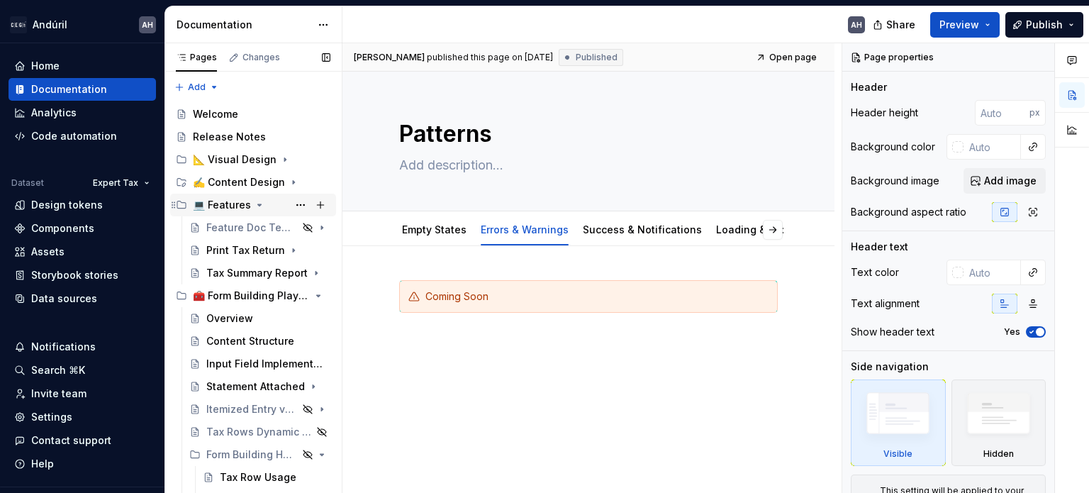
click at [256, 204] on icon "Page tree" at bounding box center [259, 204] width 11 height 11
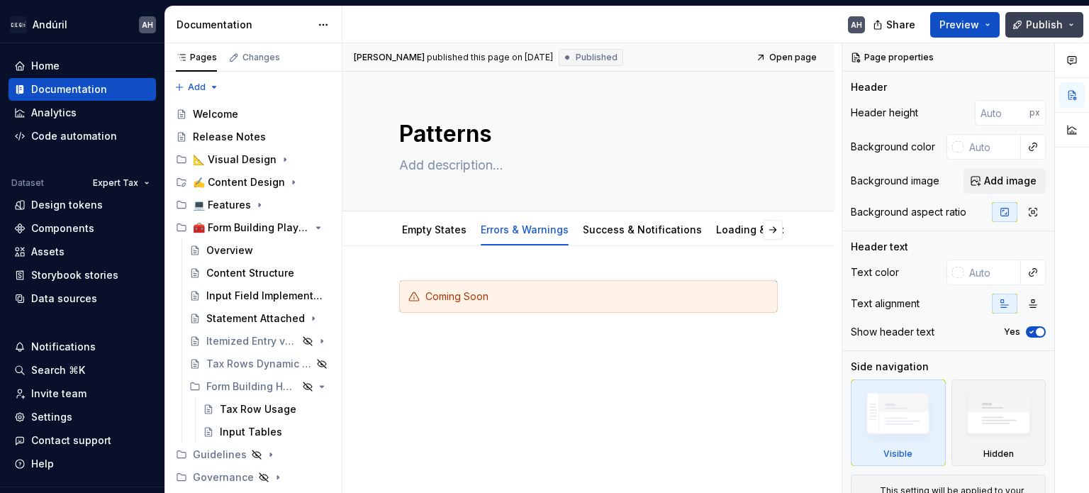
click at [1044, 20] on span "Publish" at bounding box center [1043, 25] width 37 height 14
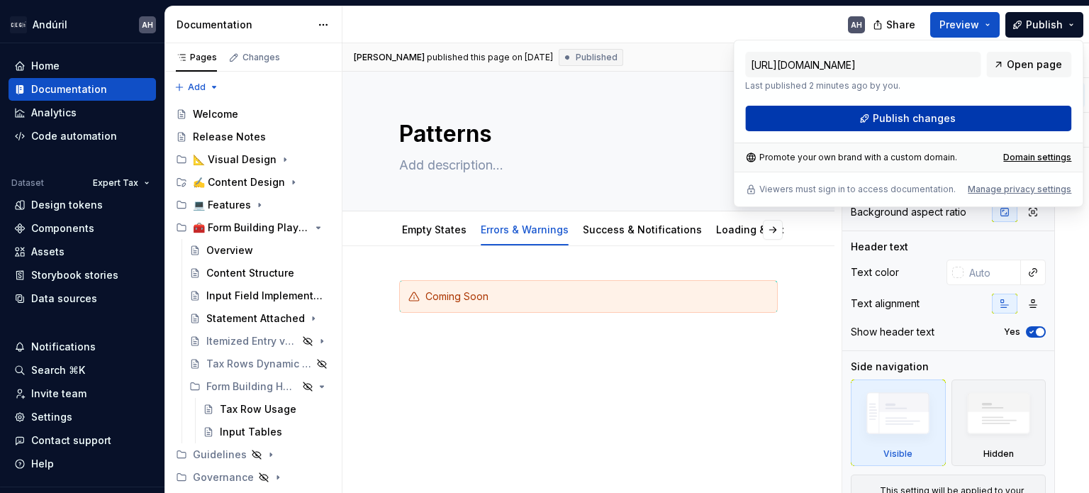
click at [935, 120] on span "Publish changes" at bounding box center [913, 118] width 83 height 14
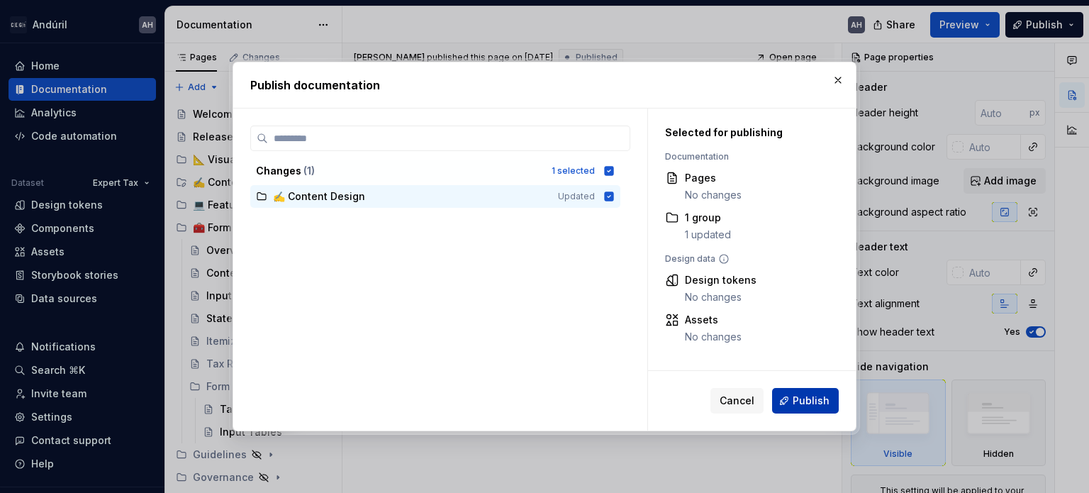
click at [816, 405] on span "Publish" at bounding box center [810, 400] width 37 height 14
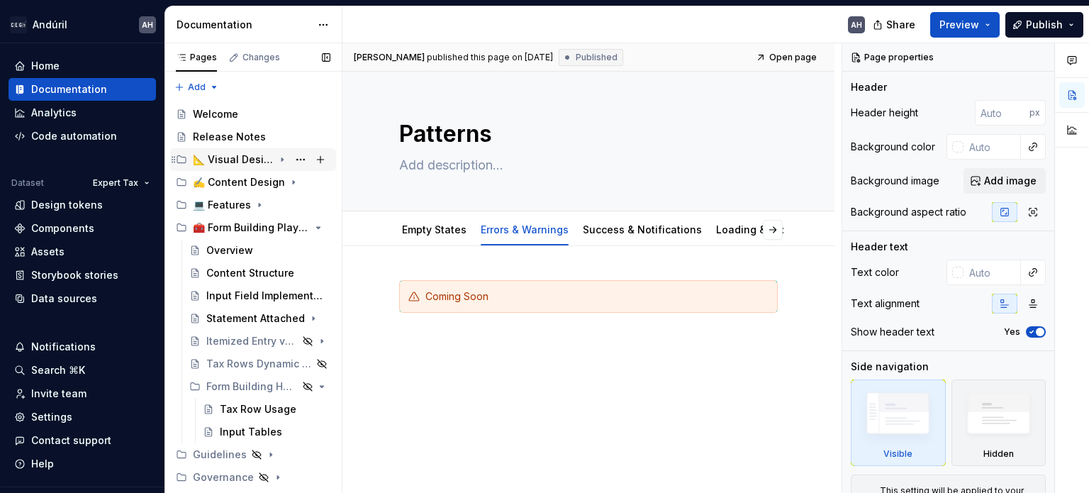
click at [278, 164] on icon "Page tree" at bounding box center [281, 159] width 11 height 11
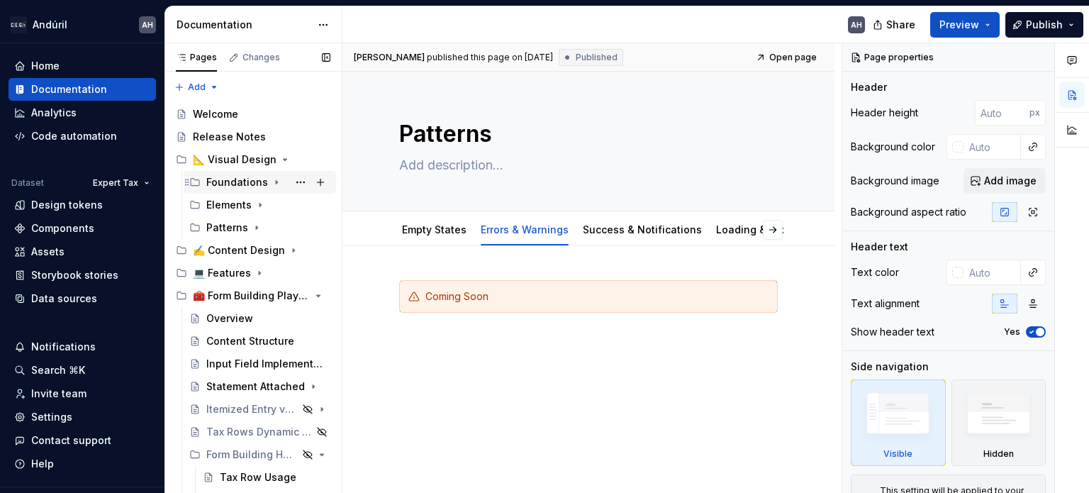
click at [271, 184] on icon "Page tree" at bounding box center [276, 181] width 11 height 11
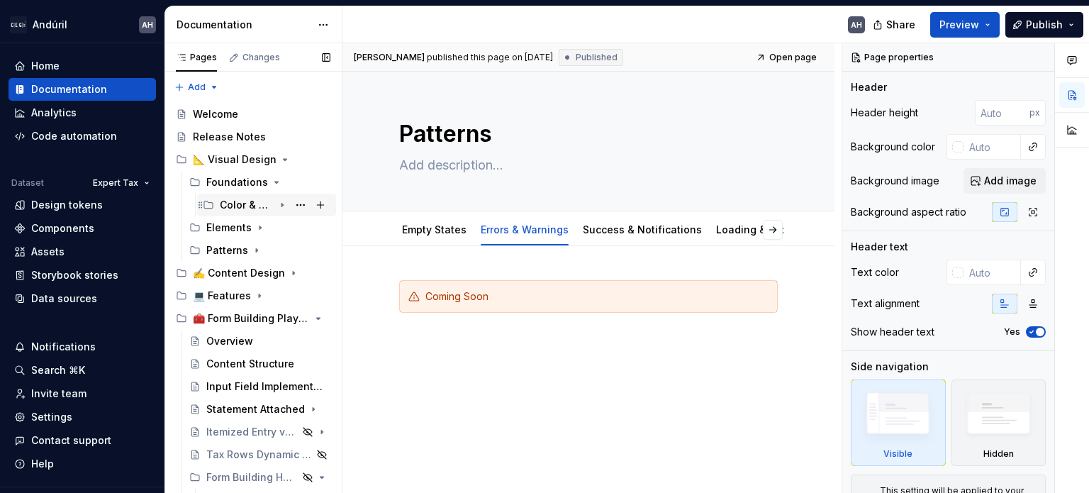
click at [276, 207] on icon "Page tree" at bounding box center [281, 204] width 11 height 11
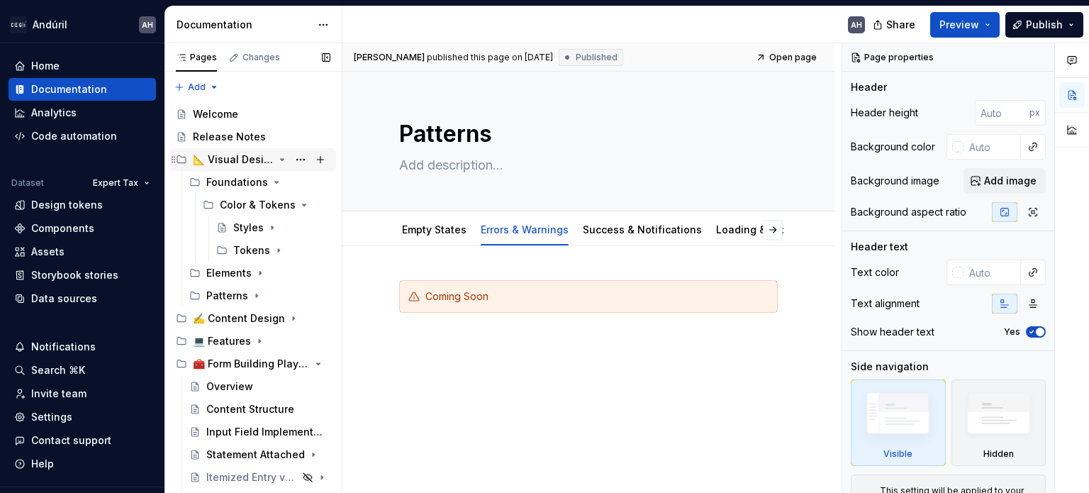
click at [281, 158] on div "📐 Visual Design" at bounding box center [261, 160] width 137 height 20
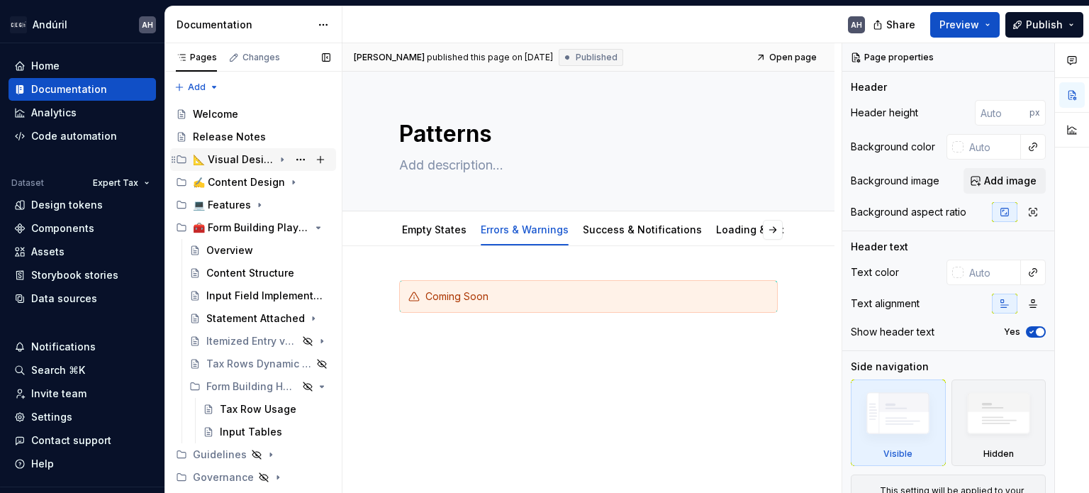
click at [275, 158] on div "📐 Visual Design" at bounding box center [261, 160] width 137 height 20
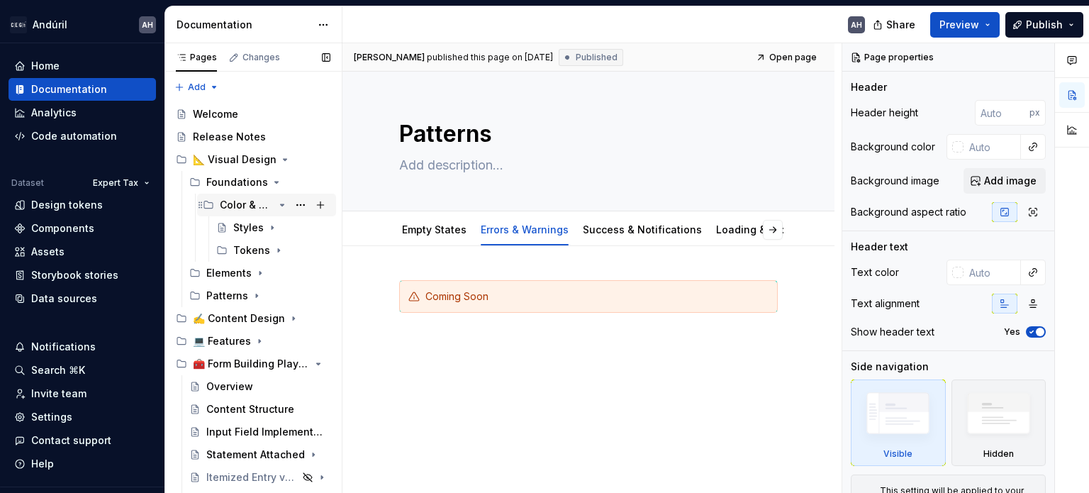
click at [276, 203] on icon "Page tree" at bounding box center [281, 204] width 11 height 11
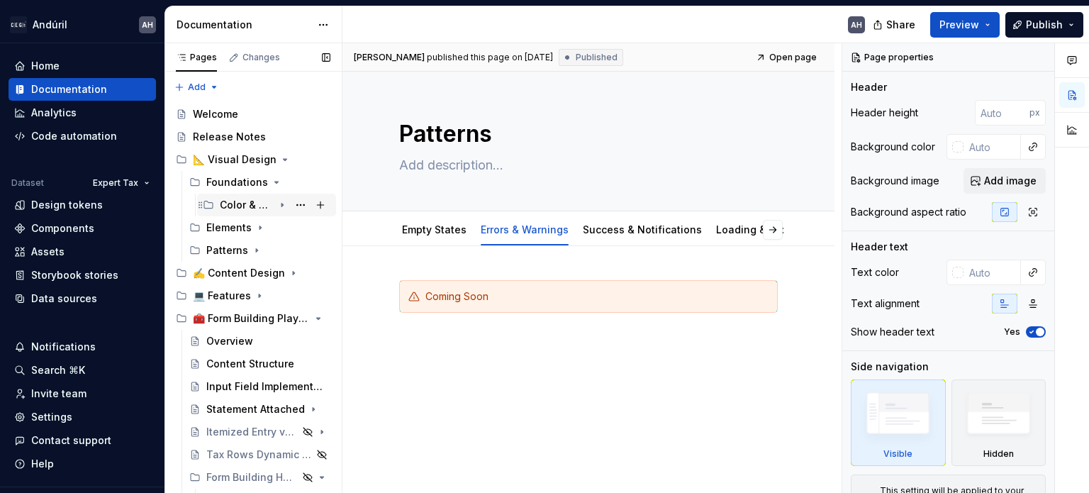
click at [281, 203] on icon "Page tree" at bounding box center [281, 205] width 1 height 4
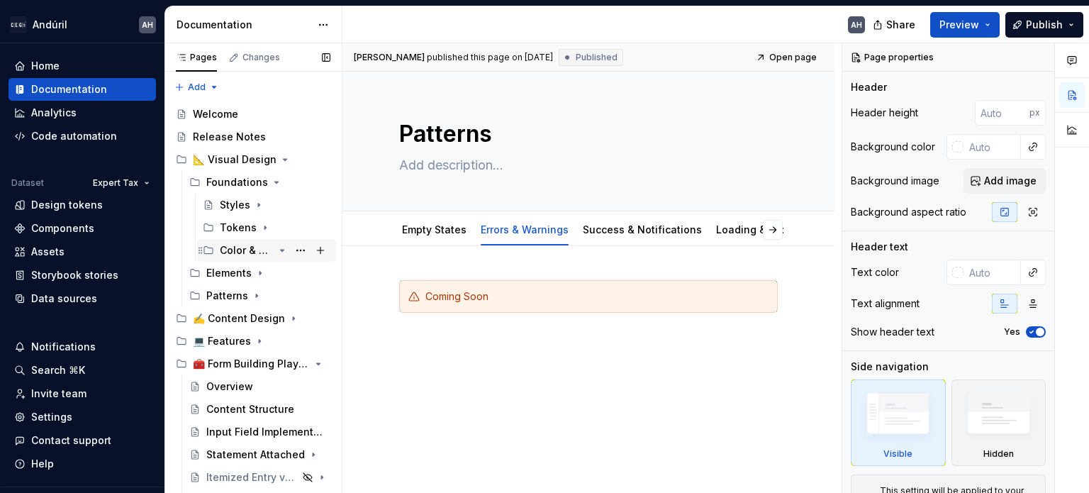
click at [244, 247] on div "Color & Tokens" at bounding box center [247, 250] width 54 height 14
click at [291, 252] on button "Page tree" at bounding box center [301, 250] width 20 height 20
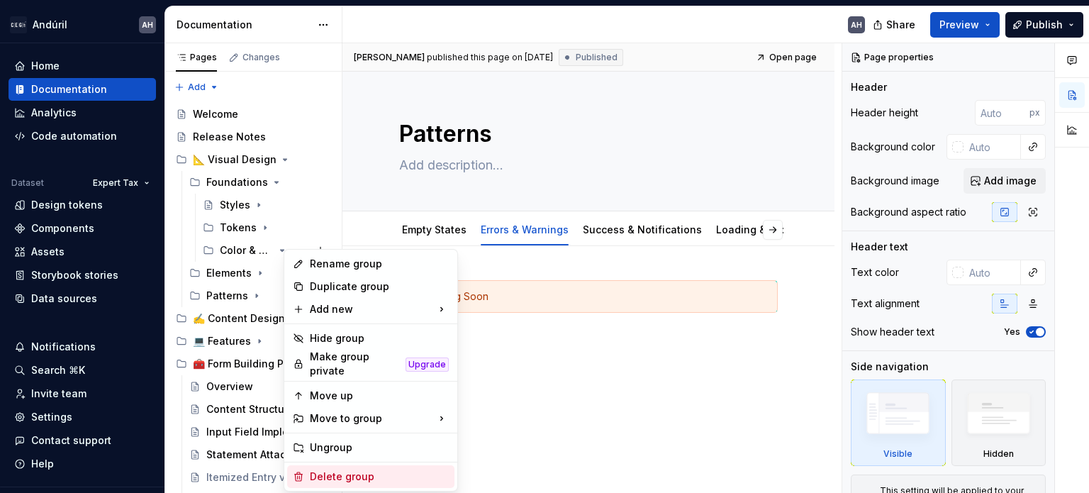
click at [342, 474] on div "Delete group" at bounding box center [379, 476] width 139 height 14
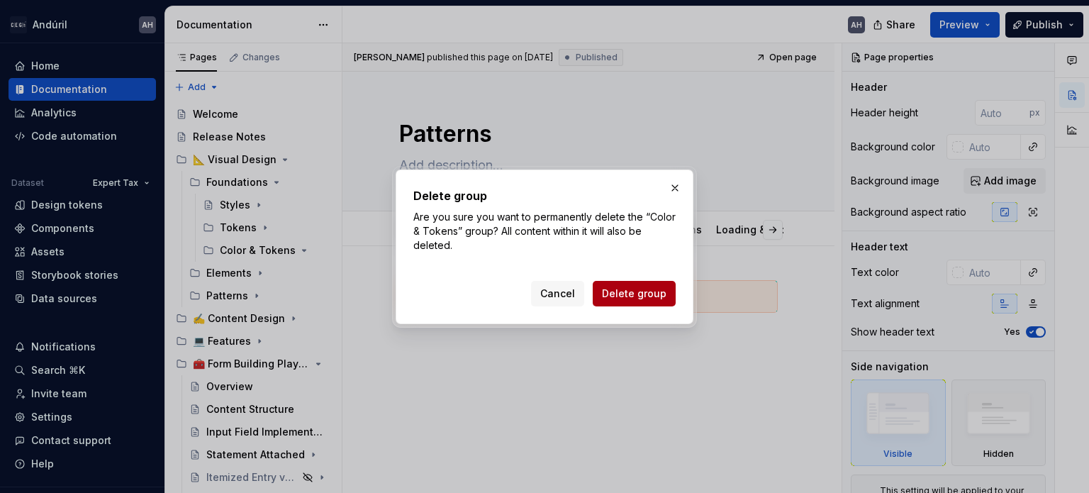
click at [639, 305] on button "Delete group" at bounding box center [633, 294] width 83 height 26
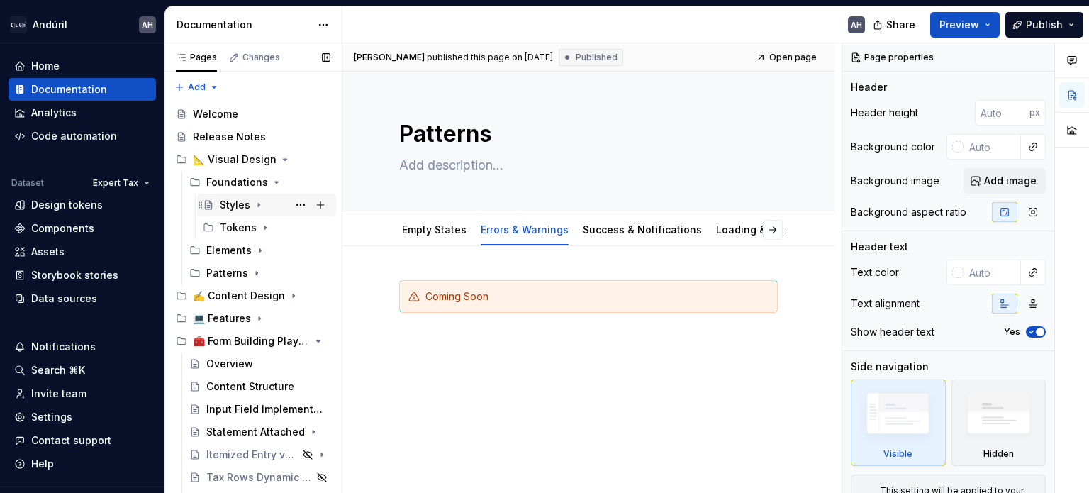
click at [255, 206] on icon "Page tree" at bounding box center [258, 204] width 11 height 11
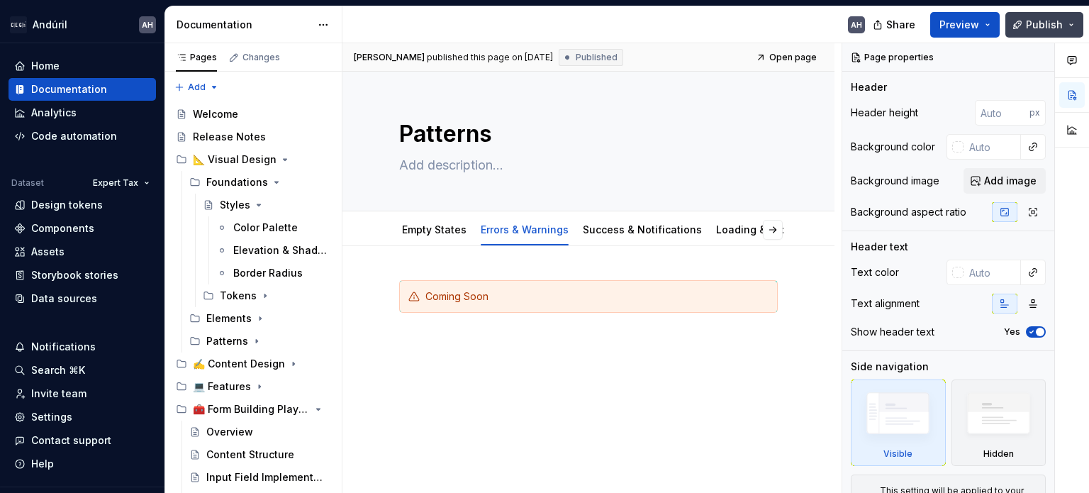
click at [1036, 29] on span "Publish" at bounding box center [1043, 25] width 37 height 14
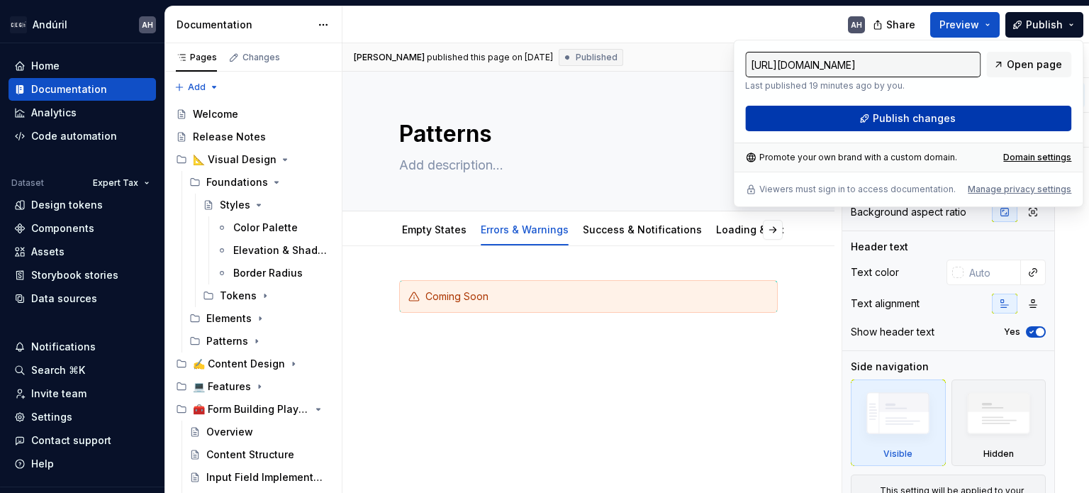
click at [944, 121] on span "Publish changes" at bounding box center [913, 118] width 83 height 14
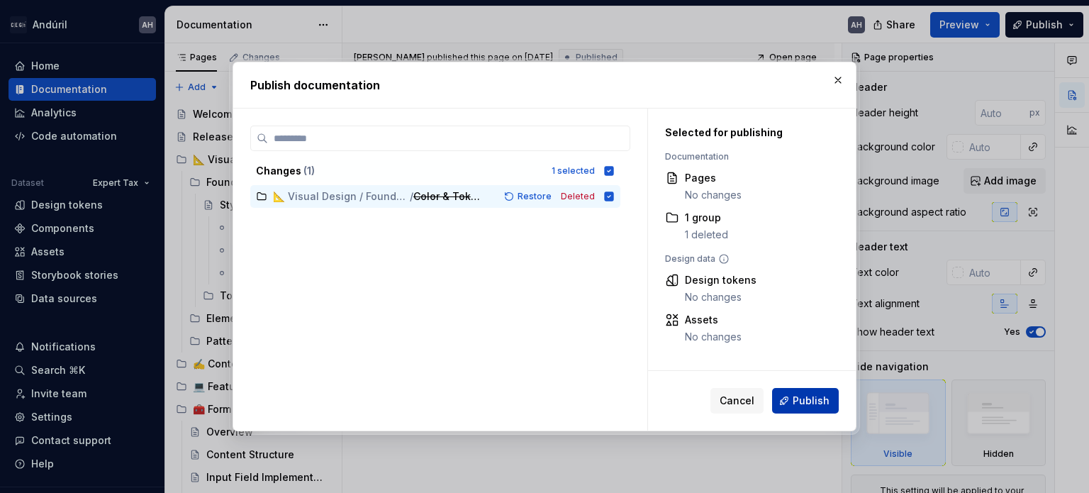
click at [814, 411] on button "Publish" at bounding box center [805, 401] width 67 height 26
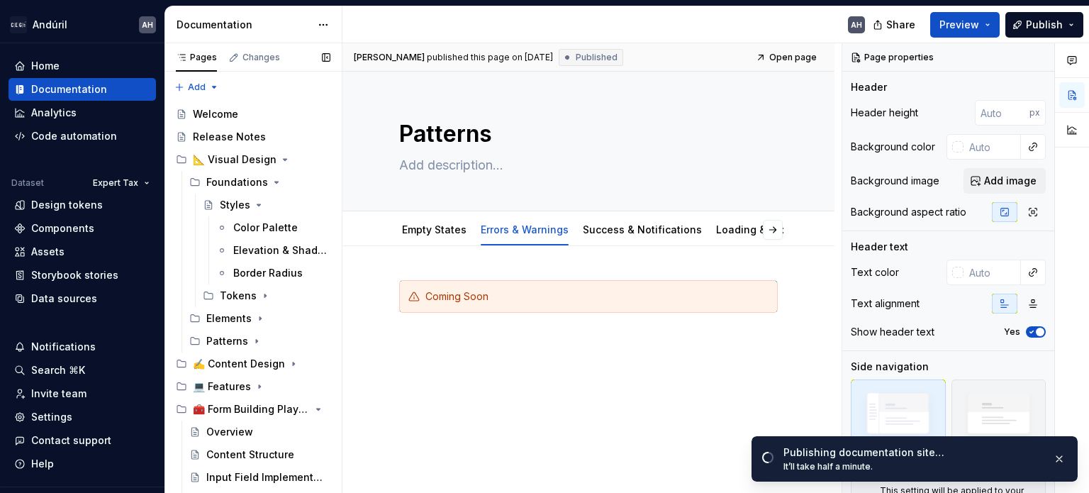
click at [0, 0] on button "Page tree" at bounding box center [0, 0] width 0 height 0
type textarea "*"
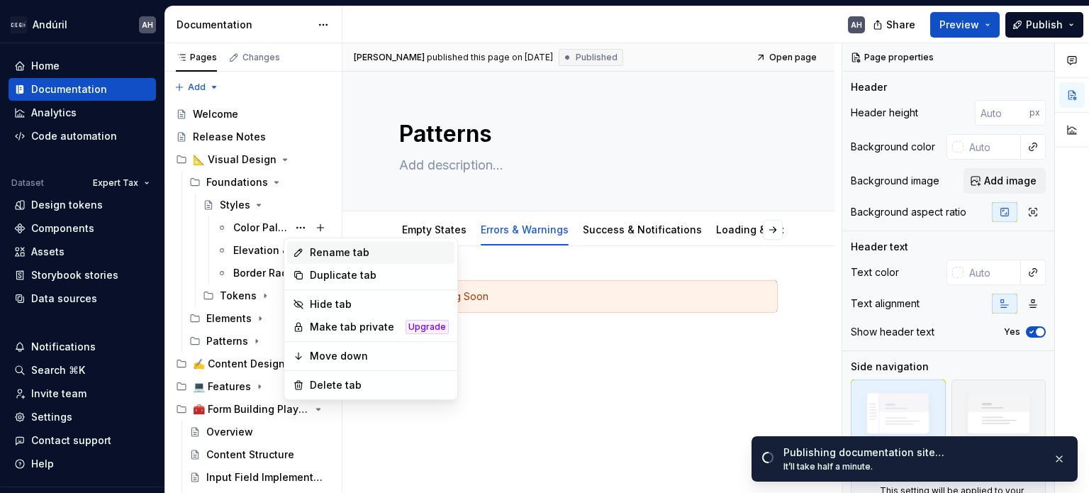
click at [349, 259] on div "Rename tab" at bounding box center [370, 252] width 167 height 23
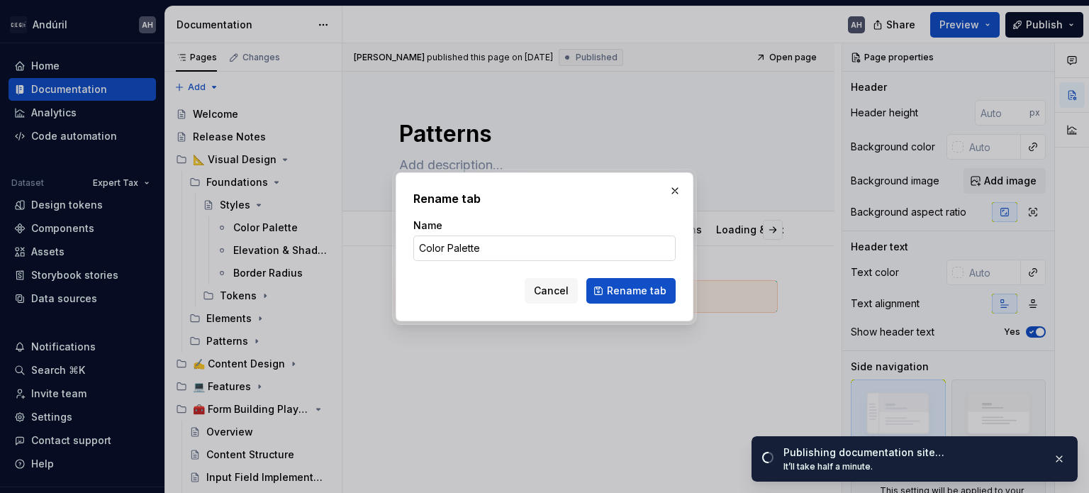
click at [459, 252] on input "Color Palette" at bounding box center [544, 248] width 262 height 26
type input "Color"
click at [639, 289] on span "Rename tab" at bounding box center [637, 290] width 60 height 14
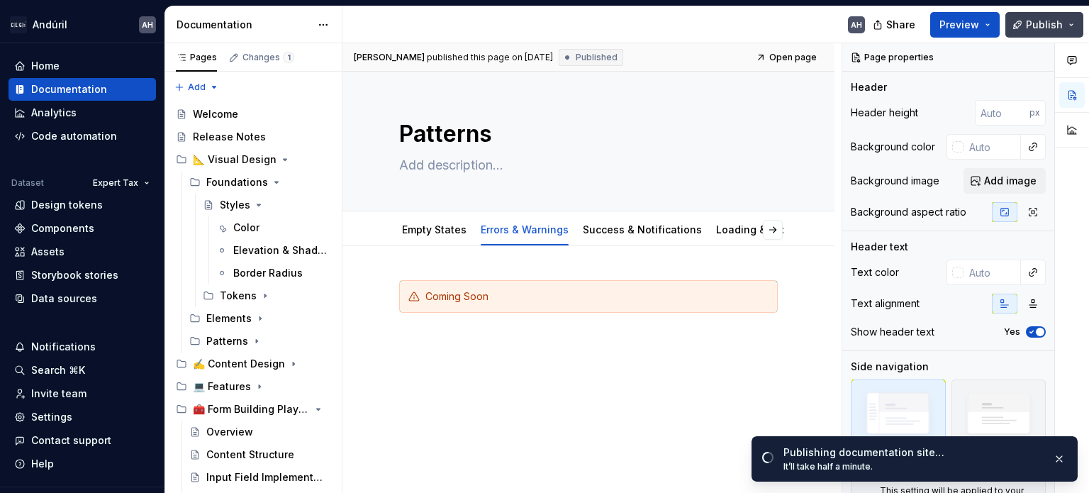
click at [1022, 31] on button "Publish" at bounding box center [1044, 25] width 78 height 26
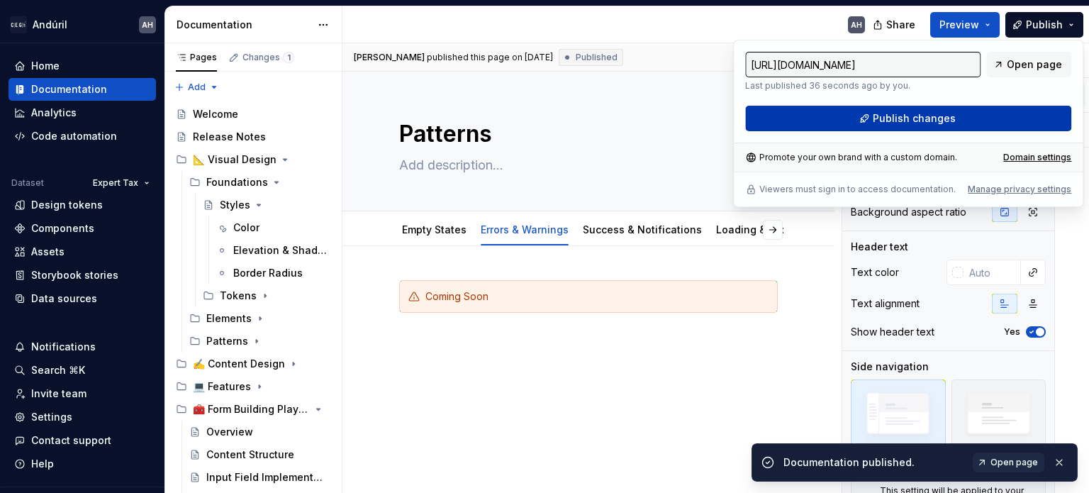
click at [895, 111] on span "Publish changes" at bounding box center [913, 118] width 83 height 14
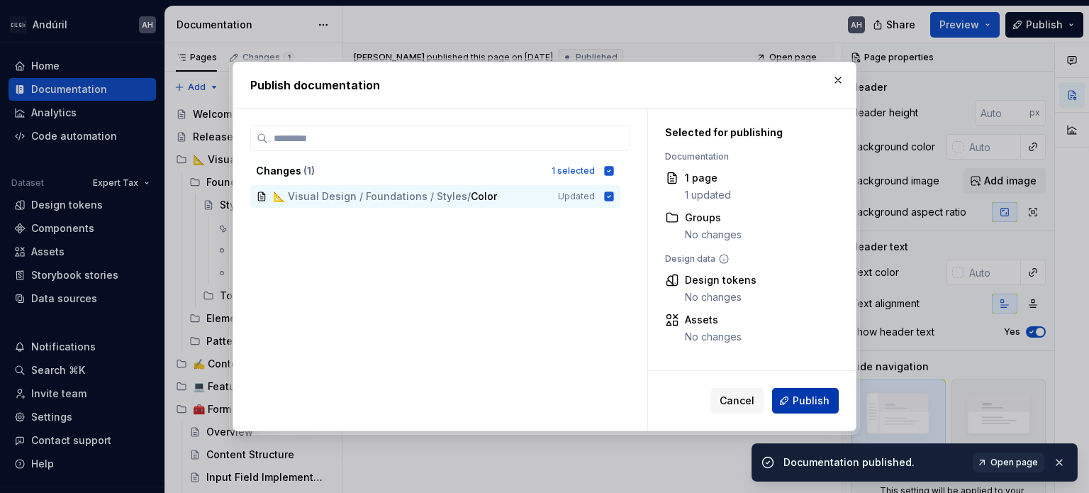
click at [811, 406] on span "Publish" at bounding box center [810, 400] width 37 height 14
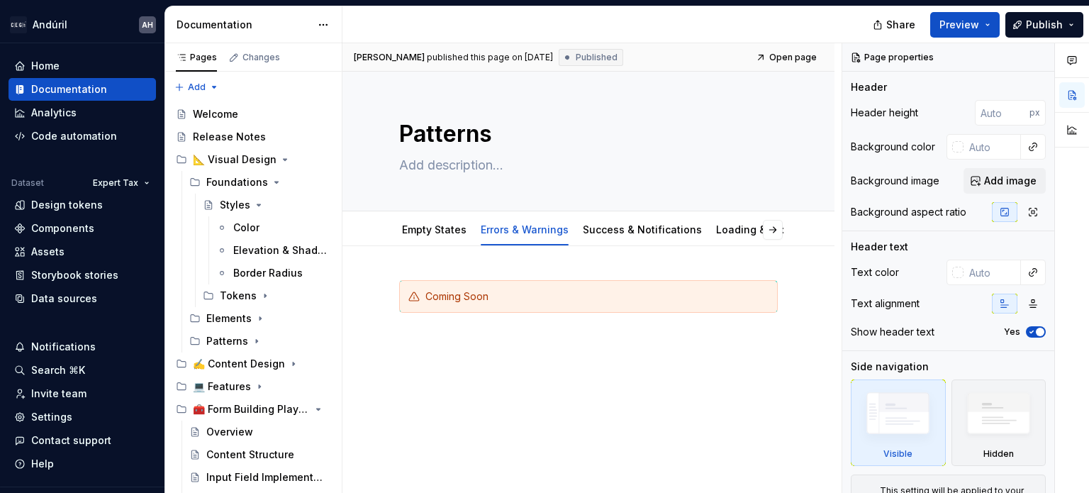
type textarea "*"
